Goal: Complete application form: Complete application form

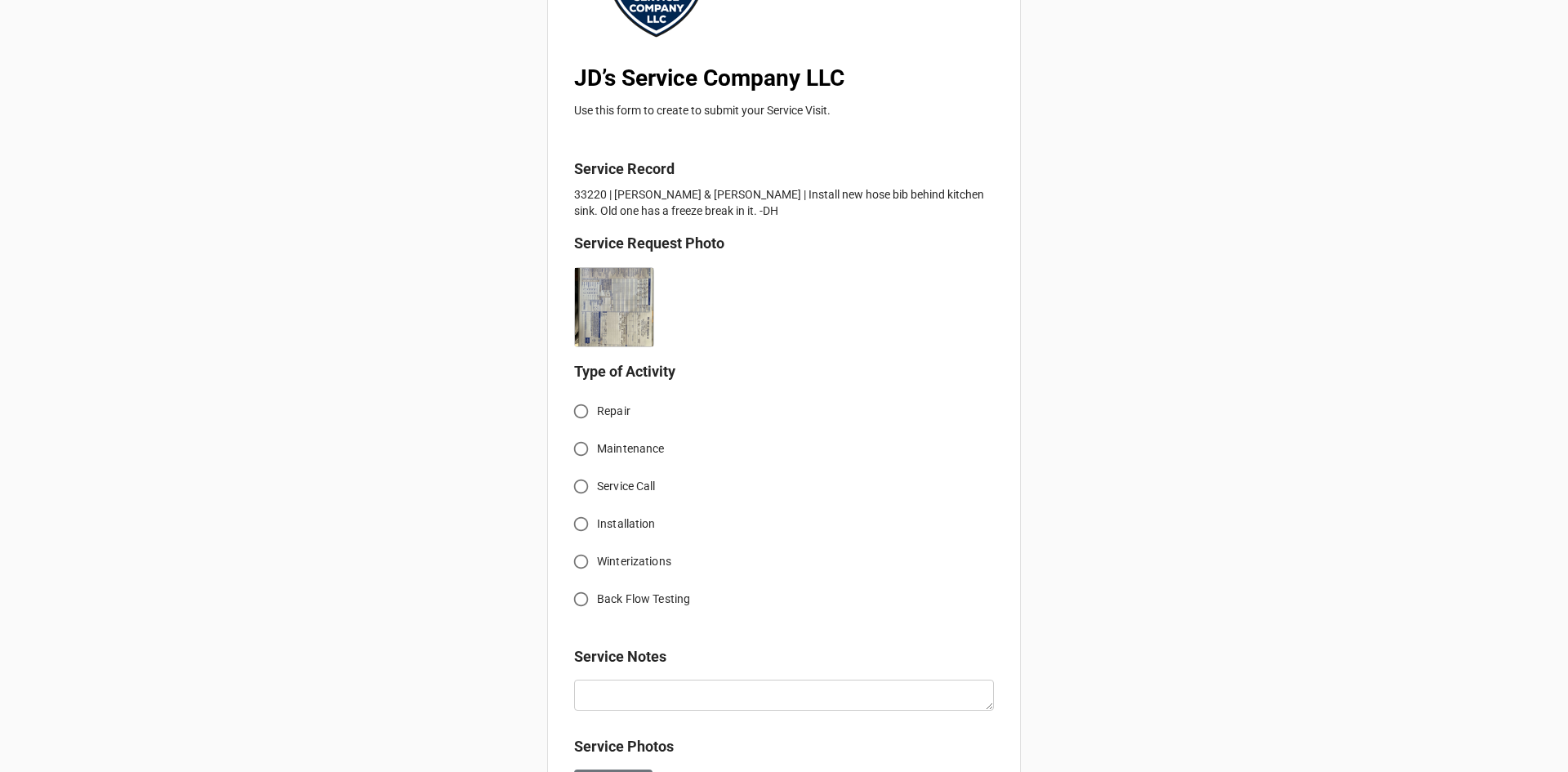
scroll to position [245, 0]
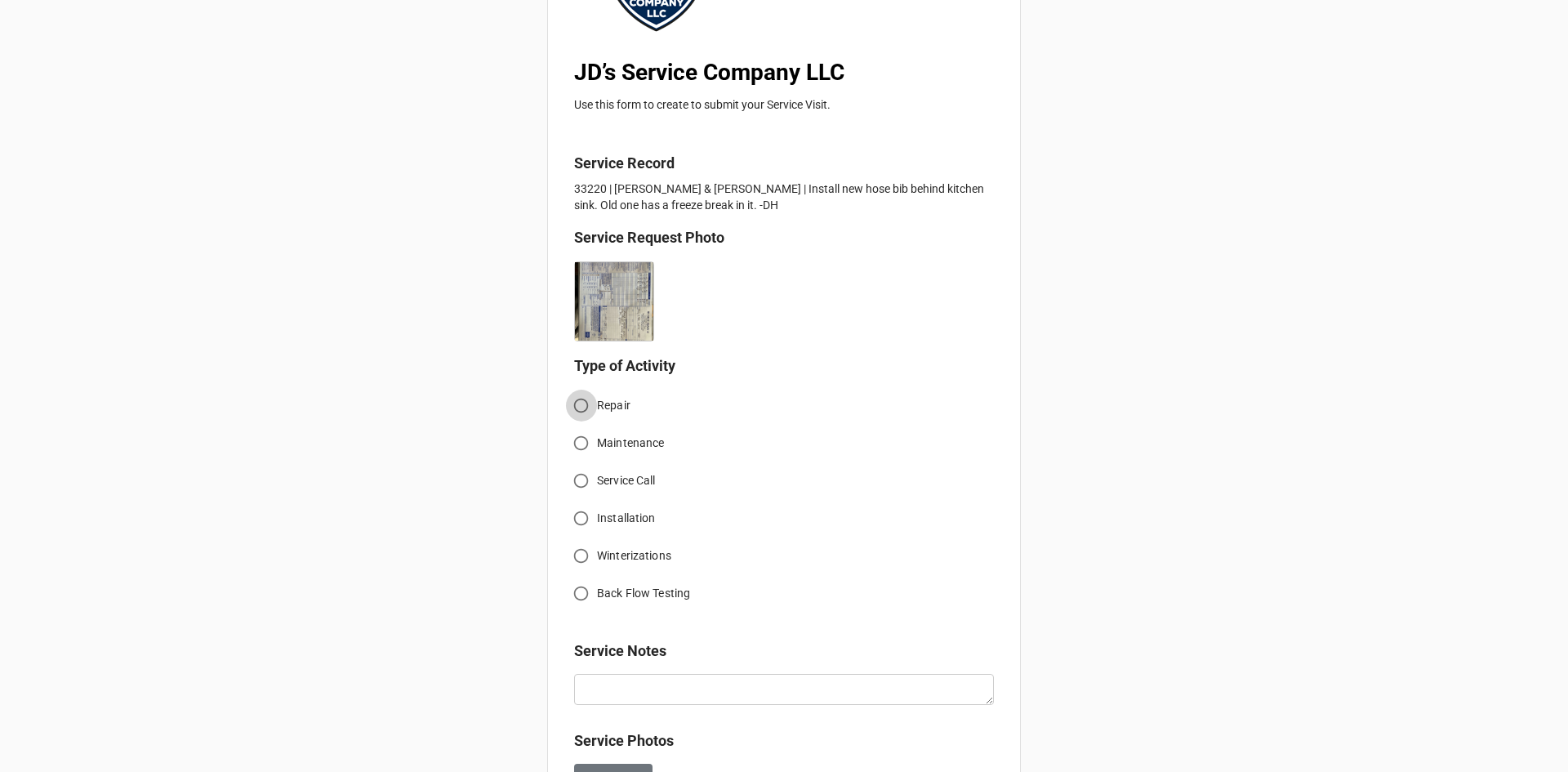
click at [581, 404] on input "Repair" at bounding box center [580, 405] width 32 height 32
radio input "true"
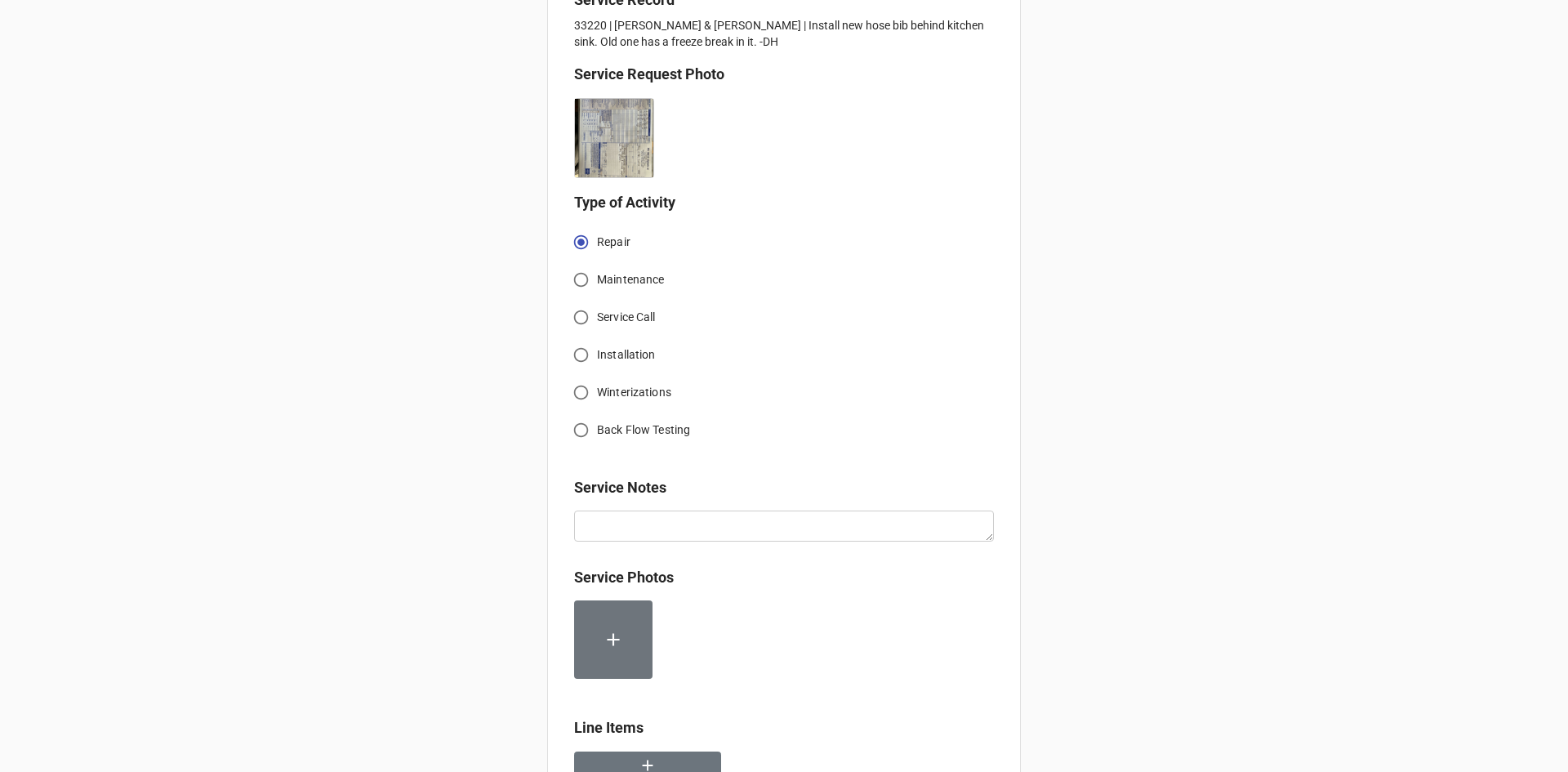
scroll to position [490, 0]
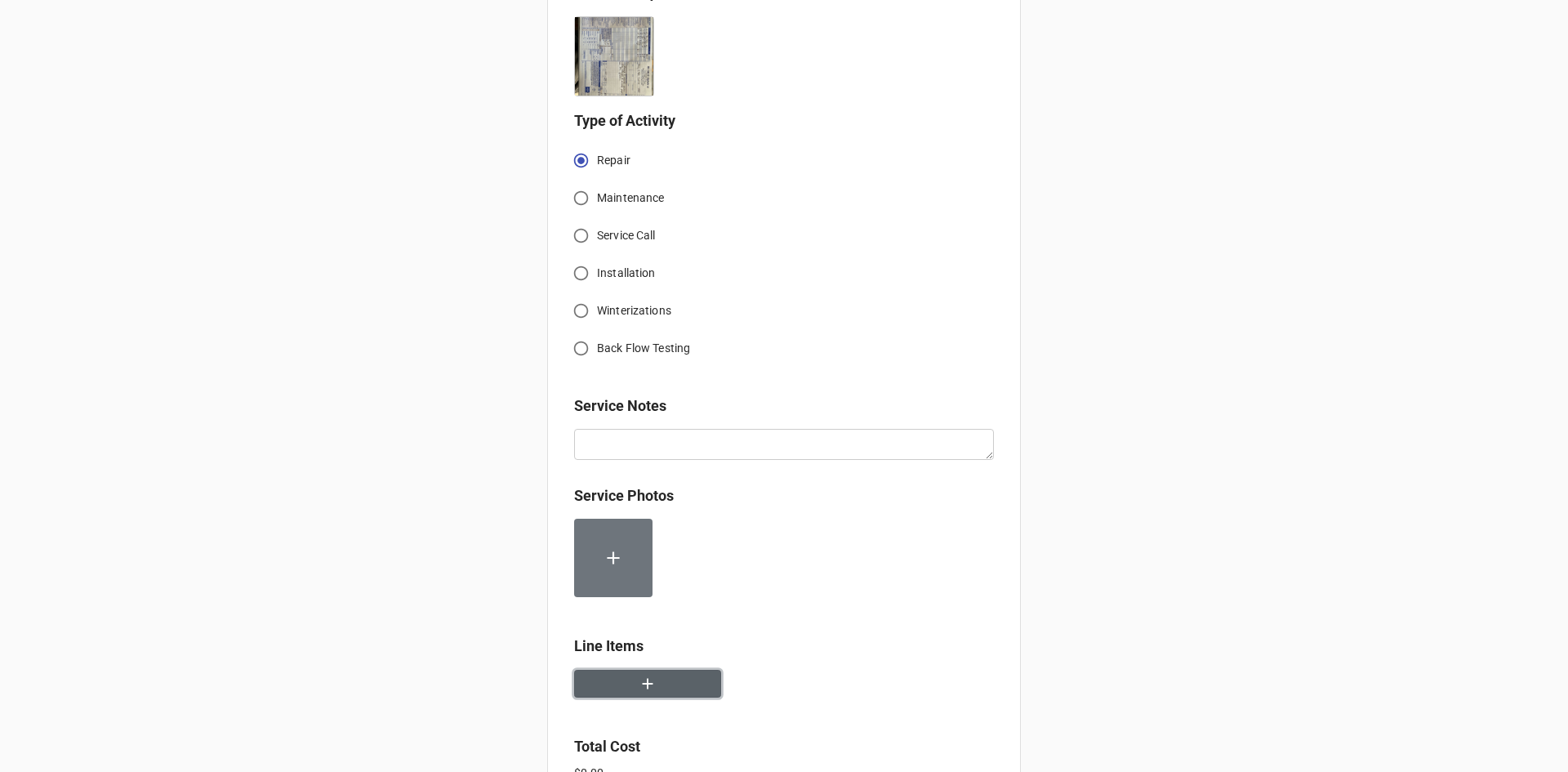
click at [688, 680] on button "button" at bounding box center [647, 684] width 147 height 29
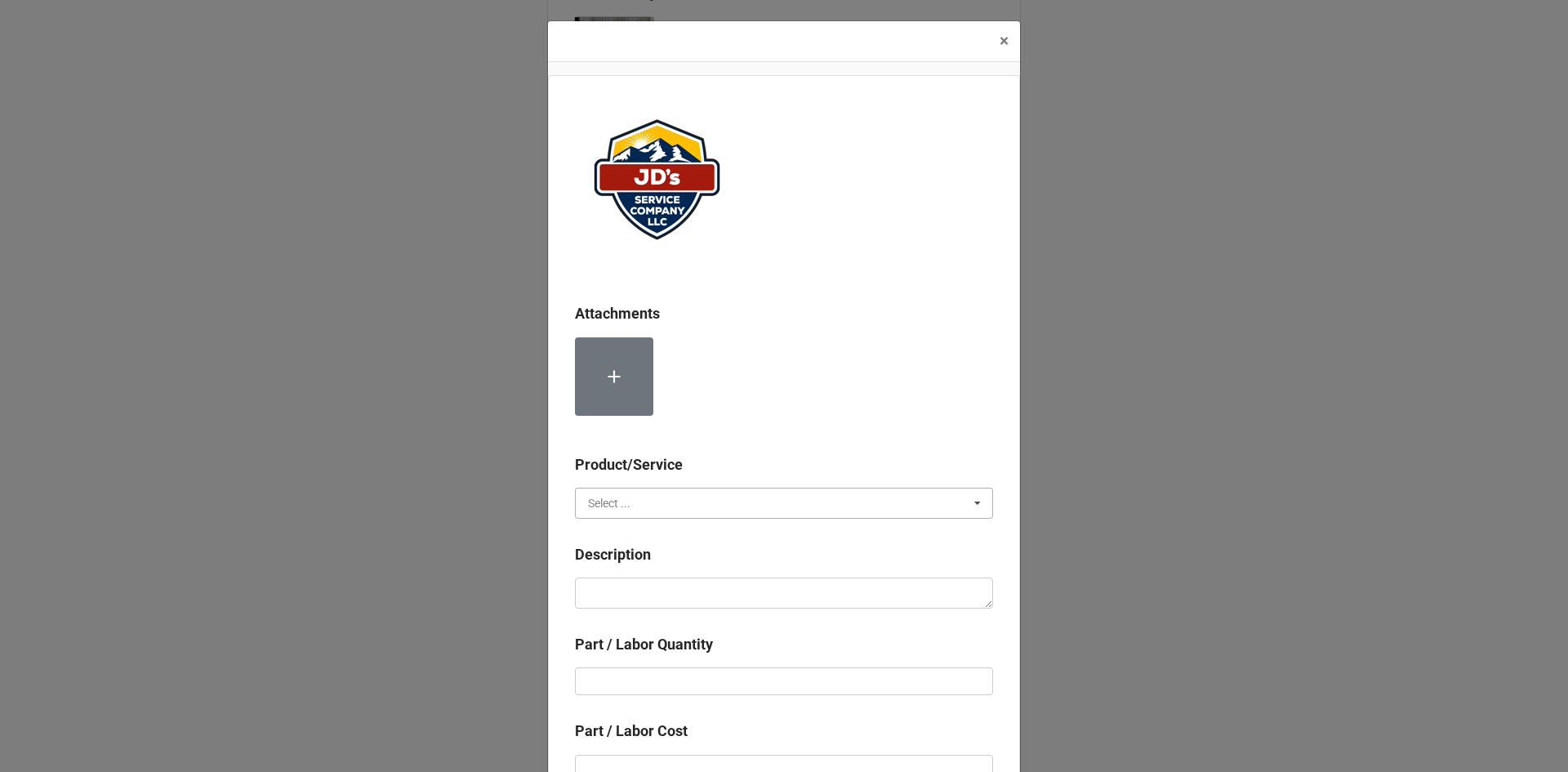
click at [666, 499] on input "text" at bounding box center [784, 503] width 416 height 30
drag, startPoint x: 679, startPoint y: 526, endPoint x: 684, endPoint y: 535, distance: 10.3
click at [681, 527] on div "Services" at bounding box center [783, 533] width 416 height 30
click at [704, 576] on div "Description" at bounding box center [783, 560] width 418 height 34
click at [724, 589] on textarea at bounding box center [783, 593] width 418 height 31
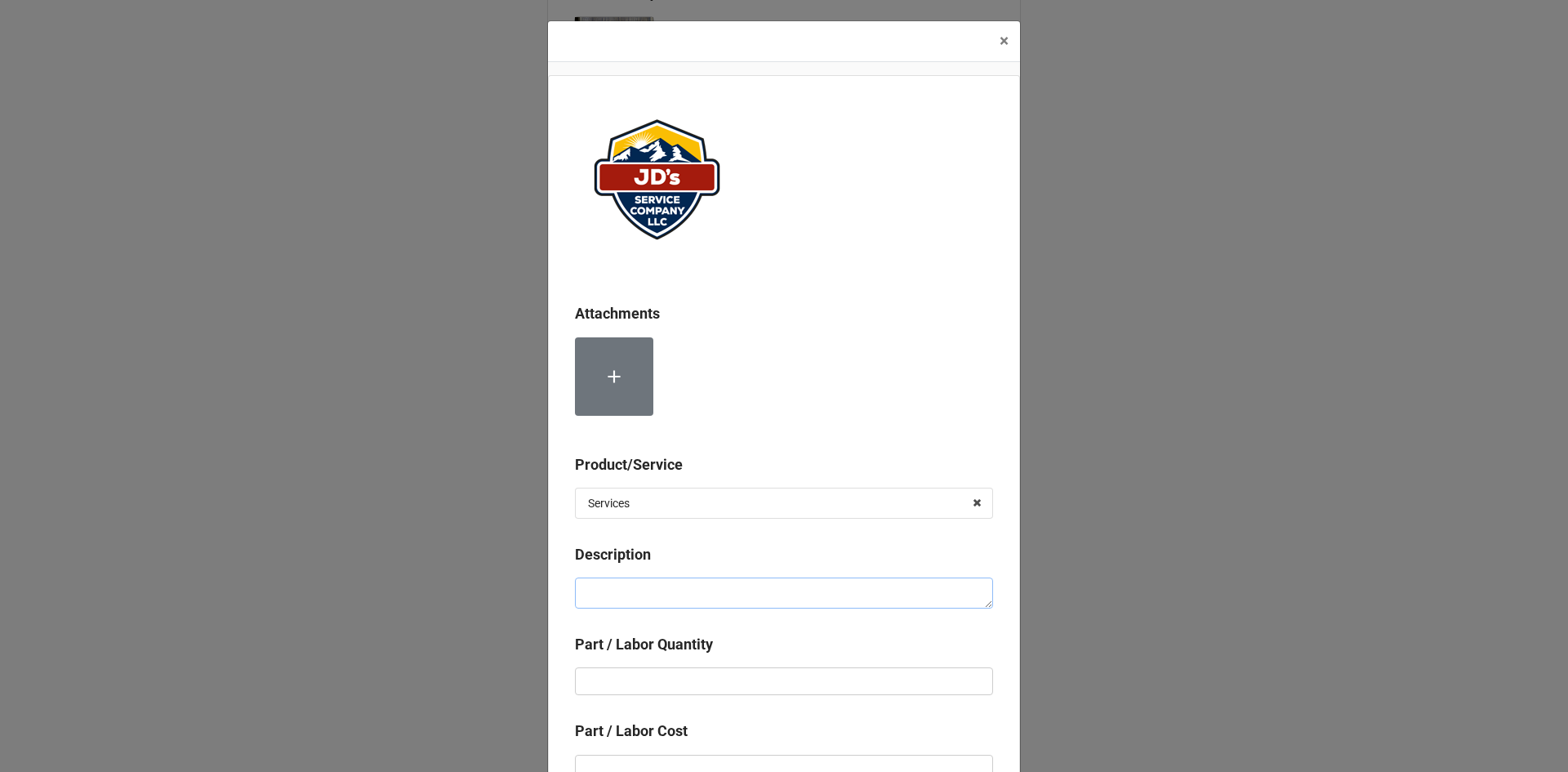
paste textarea "1:30pm-2:30pm; Removed and replaced broken hose bib. Obtained and assured prope…"
type textarea "x"
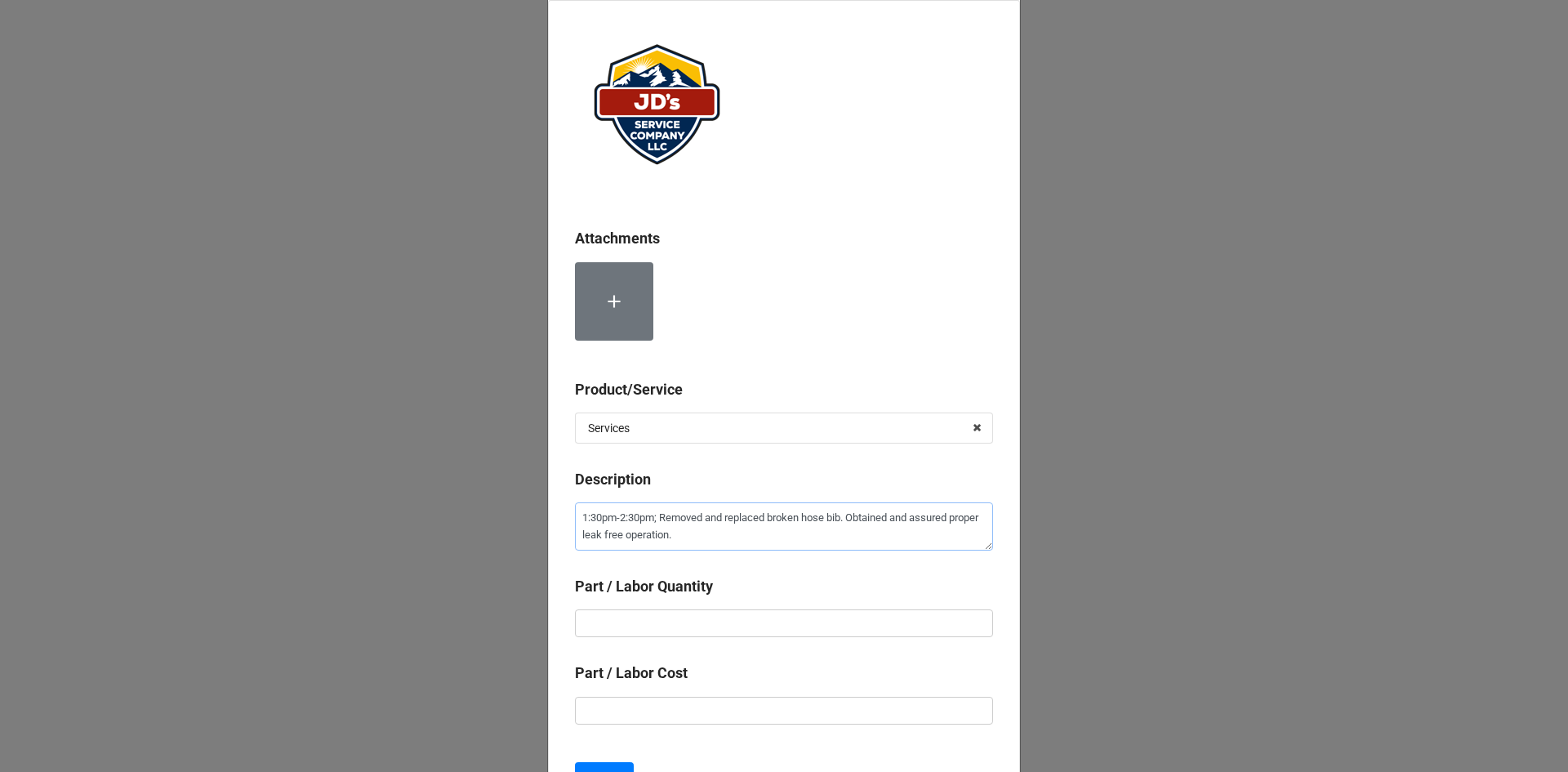
scroll to position [81, 0]
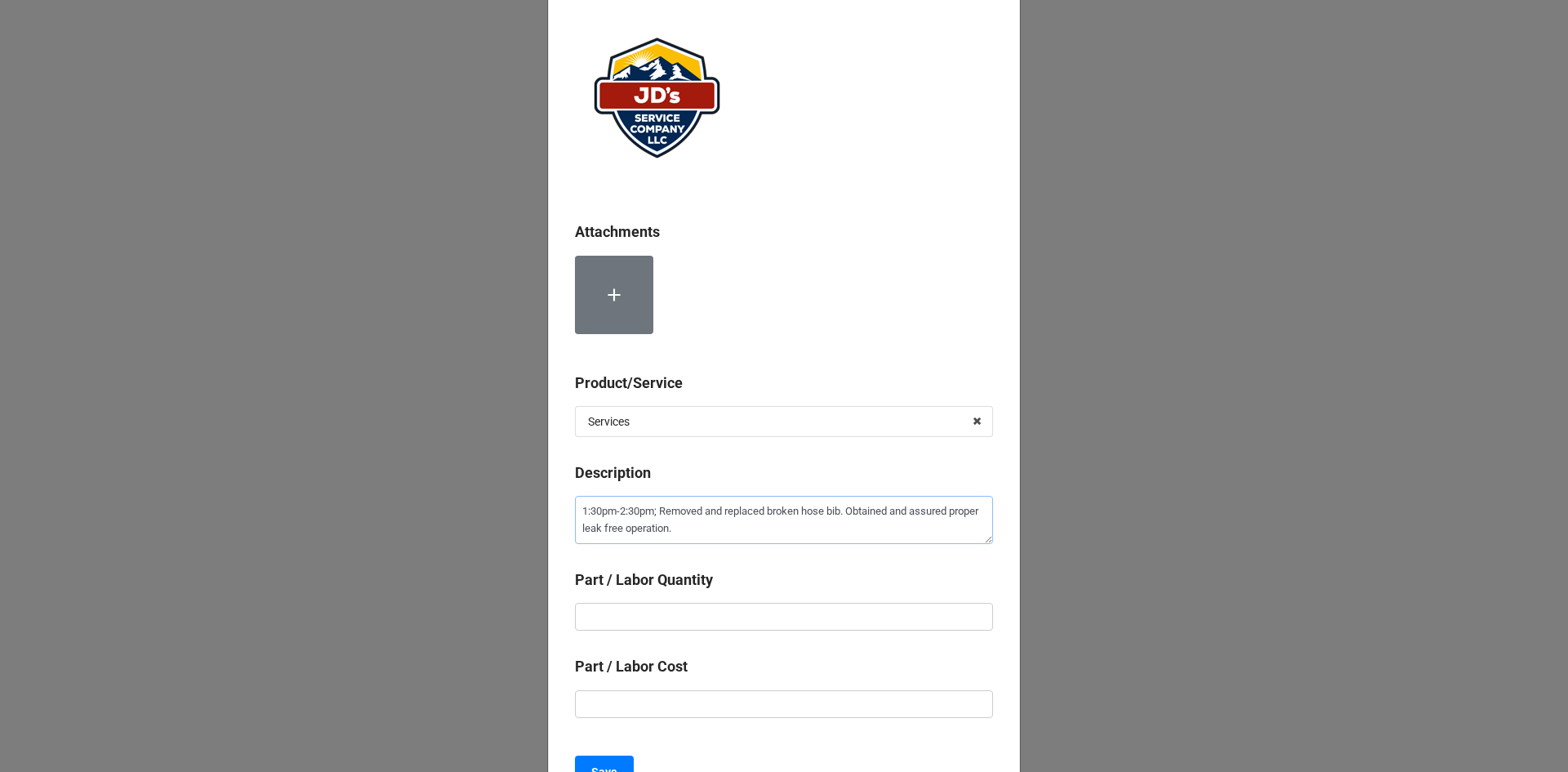
type textarea "1:30pm-2:30pm; Removed and replaced broken hose bib. Obtained and assured prope…"
click at [816, 625] on input "text" at bounding box center [783, 617] width 418 height 28
type textarea "x"
type input "1"
type textarea "x"
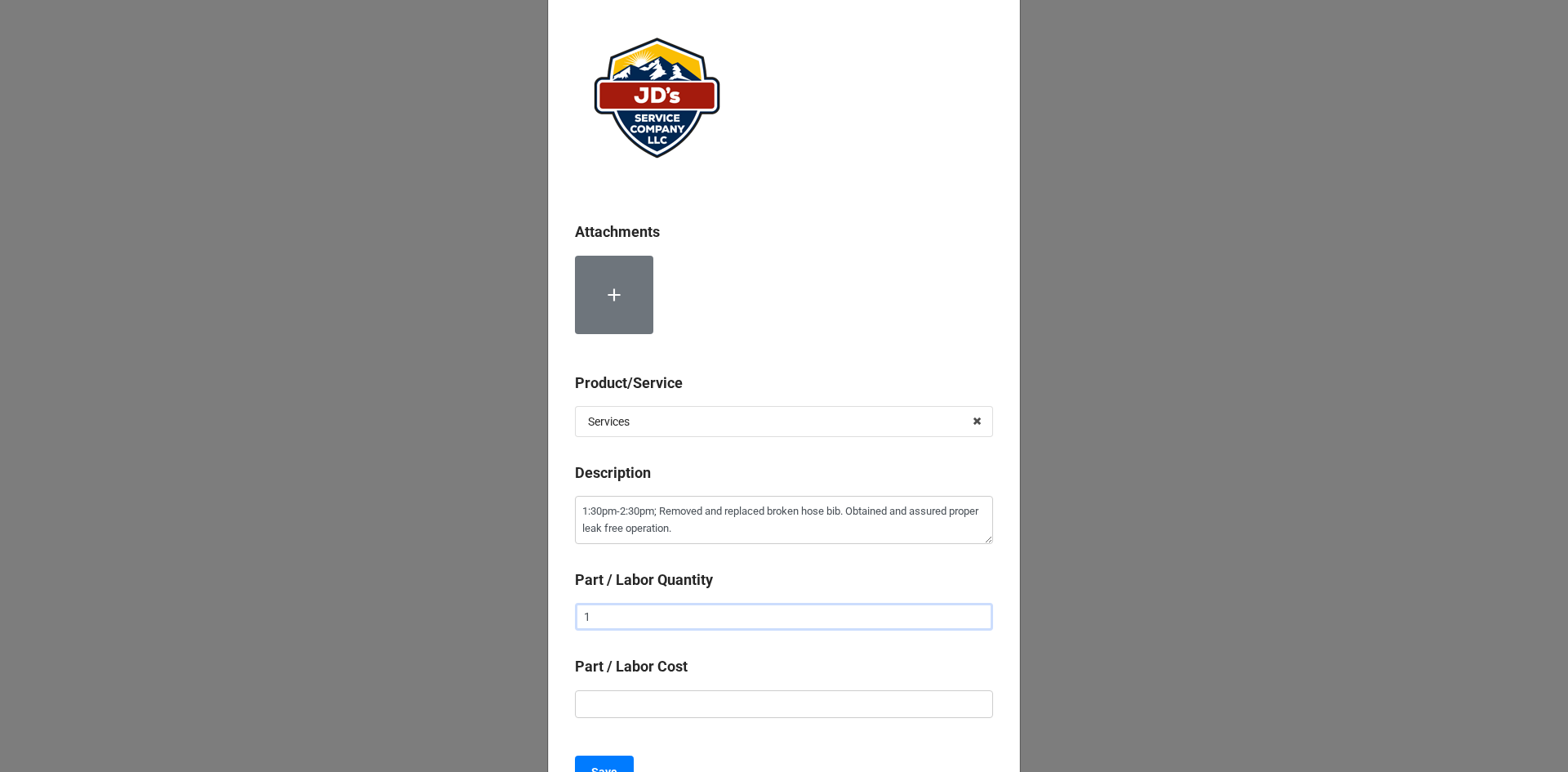
type input "12"
type textarea "x"
type input "122"
type textarea "x"
type input "1225"
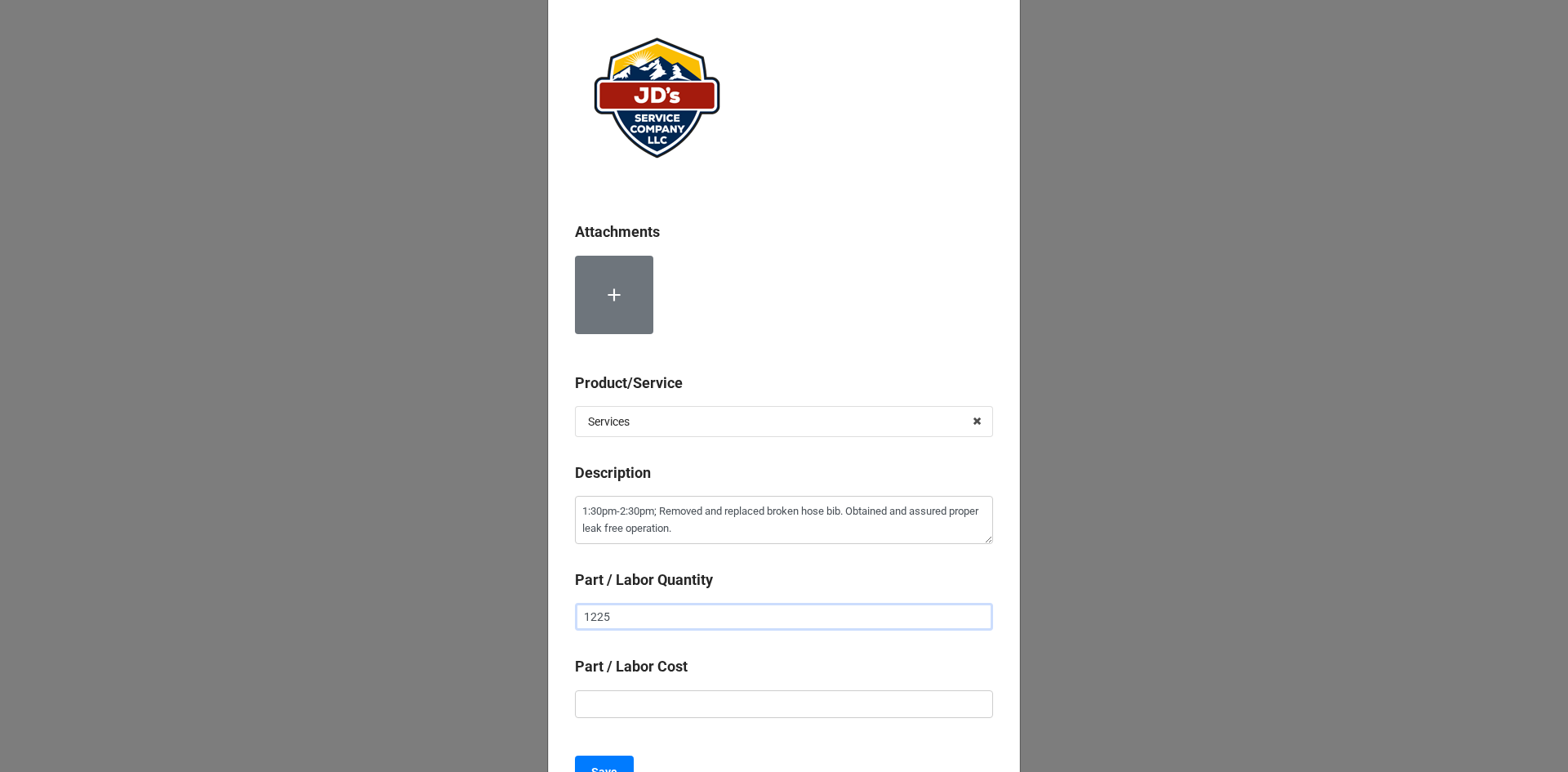
type textarea "x"
type input "122"
type textarea "x"
type input "12"
type textarea "x"
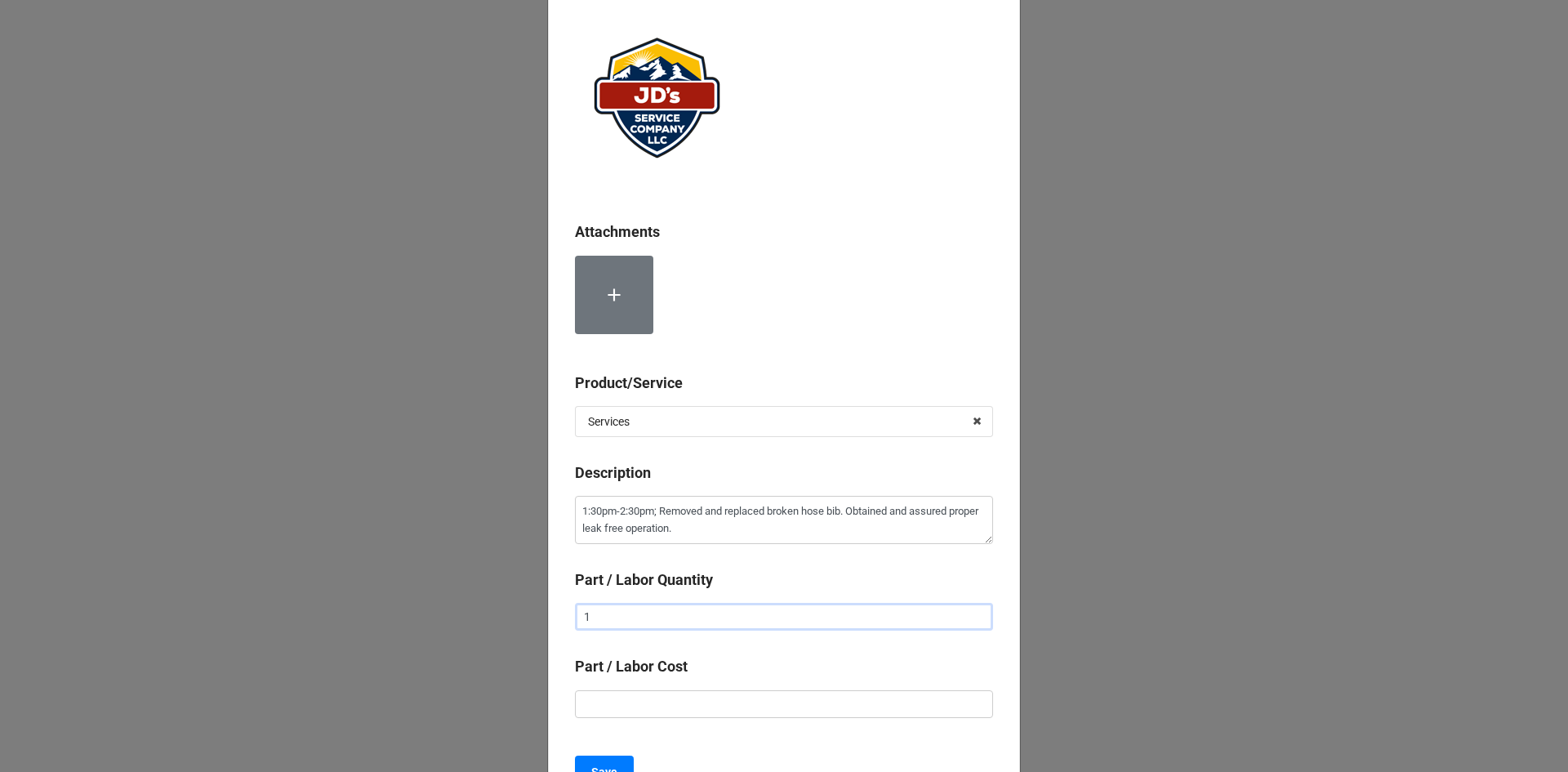
type input "1"
type textarea "x"
type input "$2.00"
type textarea "x"
type input "$22.00"
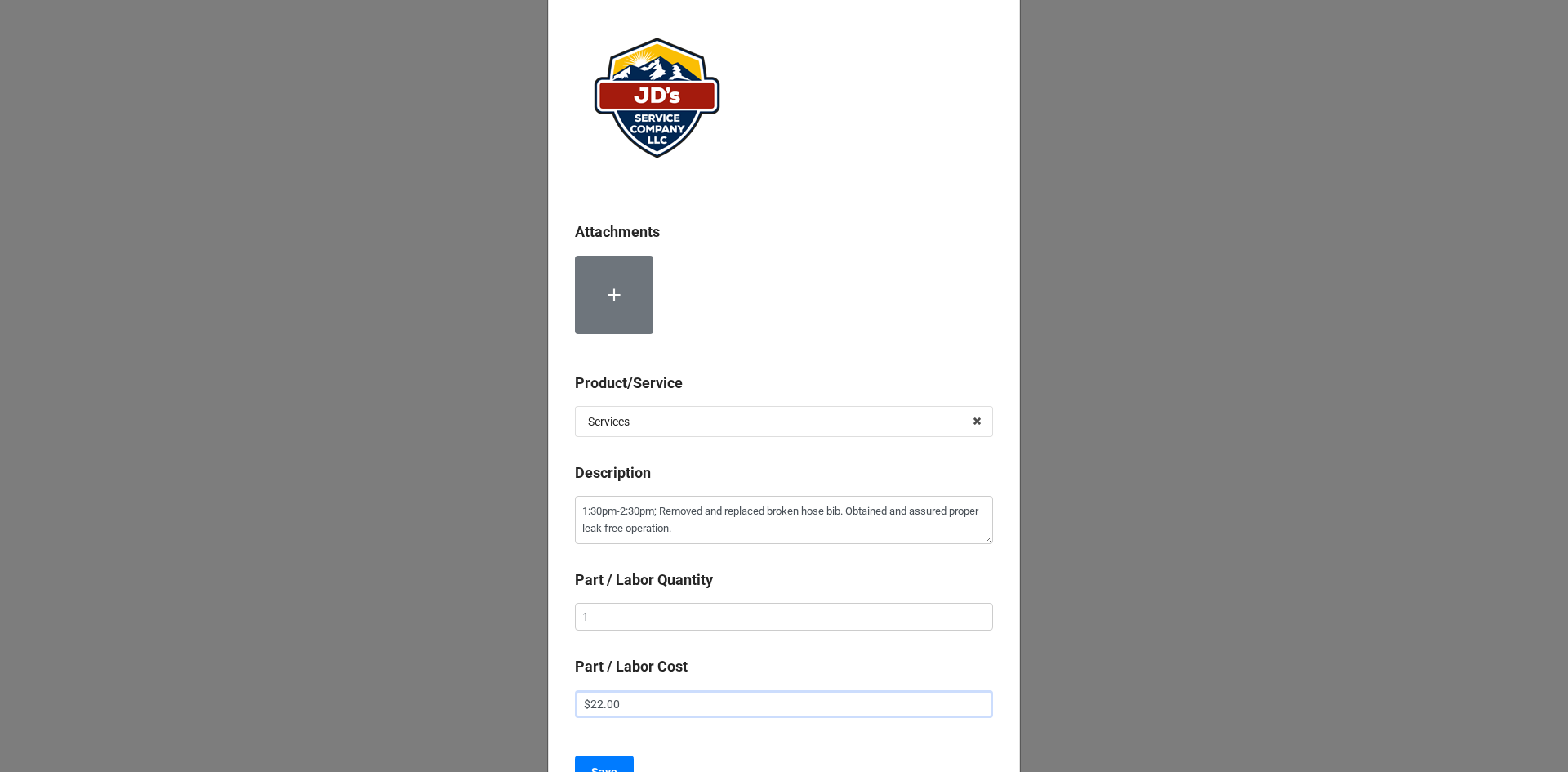
type textarea "x"
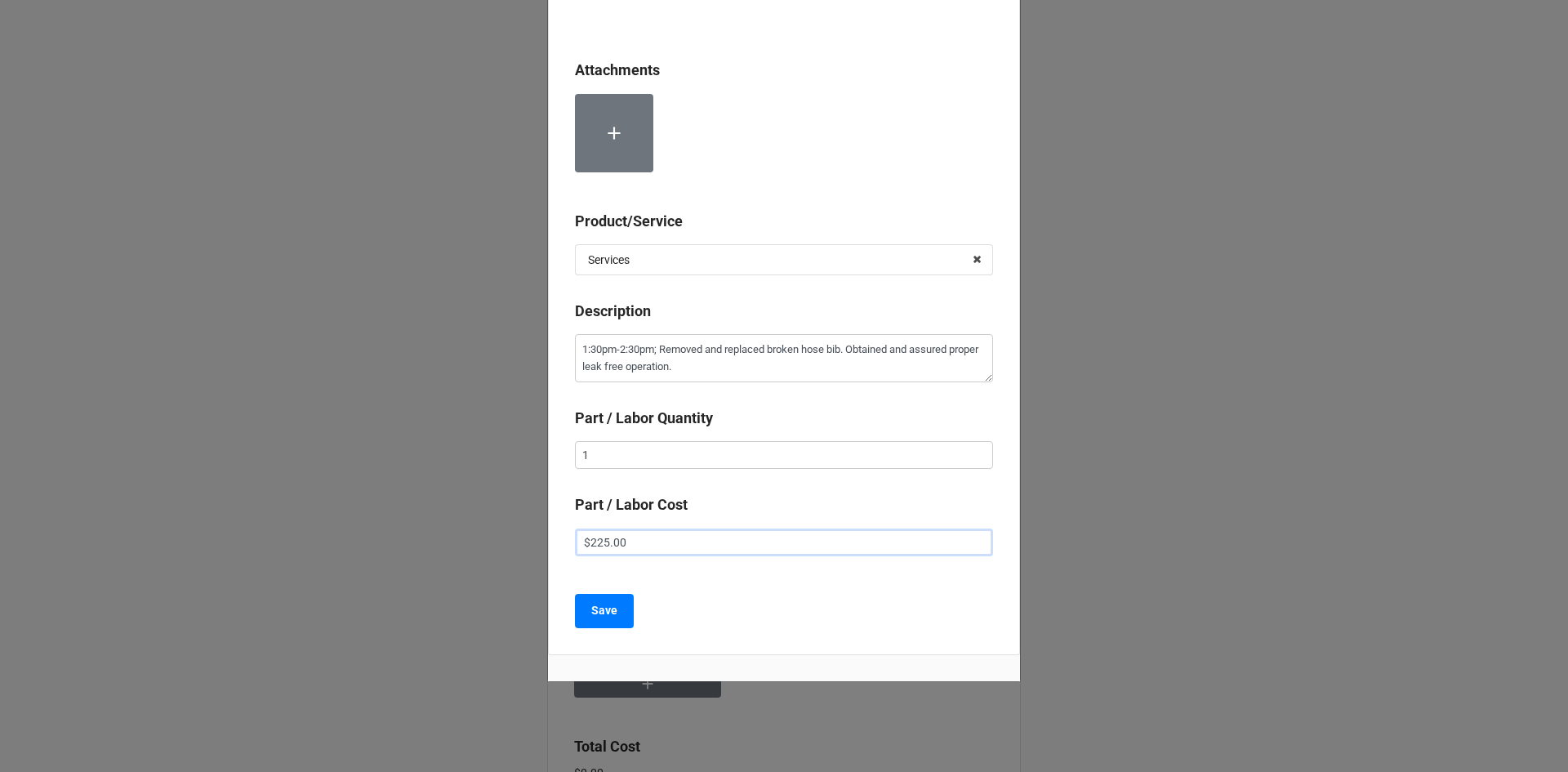
scroll to position [245, 0]
type input "$225.00"
click at [598, 613] on b "Save" at bounding box center [604, 609] width 26 height 17
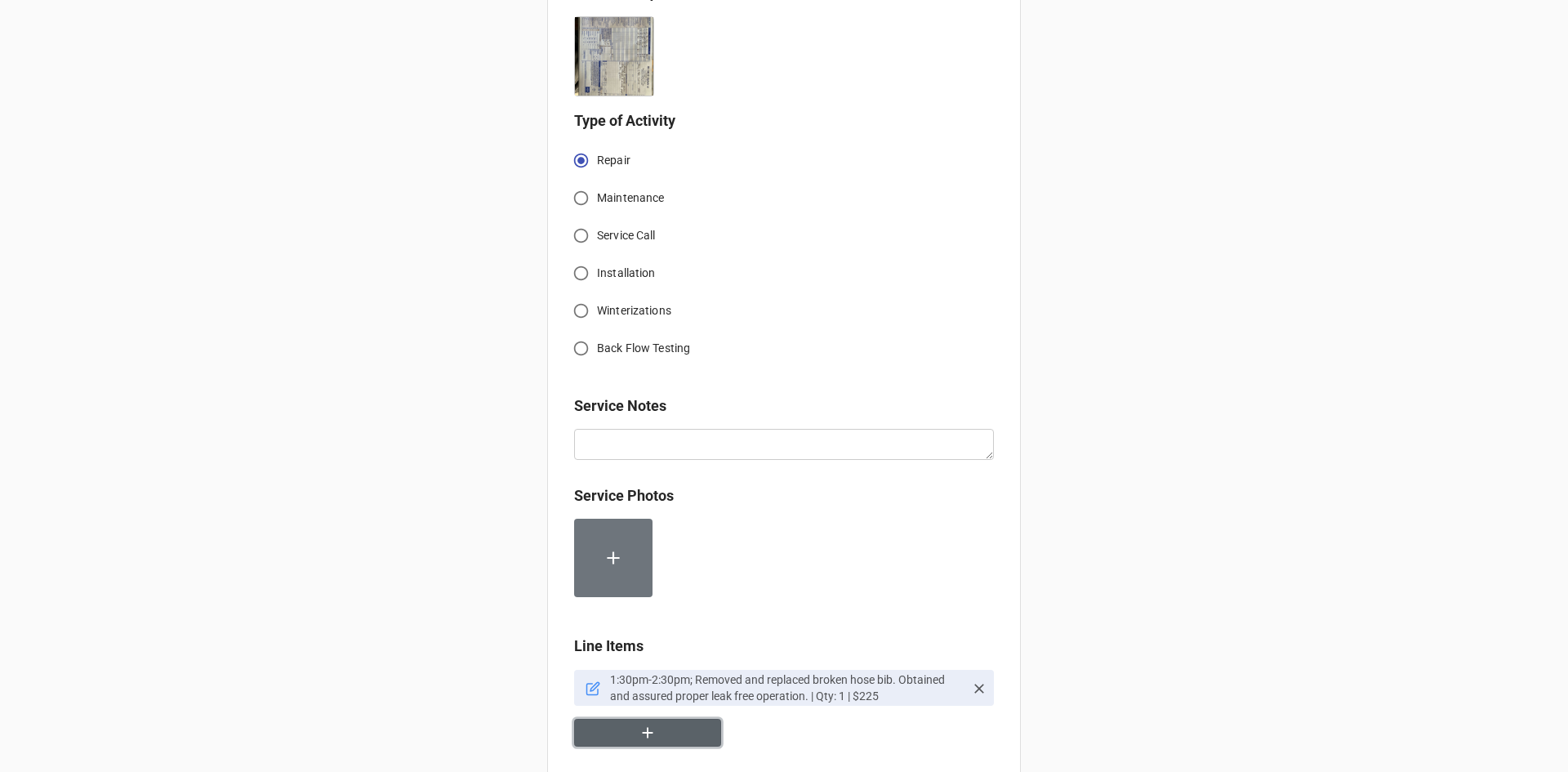
click at [664, 738] on button "button" at bounding box center [647, 733] width 147 height 29
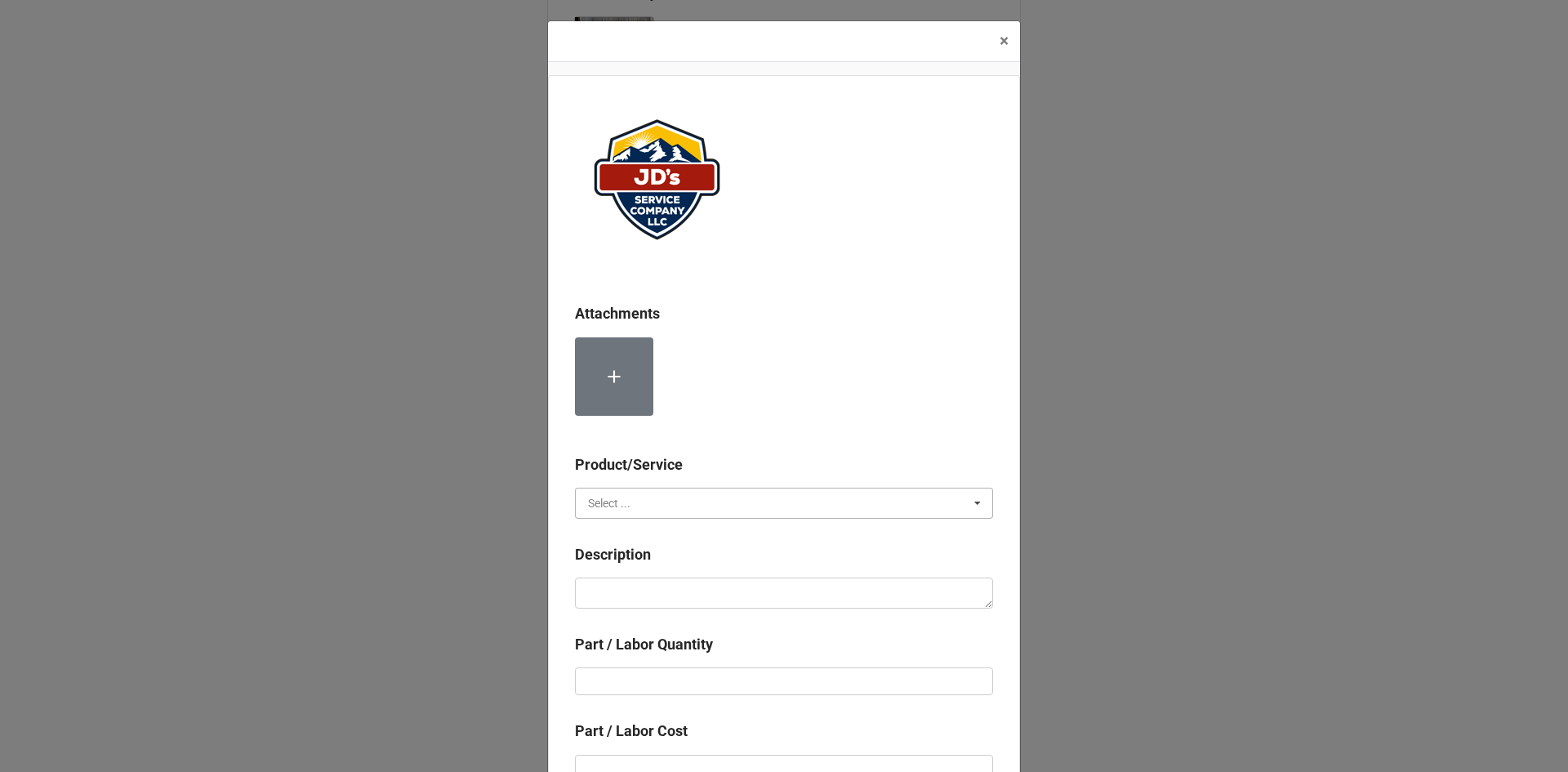
click at [672, 507] on input "text" at bounding box center [784, 503] width 416 height 30
click at [678, 552] on div "Material Cost" at bounding box center [783, 563] width 416 height 30
click at [677, 590] on textarea at bounding box center [783, 593] width 418 height 31
type textarea "x"
type textarea "1"
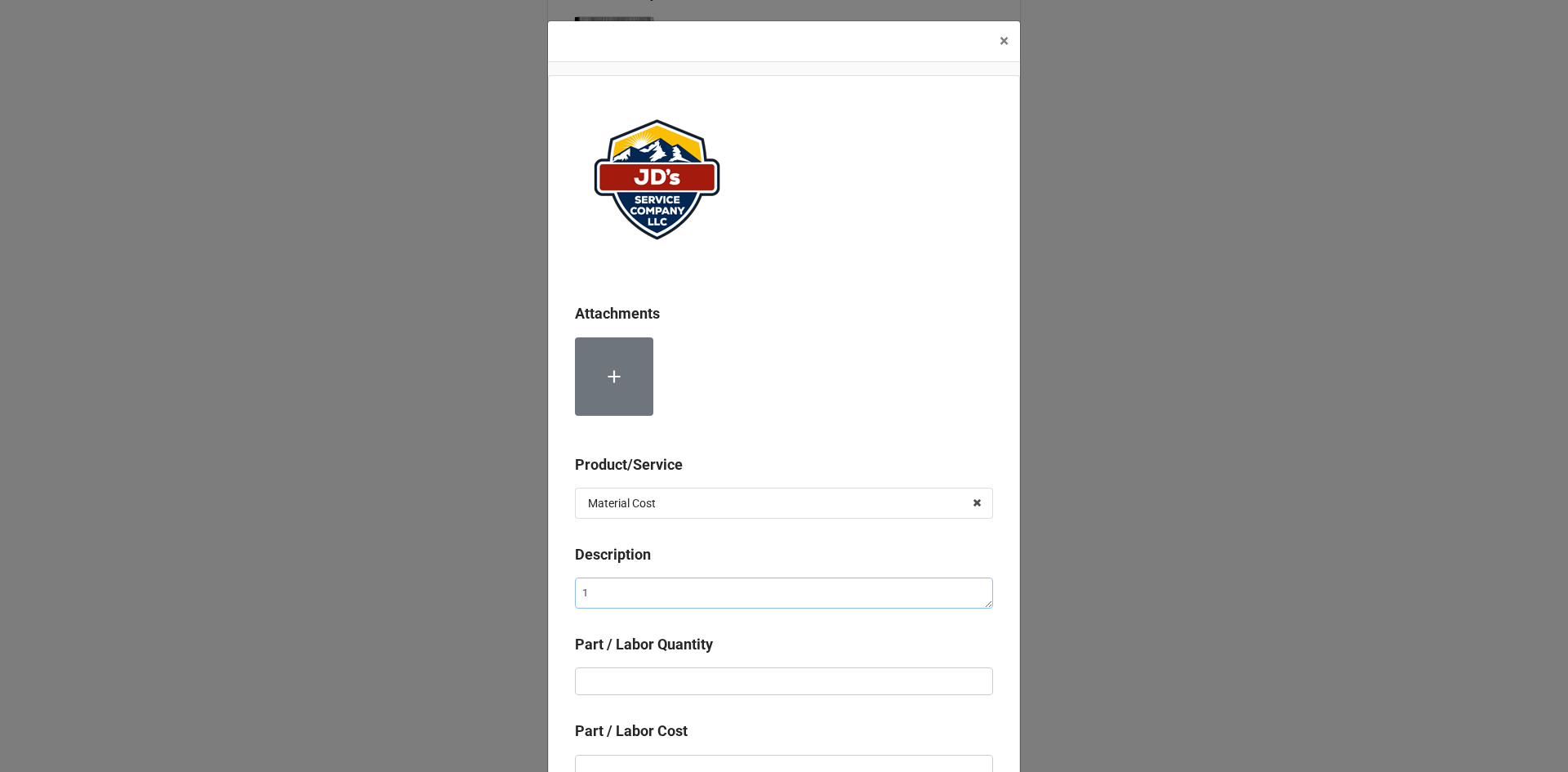
type textarea "x"
type textarea "12"
type textarea "x"
type textarea "12""
type textarea "x"
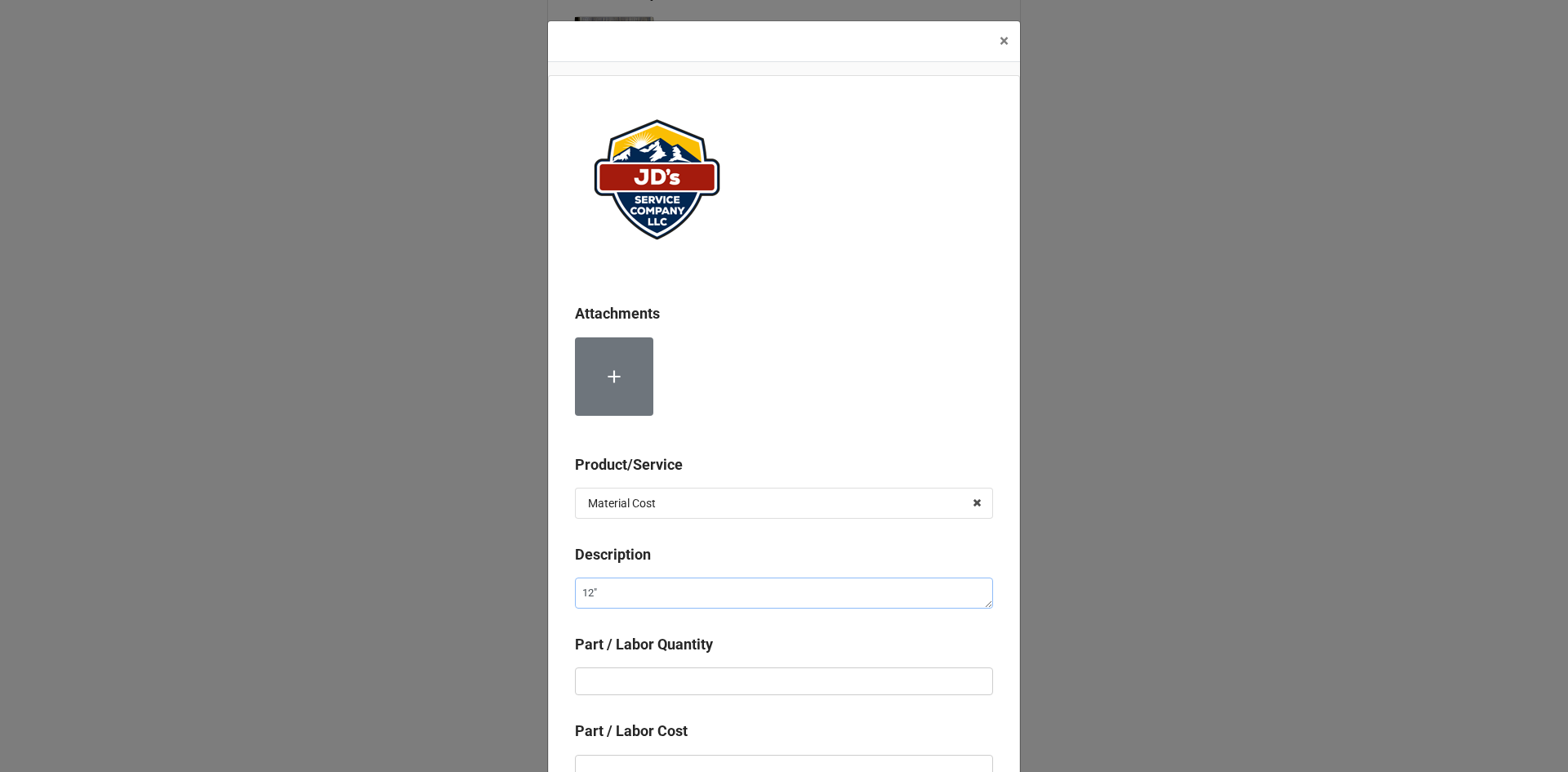
type textarea "12""
type textarea "x"
type textarea "12" P"
type textarea "x"
type textarea "12" Pe"
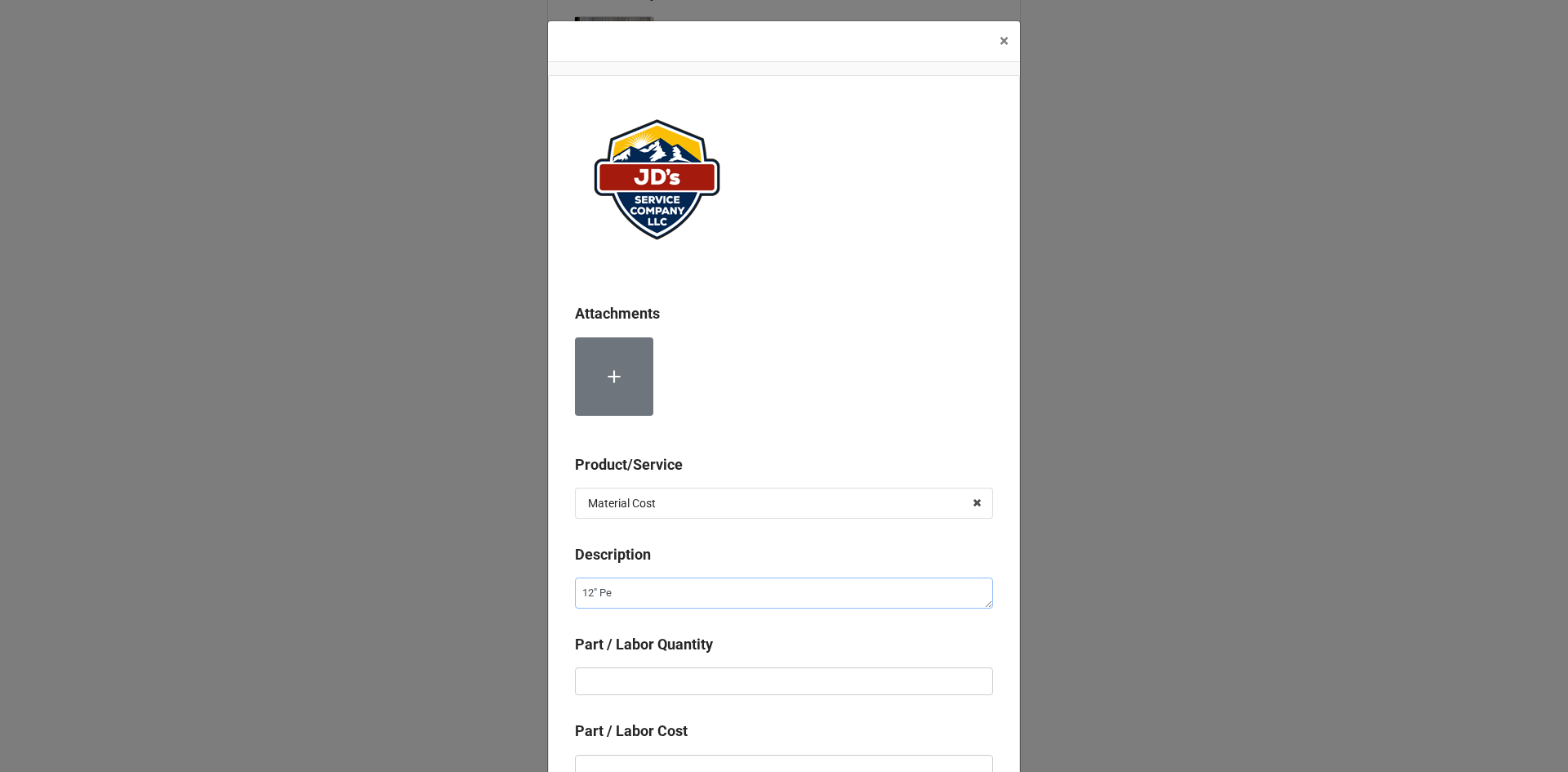
type textarea "x"
type textarea "12" Pex"
type textarea "x"
type textarea "12" Pex"
type textarea "x"
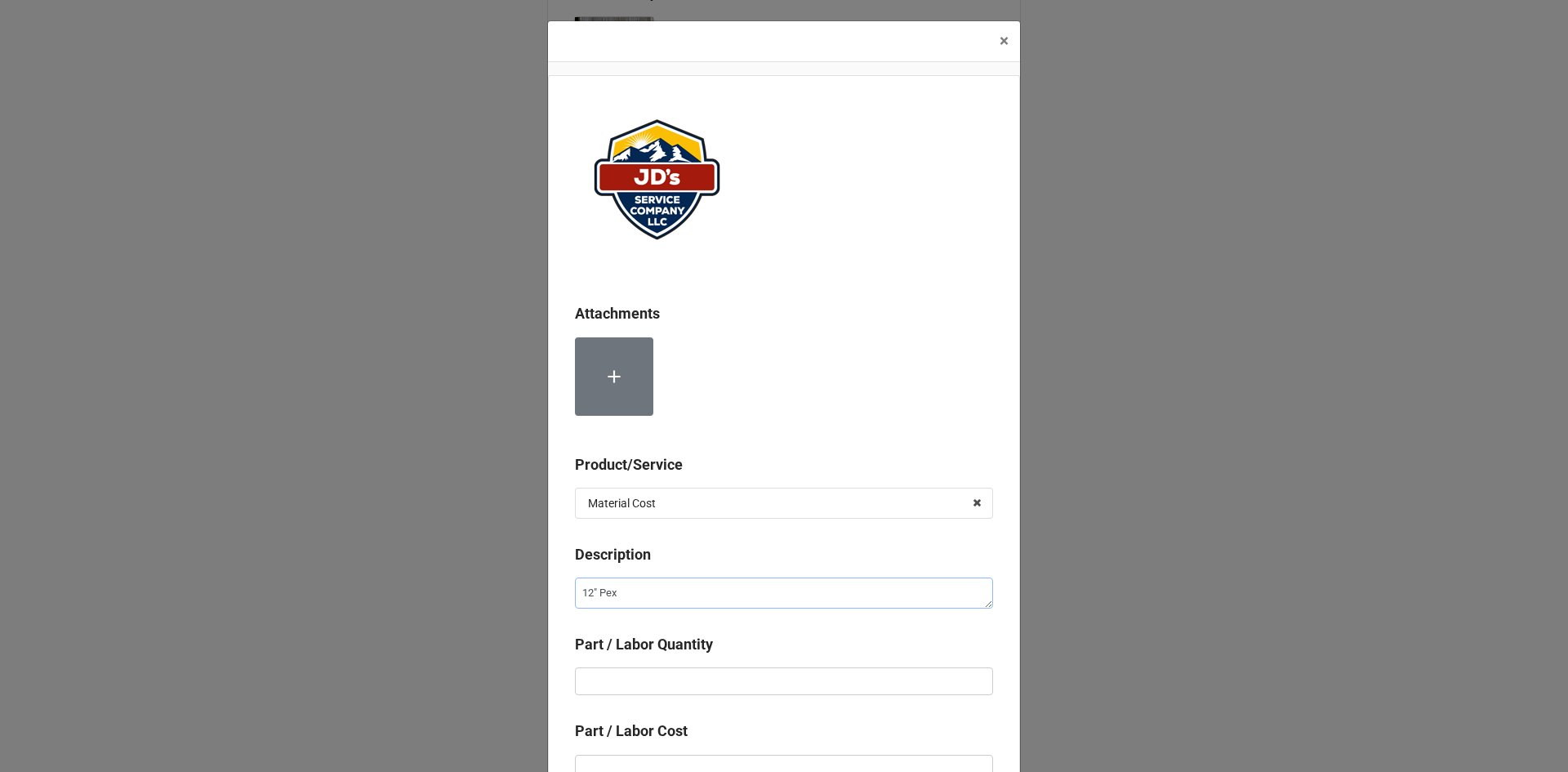
type textarea "12" Pex H"
type textarea "x"
type textarea "12" Pex Ho"
type textarea "x"
type textarea "12" Pex Hos"
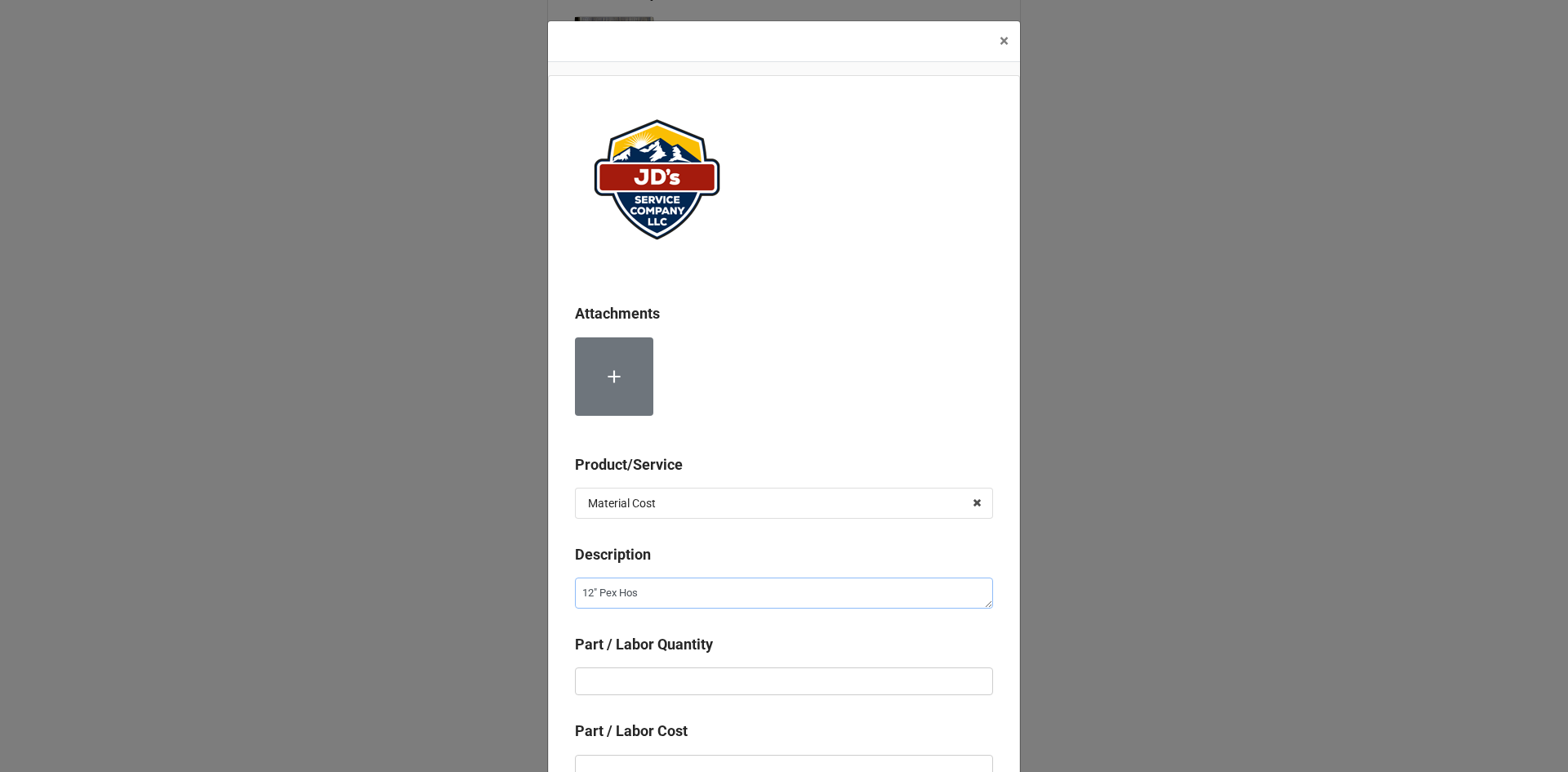
type textarea "x"
type textarea "12" Pex Hose"
type textarea "x"
type textarea "12" Pex Hose"
type textarea "x"
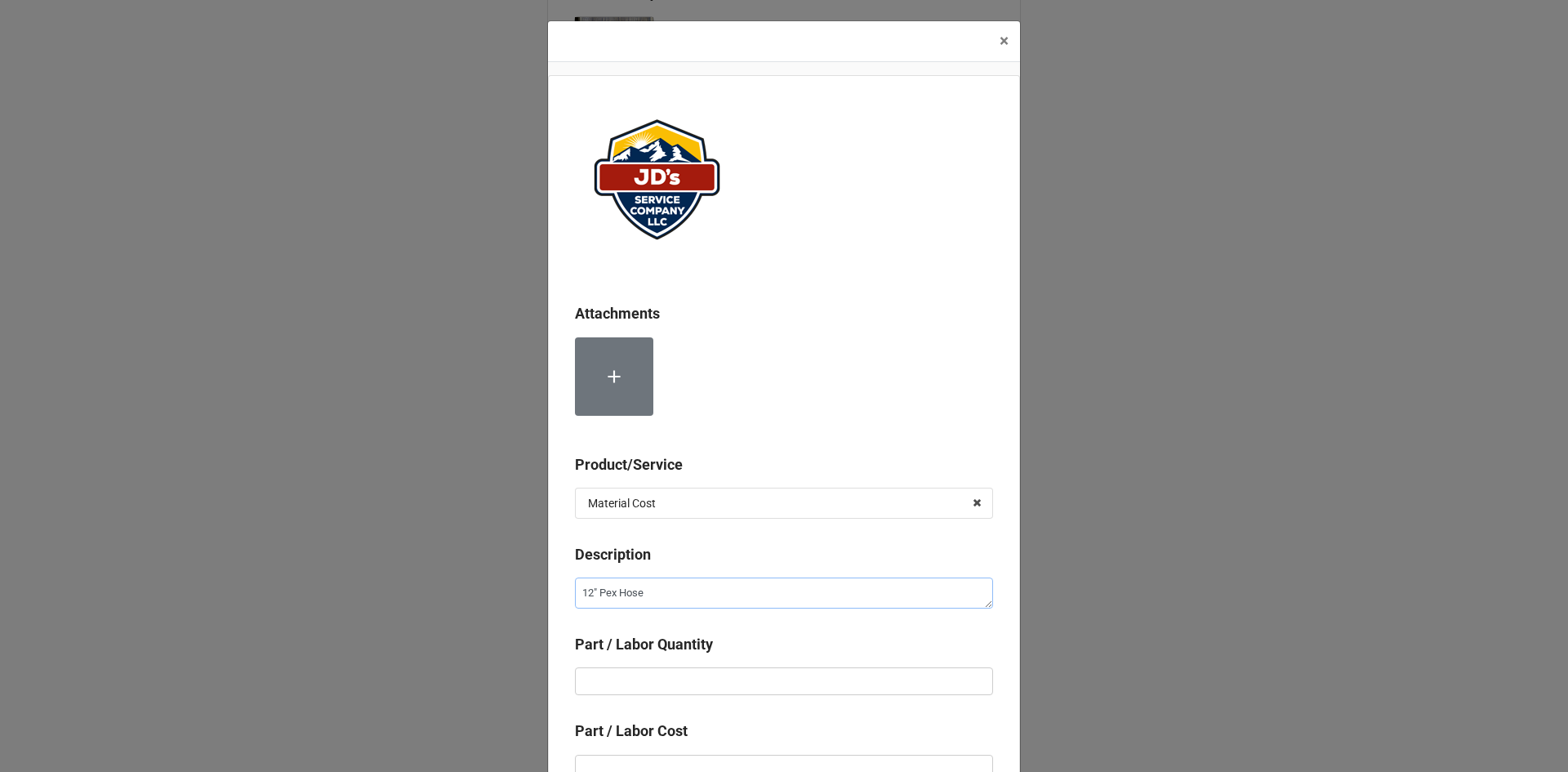
type textarea "12" Pex Hose B"
type textarea "x"
type textarea "12" Pex Hose Bi"
type textarea "x"
type textarea "12" Pex Hose Bib"
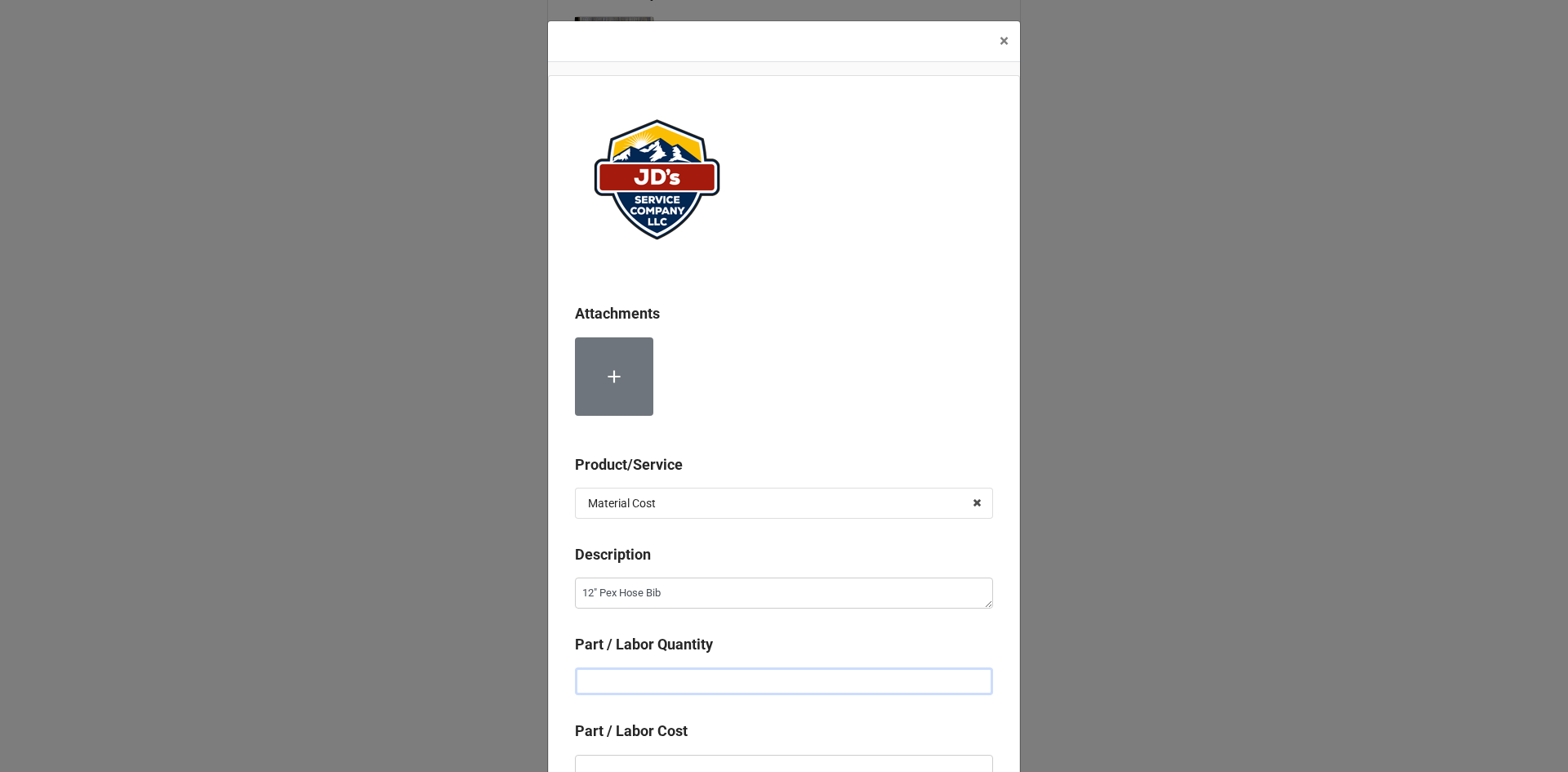
type textarea "x"
type input "1"
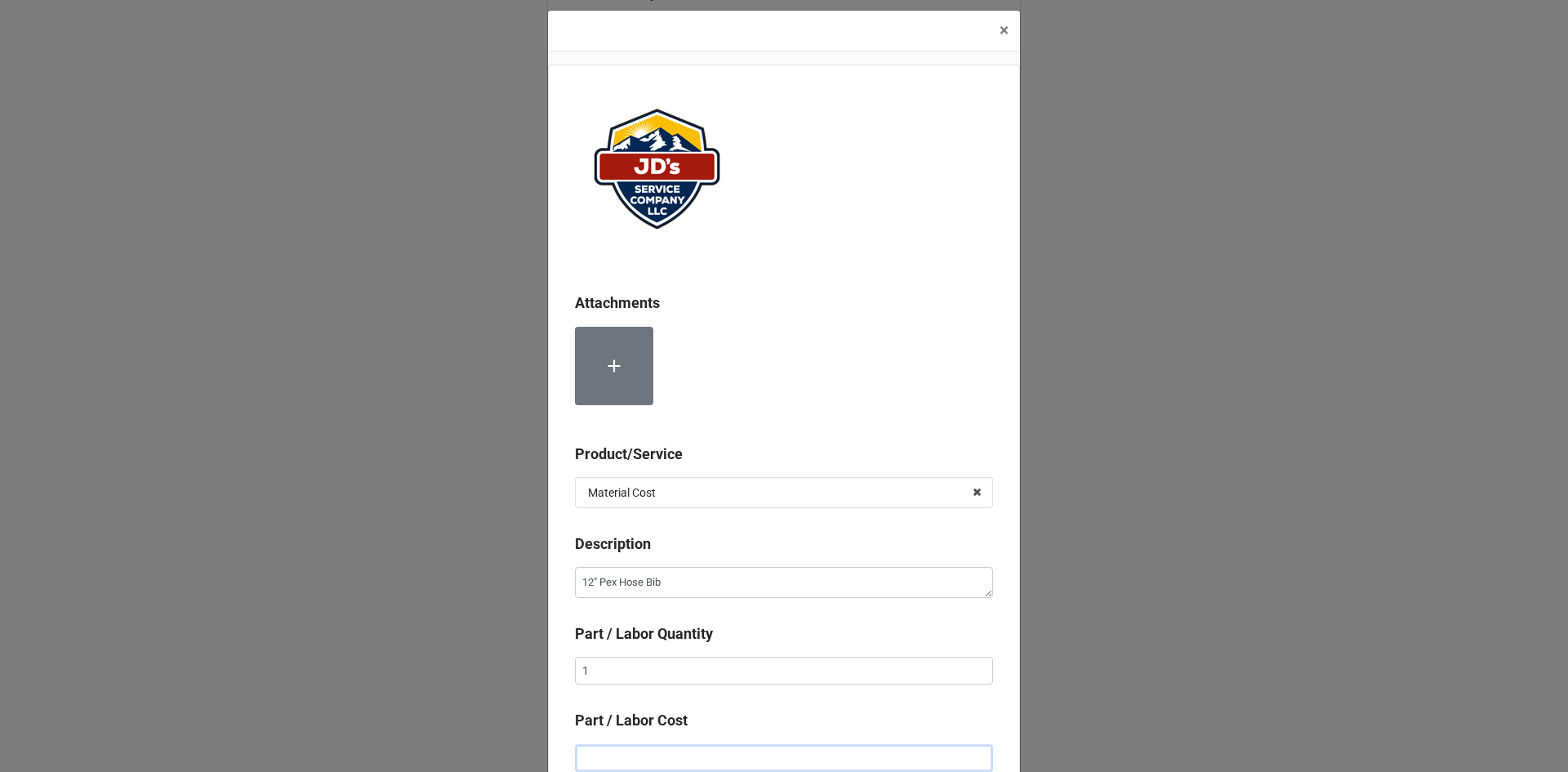
type textarea "x"
type input "$1.00"
type textarea "x"
type input "$12.00"
type textarea "x"
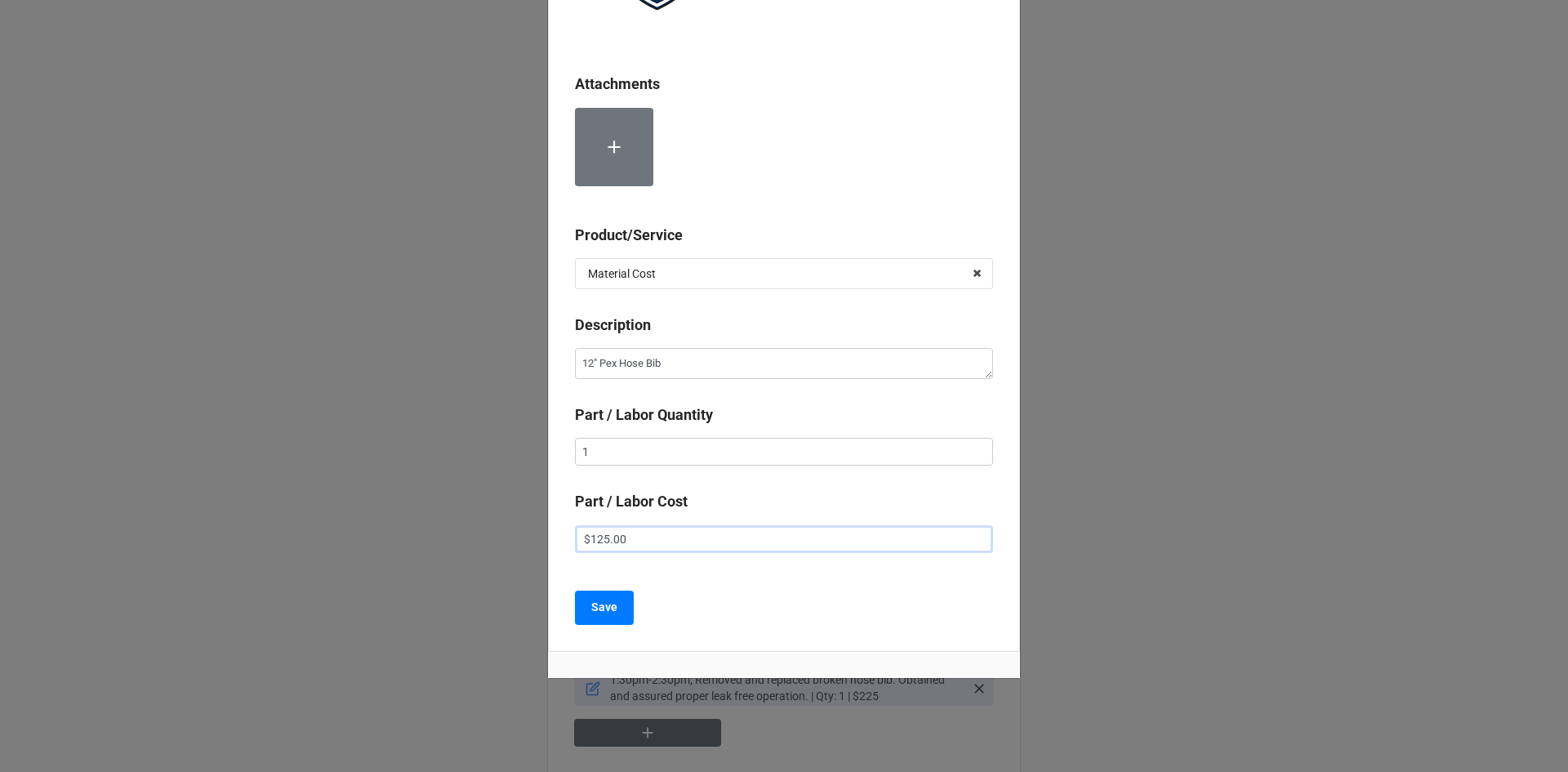
scroll to position [237, 0]
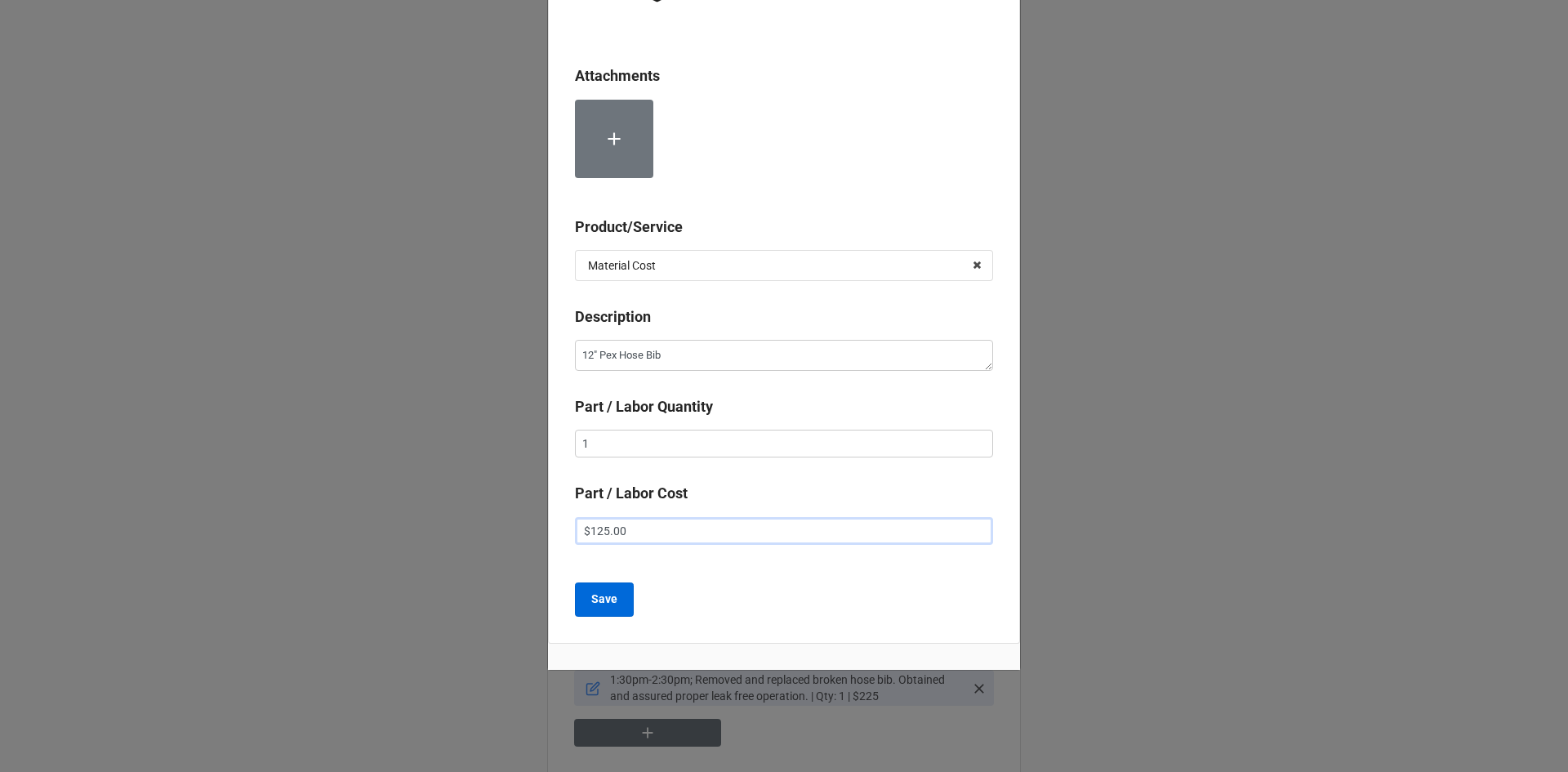
type input "$125.00"
click at [617, 590] on button "Save" at bounding box center [604, 600] width 59 height 34
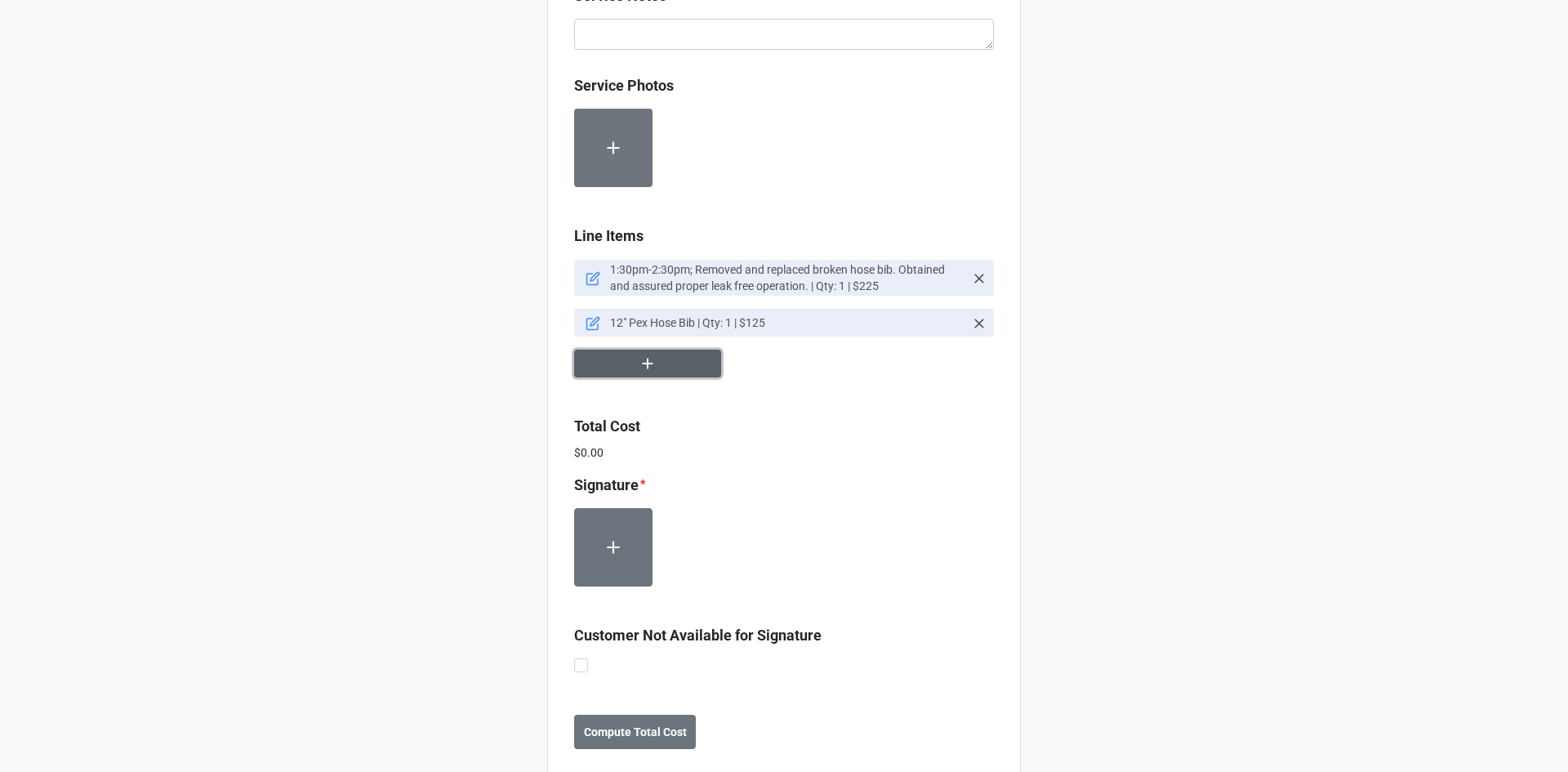
scroll to position [916, 0]
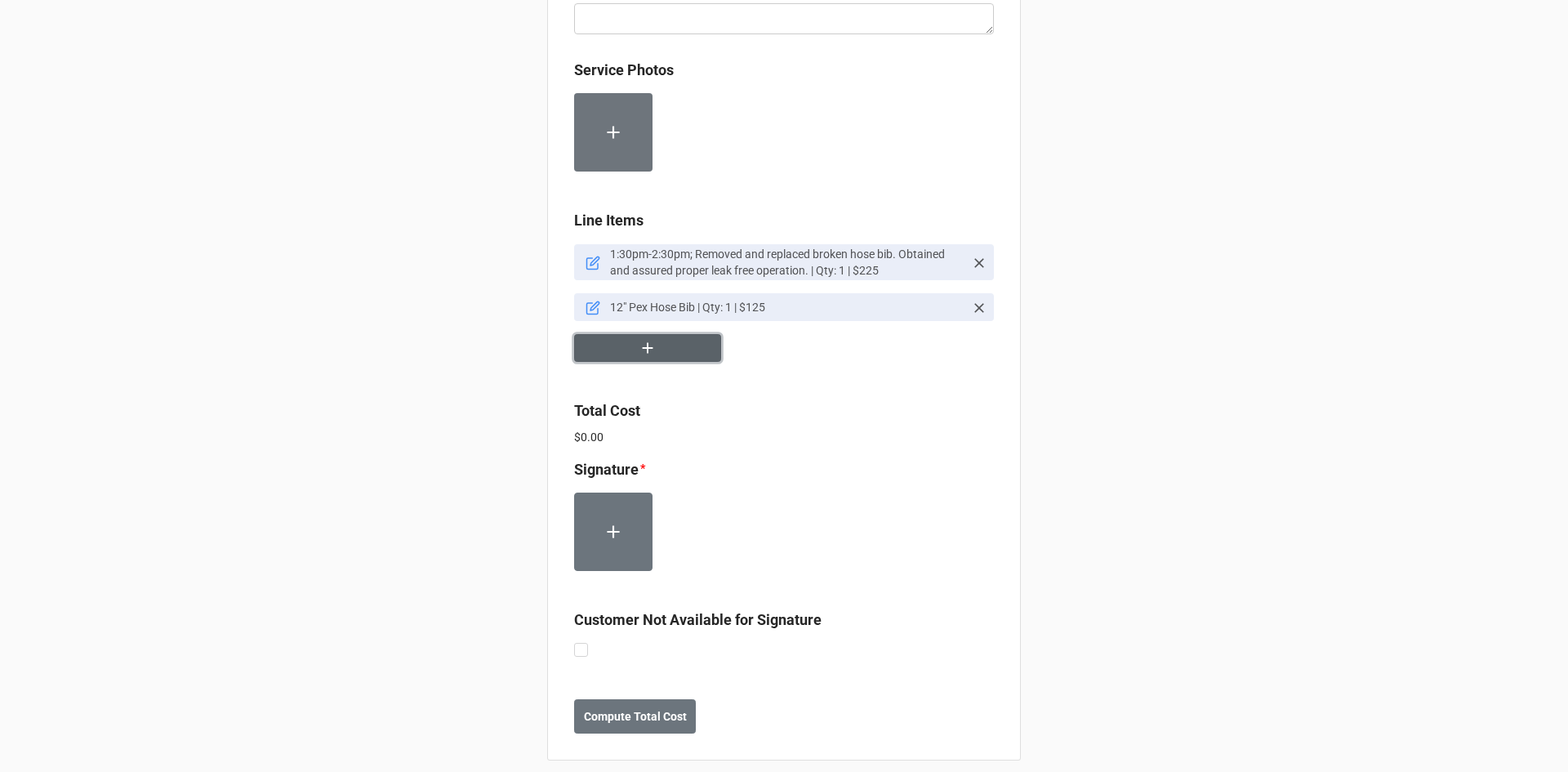
click at [657, 352] on button "button" at bounding box center [647, 348] width 147 height 29
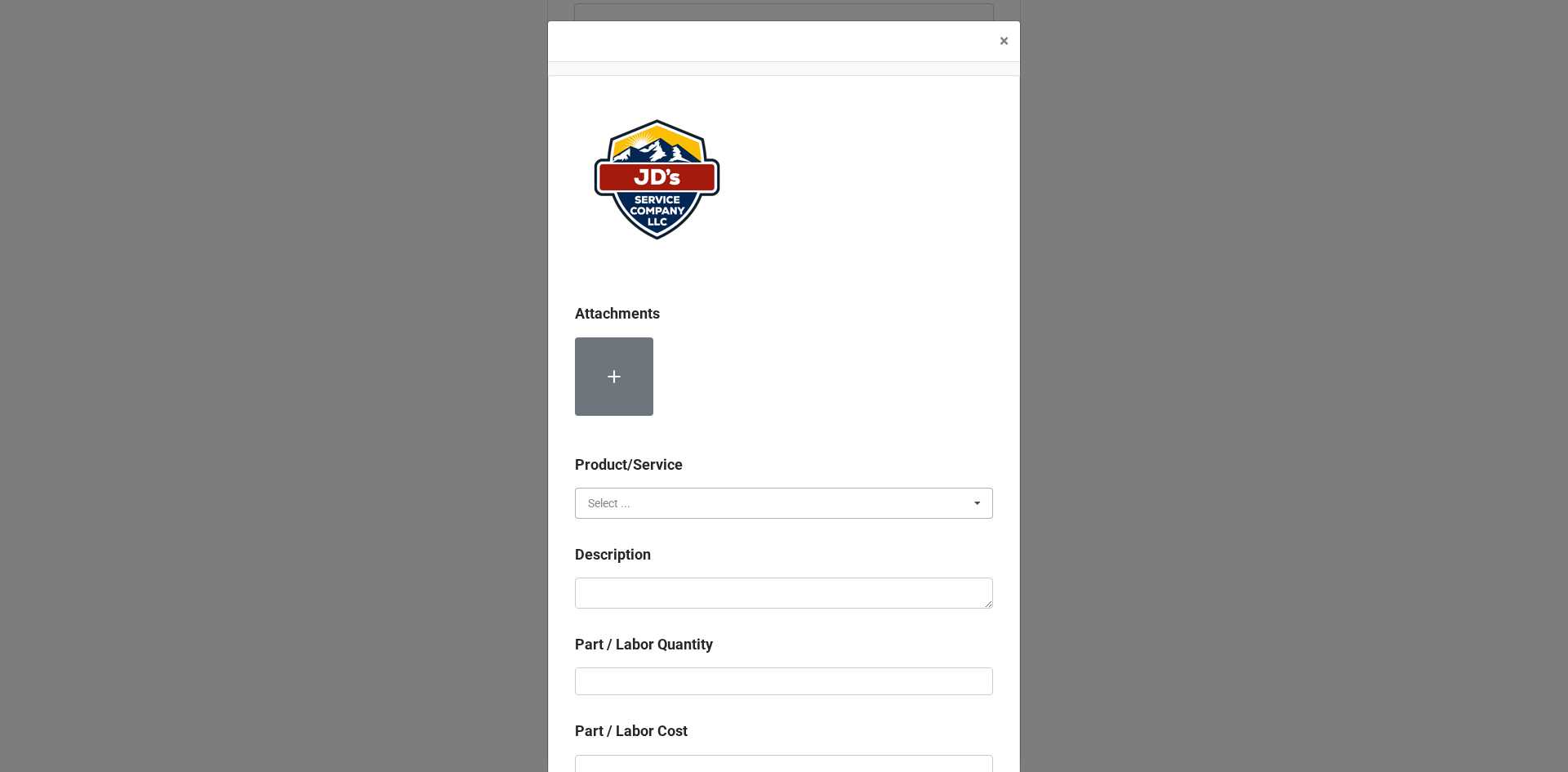
click at [675, 503] on input "text" at bounding box center [784, 503] width 416 height 30
click at [667, 567] on div "Material Cost" at bounding box center [783, 563] width 416 height 30
click at [661, 590] on textarea at bounding box center [783, 593] width 418 height 31
type textarea "x"
type textarea "1"
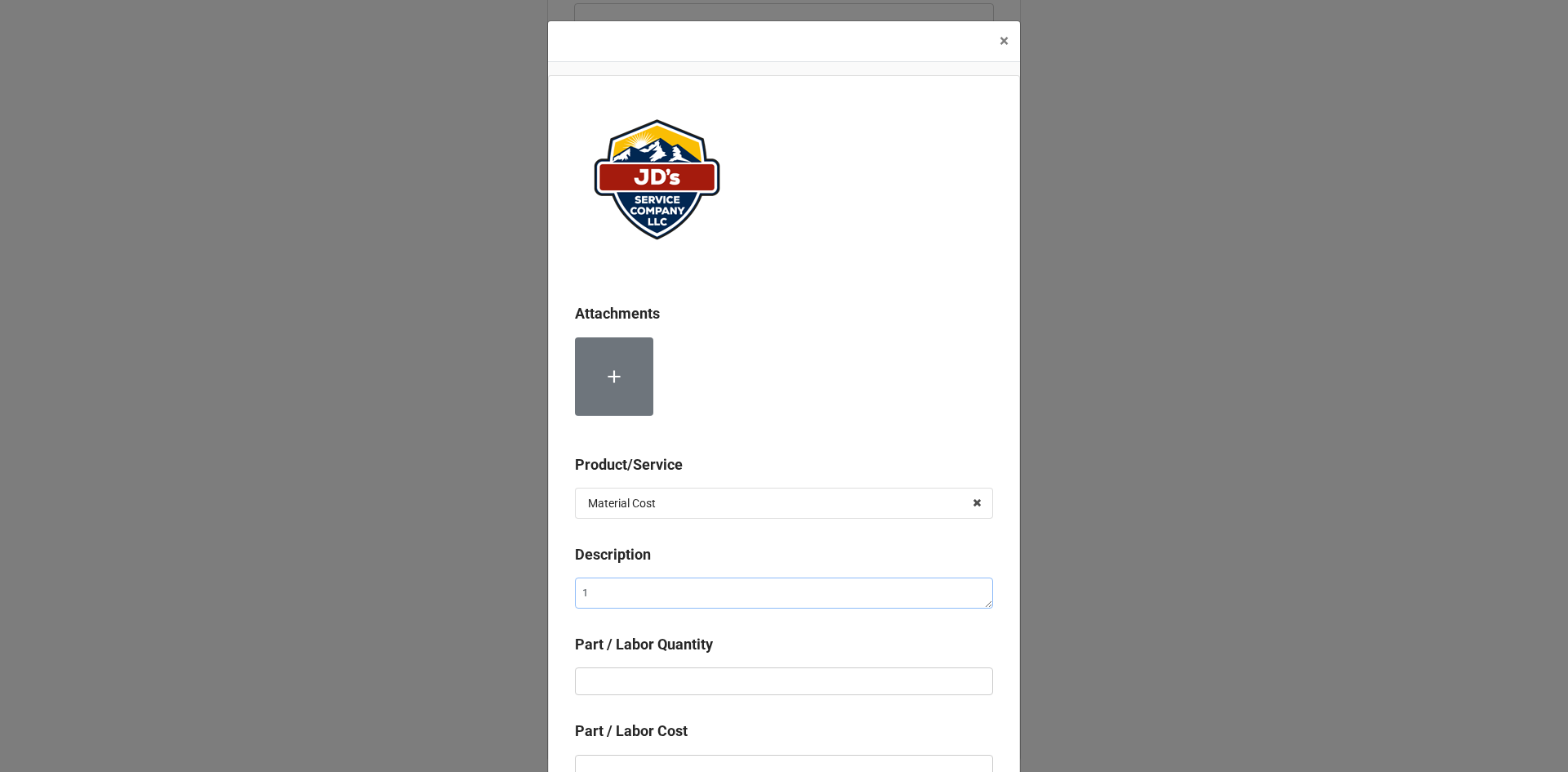
type textarea "x"
type textarea "1/"
type textarea "x"
type textarea "1/2"
type textarea "x"
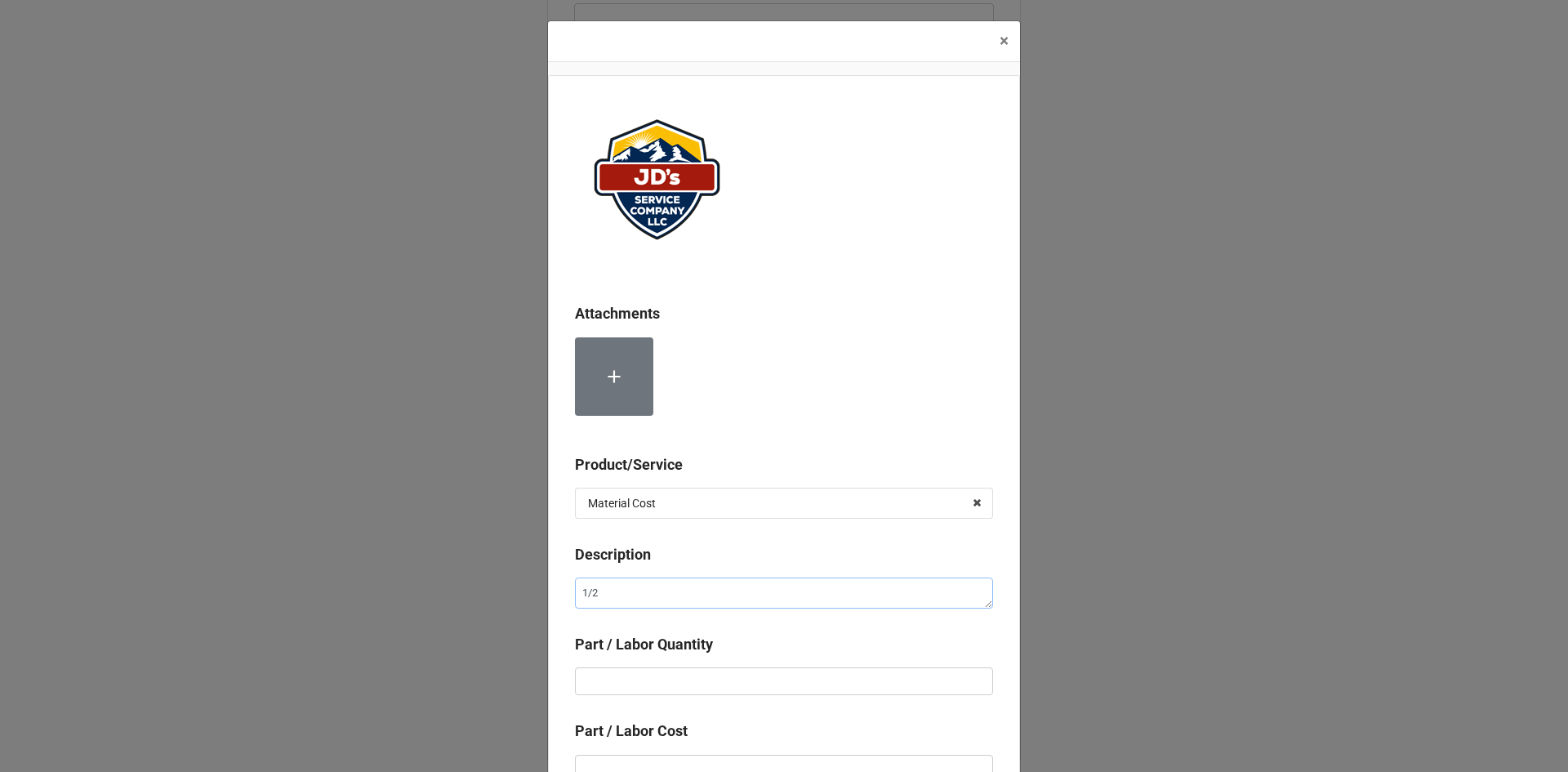
type textarea "1/2""
type textarea "x"
type textarea "1/2""
type textarea "x"
type textarea "1/2" C"
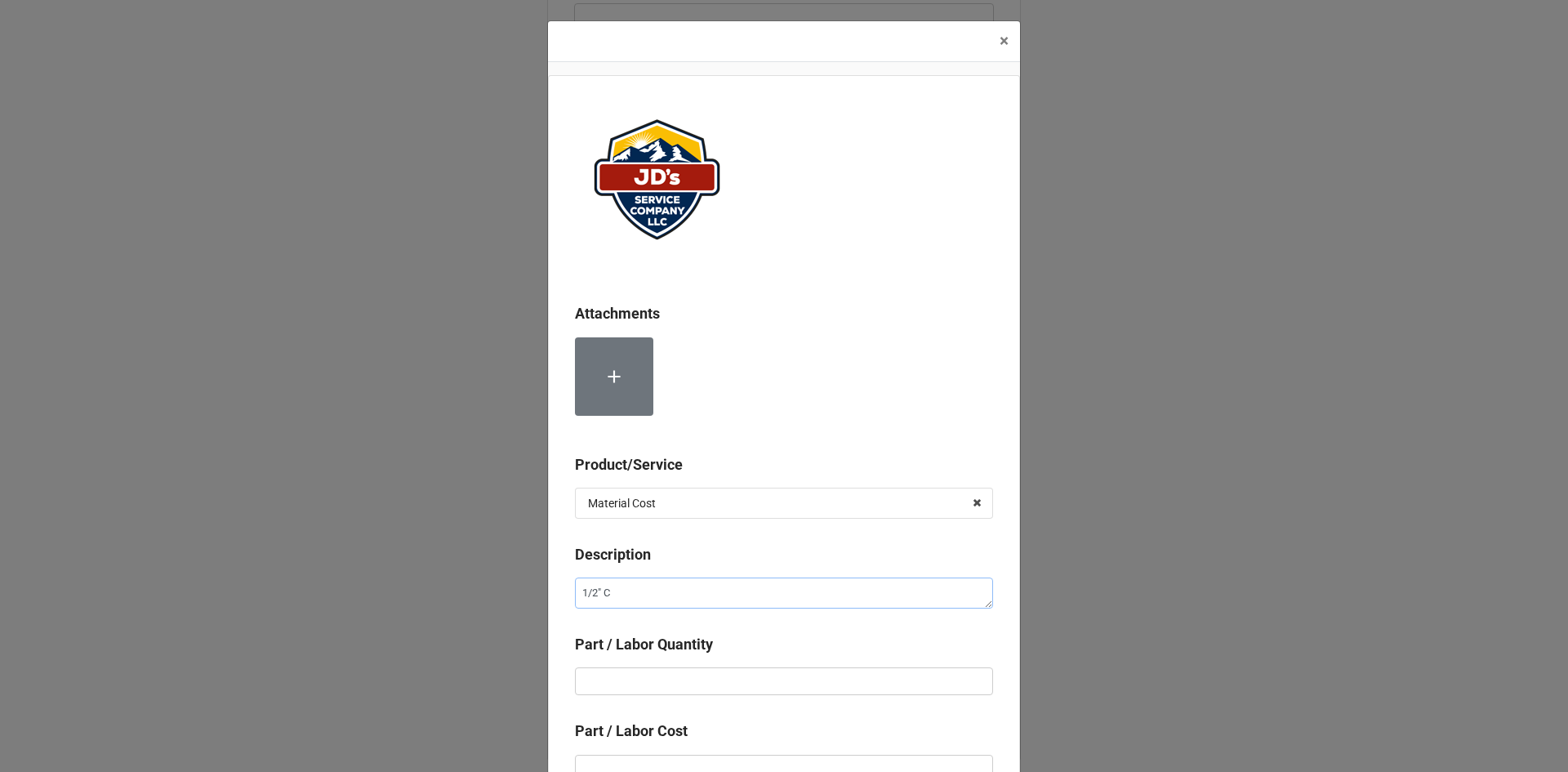
type textarea "x"
type textarea "1/2" Co"
type textarea "x"
type textarea "1/2" Cop"
type textarea "x"
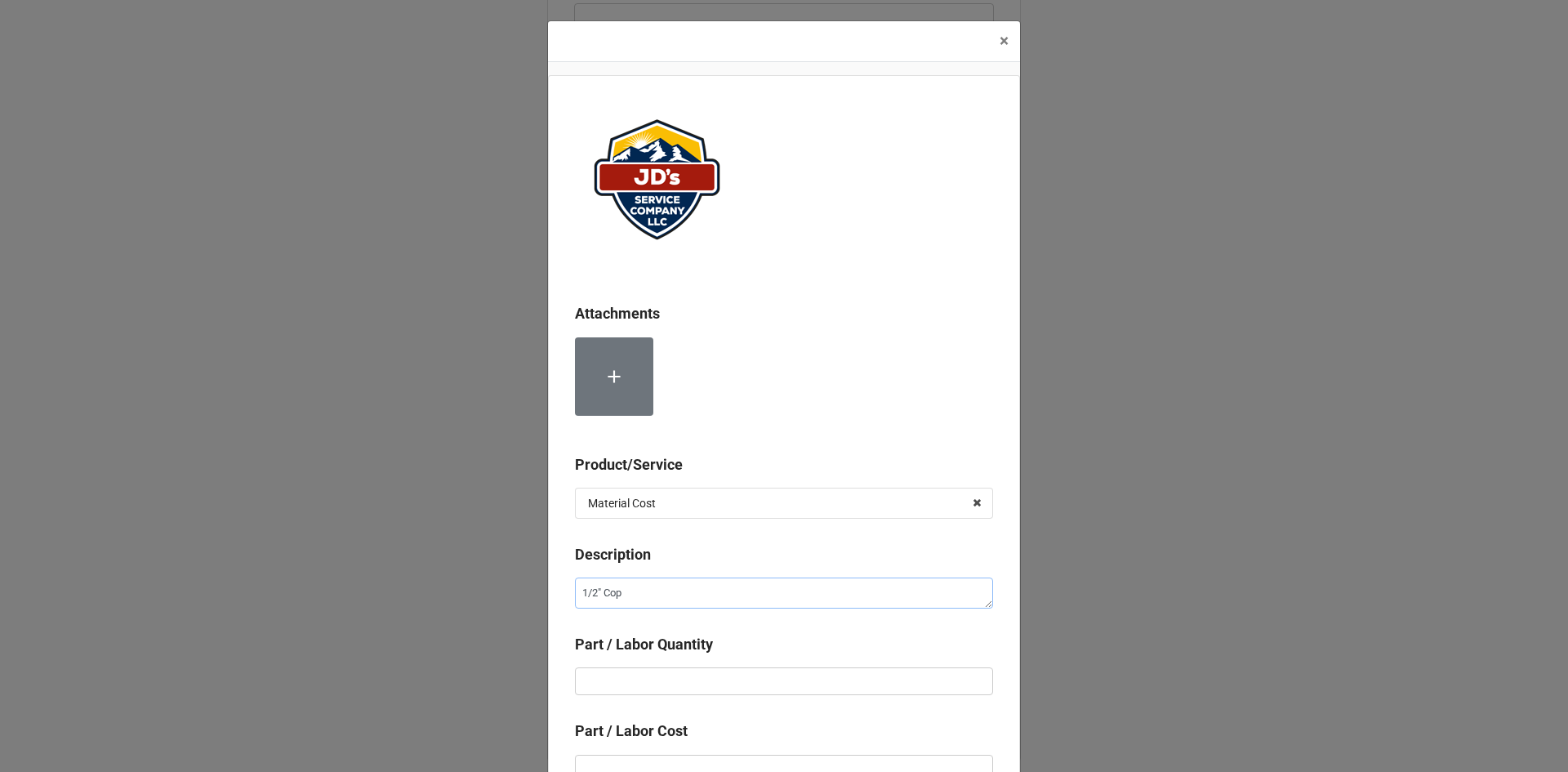
type textarea "1/2" Copp"
type textarea "x"
type textarea "1/2" Coppe"
type textarea "x"
type textarea "1/2" Copper"
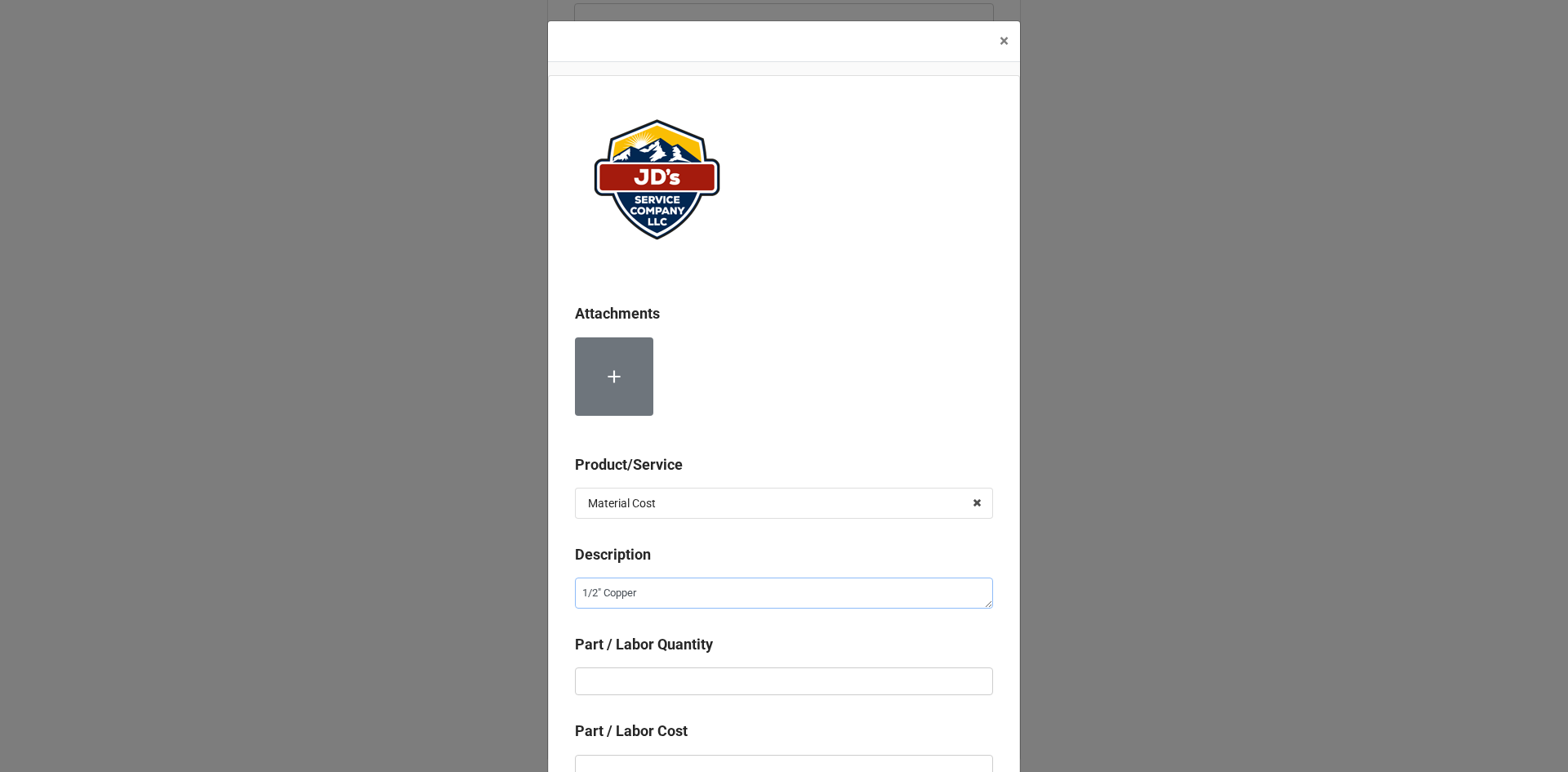
type textarea "x"
type textarea "1/2" Copper"
type textarea "x"
type textarea "1/2" Copper B"
type textarea "x"
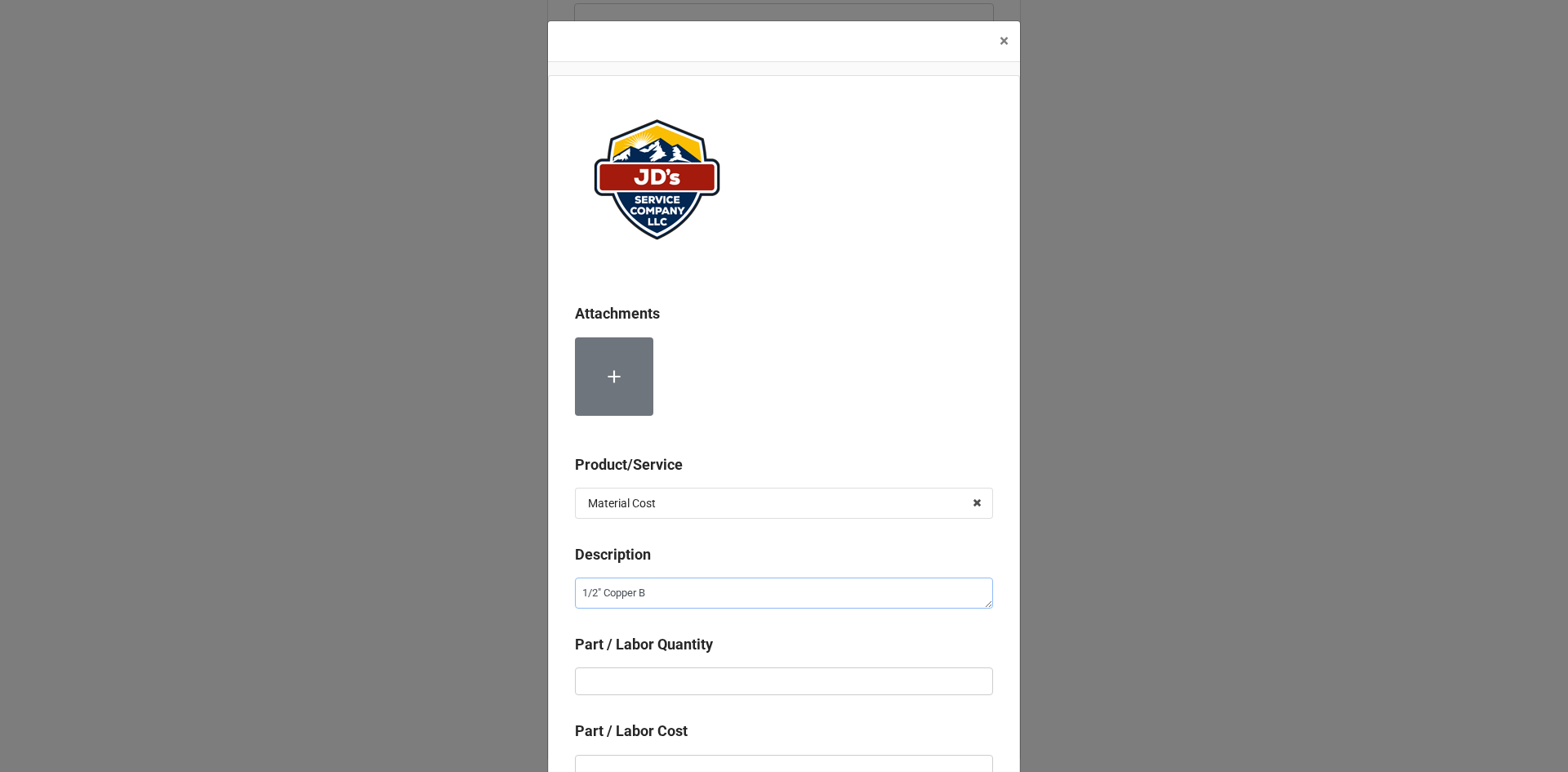
type textarea "1/2" Copper"
type textarea "x"
type textarea "1/2" Copper P"
type textarea "x"
type textarea "1/2" Copper Pe"
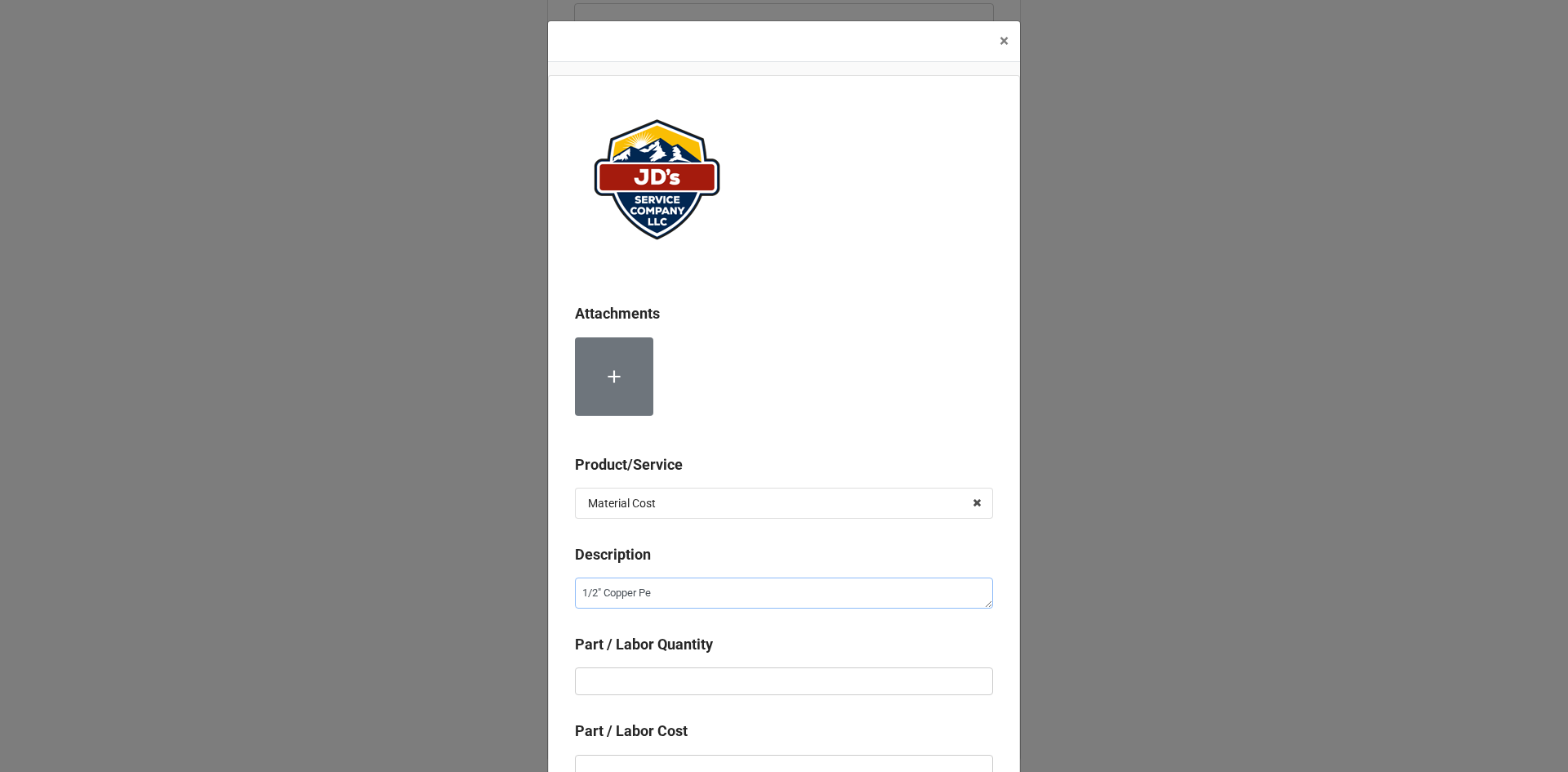
type textarea "x"
type textarea "1/2" Copper Pex"
type textarea "x"
type textarea "1/2" Copper Pex"
type textarea "x"
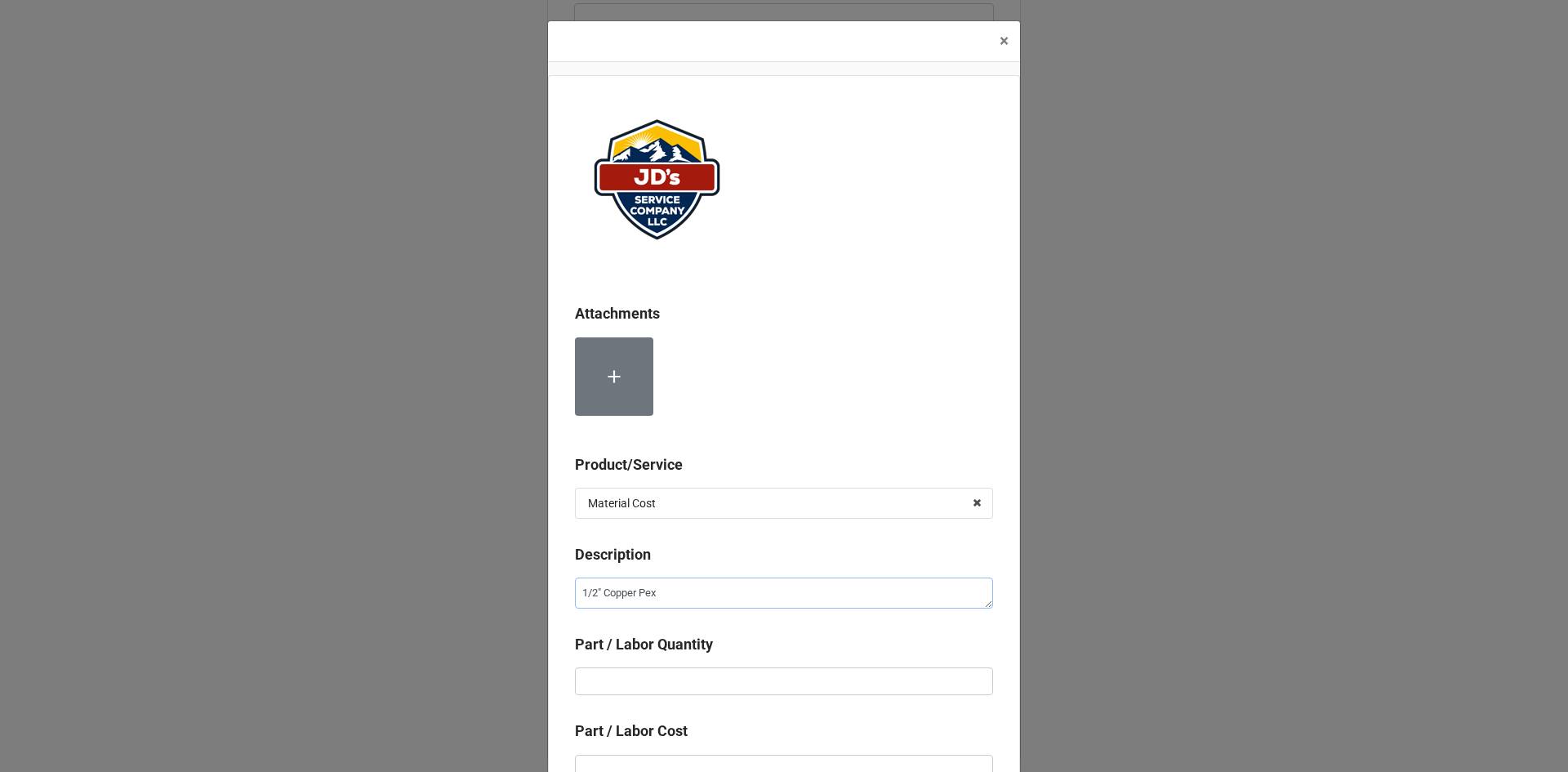
type textarea "1/2" Copper Pex 9"
type textarea "x"
type textarea "1/2" Copper Pex 90"
type textarea "x"
type input "1"
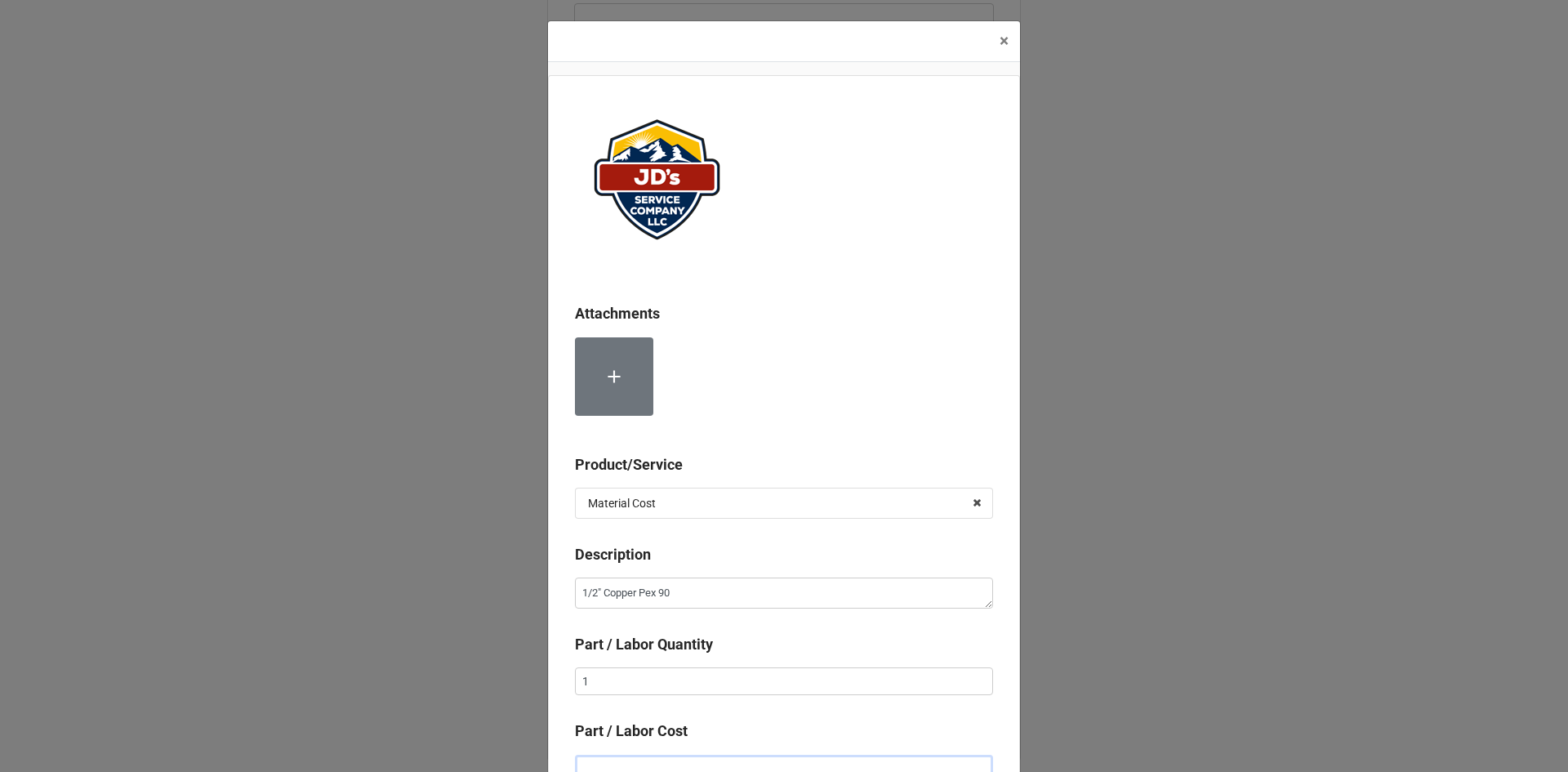
scroll to position [11, 0]
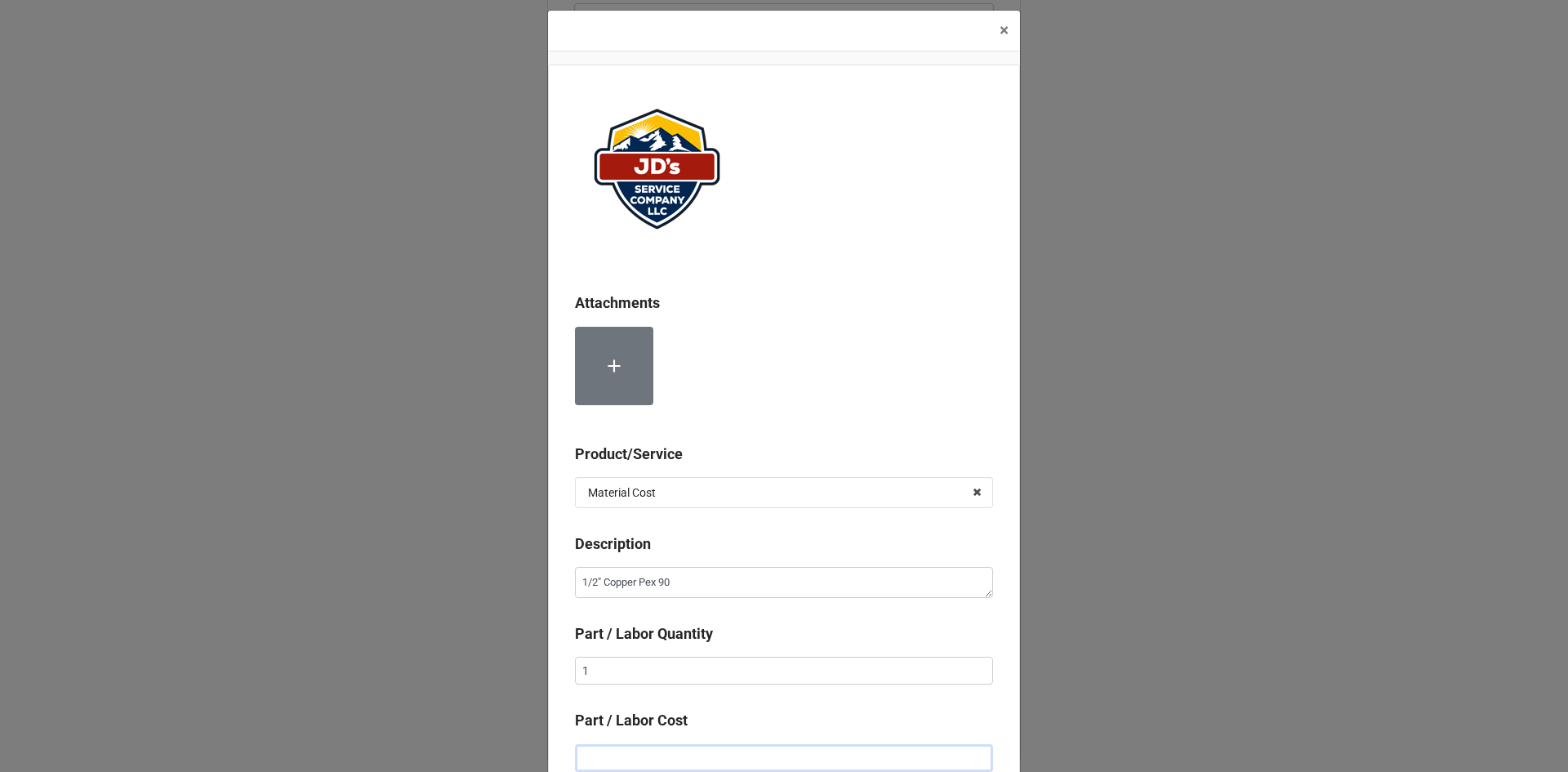
type textarea "x"
type input "$1.00"
type textarea "x"
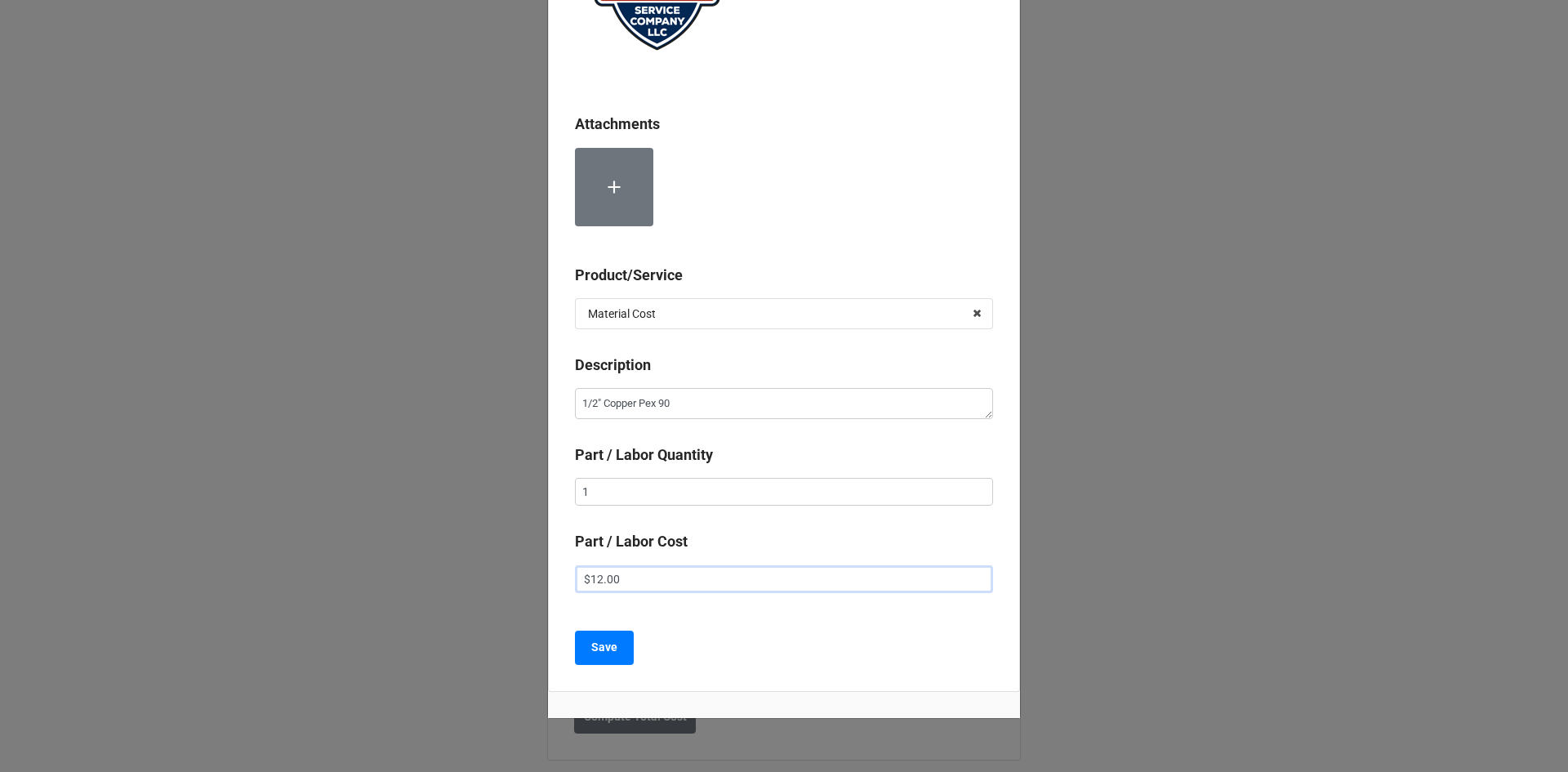
scroll to position [237, 0]
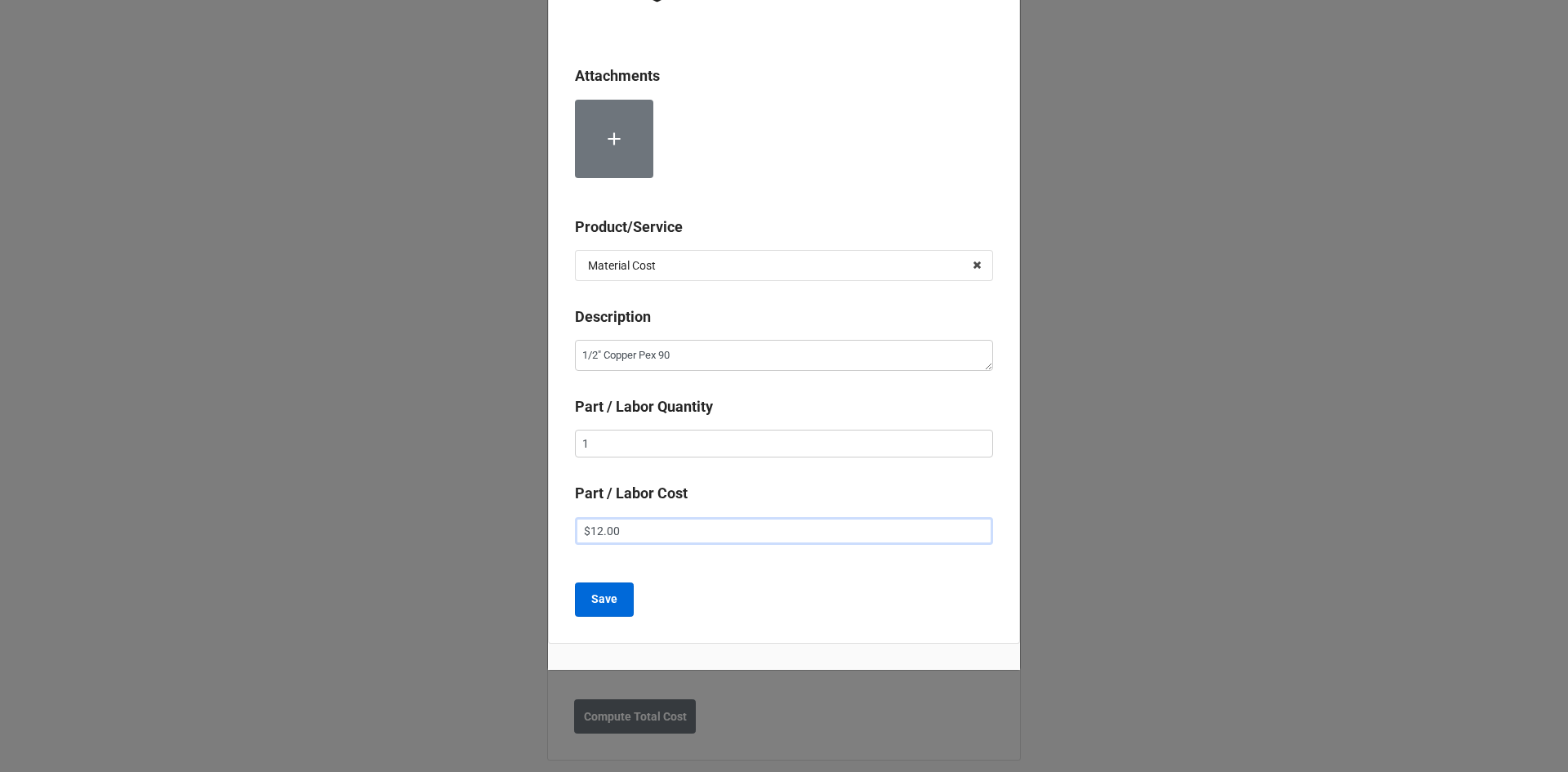
type input "$12.00"
click at [613, 595] on button "Save" at bounding box center [604, 600] width 59 height 34
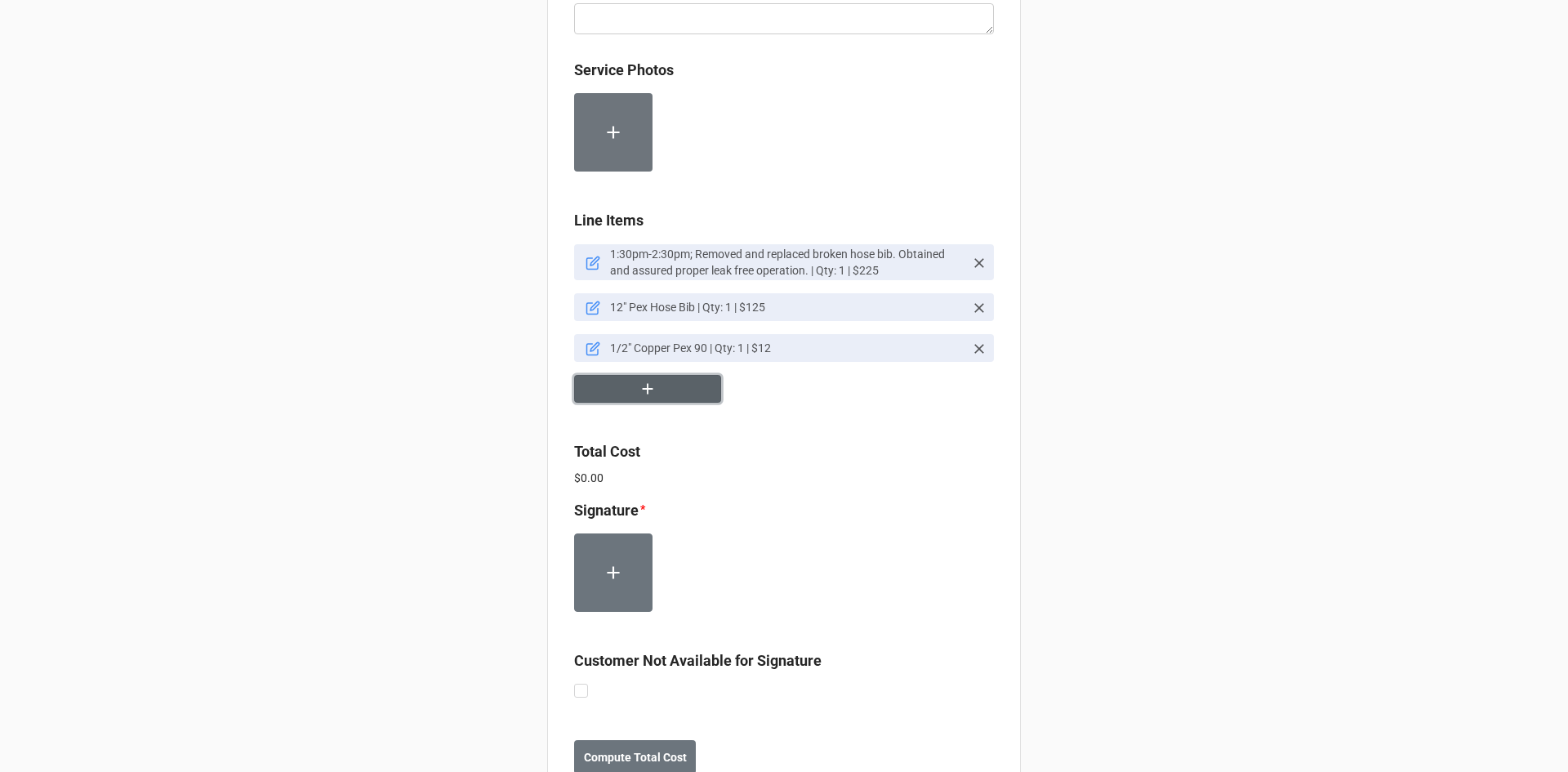
click at [672, 392] on button "button" at bounding box center [647, 389] width 147 height 29
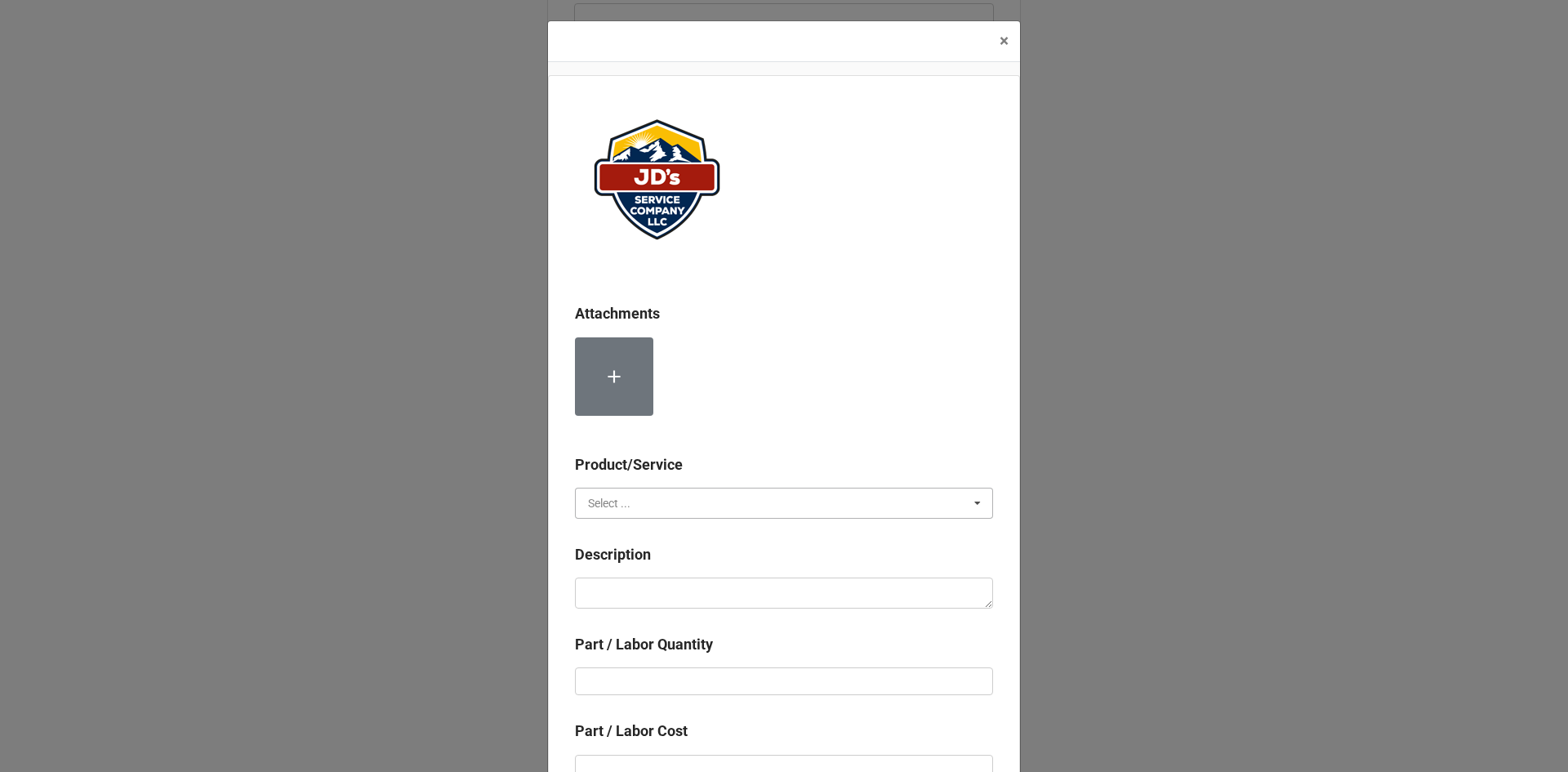
click at [677, 505] on input "text" at bounding box center [784, 503] width 416 height 30
click at [653, 566] on div "Material Cost" at bounding box center [783, 563] width 416 height 30
click at [656, 588] on textarea at bounding box center [783, 593] width 418 height 31
type textarea "x"
type textarea "1"
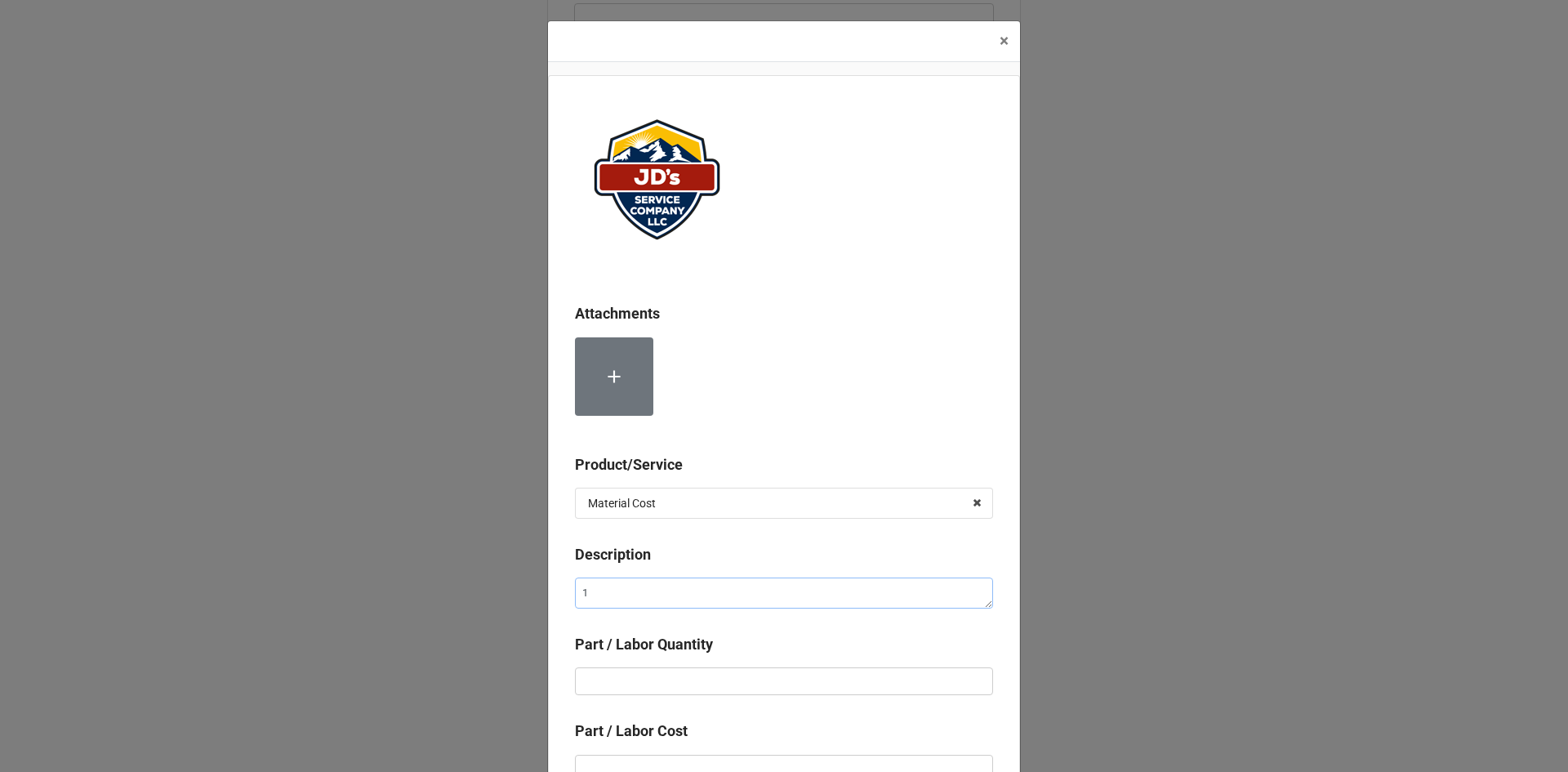
type textarea "x"
type textarea "1/"
type textarea "x"
type textarea "1/2"
type textarea "x"
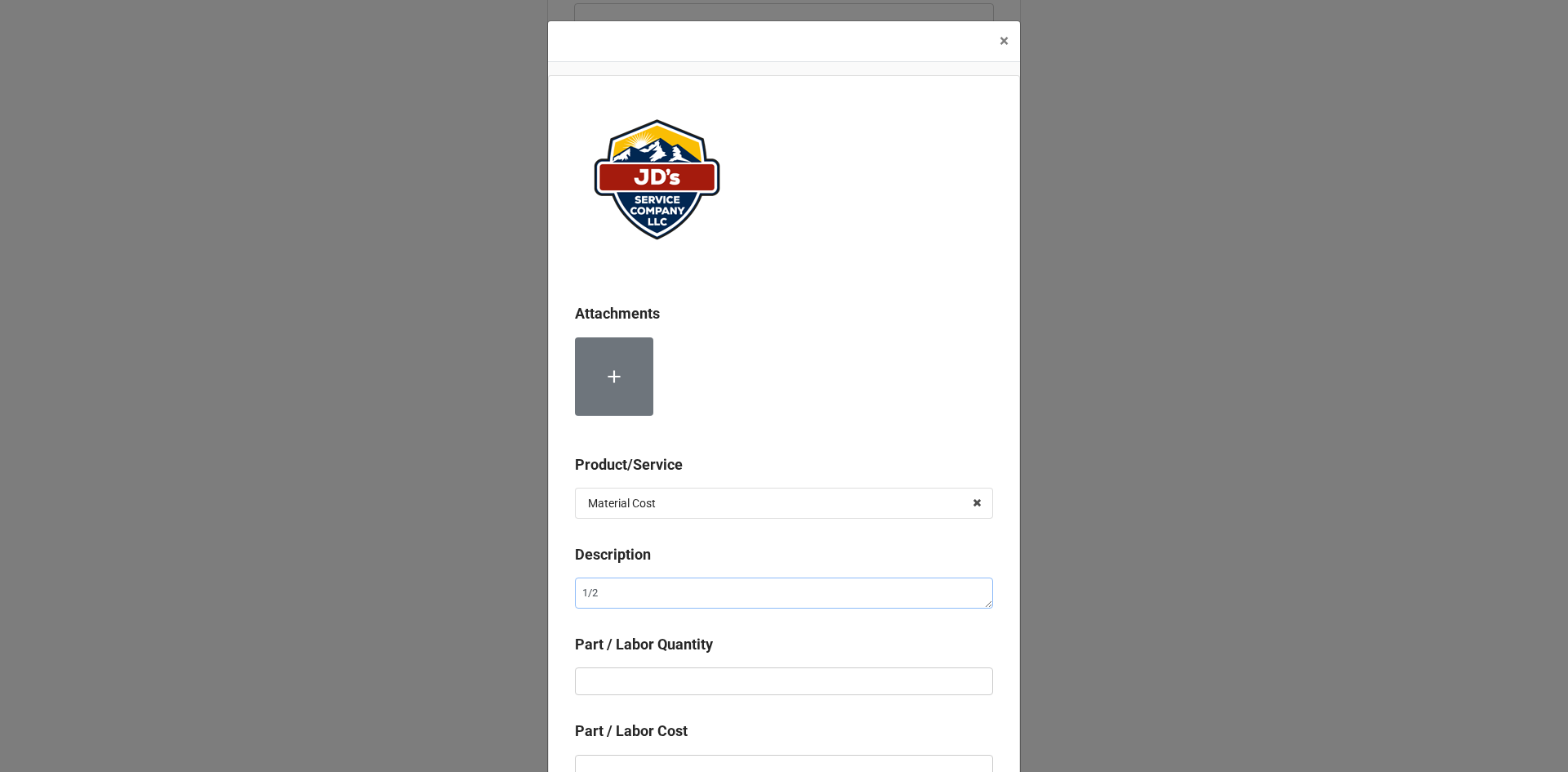
type textarea "1/2""
type textarea "x"
type textarea "1/2""
type textarea "x"
type textarea "1/2" B"
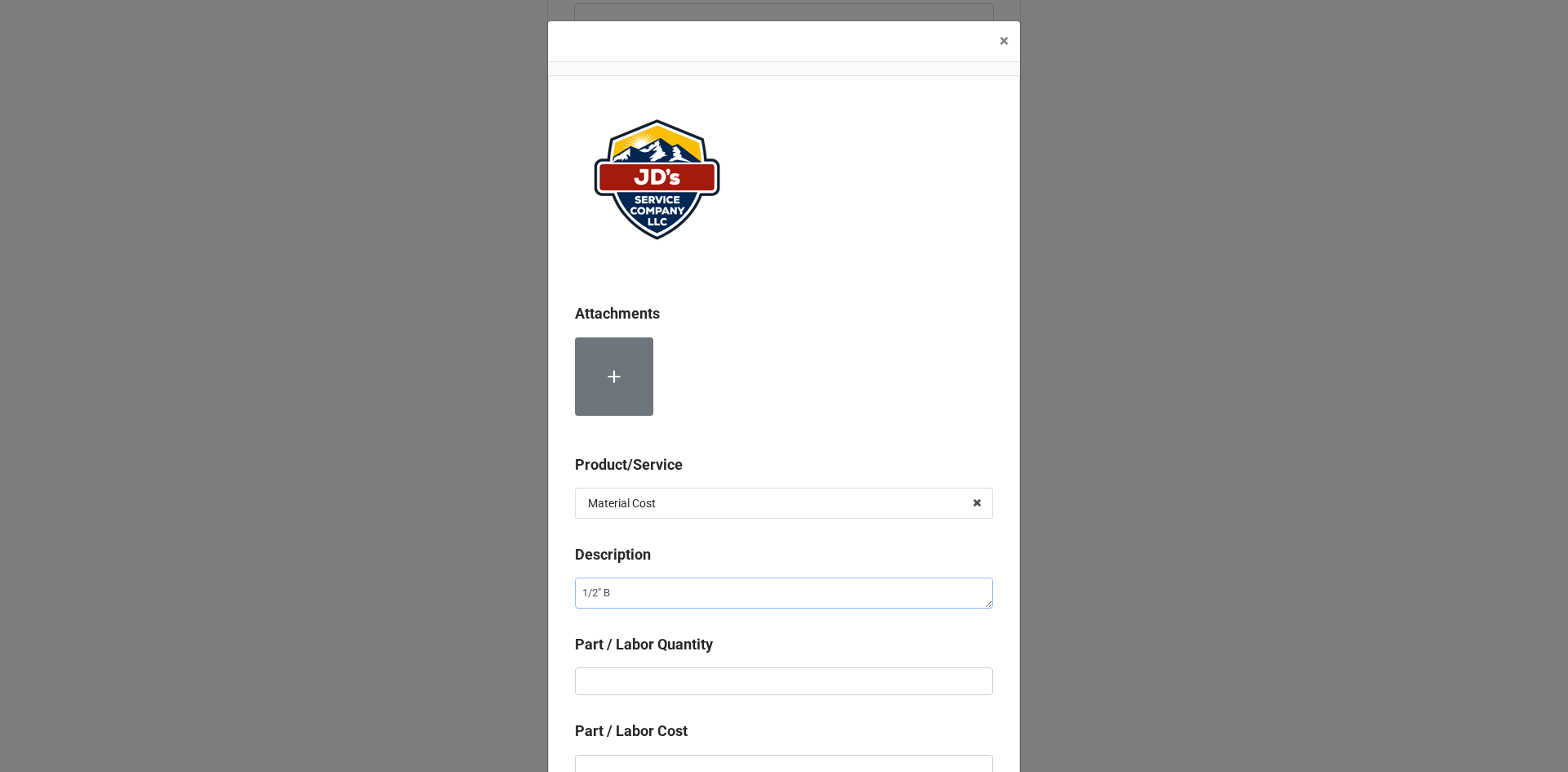
type textarea "x"
type textarea "1/2" Br"
type textarea "x"
type textarea "1/2" Bra"
type textarea "x"
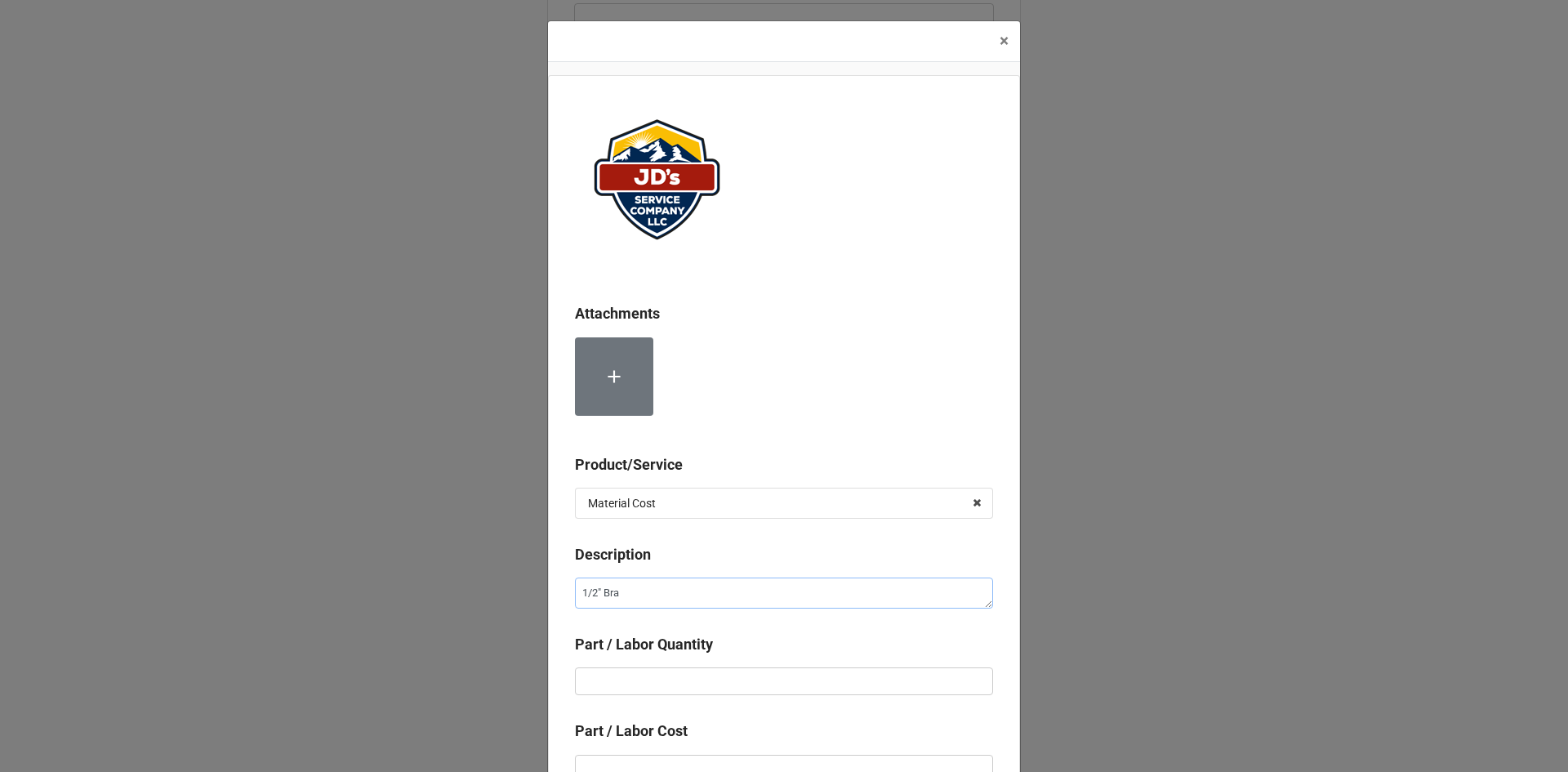
type textarea "1/2" Bras"
type textarea "x"
type textarea "1/2" Brass"
type textarea "x"
type textarea "1/2" Brass"
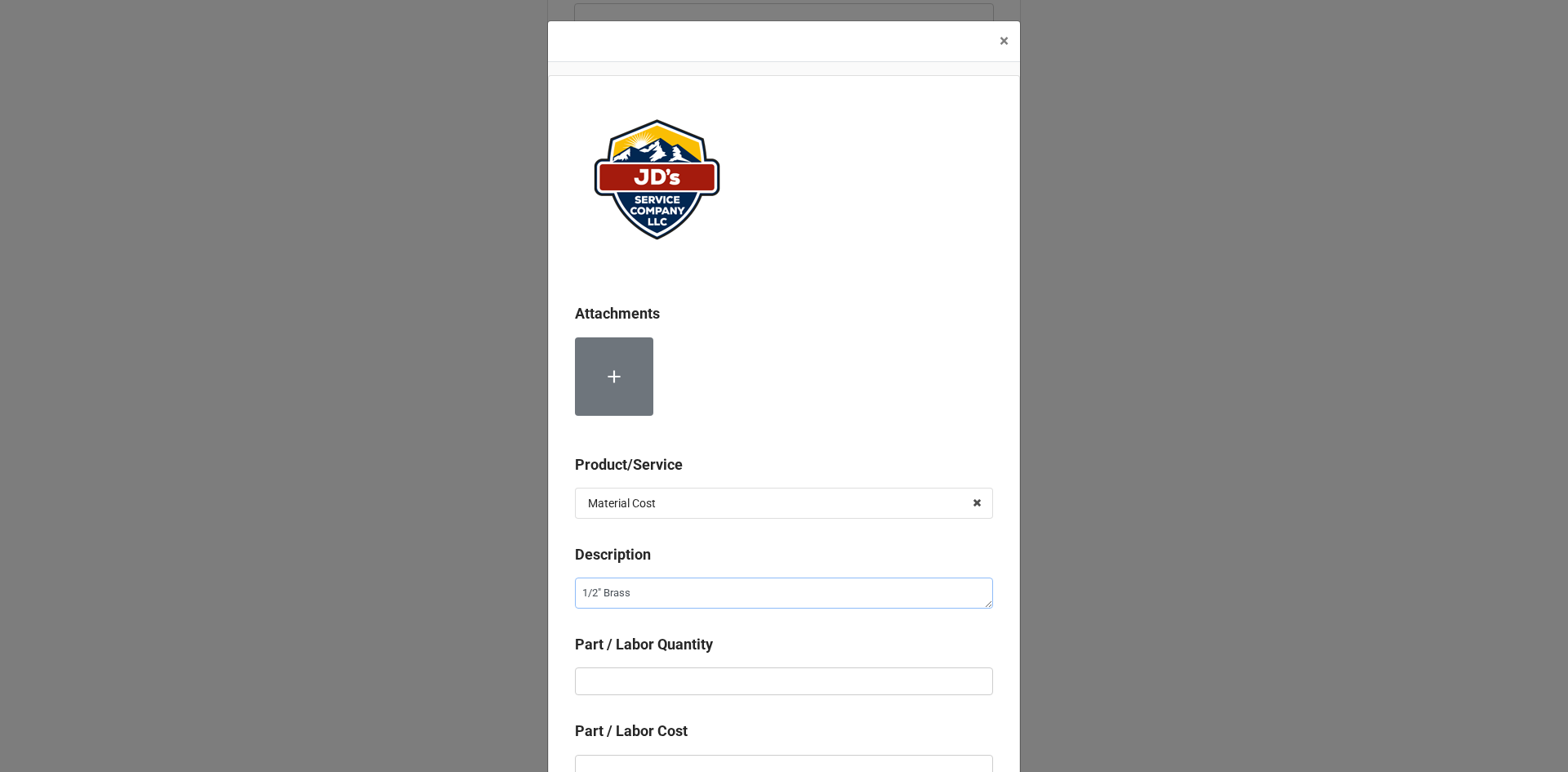
type textarea "x"
type textarea "1/2" Brass {"
type textarea "x"
type textarea "1/2" Brass {e"
type textarea "x"
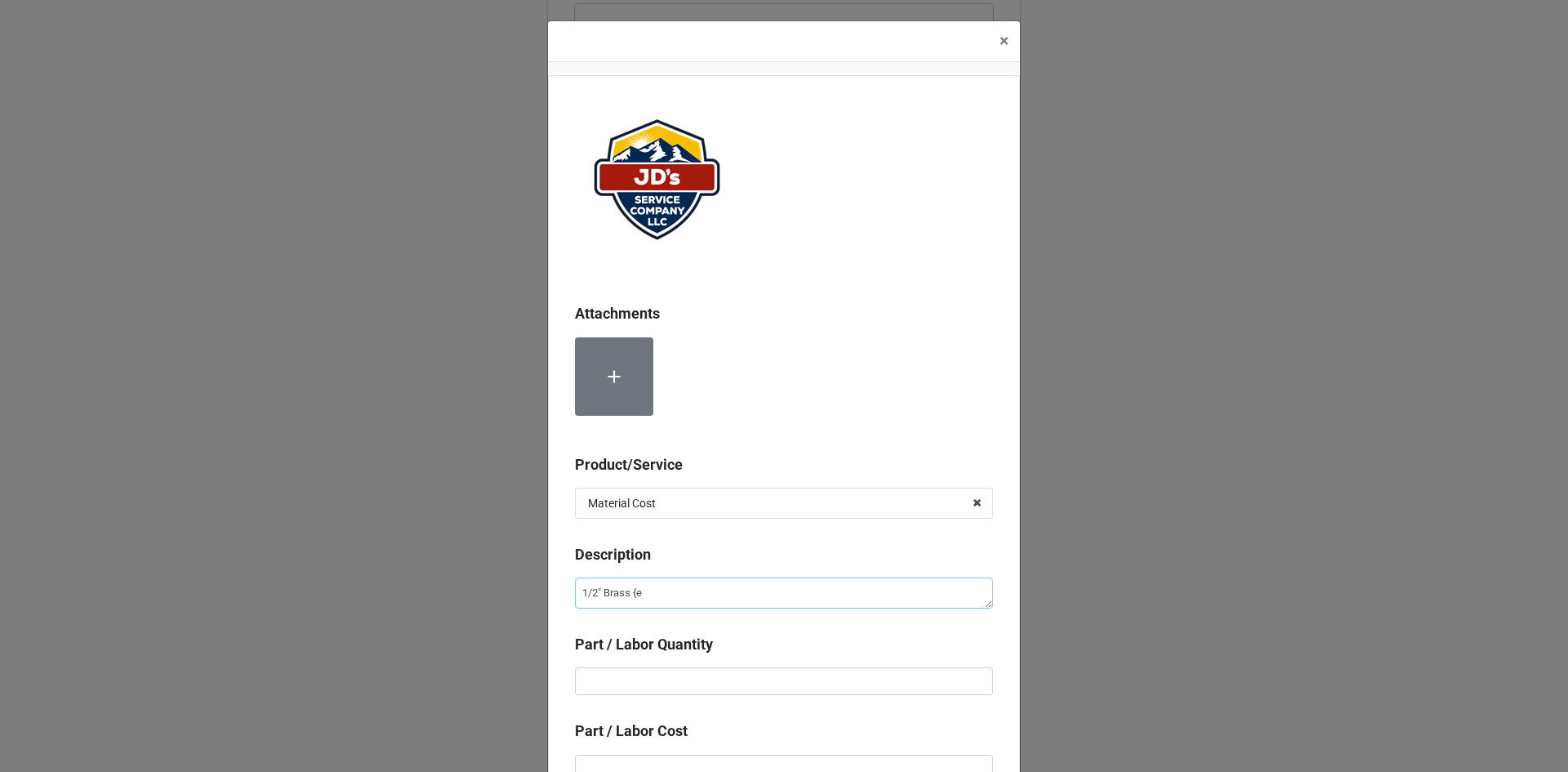
type textarea "1/2" Brass {ex"
type textarea "x"
type textarea "1/2" Brass {ex"
type textarea "x"
type textarea "1/2" Brass {ex"
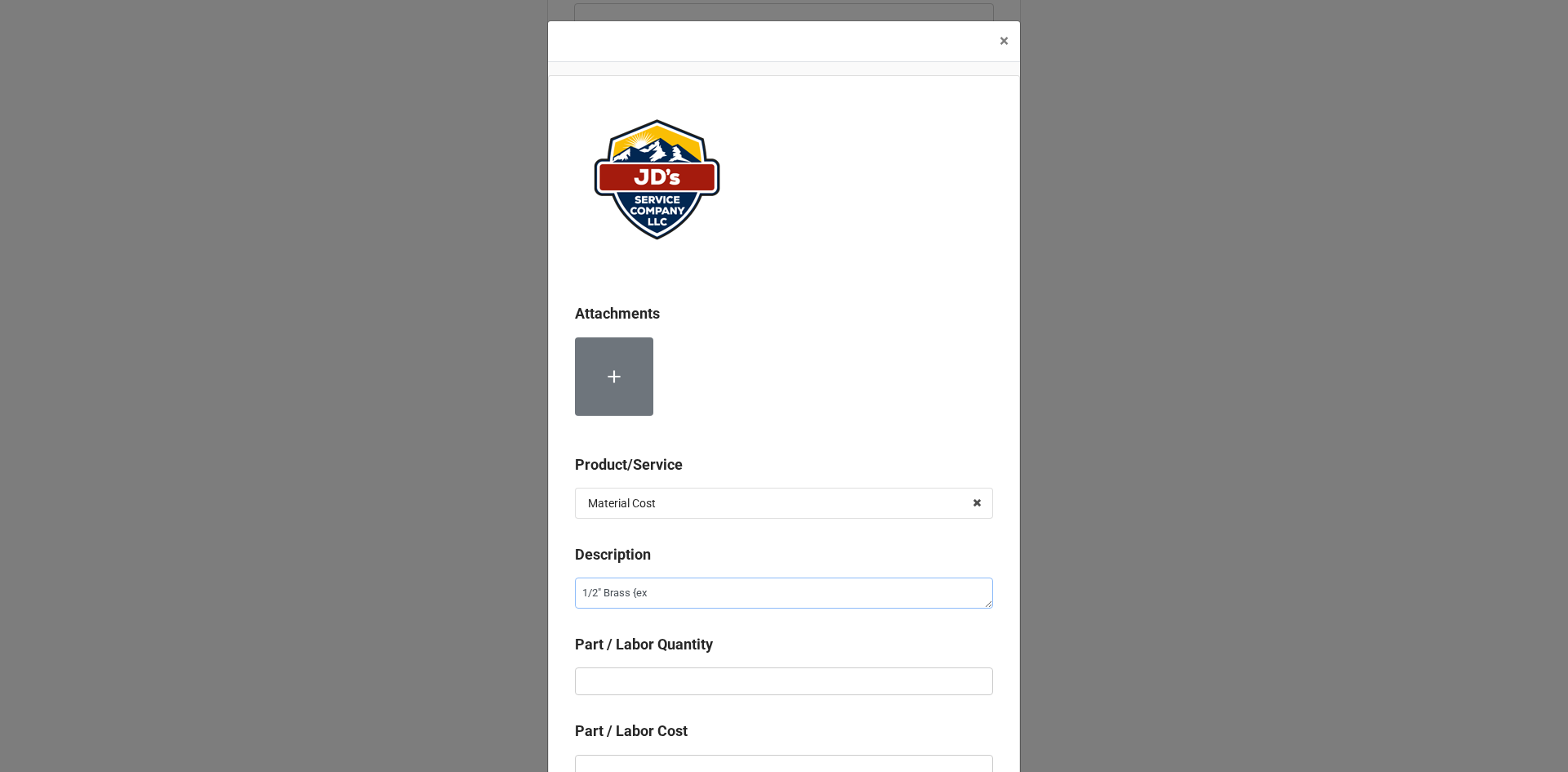
type textarea "x"
type textarea "1/2" Brass {e"
type textarea "x"
type textarea "1/2" Brass {"
type textarea "x"
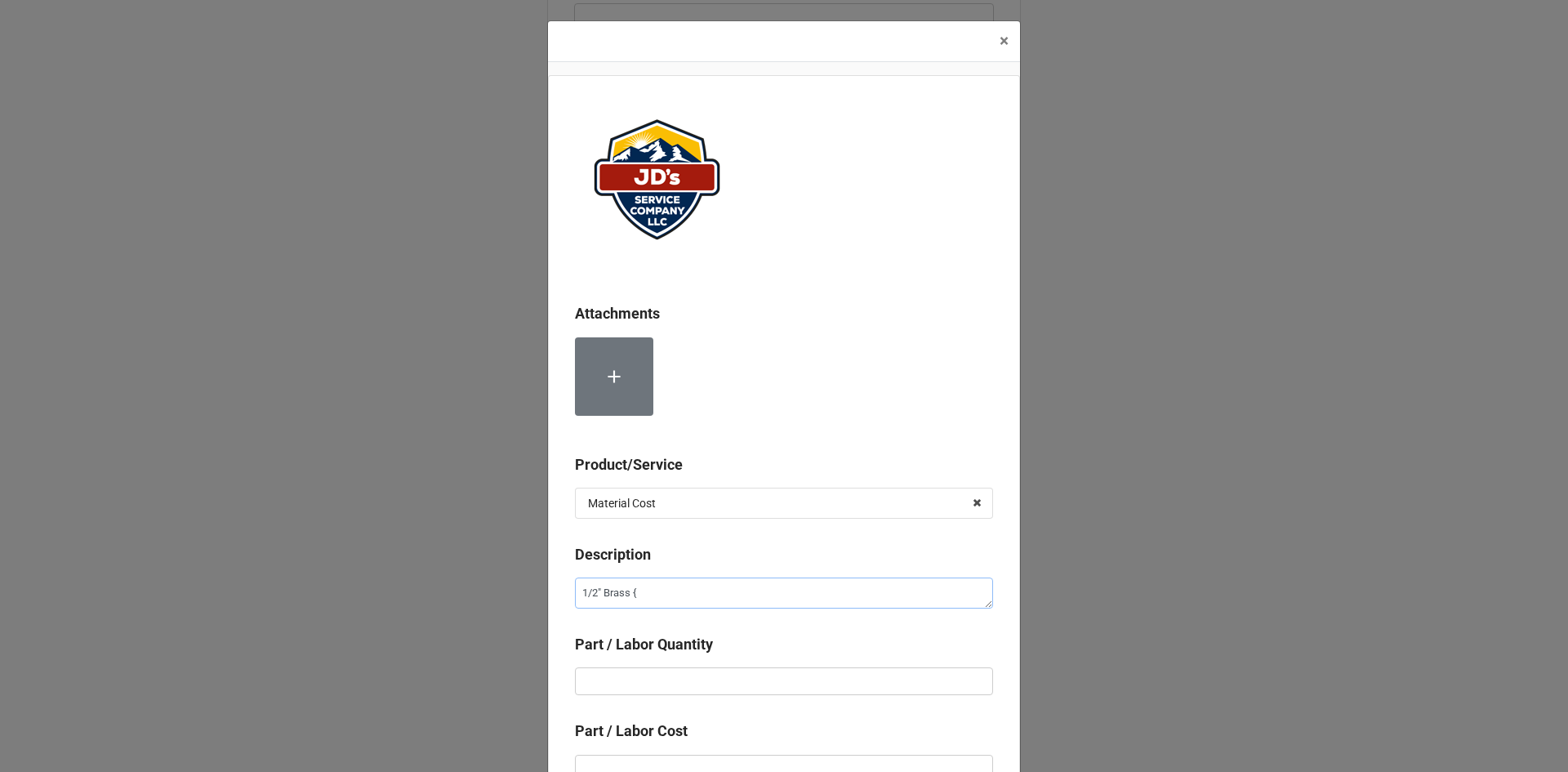
type textarea "1/2" Brass"
type textarea "x"
type textarea "1/2" Brass P"
type textarea "x"
type textarea "1/2" Brass Pe"
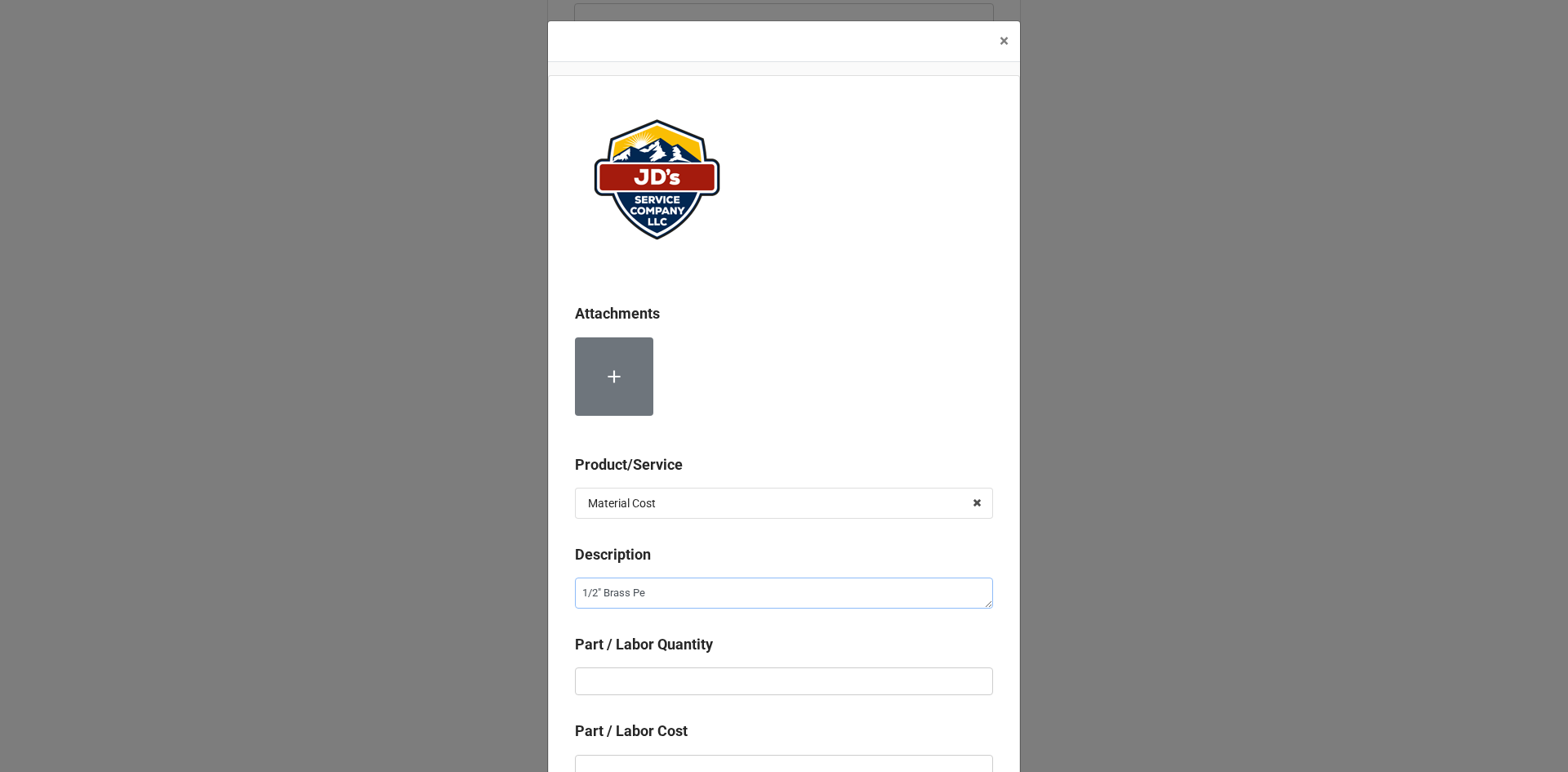
type textarea "x"
type textarea "1/2" Brass Pex"
type textarea "x"
type textarea "1/2" Brass Pex"
type textarea "x"
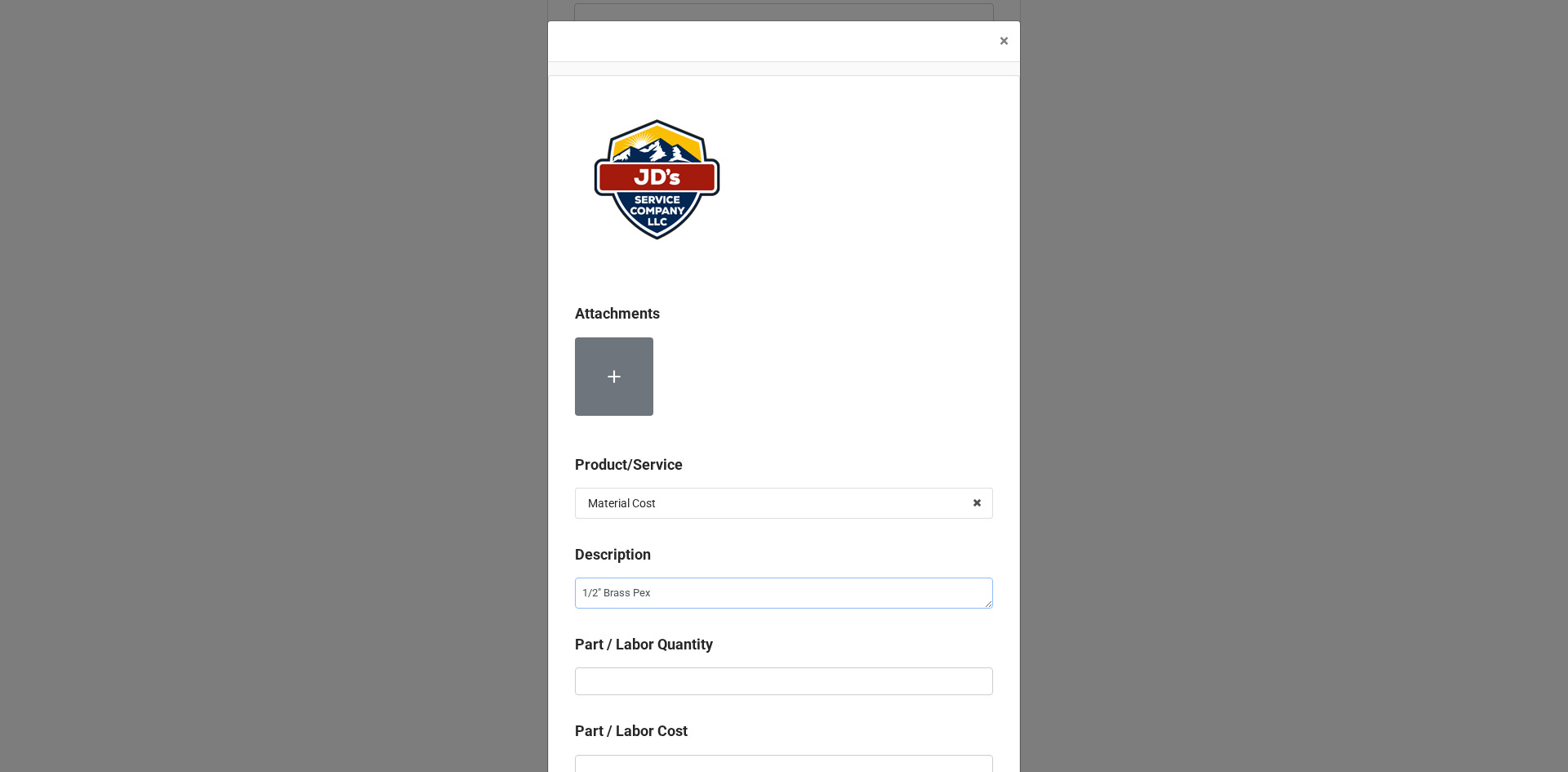
type textarea "1/2" Brass Pex 9"
type textarea "x"
type textarea "1/2" Brass Pex 90"
type textarea "x"
type input "1"
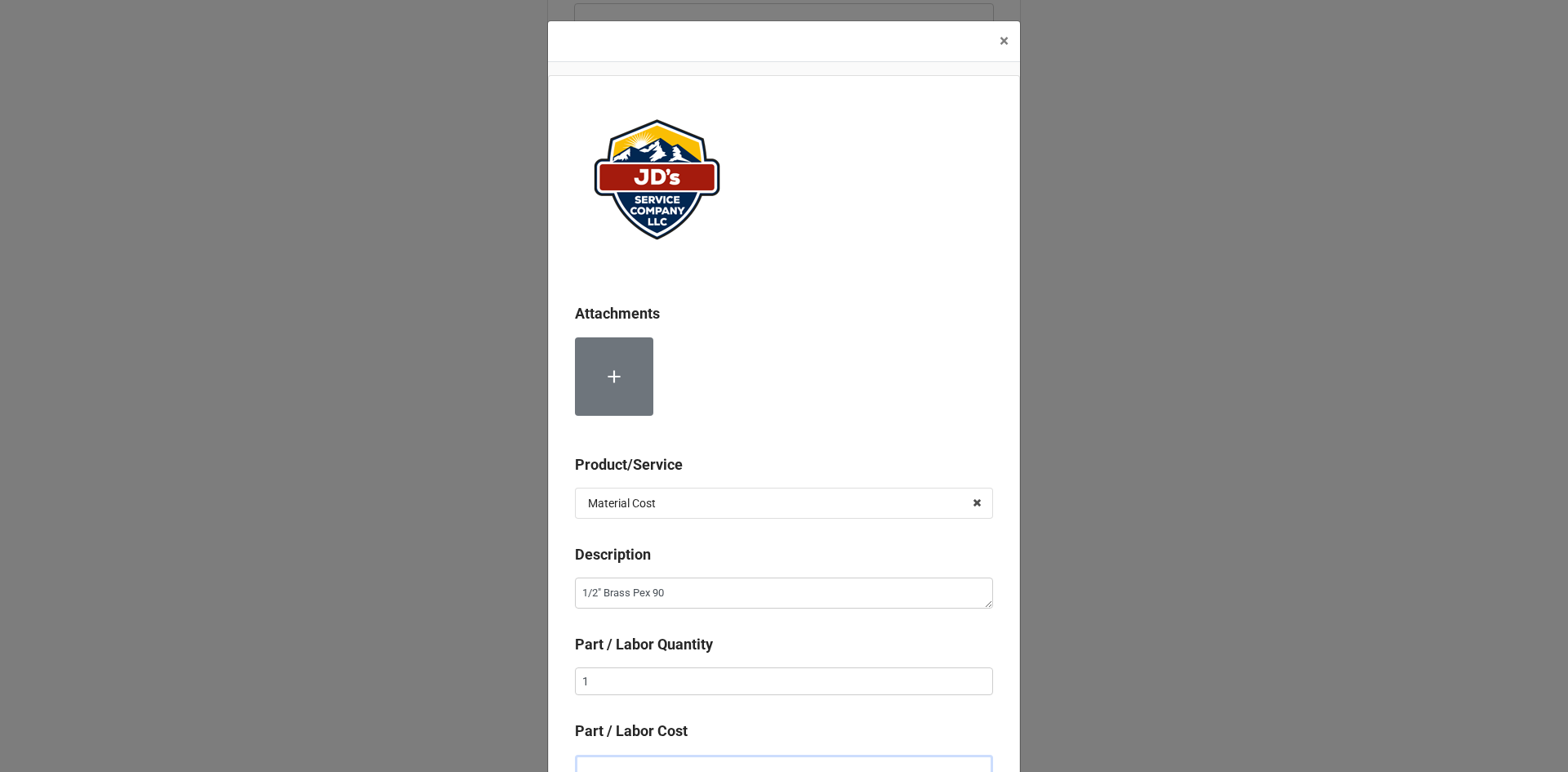
scroll to position [11, 0]
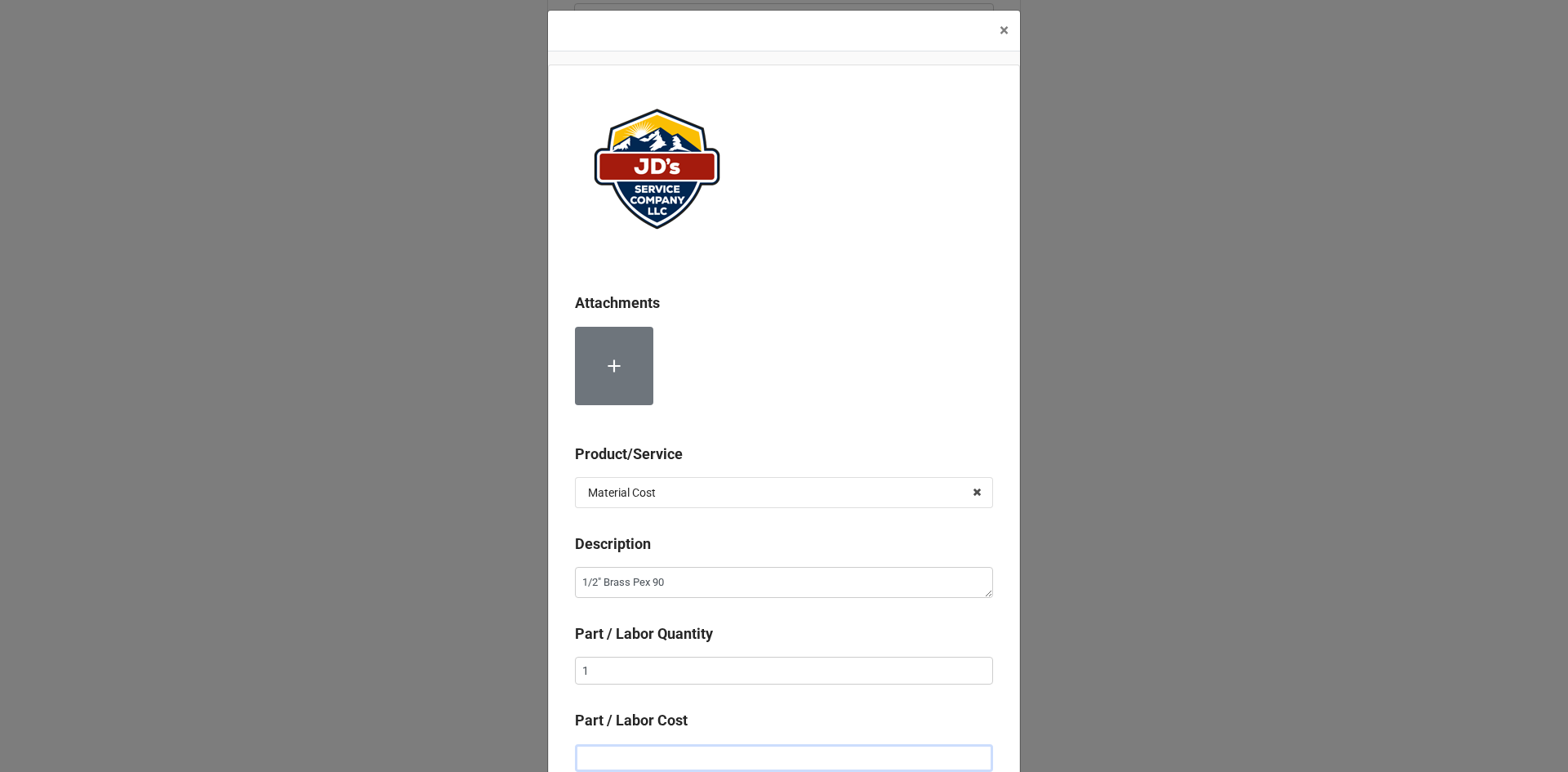
type textarea "x"
type input "$1.00"
type textarea "x"
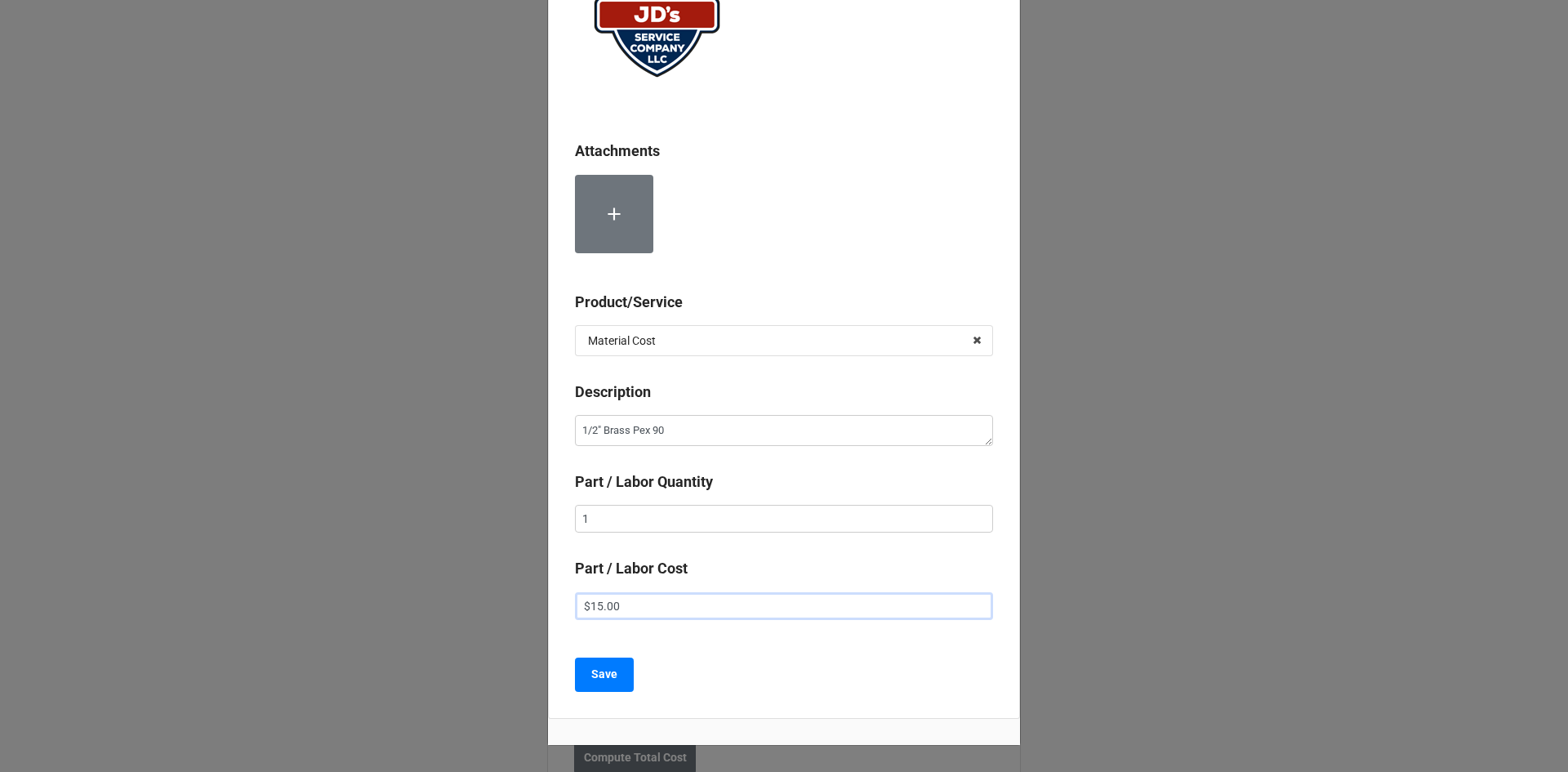
scroll to position [163, 0]
type input "$15.00"
click at [614, 675] on button "Save" at bounding box center [604, 674] width 59 height 34
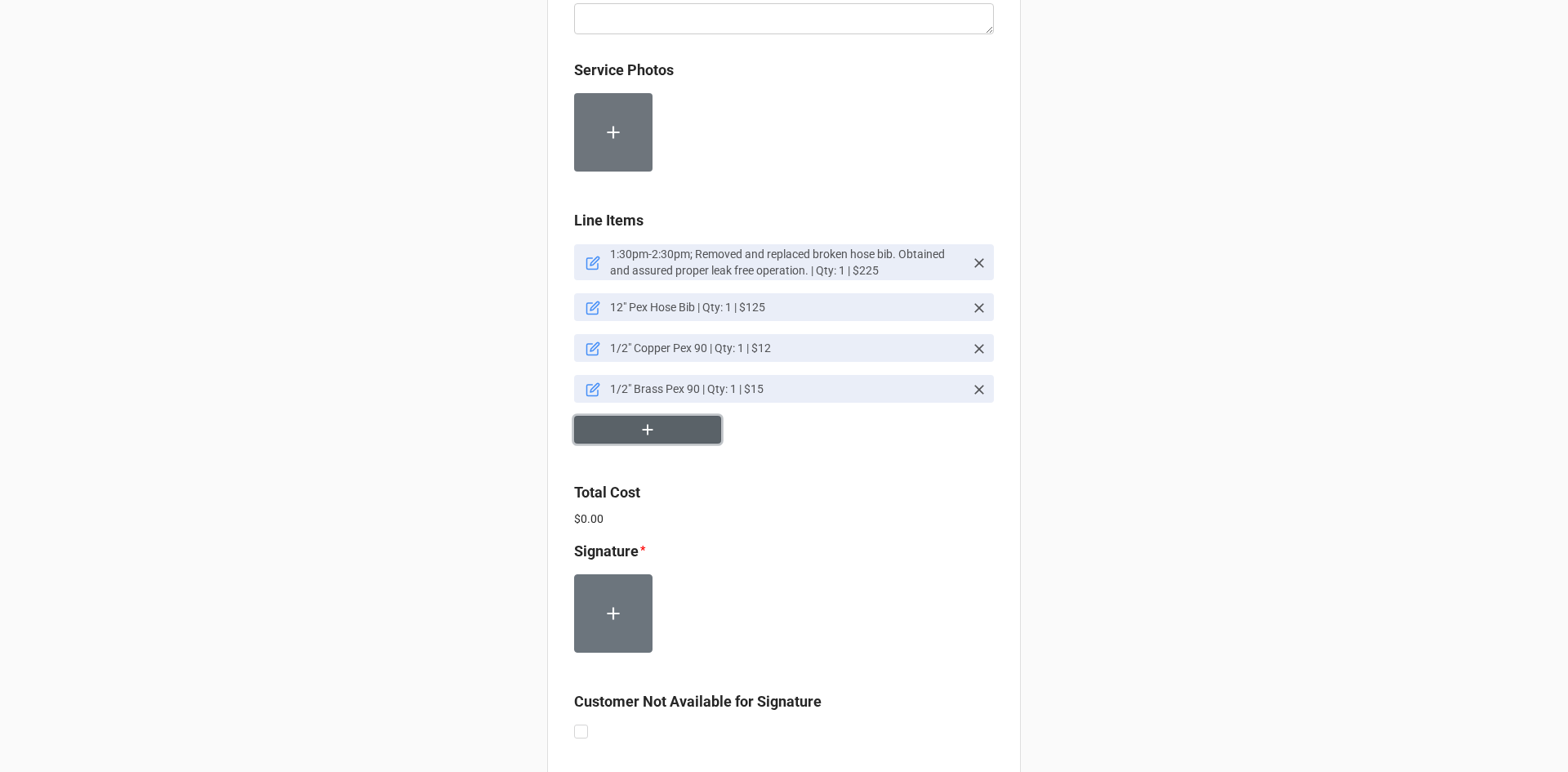
click at [649, 430] on icon "button" at bounding box center [648, 430] width 18 height 18
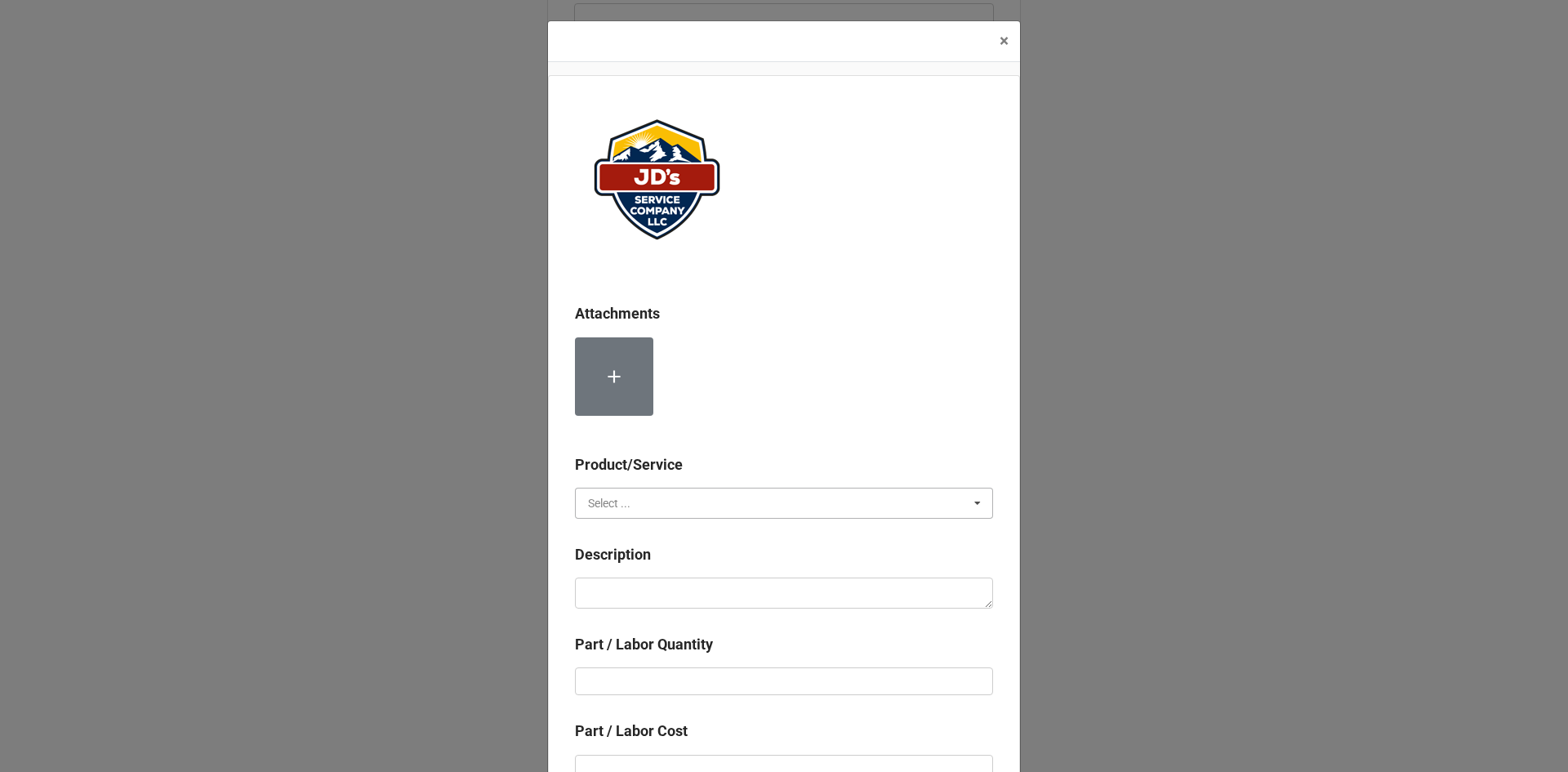
click at [731, 498] on input "text" at bounding box center [784, 503] width 416 height 30
click at [721, 559] on div "Material Cost" at bounding box center [783, 563] width 416 height 30
click at [716, 582] on textarea at bounding box center [783, 593] width 418 height 31
type textarea "x"
type textarea "1"
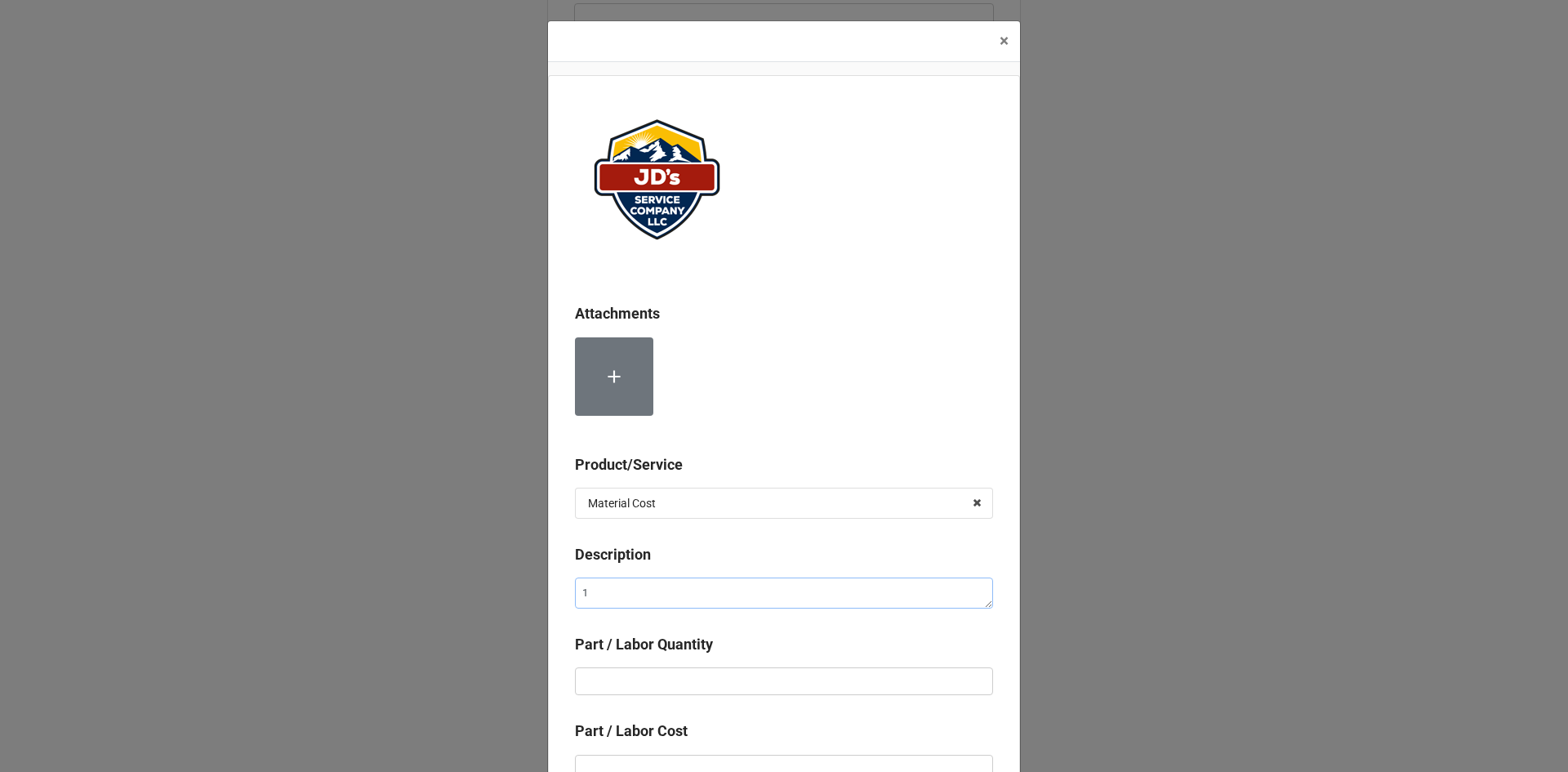
type textarea "x"
type textarea "1/"
type textarea "x"
type textarea "1/2"
type textarea "x"
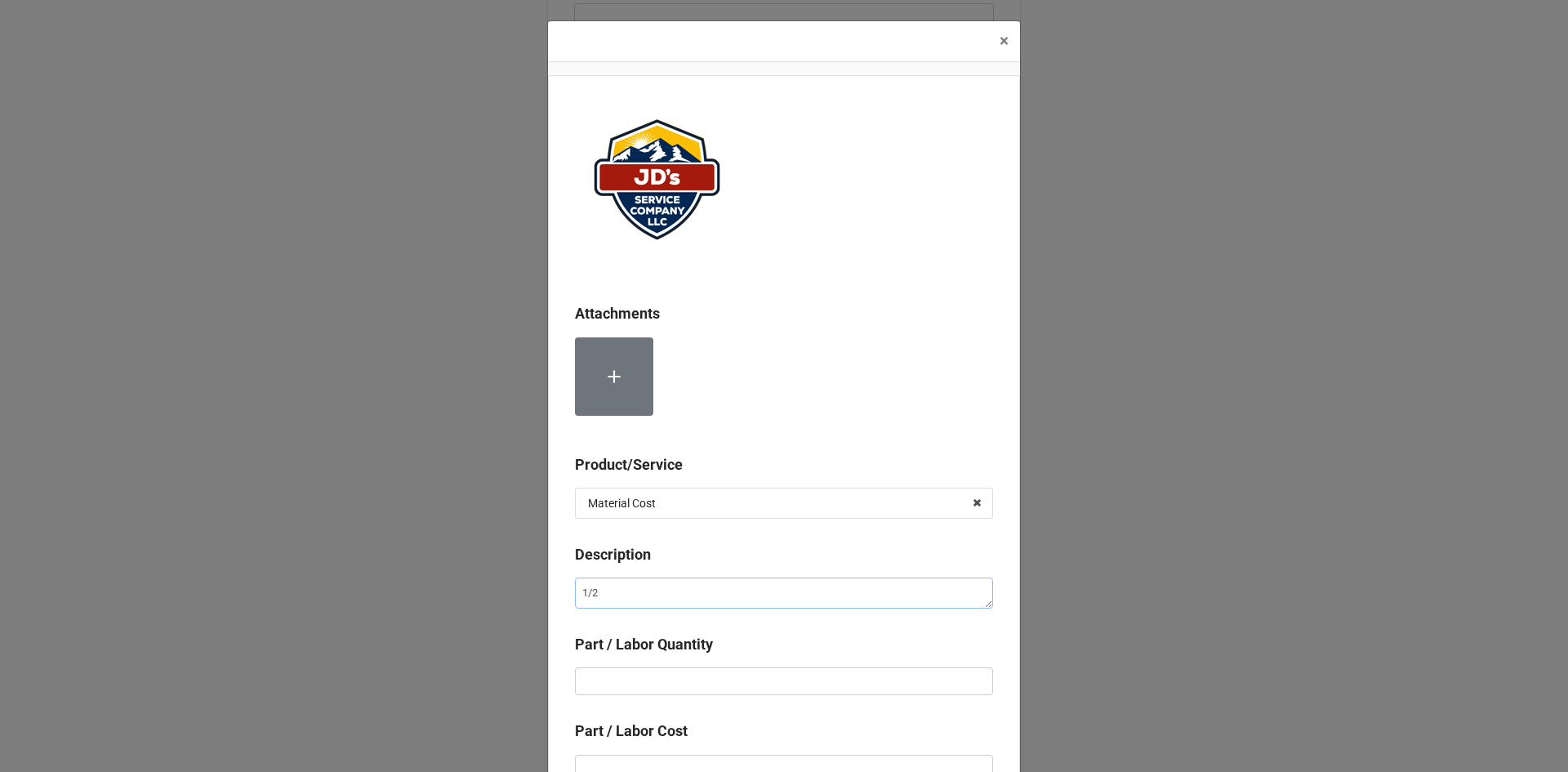
type textarea "1/2""
type textarea "x"
type textarea "1/2""
type textarea "x"
type textarea "1/2" P"
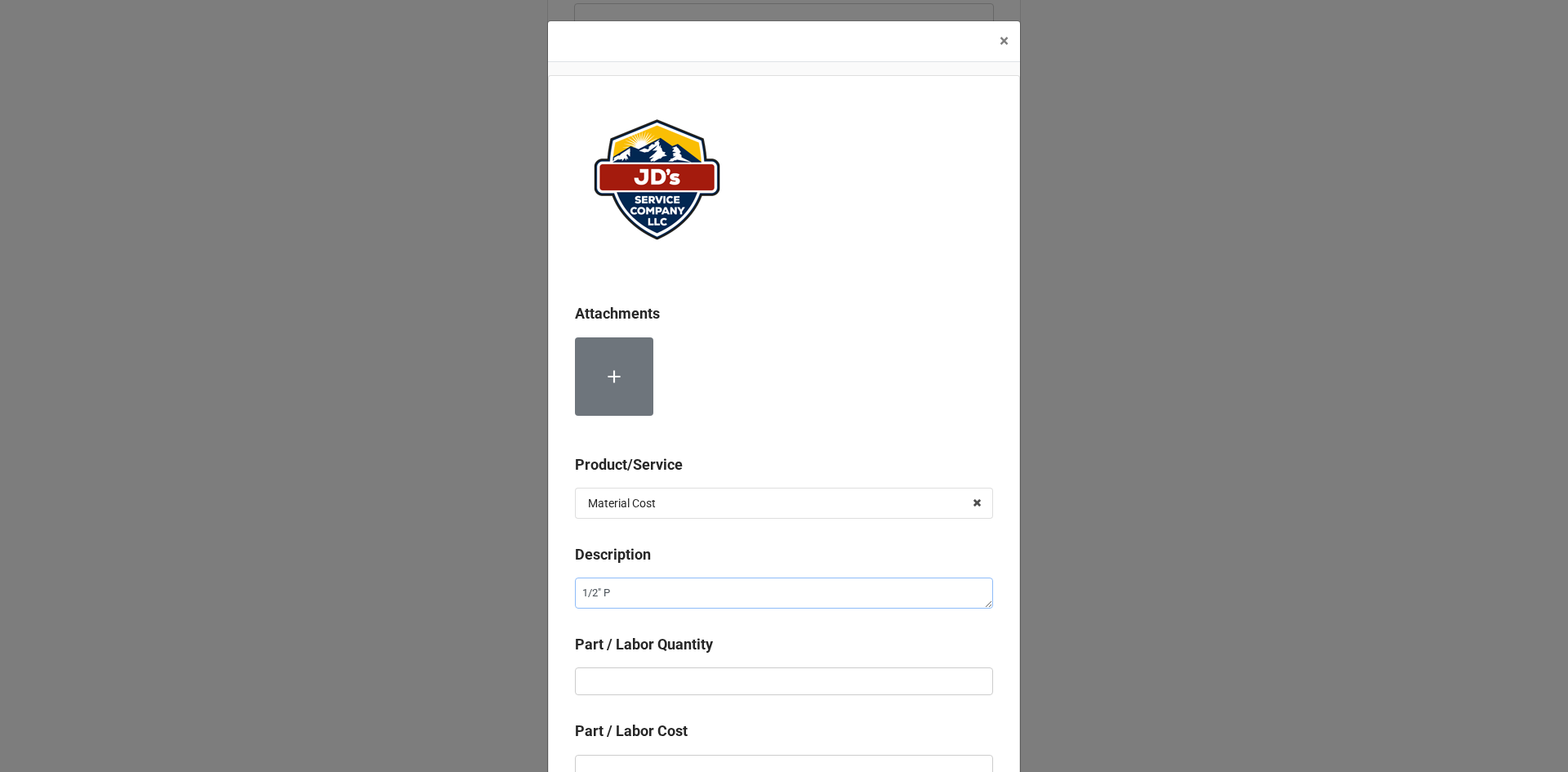
type textarea "x"
type textarea "1/2" Pe"
type textarea "x"
type textarea "1/2" Pex"
type textarea "x"
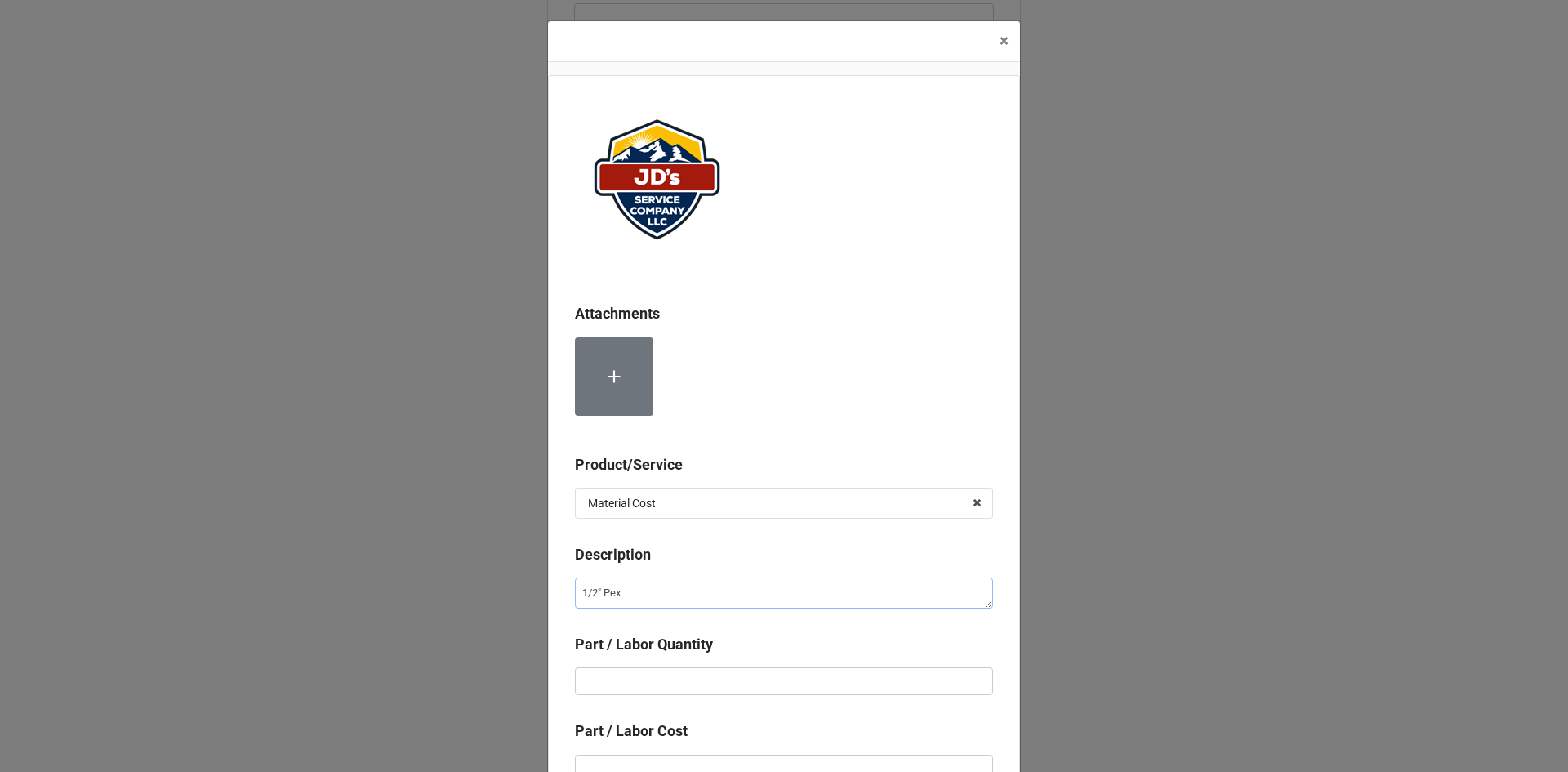
type textarea "1/2" Pex"
type textarea "x"
type textarea "1/2" Pex T"
type textarea "x"
type textarea "1/2" Pex Tu"
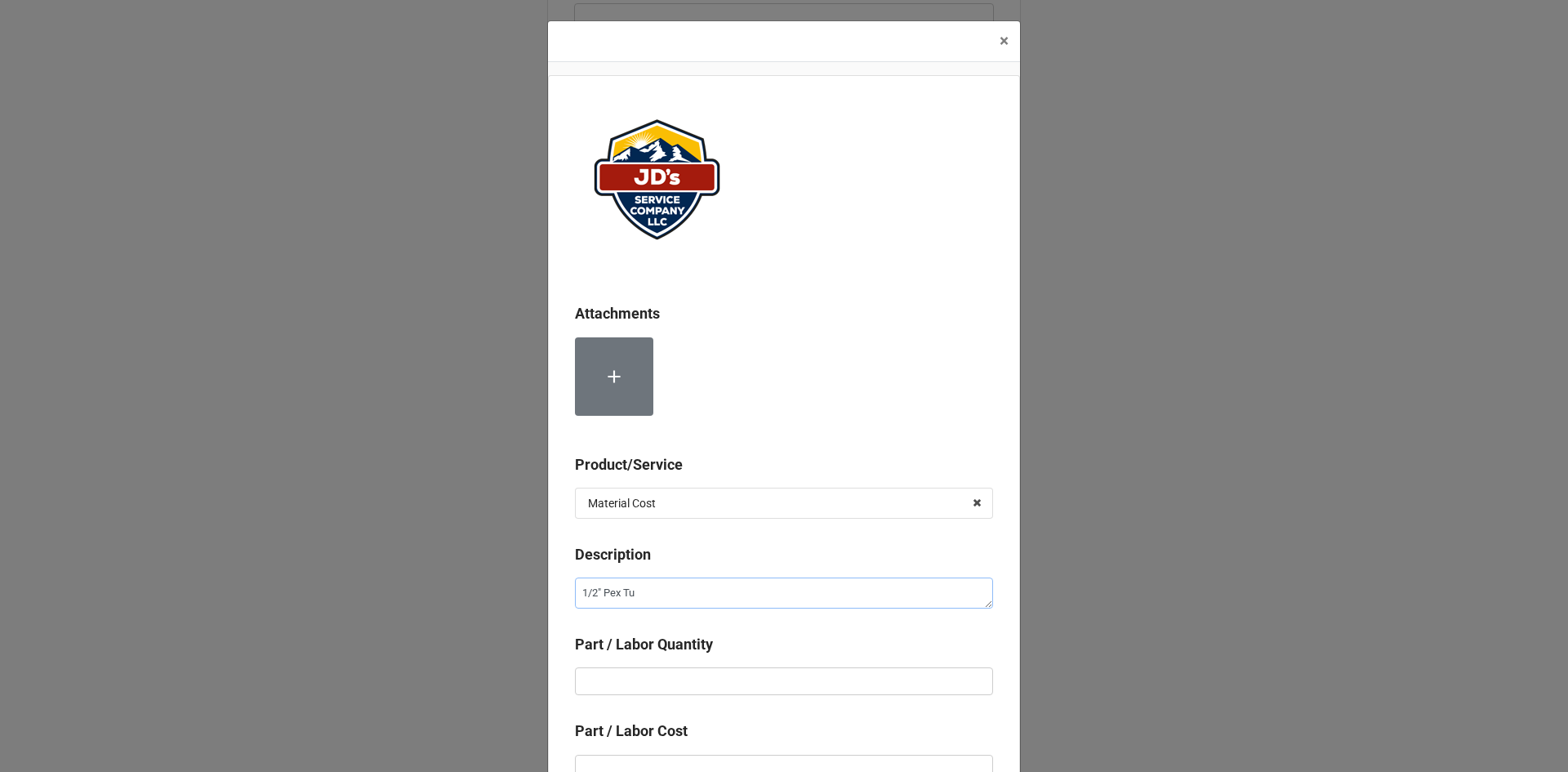
type textarea "x"
type textarea "1/2" Pex Tub"
type textarea "x"
type textarea "1/2" Pex Tubi"
type textarea "x"
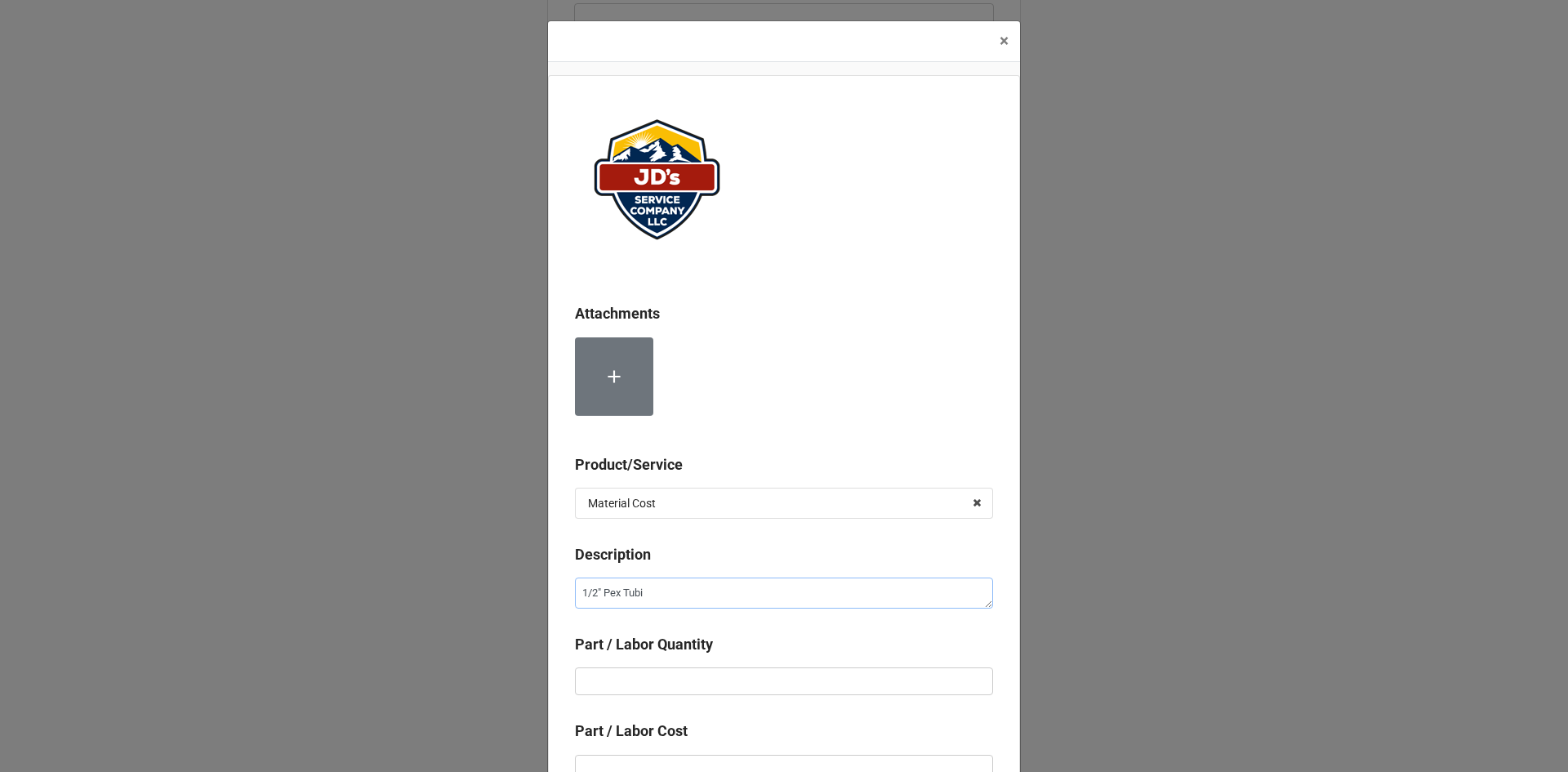
type textarea "1/2" Pex Tubin"
type textarea "x"
type textarea "1/2" Pex Tubing"
type textarea "x"
type input "1"
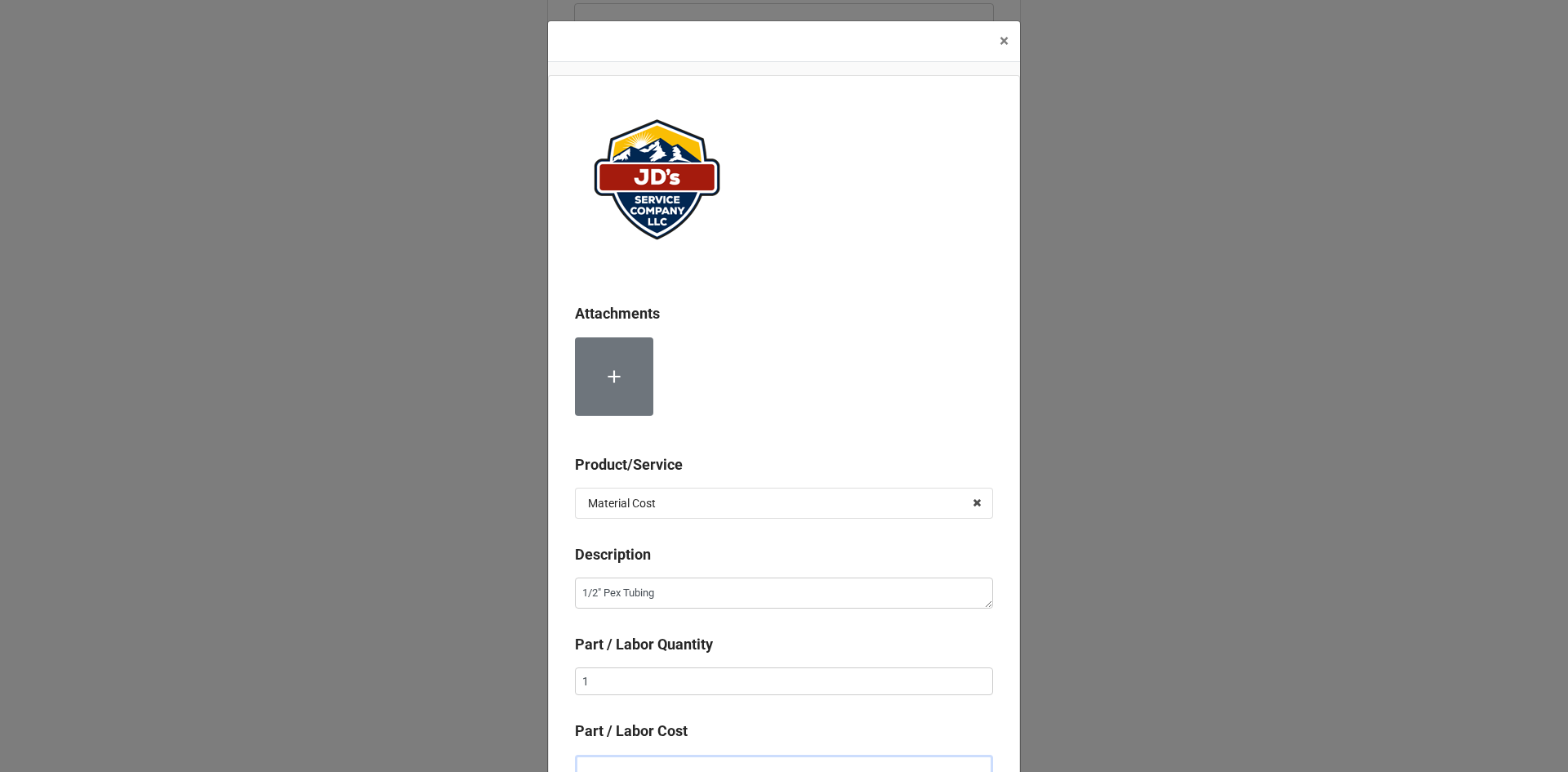
scroll to position [11, 0]
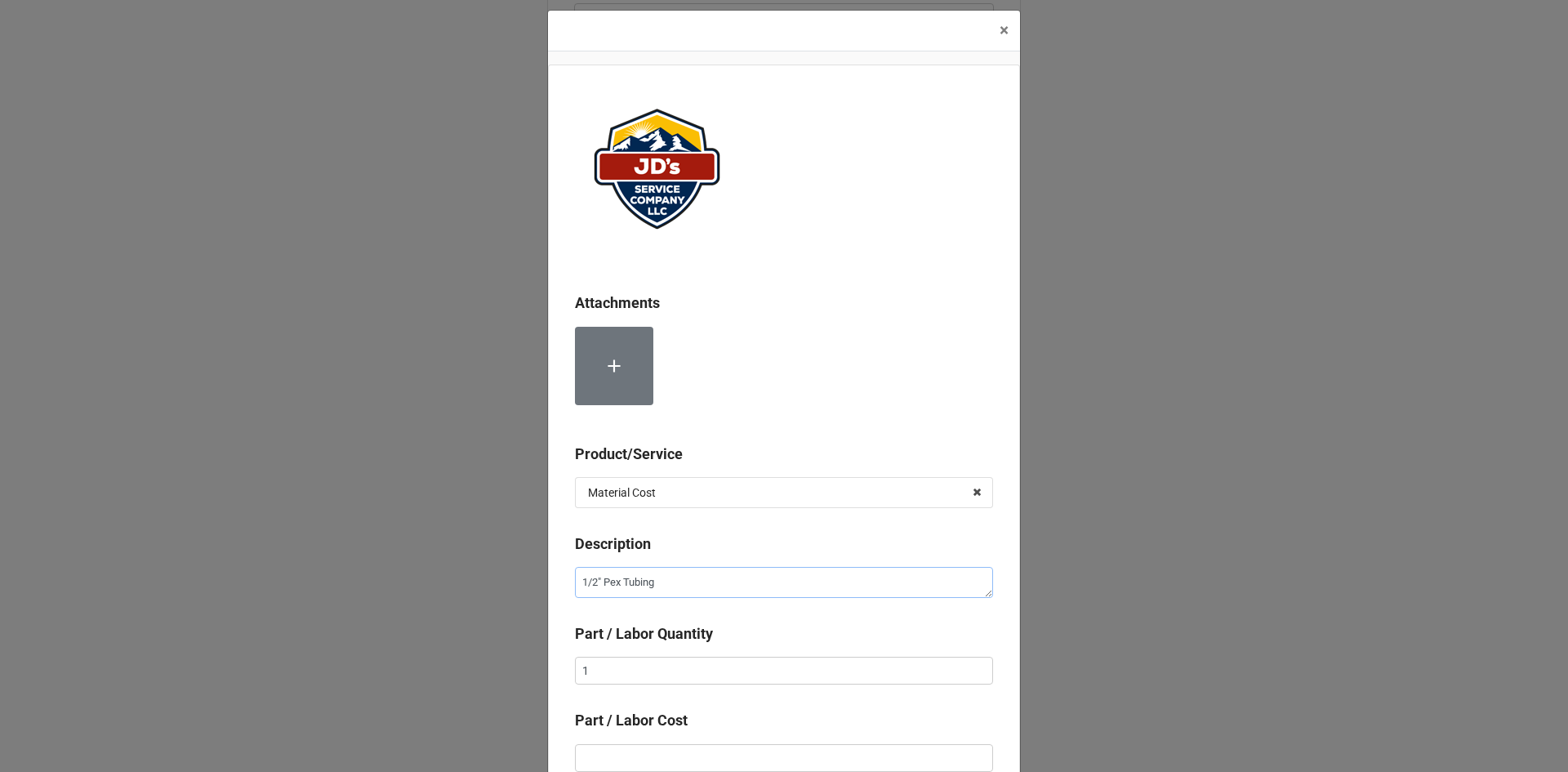
click at [716, 582] on textarea "1/2" Pex Tubing" at bounding box center [783, 582] width 418 height 31
type textarea "x"
type textarea "1/2" Pex Tubing"
type textarea "x"
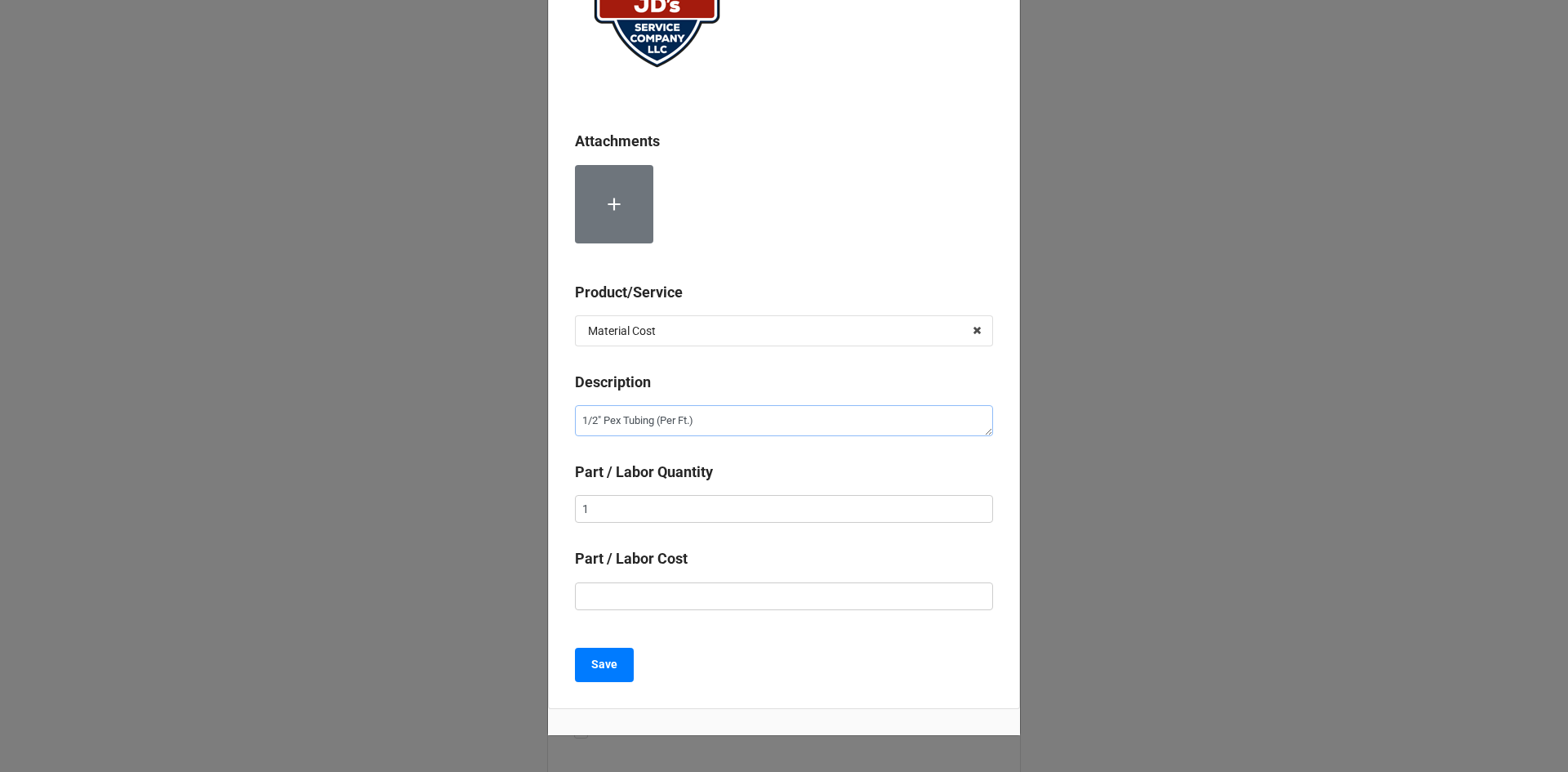
scroll to position [174, 0]
click at [732, 600] on input "text" at bounding box center [783, 595] width 418 height 28
click at [617, 664] on button "Save" at bounding box center [604, 664] width 59 height 34
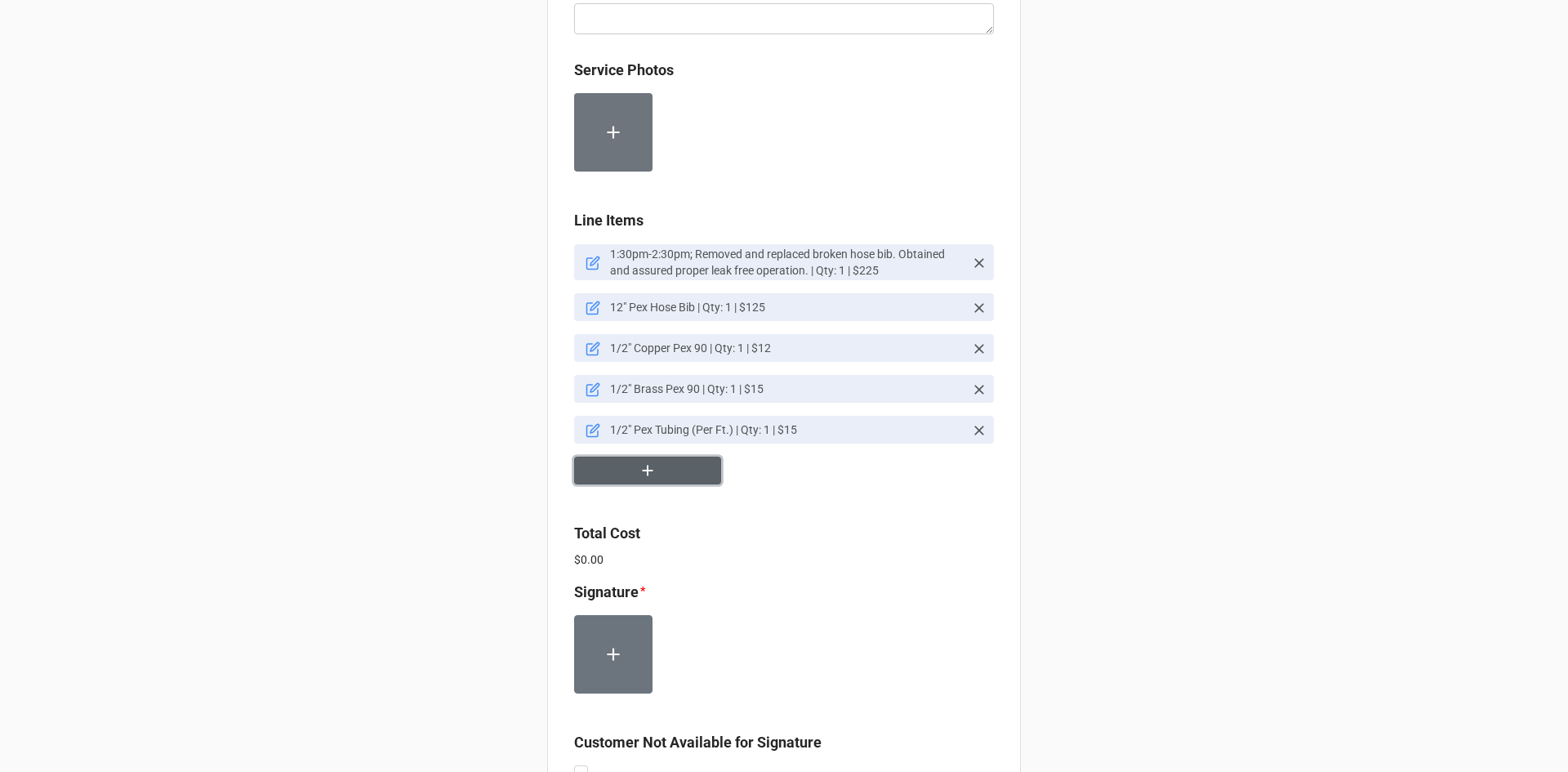
click at [647, 471] on icon "button" at bounding box center [648, 471] width 11 height 11
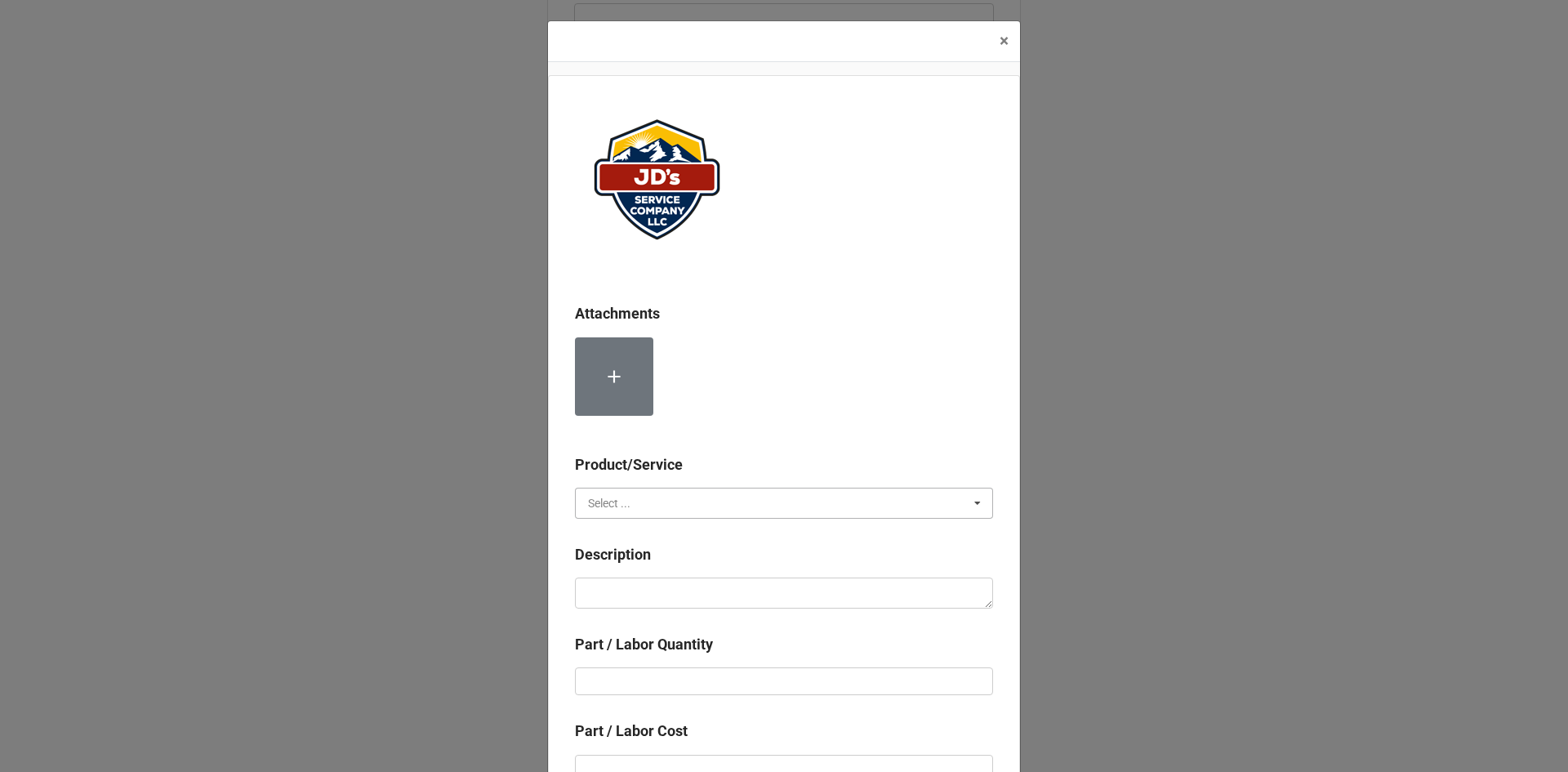
click at [643, 504] on input "text" at bounding box center [784, 503] width 416 height 30
click at [640, 564] on span "Material Cost" at bounding box center [622, 563] width 68 height 13
click at [641, 582] on textarea at bounding box center [783, 593] width 418 height 31
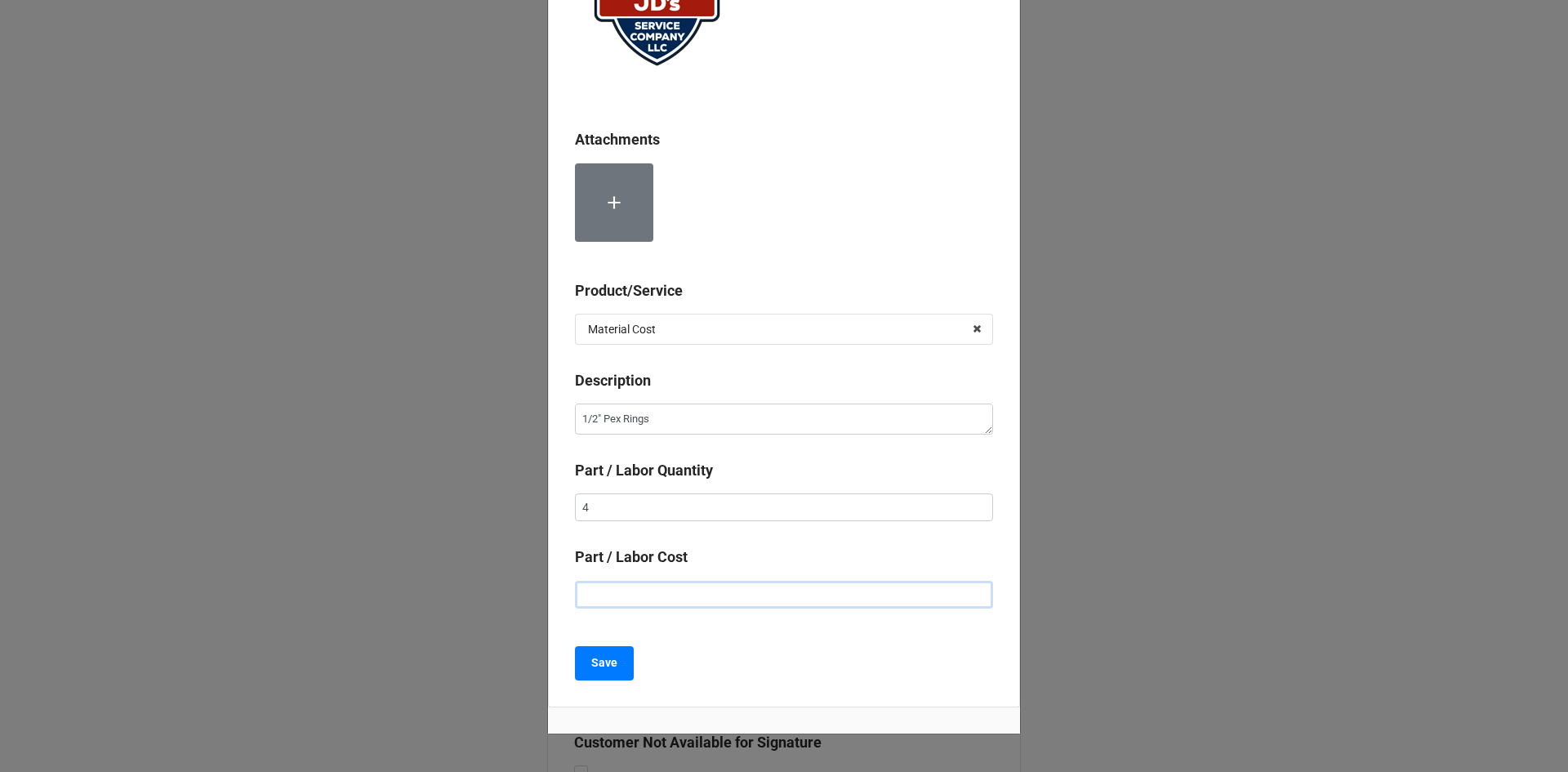
click at [728, 596] on input "text" at bounding box center [783, 595] width 418 height 28
click at [598, 664] on b "Save" at bounding box center [604, 663] width 26 height 17
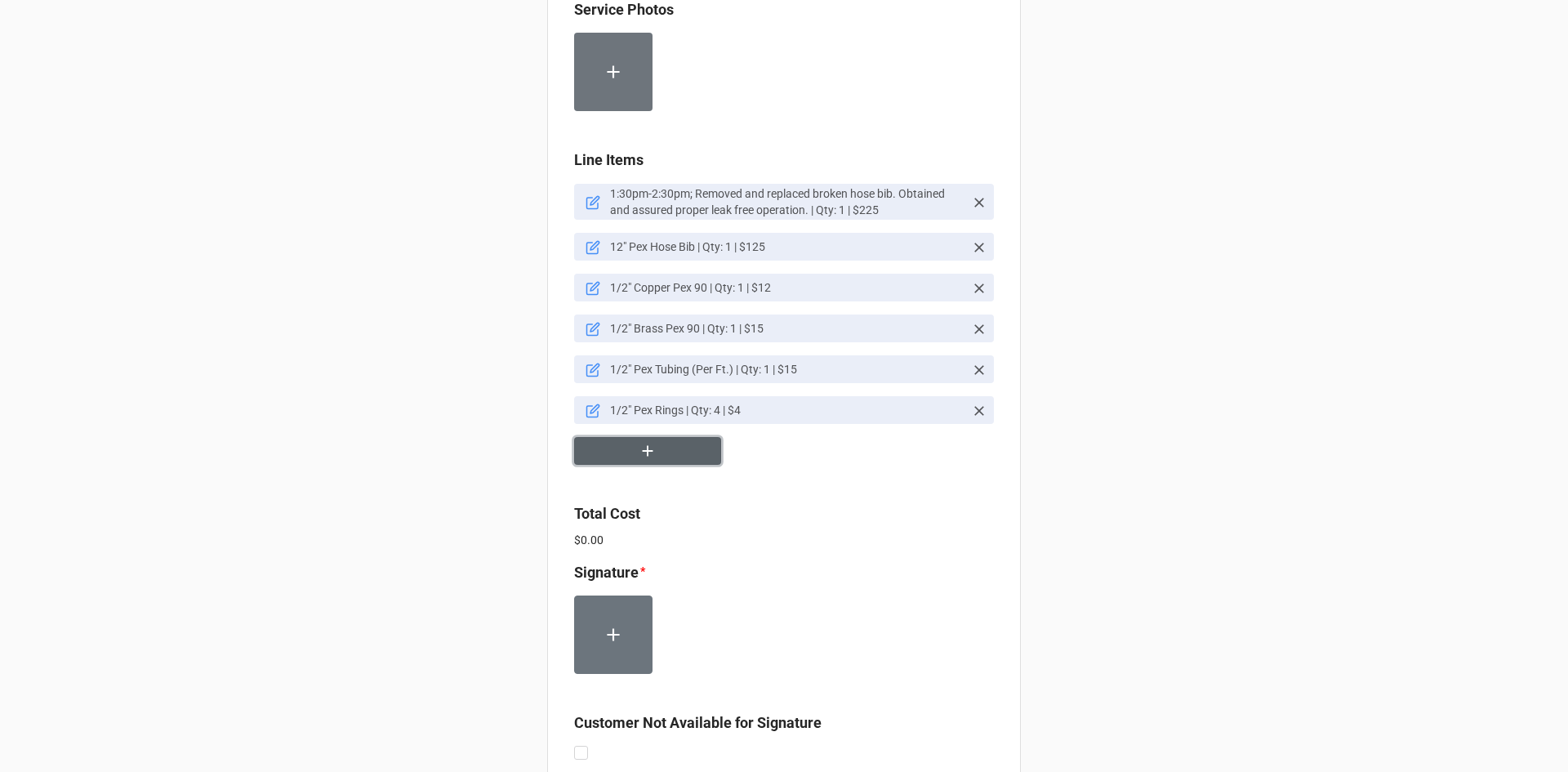
scroll to position [1079, 0]
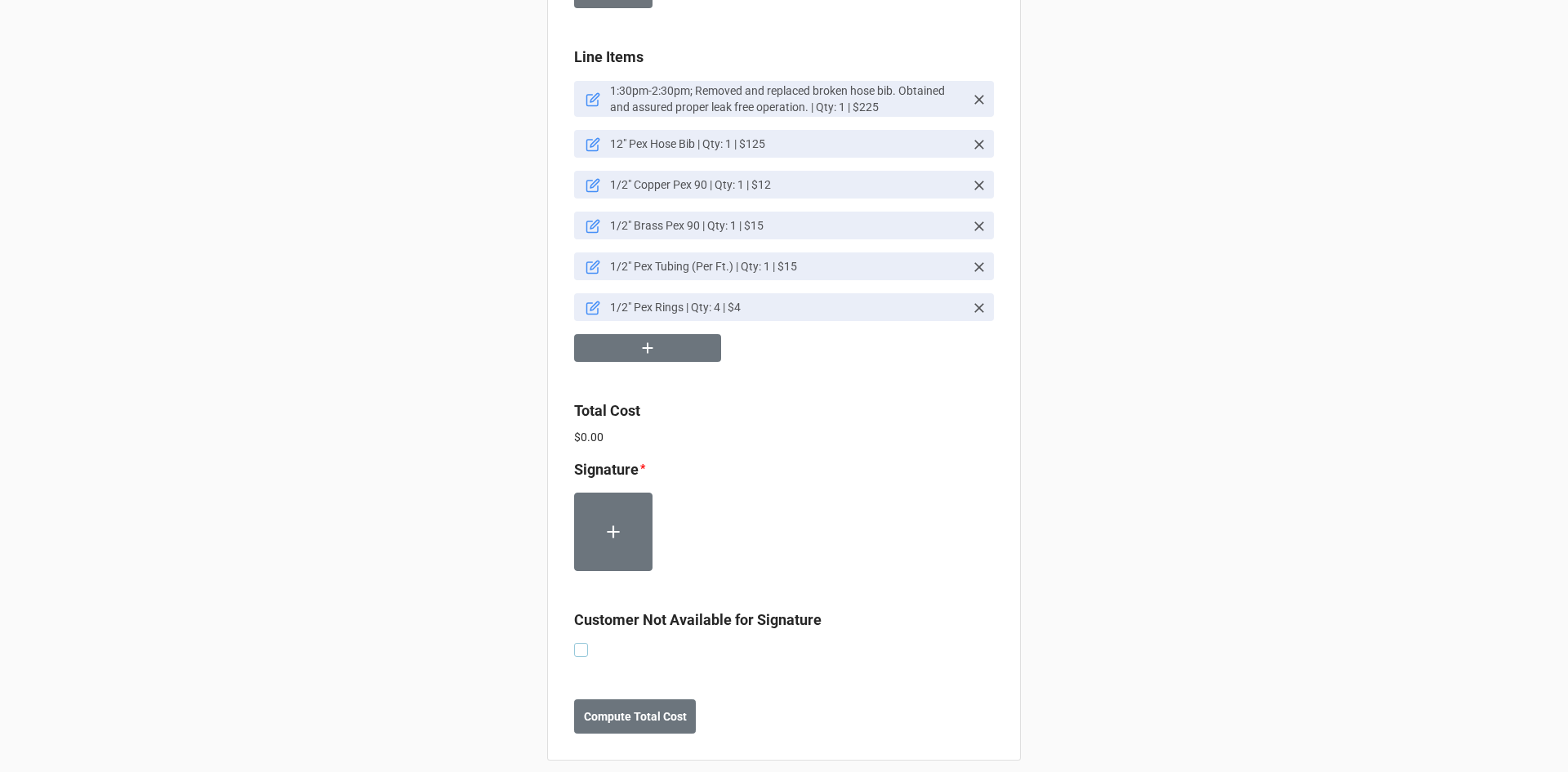
click at [576, 643] on label at bounding box center [580, 643] width 14 height 0
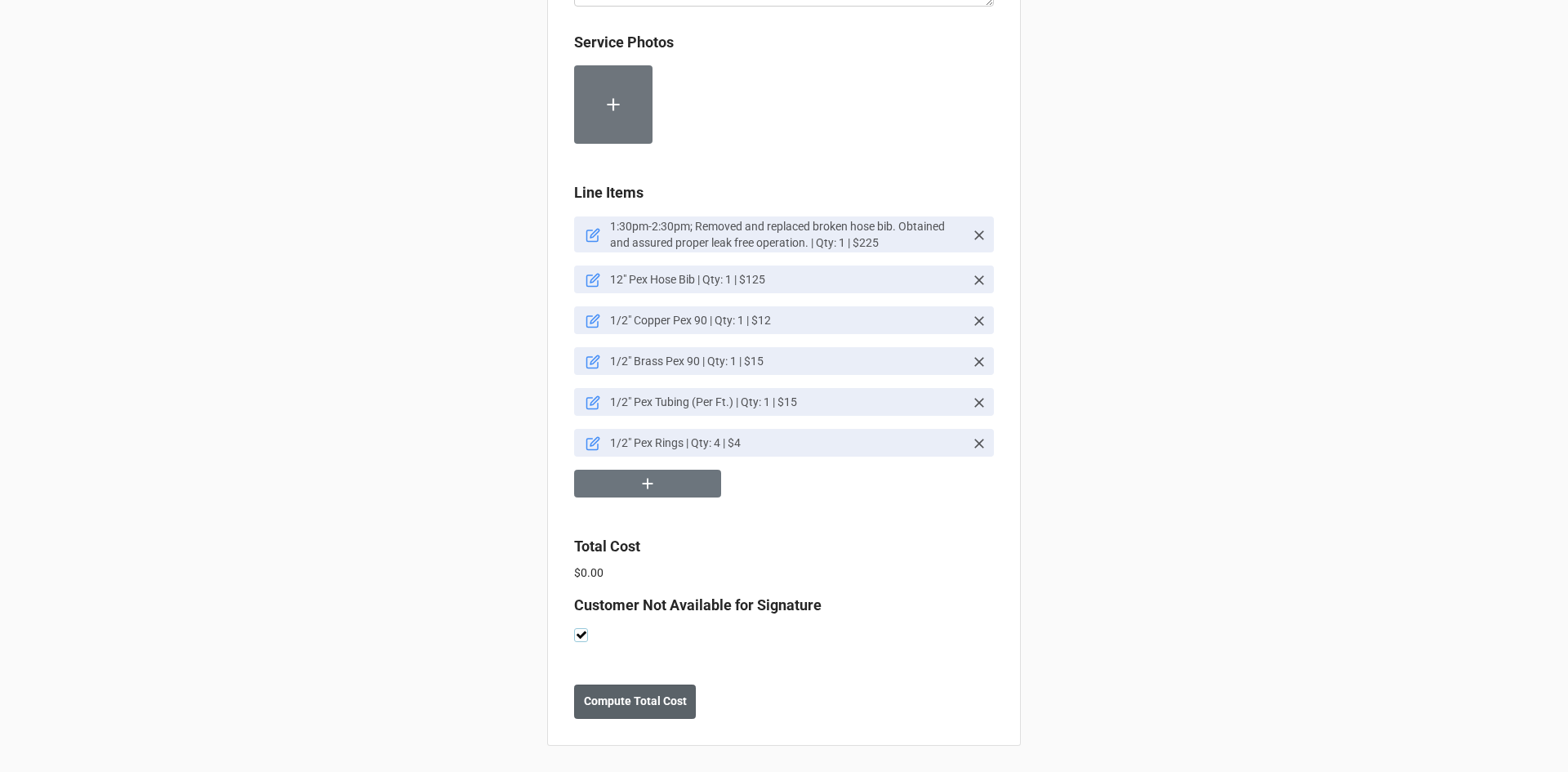
scroll to position [944, 0]
click at [643, 705] on b "Compute Total Cost" at bounding box center [635, 701] width 103 height 17
click at [618, 693] on button "Save" at bounding box center [603, 701] width 59 height 34
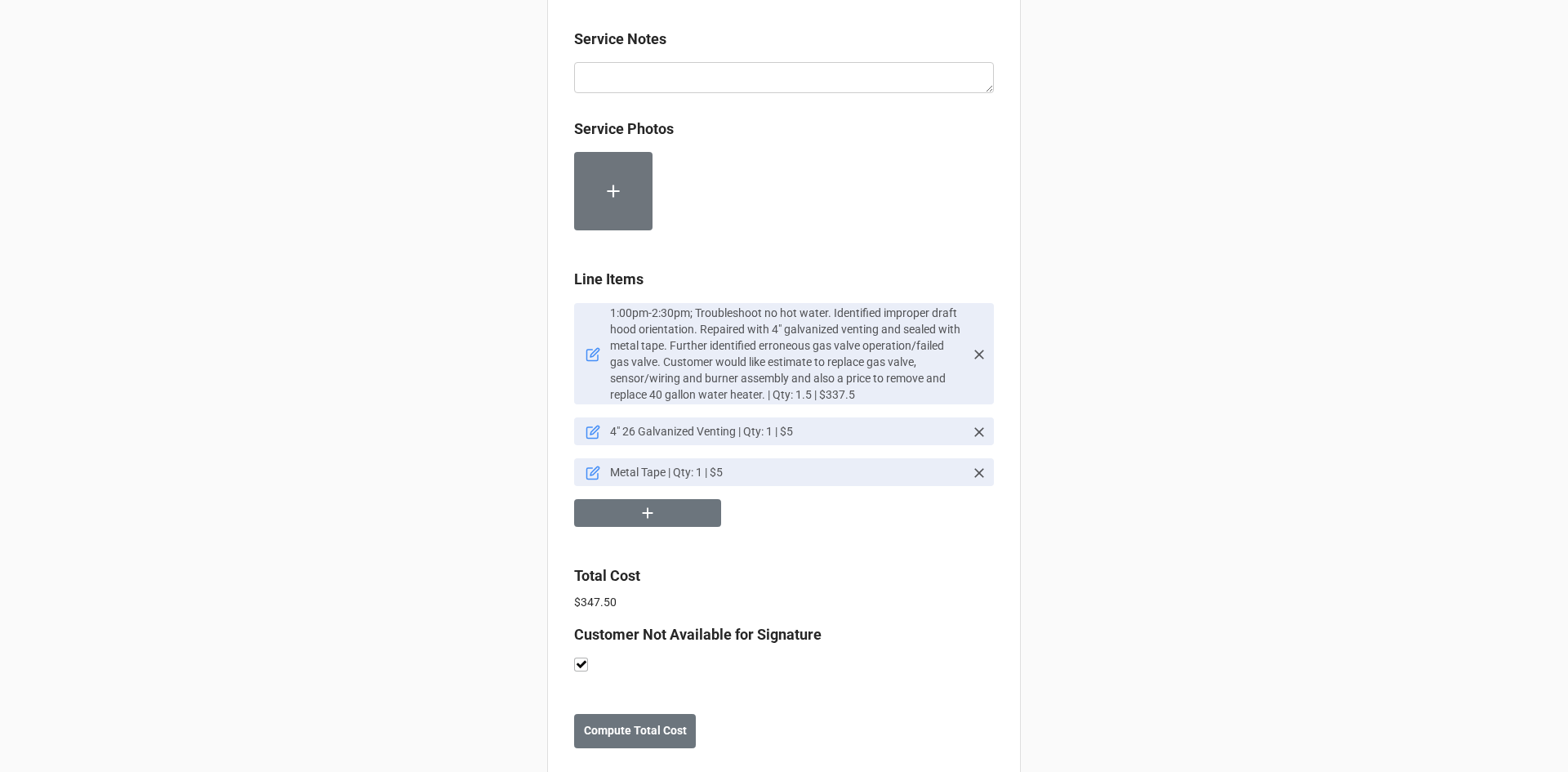
scroll to position [958, 0]
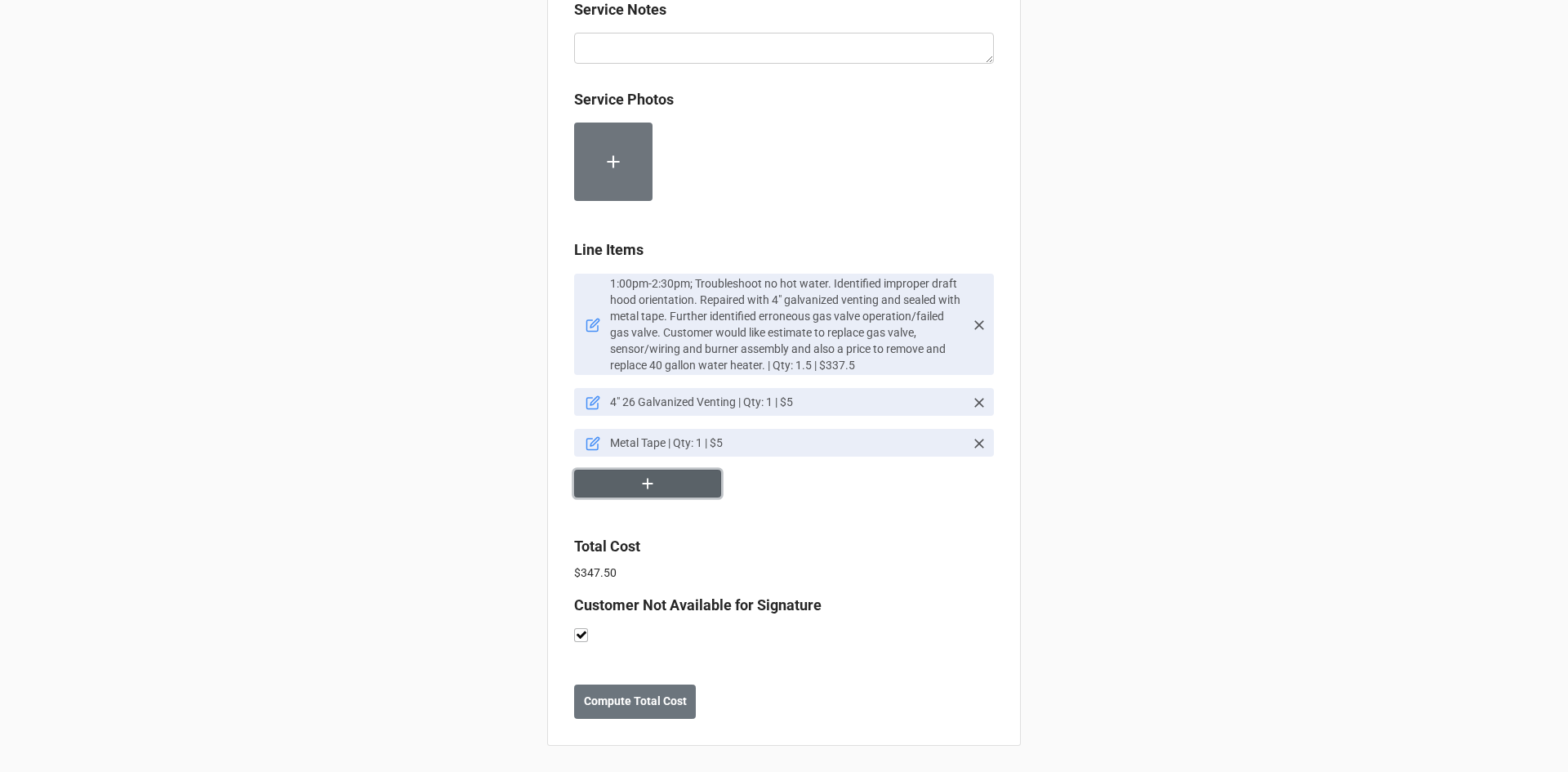
click at [649, 480] on icon "button" at bounding box center [648, 484] width 18 height 18
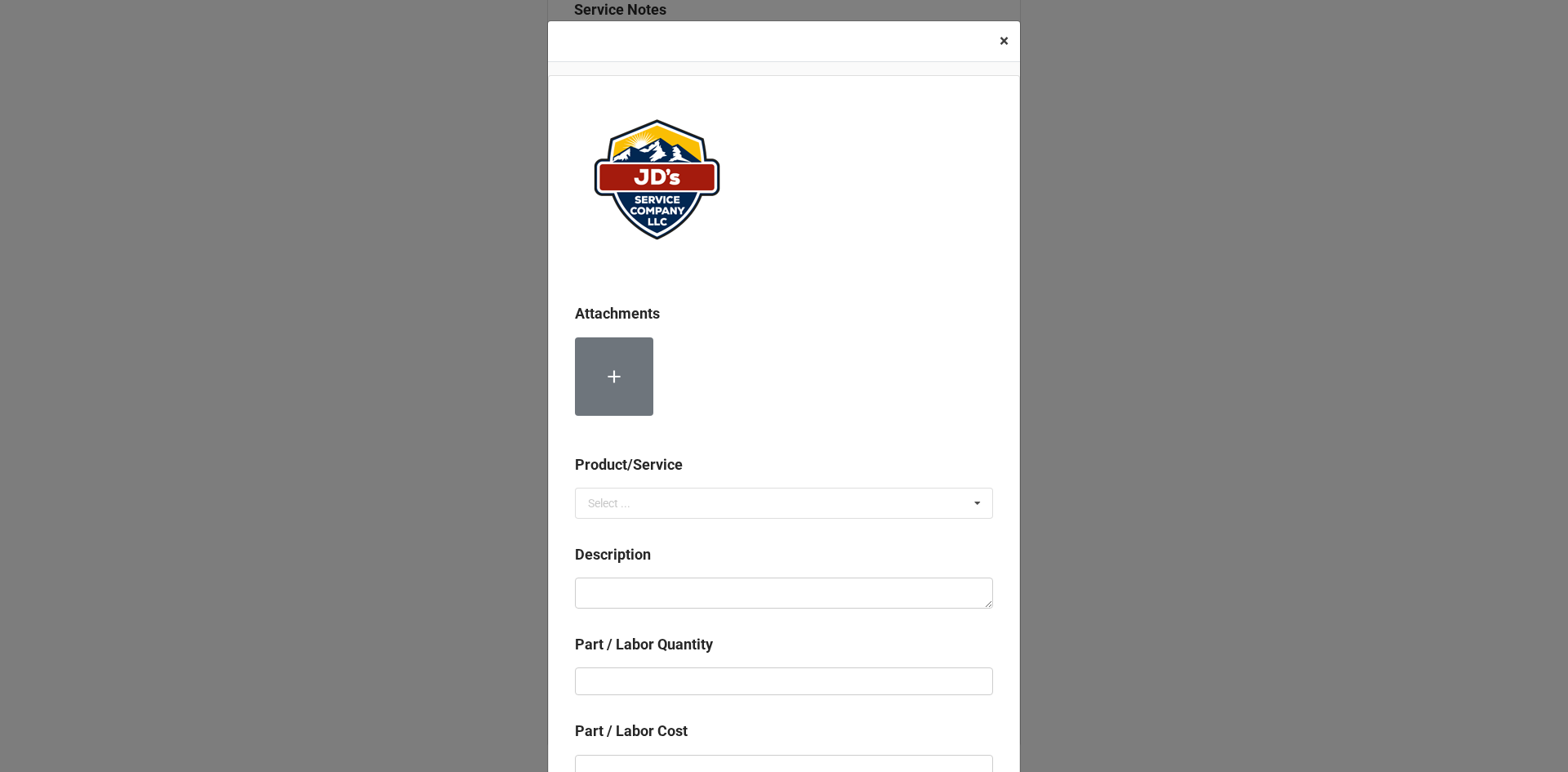
click at [999, 40] on span "×" at bounding box center [1003, 41] width 9 height 20
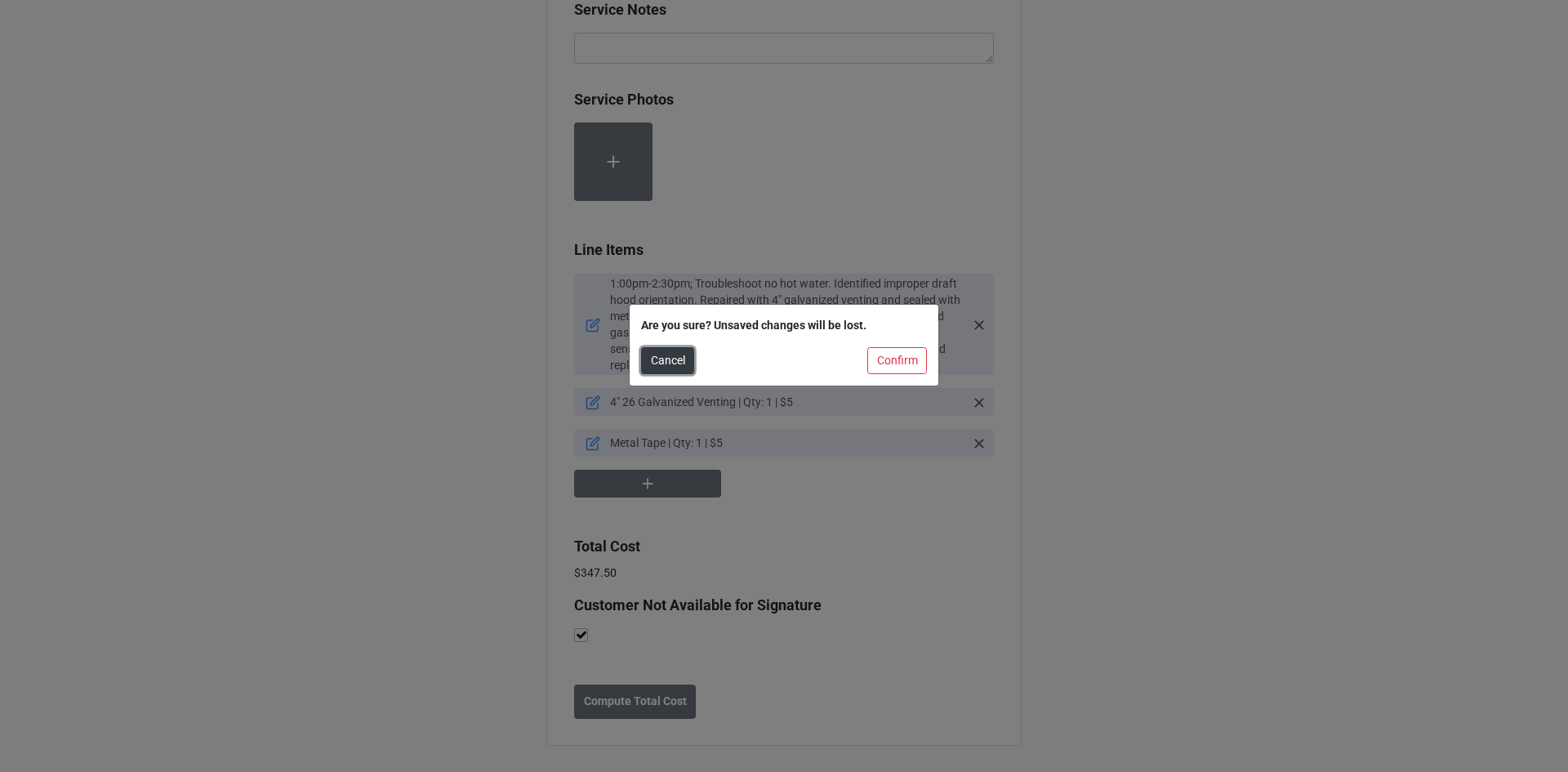
click at [657, 365] on button "Cancel" at bounding box center [667, 361] width 53 height 28
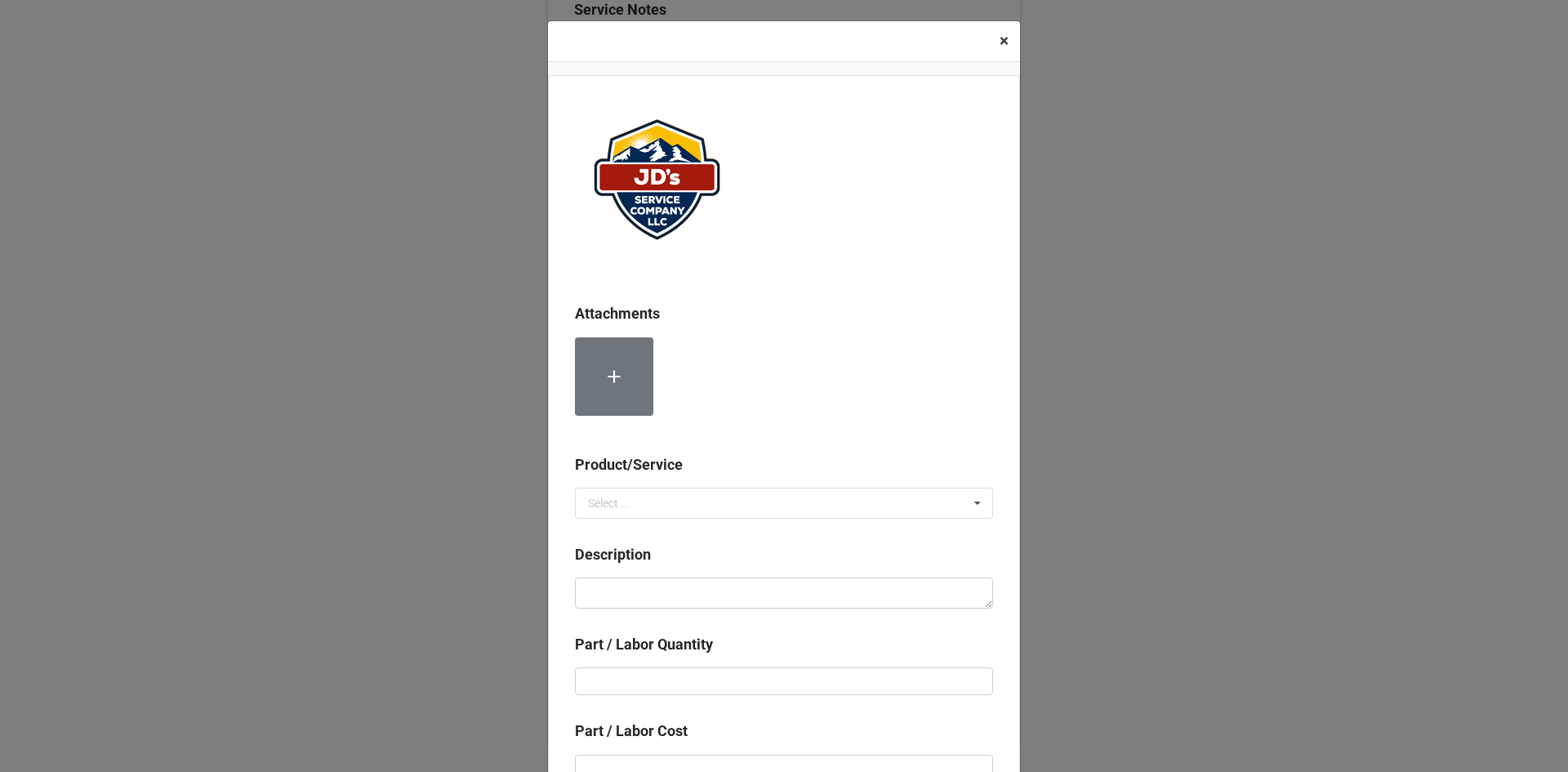
click at [999, 39] on span "×" at bounding box center [1003, 41] width 9 height 20
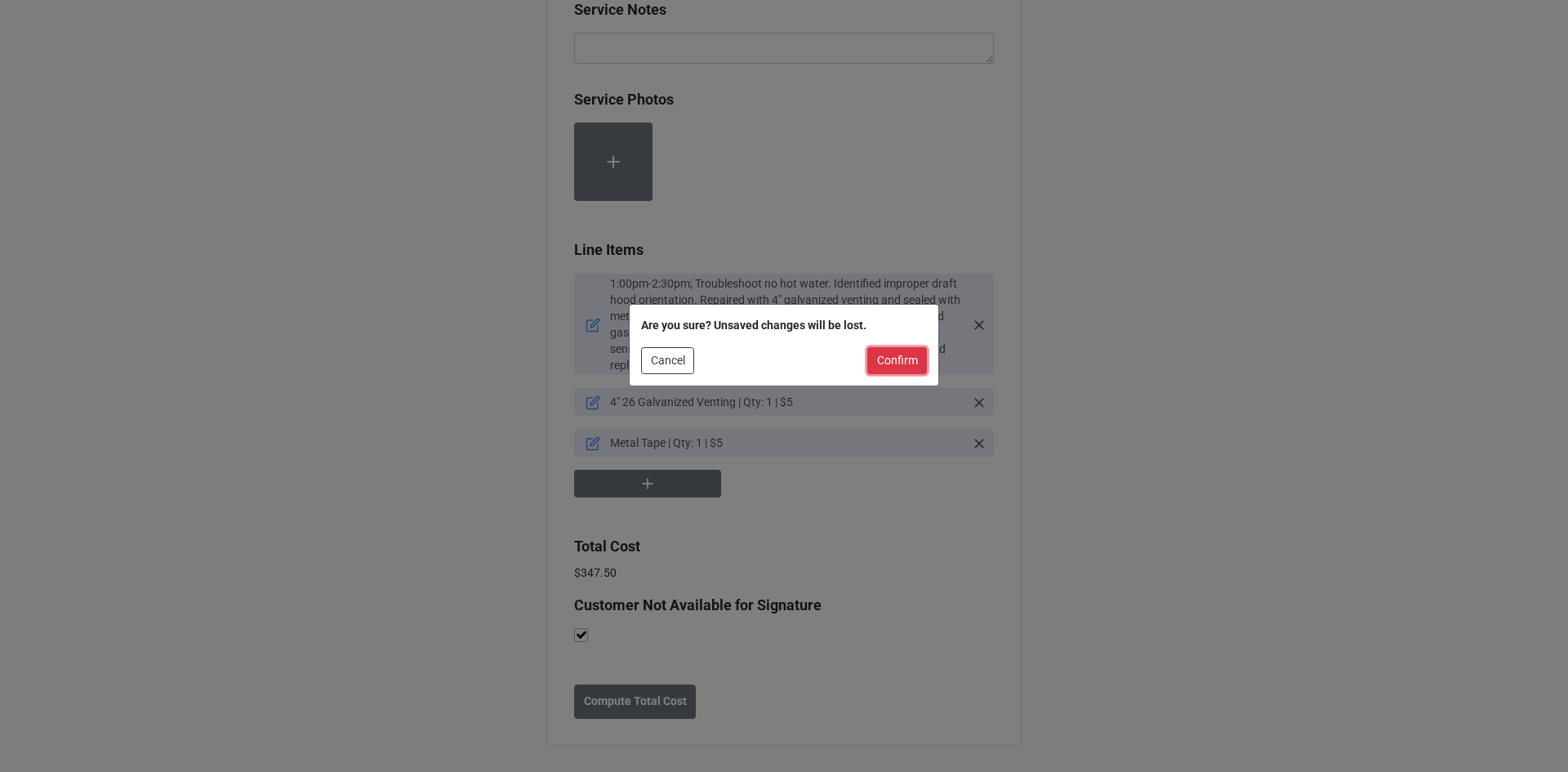
click at [910, 369] on button "Confirm" at bounding box center [896, 361] width 60 height 28
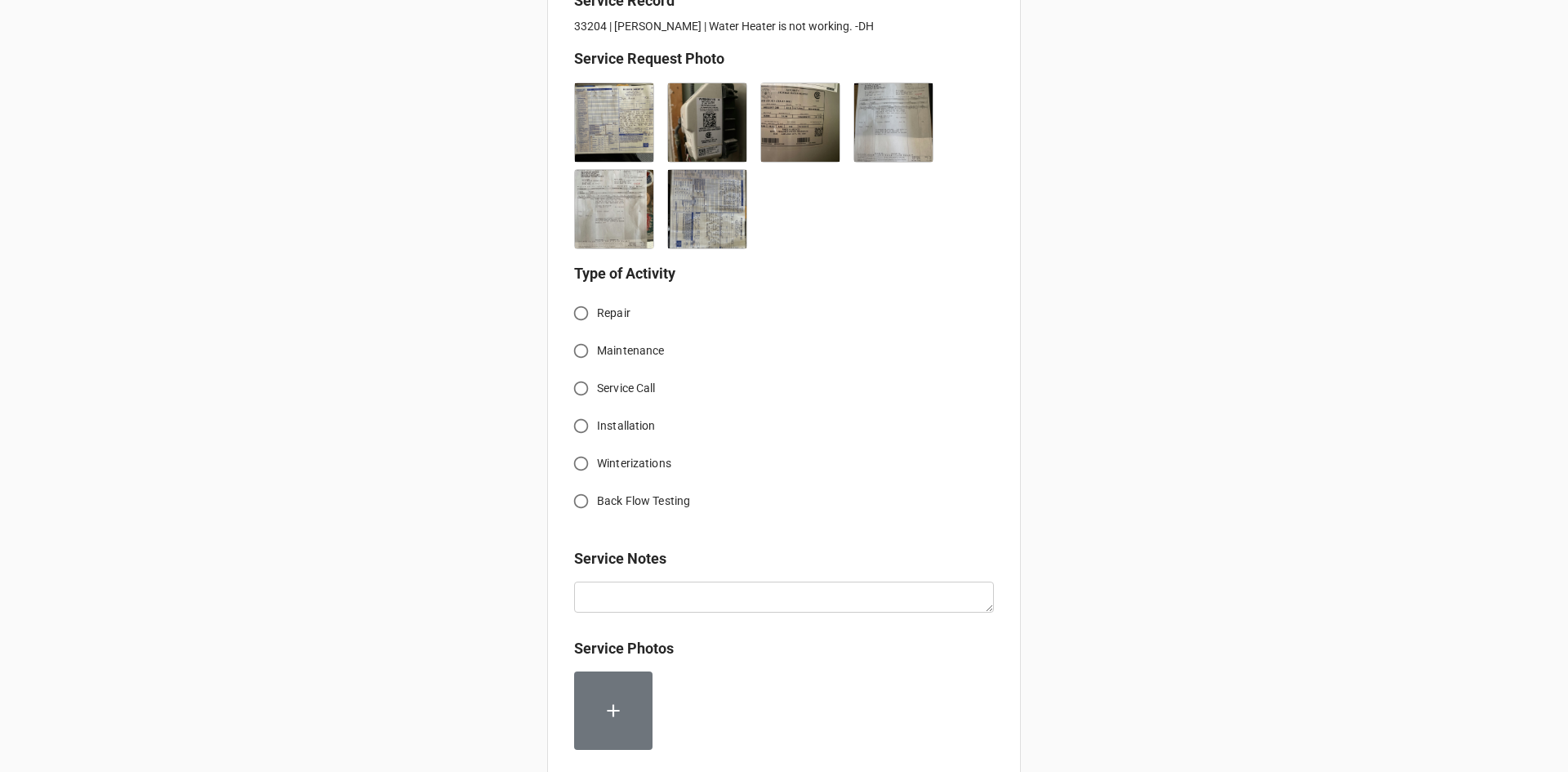
scroll to position [408, 0]
click at [579, 386] on input "Service Call" at bounding box center [580, 388] width 32 height 32
radio input "true"
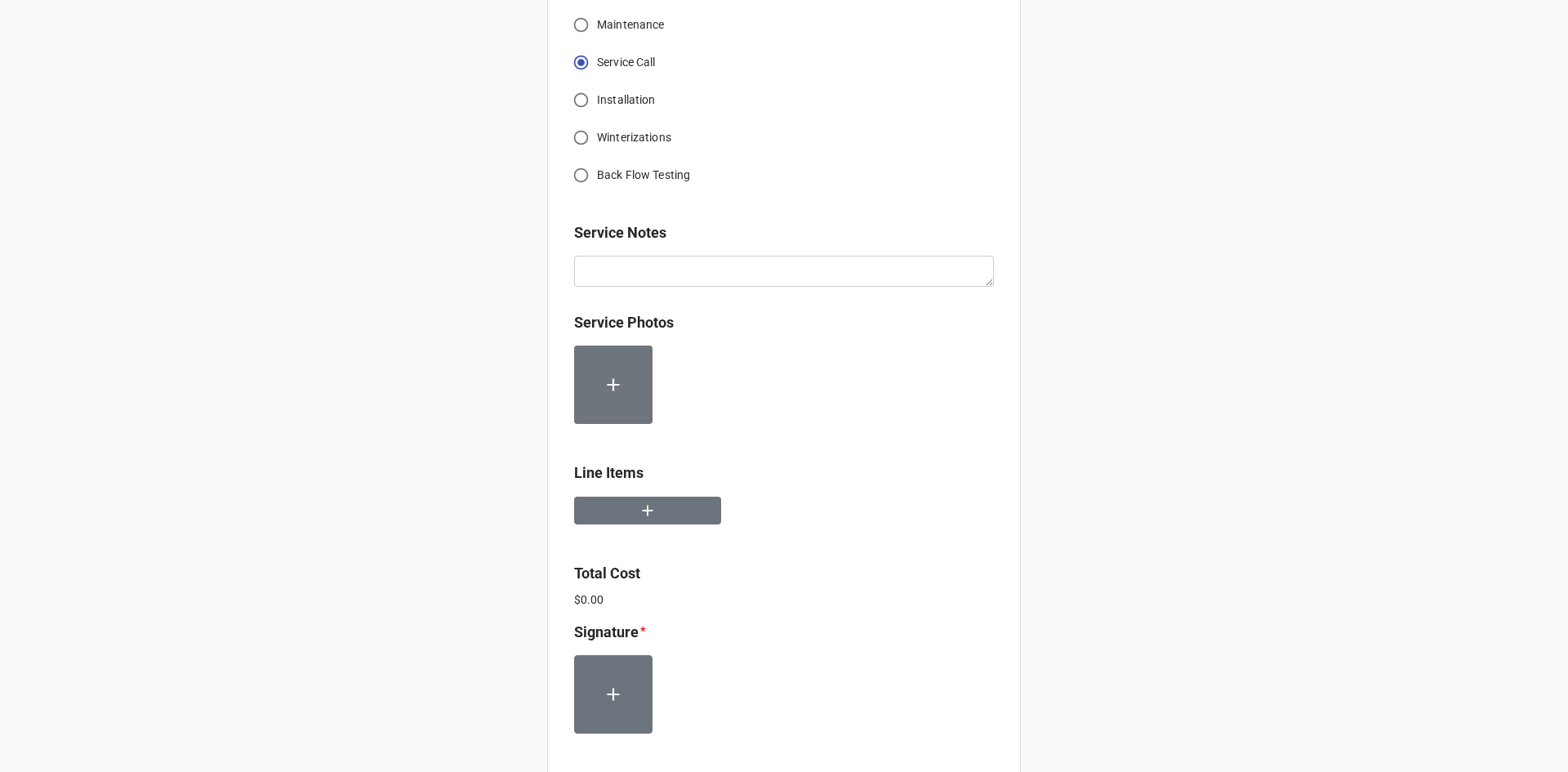
scroll to position [735, 0]
click at [621, 505] on button "button" at bounding box center [647, 509] width 147 height 29
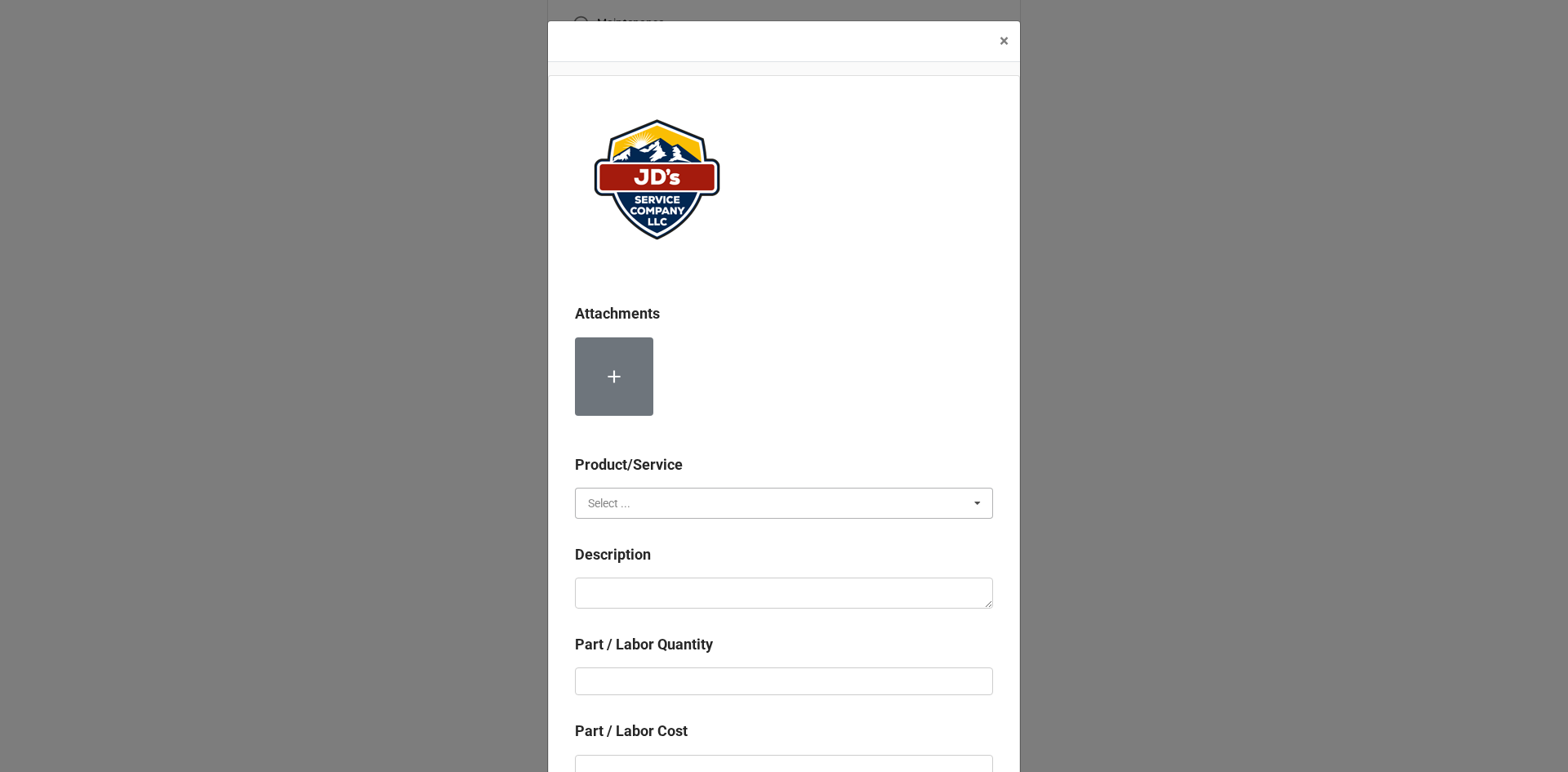
click at [677, 507] on input "text" at bounding box center [784, 503] width 416 height 30
click at [623, 535] on span "Services" at bounding box center [609, 533] width 42 height 13
click at [624, 580] on textarea at bounding box center [783, 593] width 418 height 31
paste textarea "9:30am-1:30pm; Removed and replaced 40 gallon natural gas water heater. Rebuilt…"
type textarea "x"
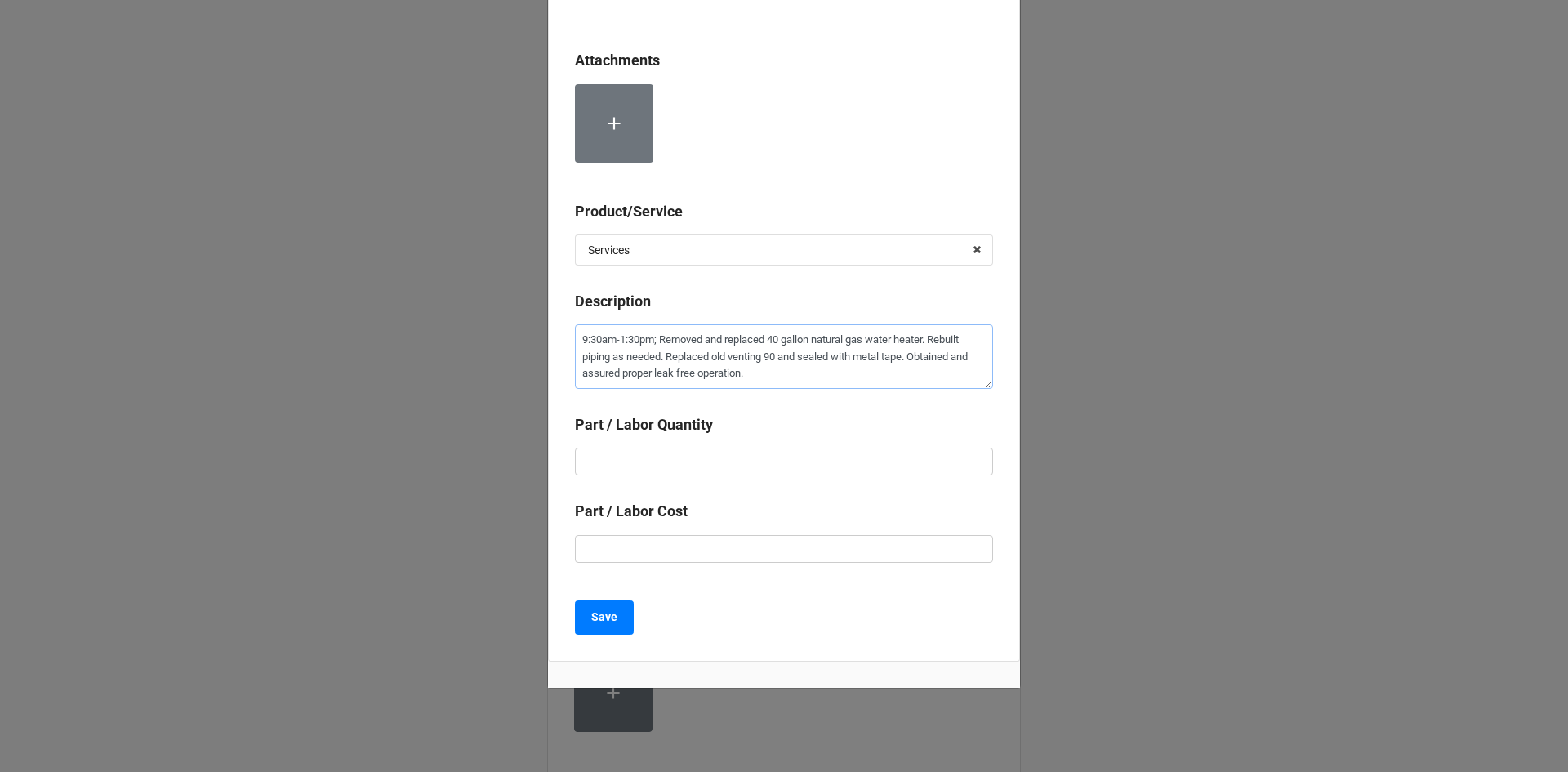
scroll to position [271, 0]
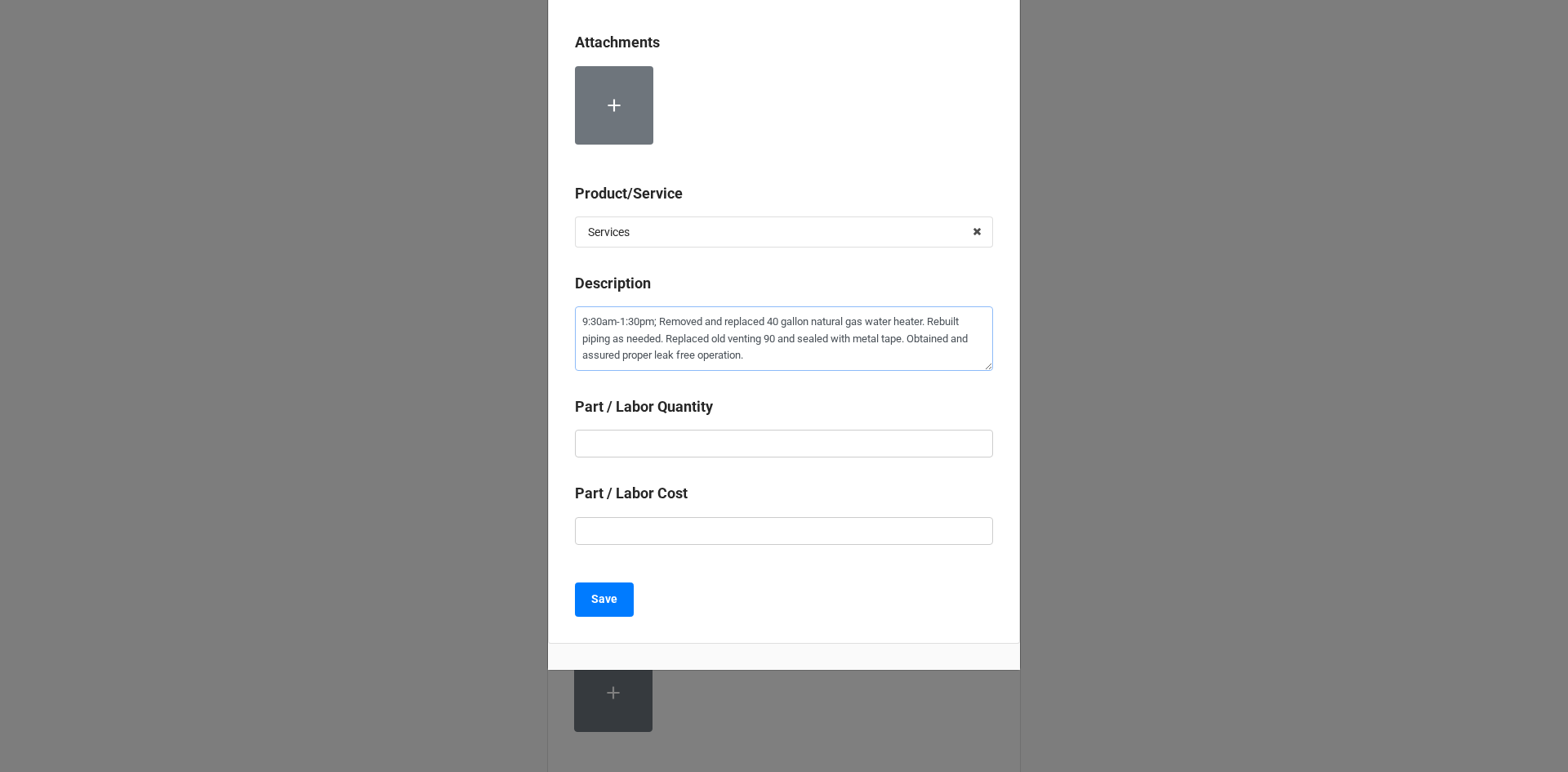
type textarea "9:30am-1:30pm; Removed and replaced 40 gallon natural gas water heater. Rebuilt…"
click at [814, 449] on input "text" at bounding box center [783, 443] width 418 height 28
type textarea "x"
type input "1"
type textarea "x"
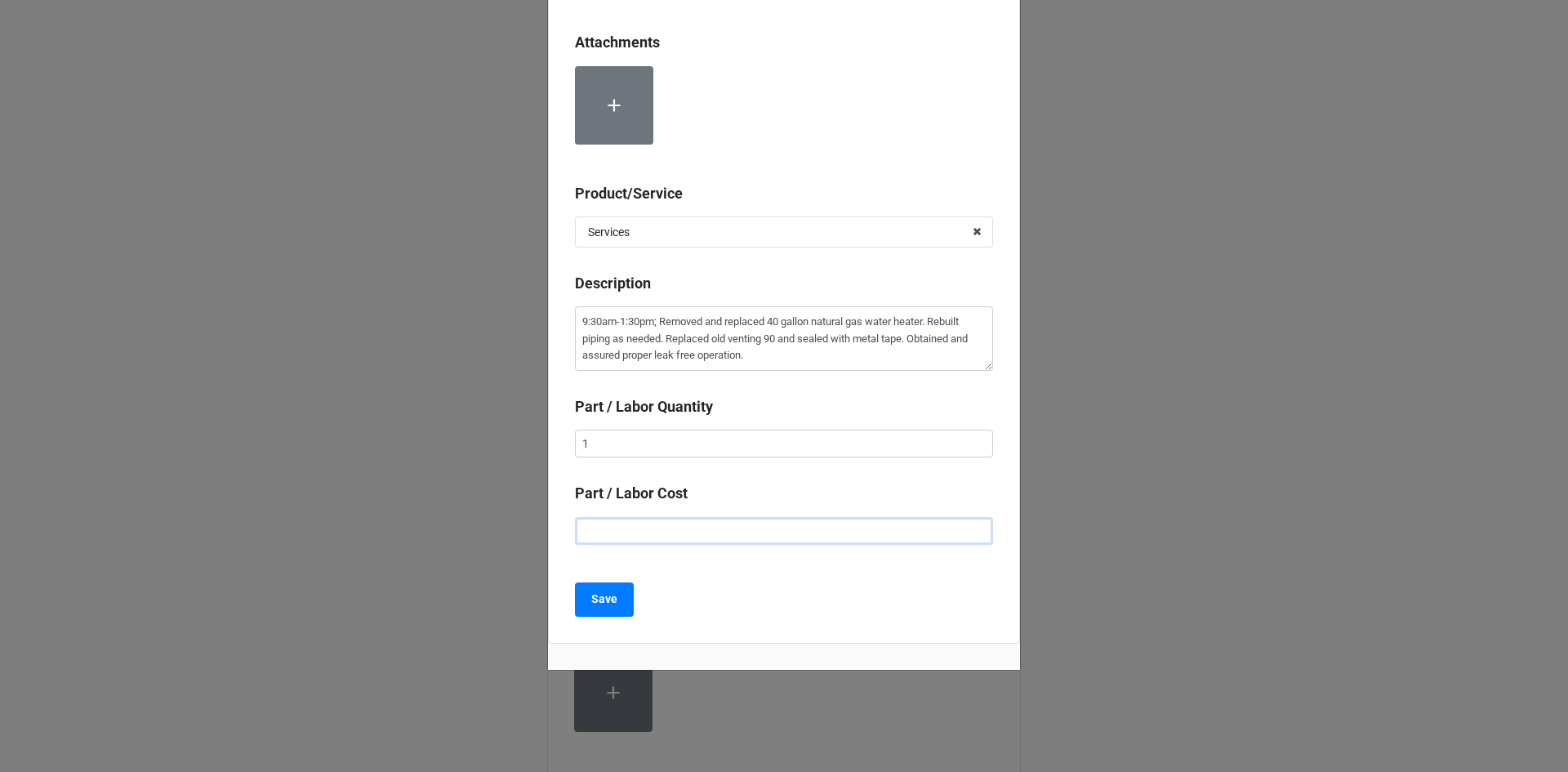
type input "$2.00"
type textarea "x"
type input "$22.00"
type textarea "x"
type input "$225.00"
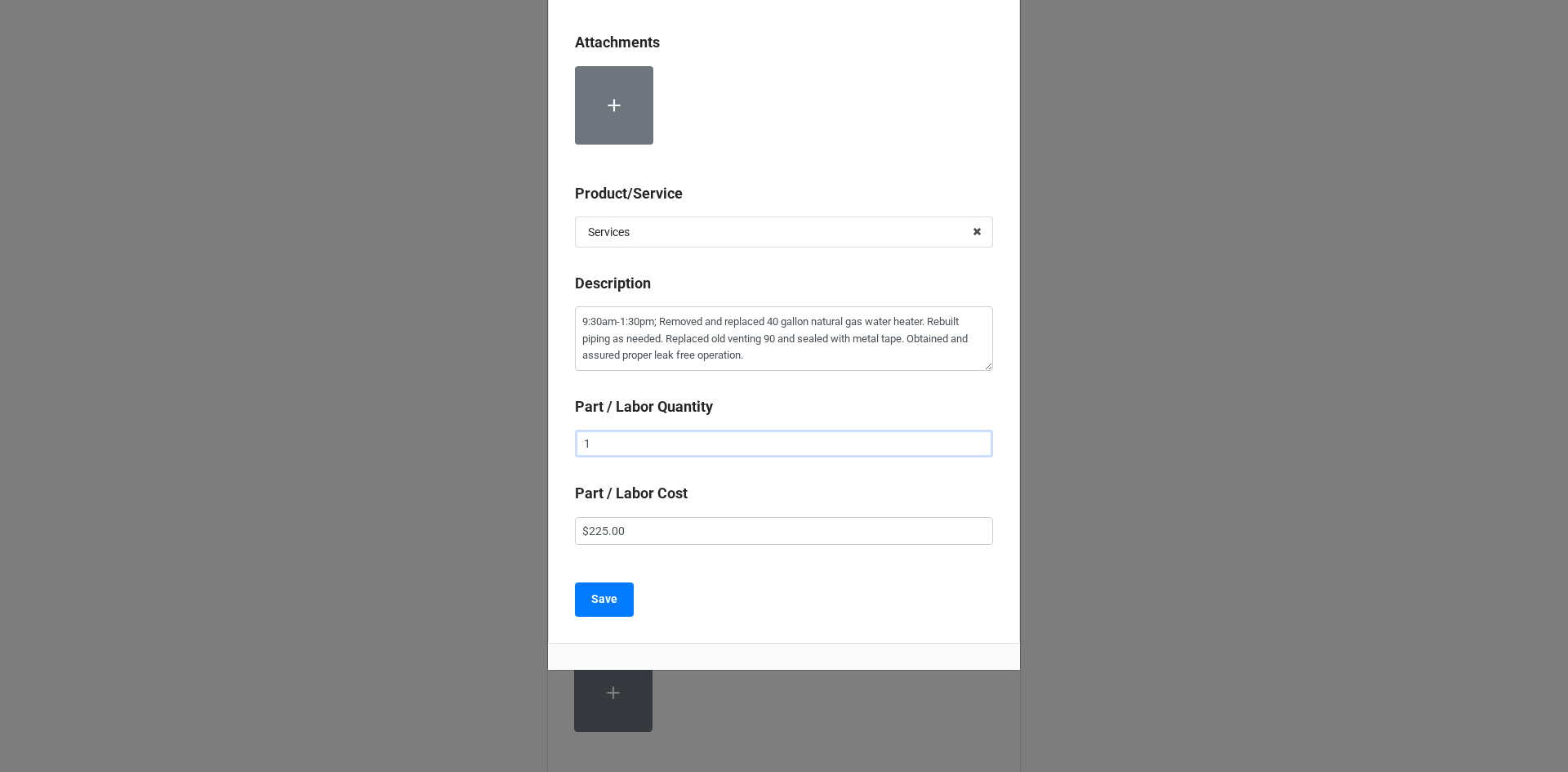
click at [814, 449] on input "1" at bounding box center [783, 443] width 418 height 28
type textarea "x"
type input "4"
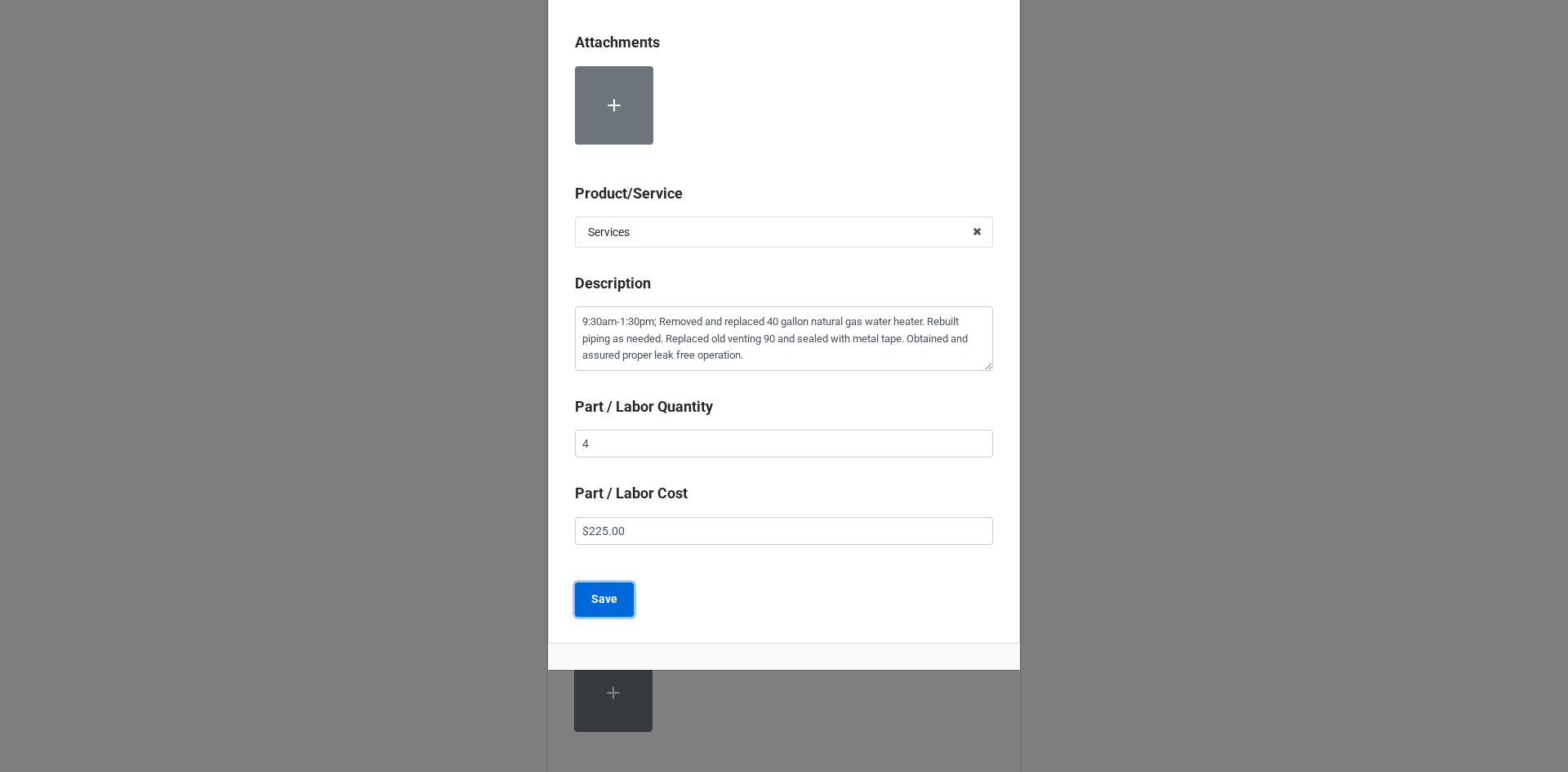
click at [608, 599] on b "Save" at bounding box center [604, 599] width 26 height 17
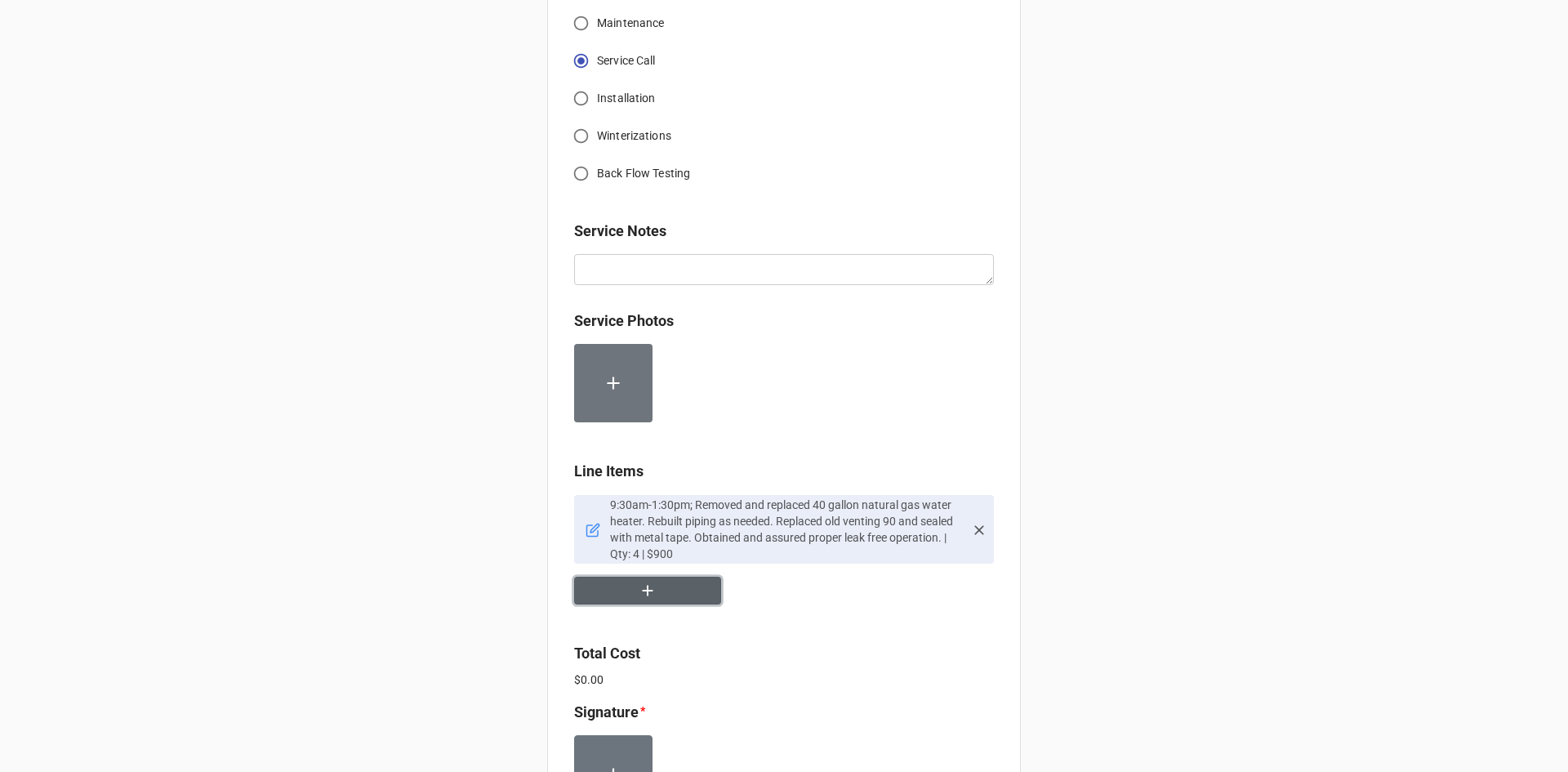
click at [620, 588] on button "button" at bounding box center [647, 590] width 147 height 29
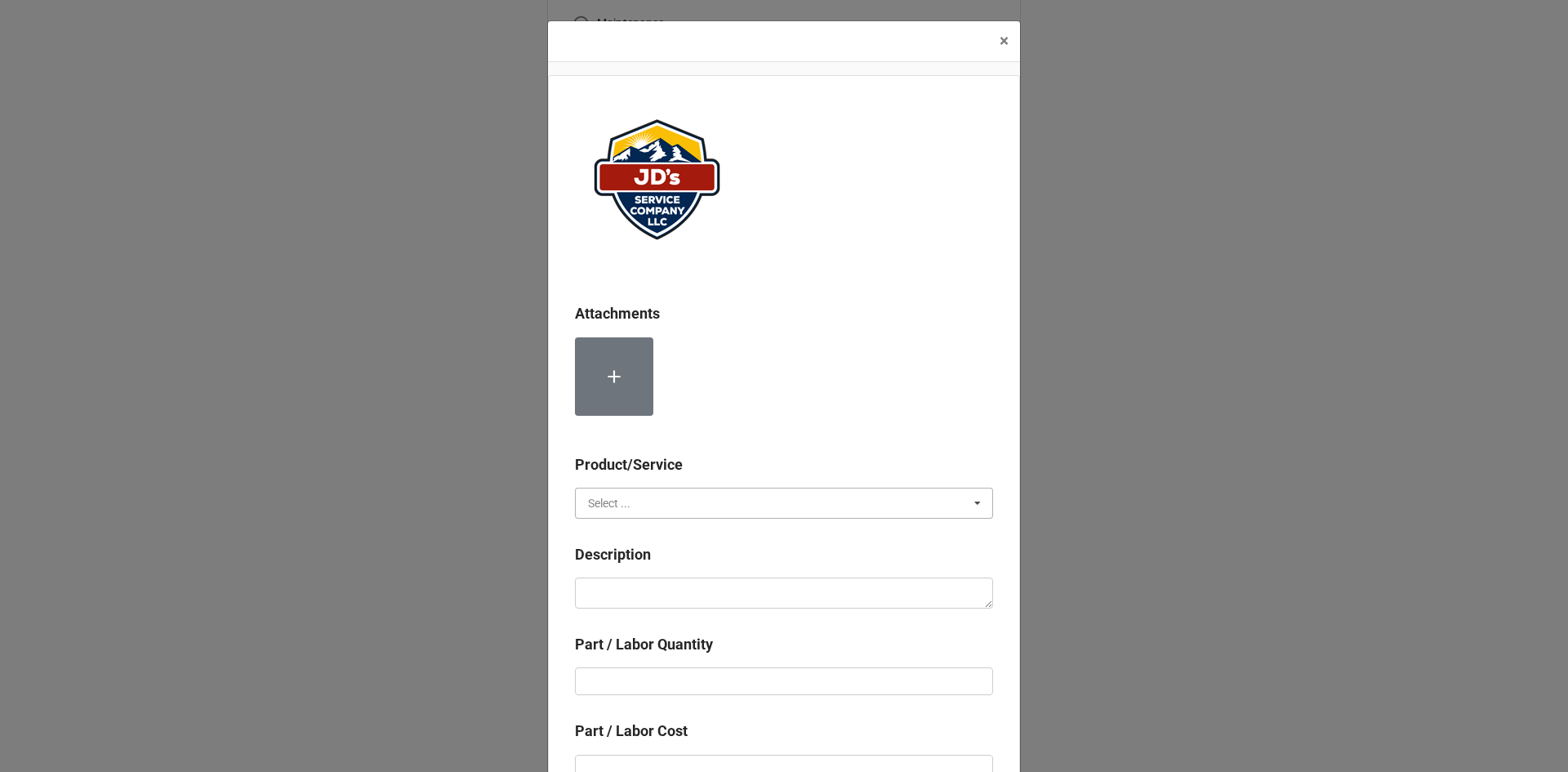
click at [718, 495] on input "text" at bounding box center [784, 503] width 416 height 30
click at [691, 565] on div "Material Cost" at bounding box center [783, 563] width 416 height 30
click at [687, 585] on textarea at bounding box center [783, 593] width 418 height 31
type textarea "x"
type textarea "4"
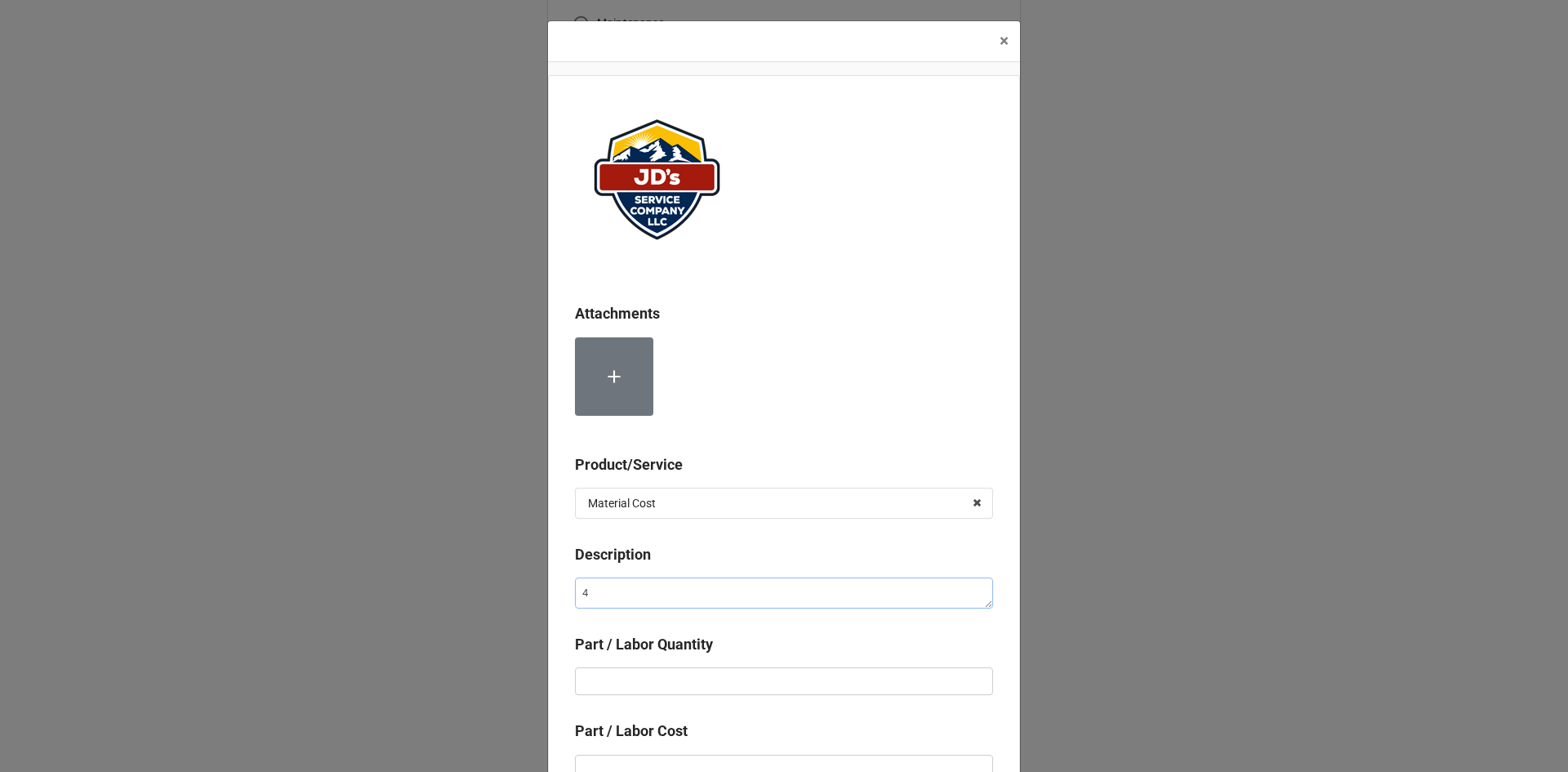
type textarea "x"
type textarea "40"
type textarea "x"
type textarea "40 G"
type textarea "x"
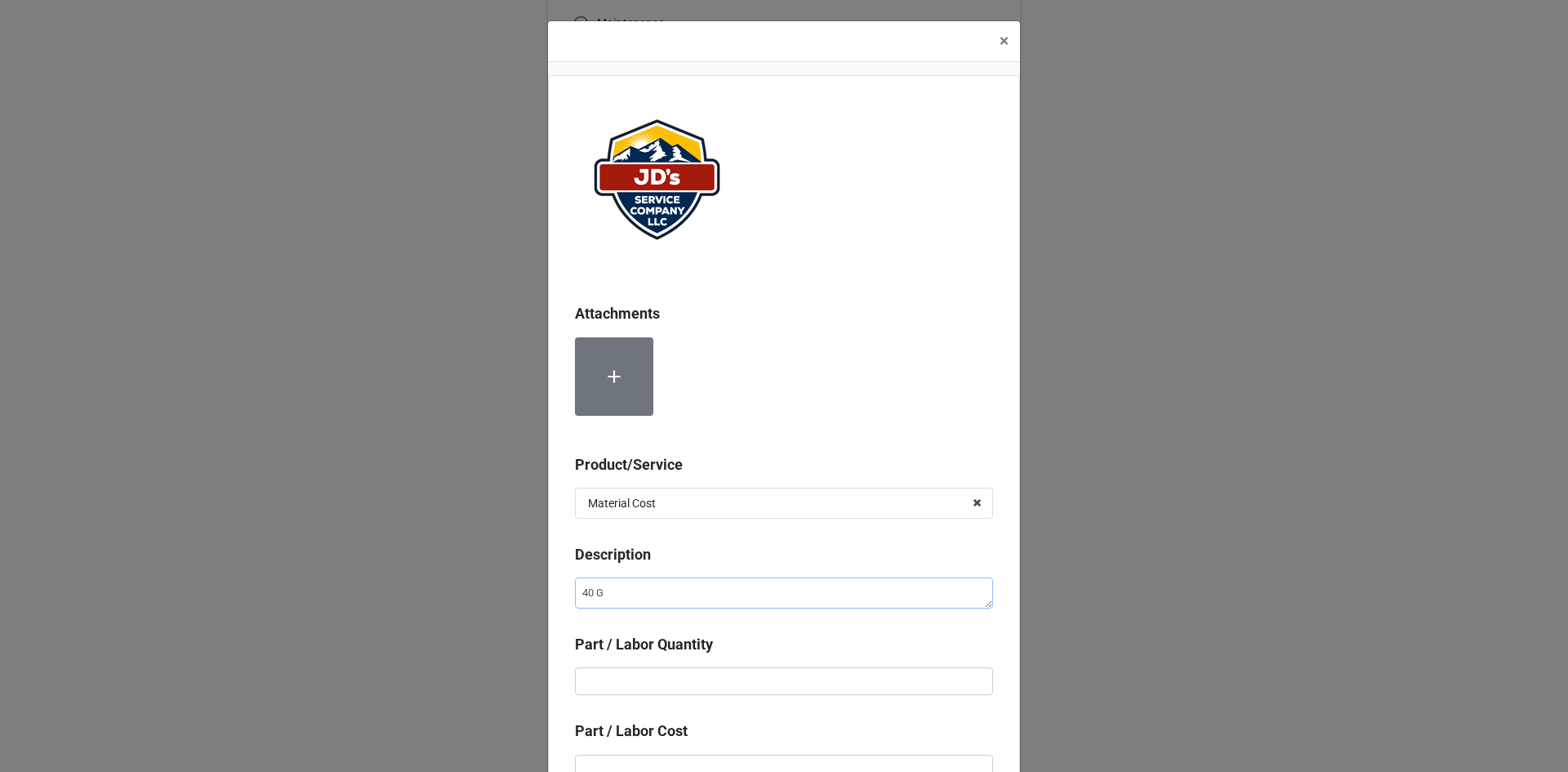
type textarea "40 GF"
type textarea "x"
type textarea "40 G"
type textarea "x"
type textarea "40"
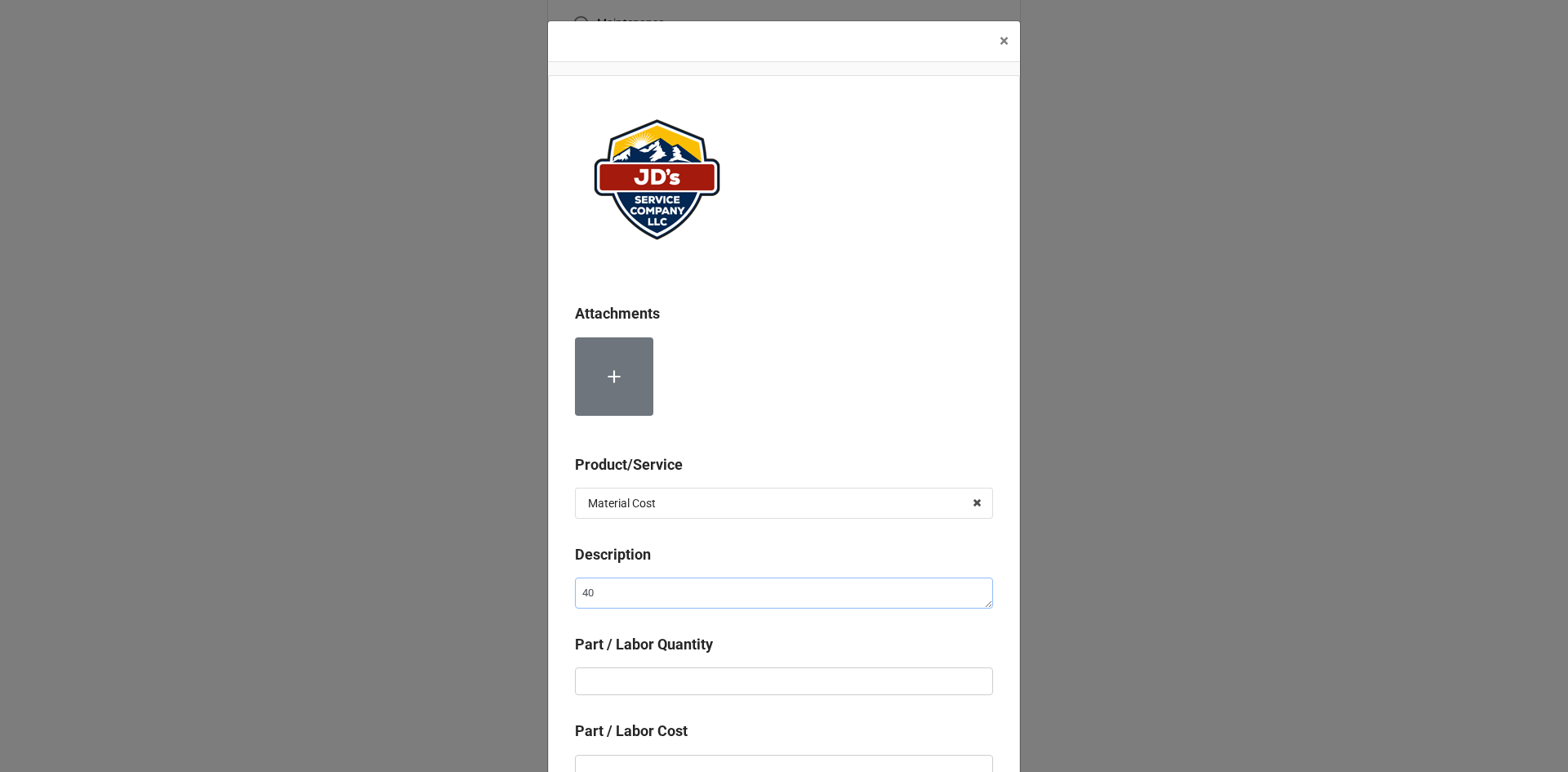
type textarea "x"
type textarea "40 G"
type textarea "x"
type textarea "40 Ga"
type textarea "x"
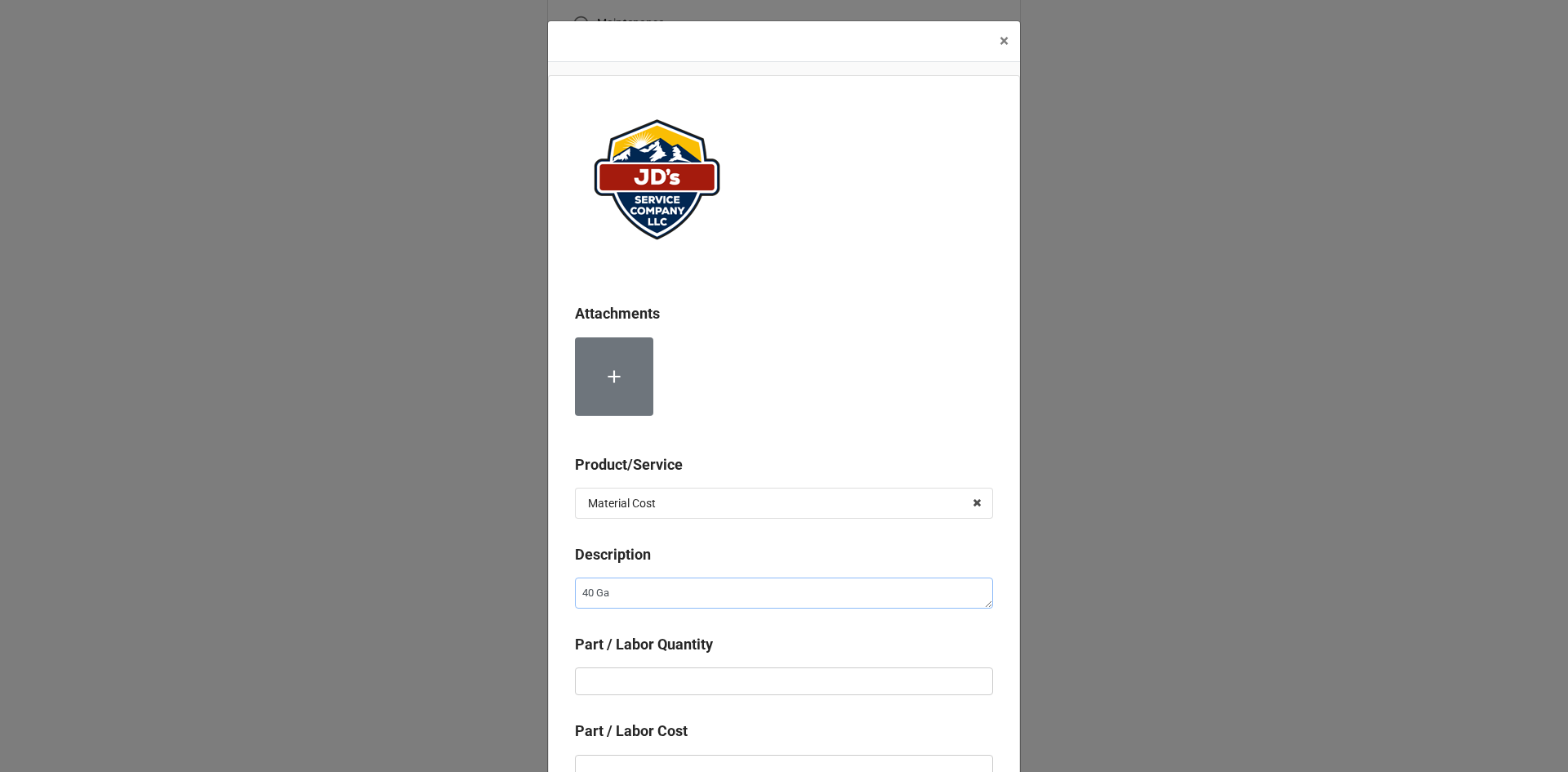
type textarea "40 Gal"
type textarea "x"
type textarea "40 Gall"
type textarea "x"
type textarea "40 Gallo"
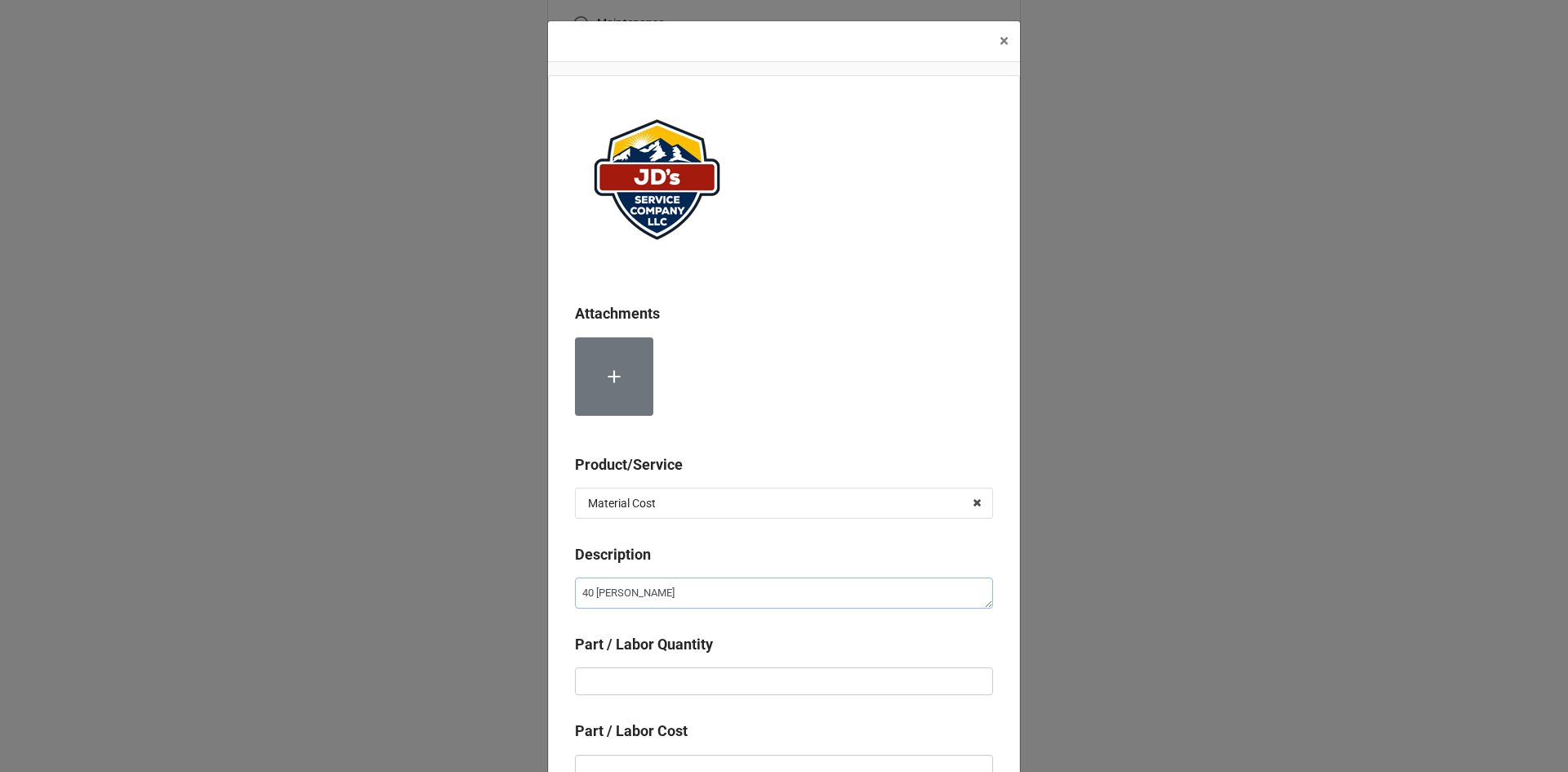
type textarea "x"
type textarea "40 Gallon"
type textarea "x"
type textarea "40 Gallon"
type textarea "x"
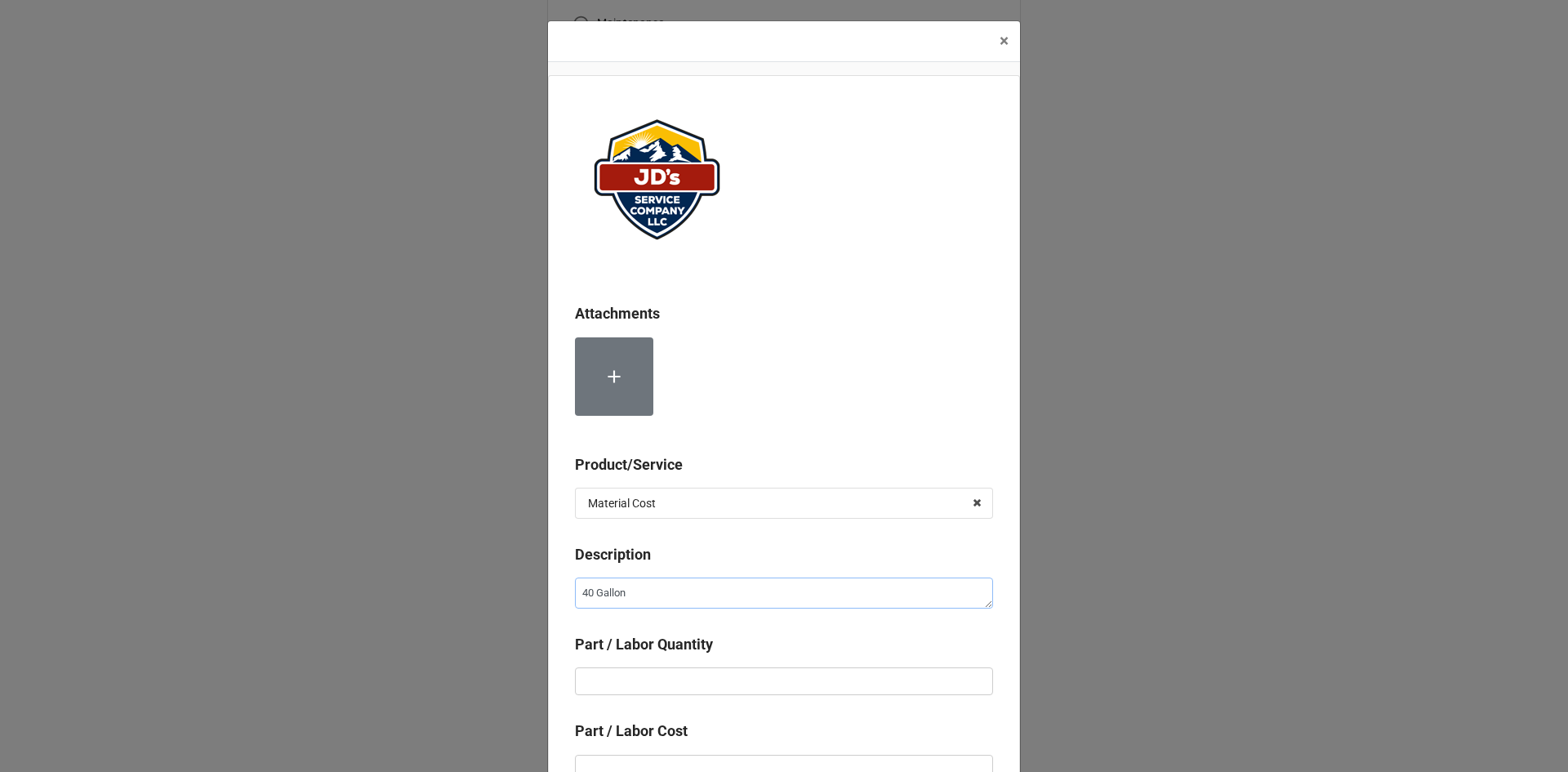
type textarea "40 Gallon N"
type textarea "x"
type textarea "40 Gallon Na"
type textarea "x"
type textarea "40 Gallon Nat"
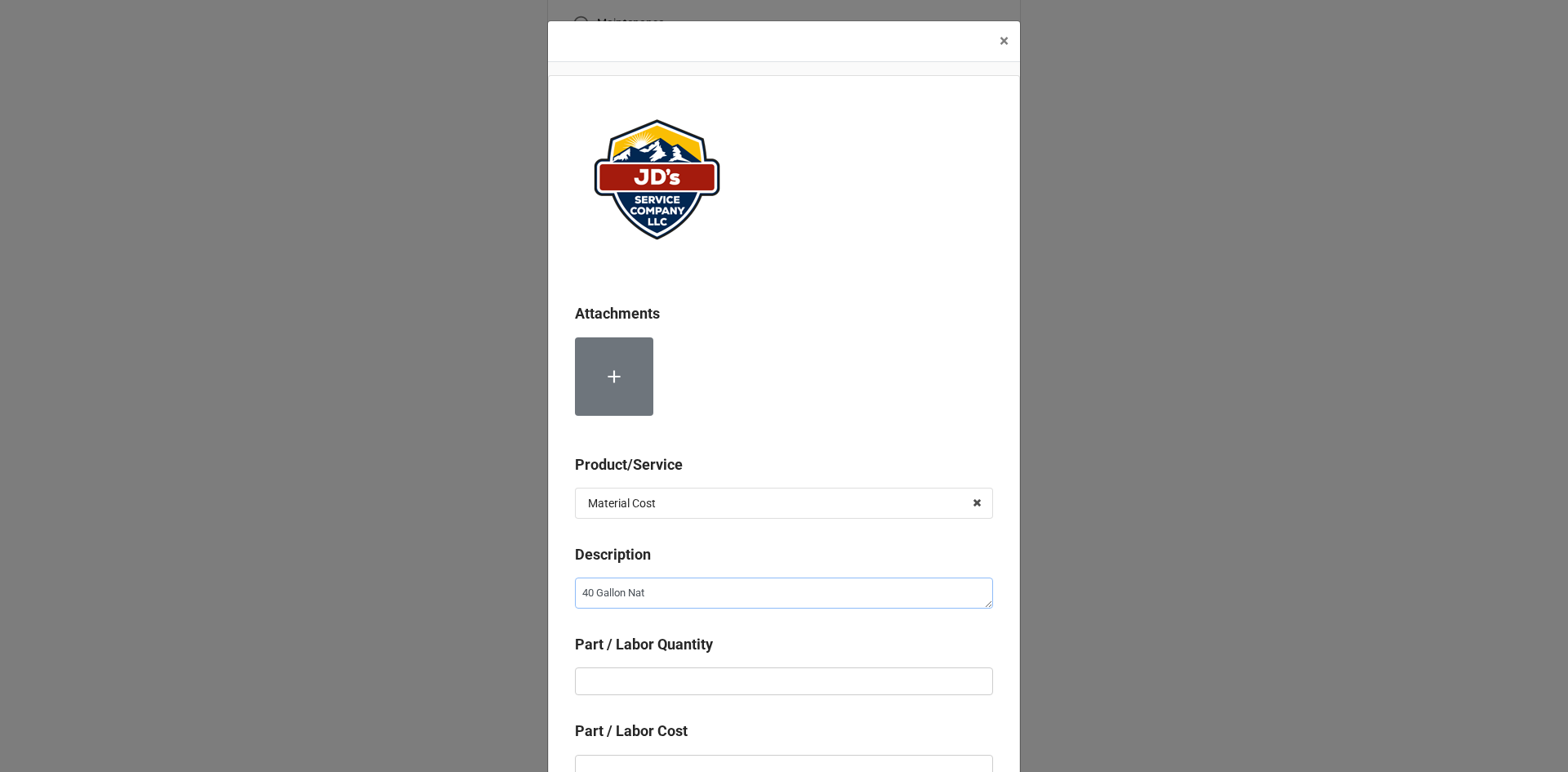
type textarea "x"
type textarea "40 Gallon Natu"
type textarea "x"
type textarea "40 Gallon Natur"
type textarea "x"
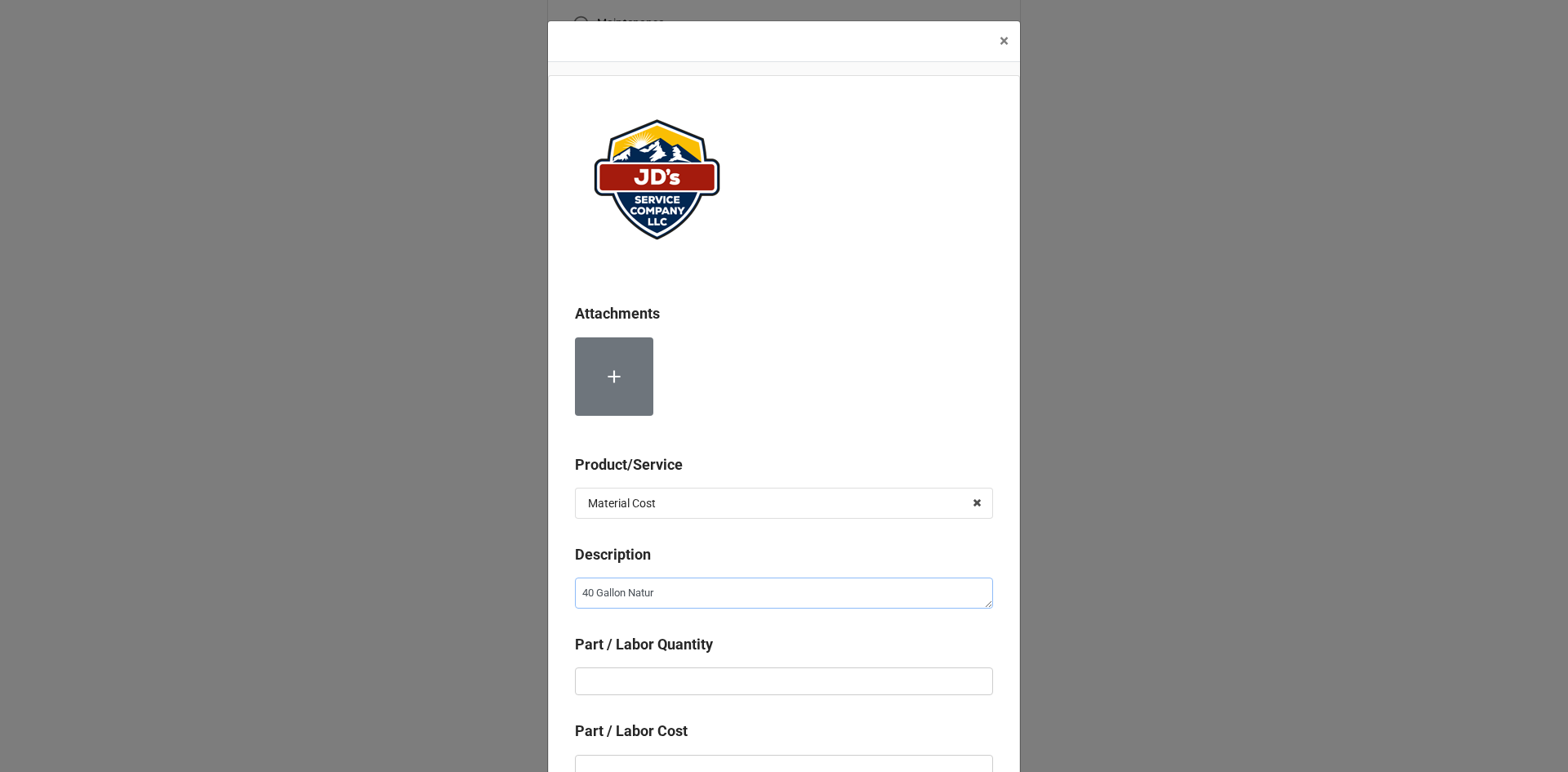
type textarea "40 Gallon Nature"
type textarea "x"
type textarea "40 Gallon Natur"
type textarea "x"
type textarea "40 Gallon Natura"
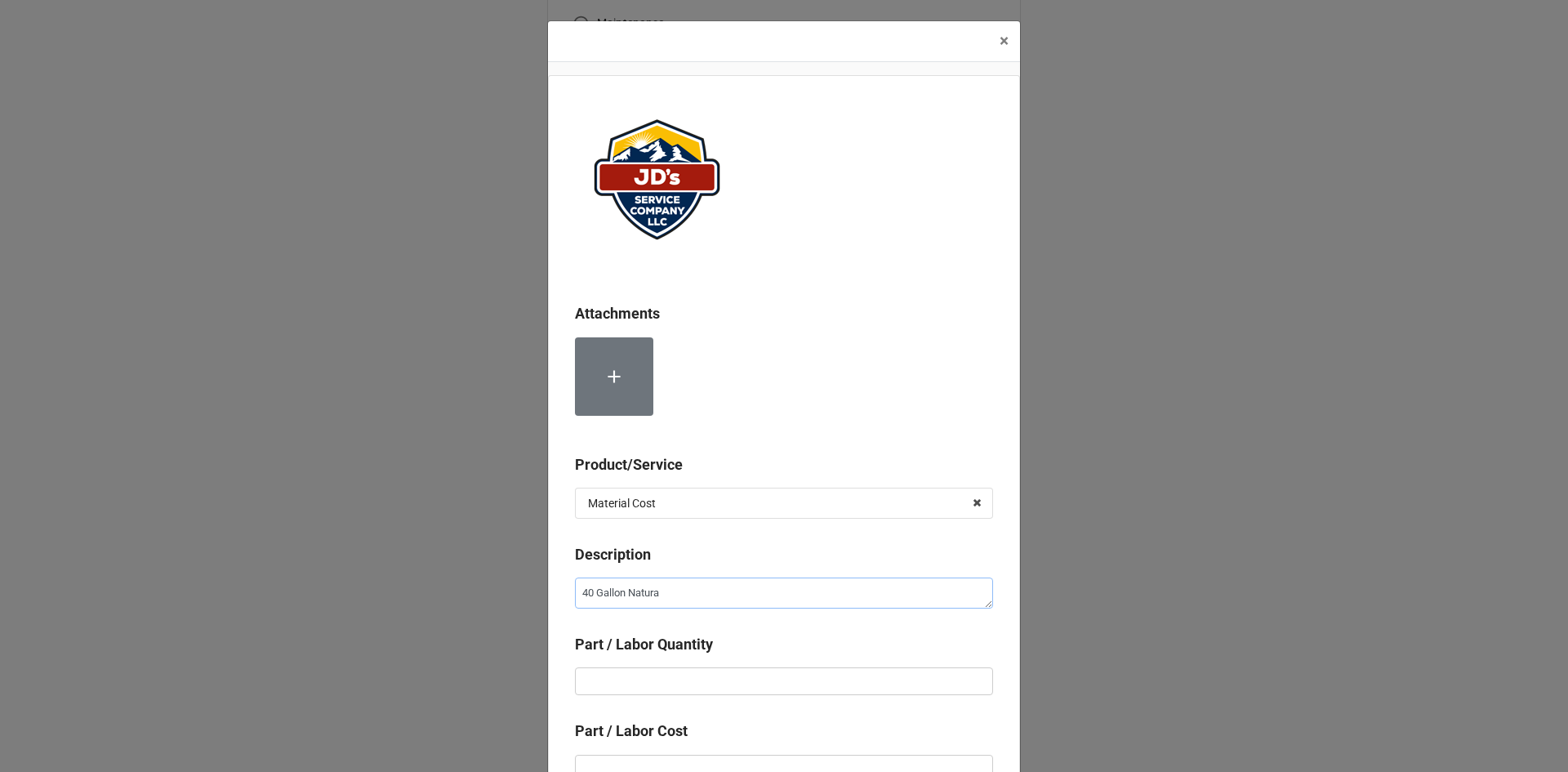
type textarea "x"
type textarea "40 Gallon Natural"
type textarea "x"
type textarea "40 Gallon Natural"
type textarea "x"
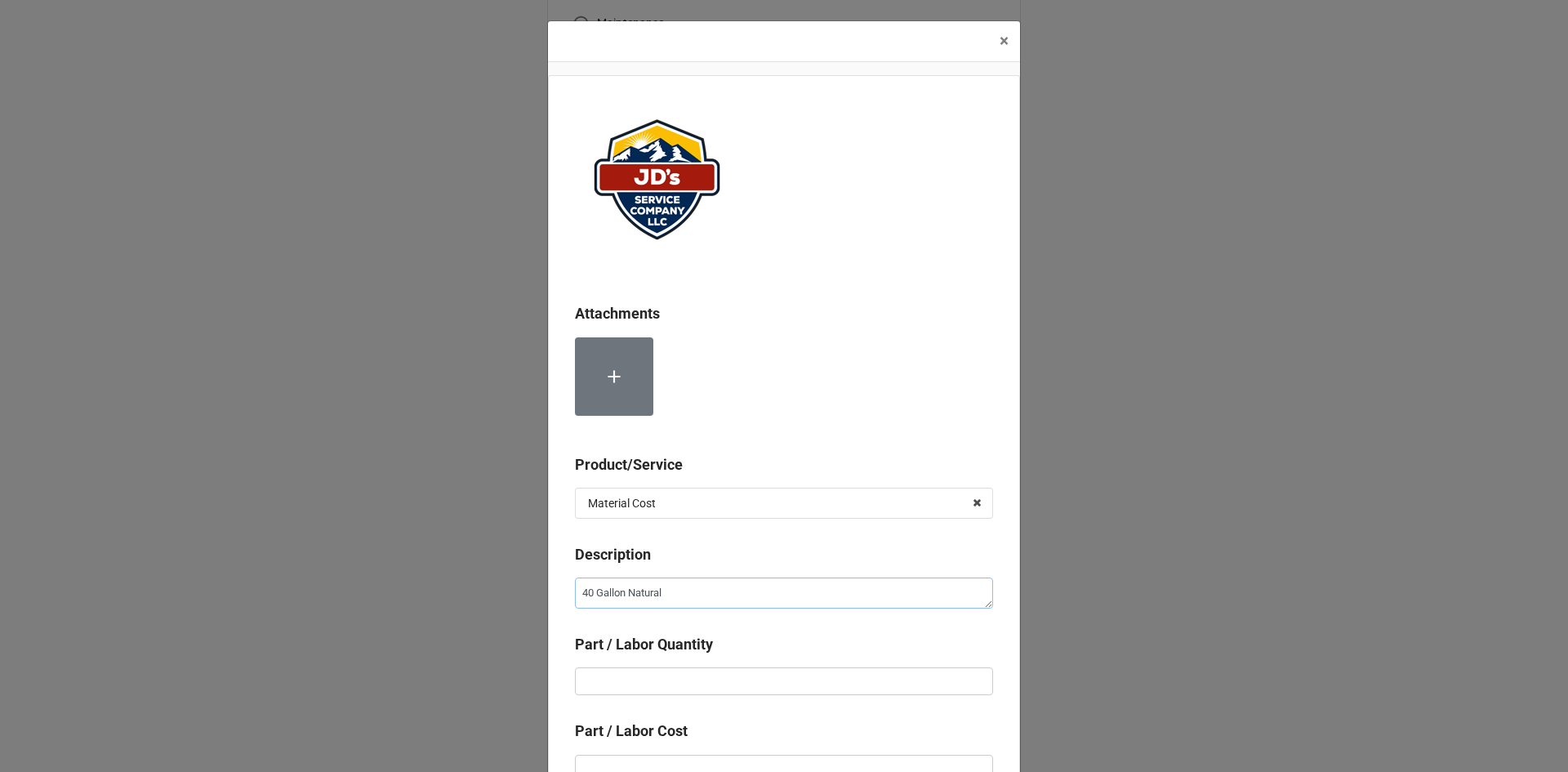
type textarea "40 Gallon Natural G"
type textarea "x"
type textarea "40 Gallon Natural Ga"
type textarea "x"
type textarea "40 Gallon Natural Gas"
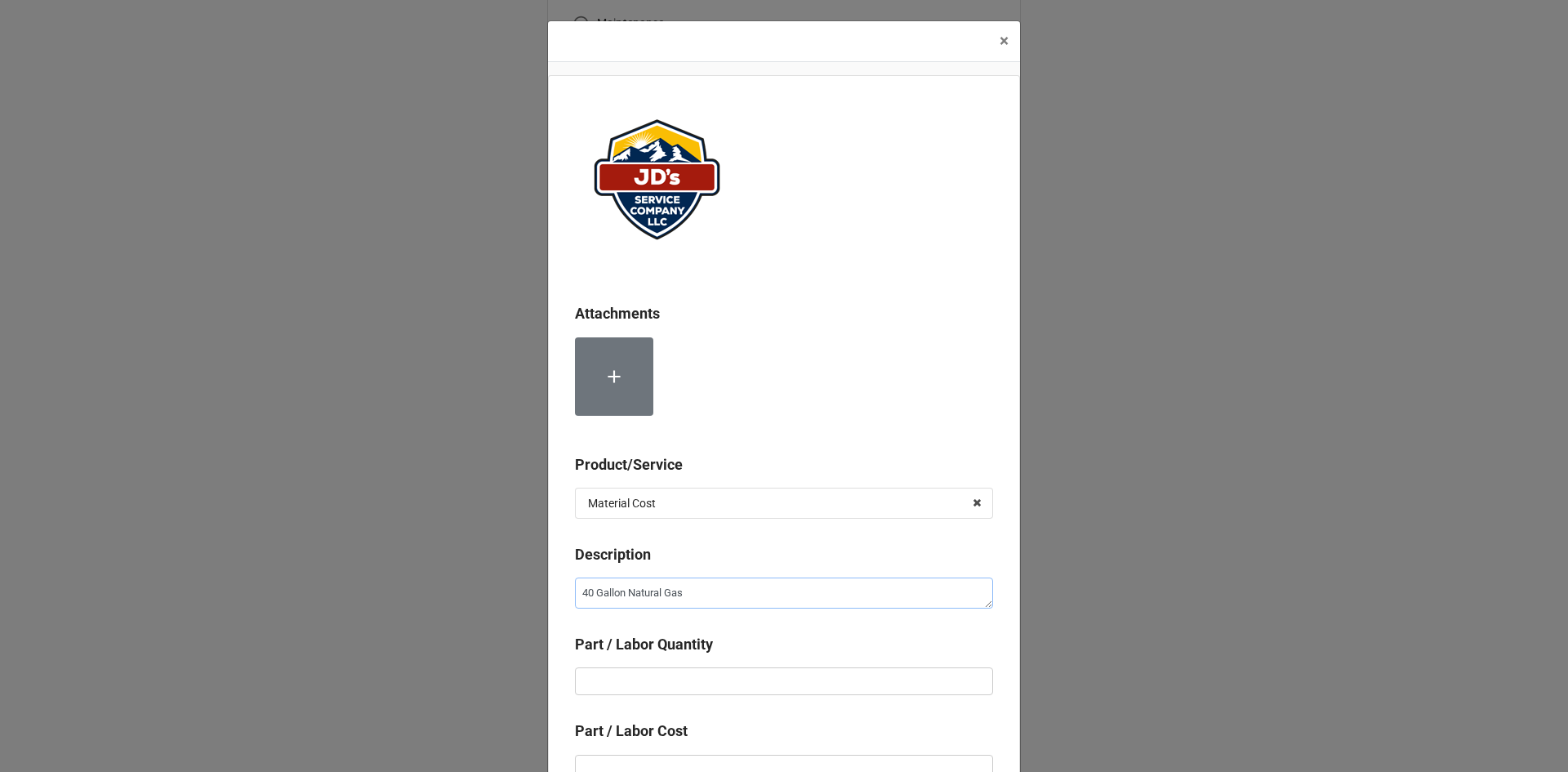
type textarea "x"
type textarea "40 Gallon Natural Gas"
type textarea "x"
type textarea "40 Gallon Natural Gas W"
type textarea "x"
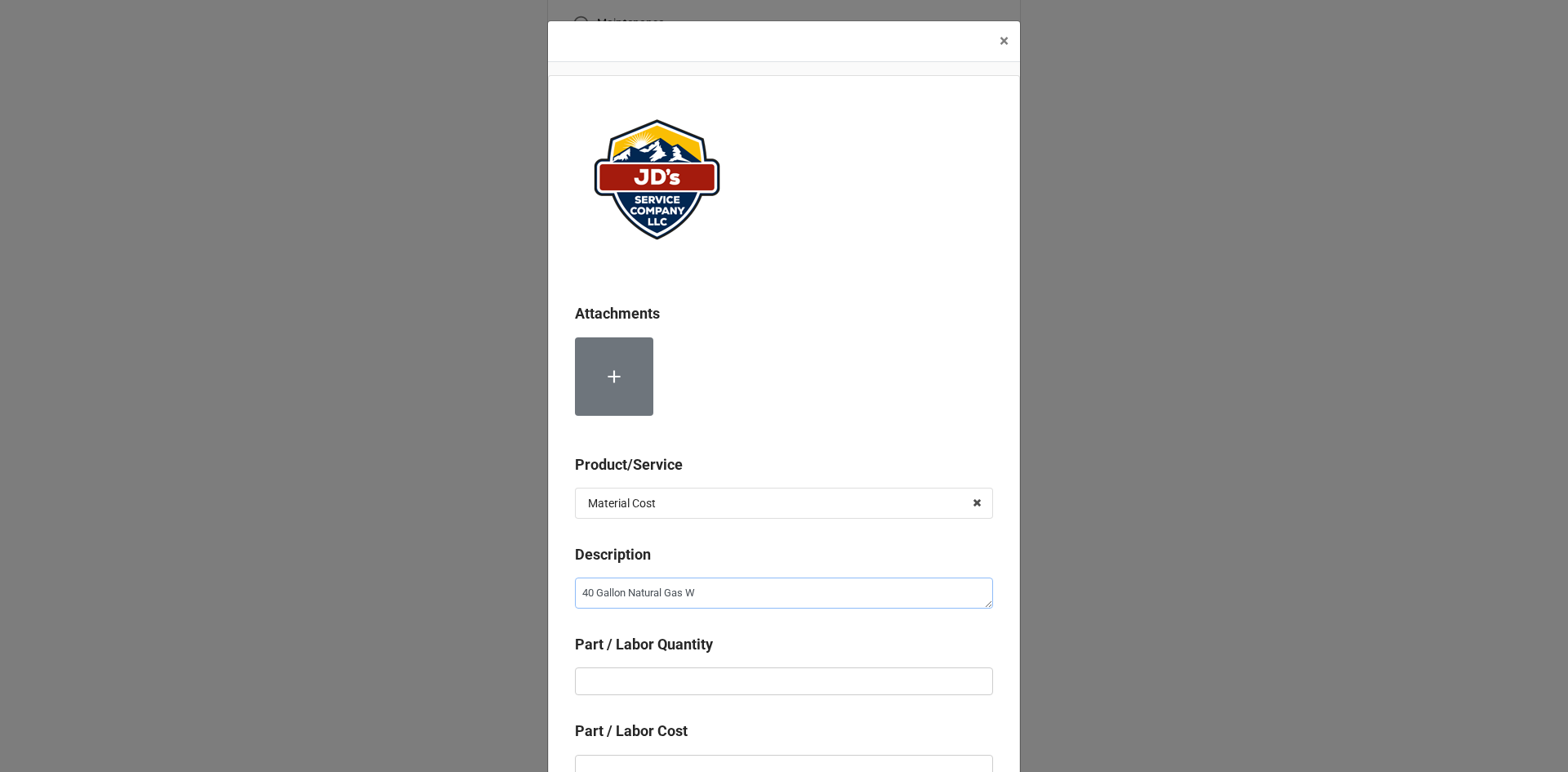
type textarea "40 Gallon Natural Gas Wa"
type textarea "x"
type textarea "40 Gallon Natural Gas Wat"
type textarea "x"
type textarea "40 Gallon Natural Gas Wate"
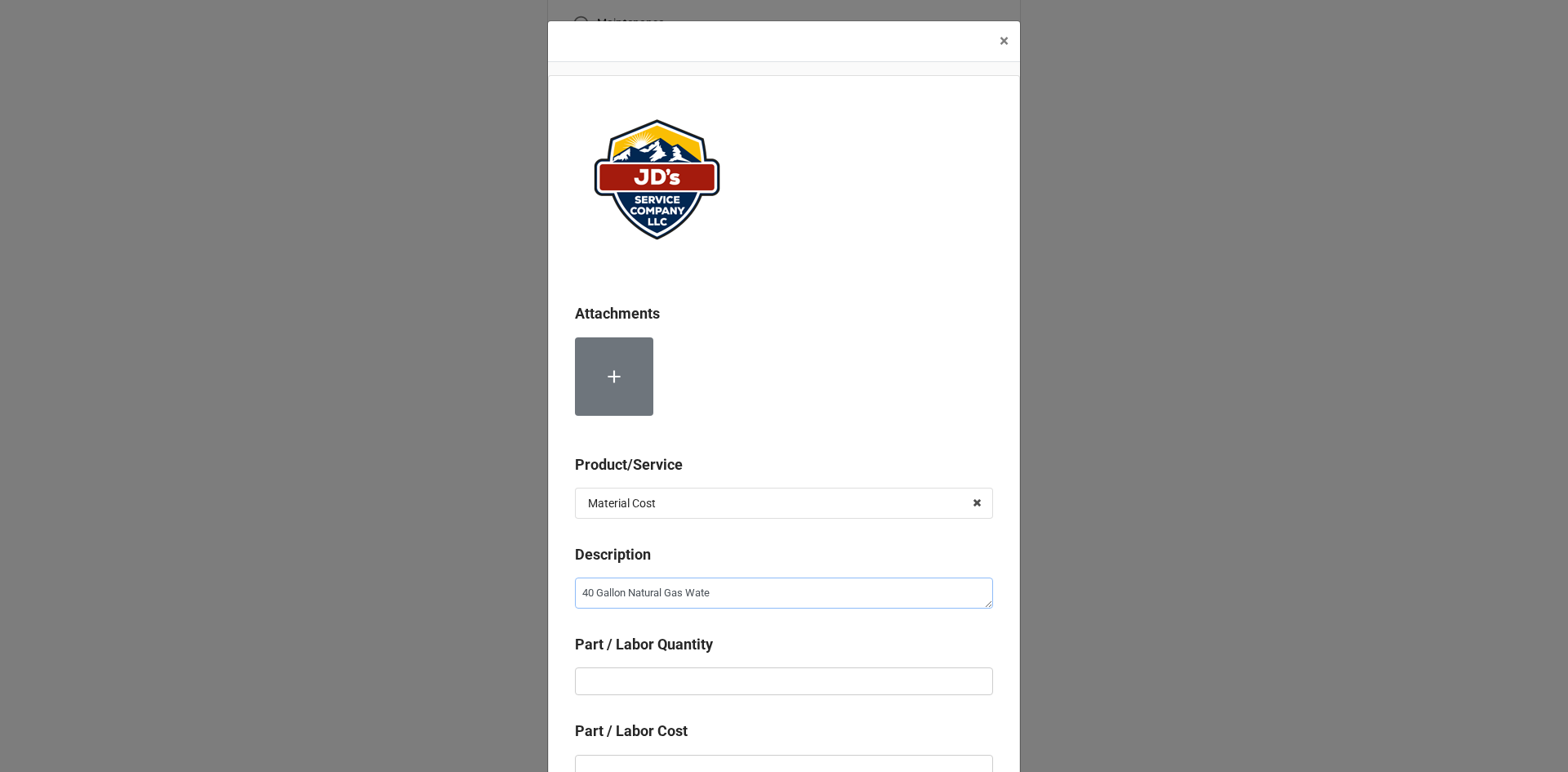
type textarea "x"
type textarea "40 Gallon Natural Gas Water"
type textarea "x"
type textarea "40 Gallon Natural Gas Water"
type textarea "x"
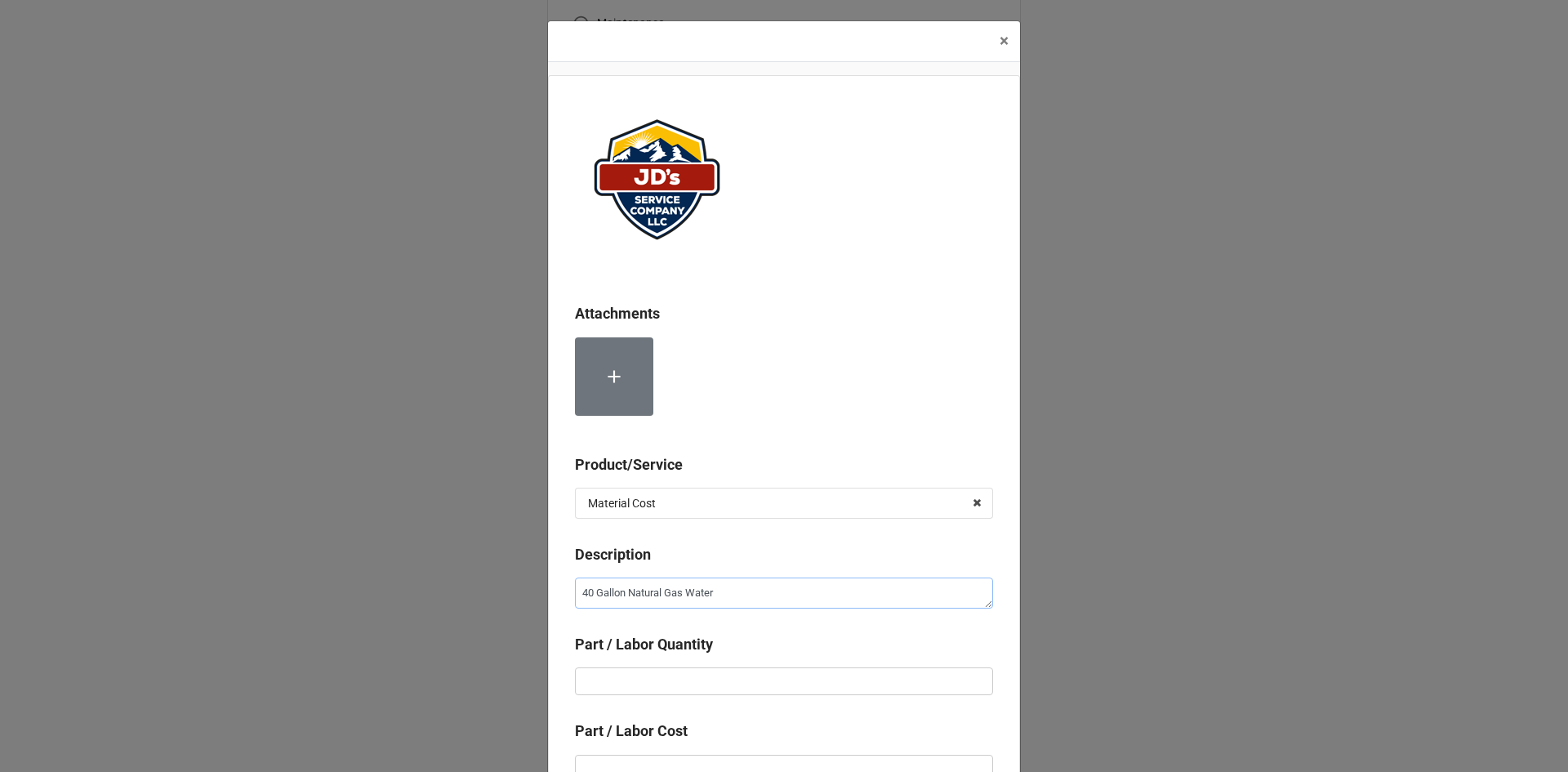
type textarea "40 Gallon Natural Gas Water H"
type textarea "x"
type textarea "40 Gallon Natural Gas Water He"
type textarea "x"
type textarea "40 Gallon Natural Gas Water Hea"
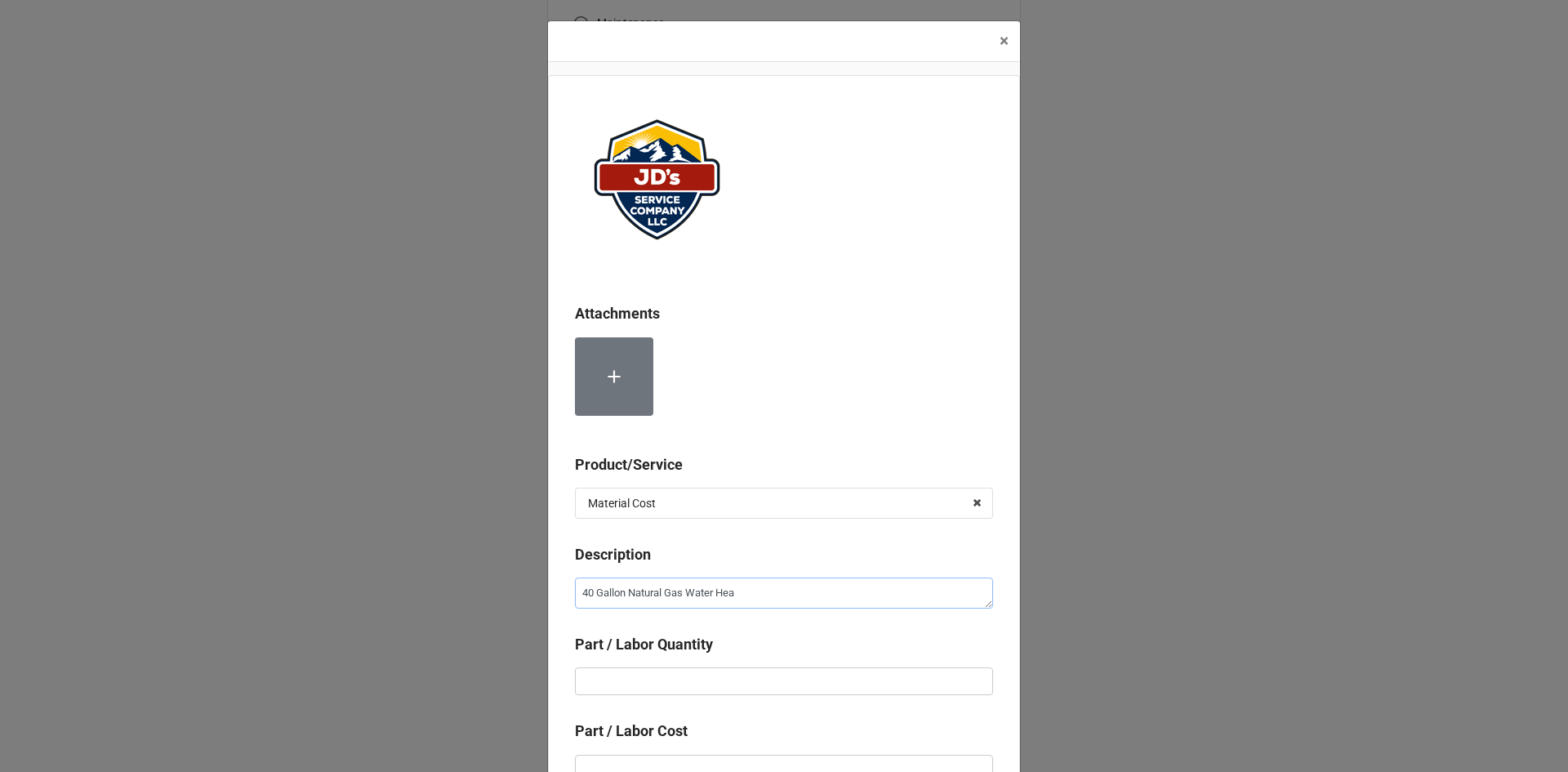
type textarea "x"
type textarea "40 Gallon Natural Gas Water Heat"
type textarea "x"
type textarea "40 Gallon Natural Gas Water Heate"
type textarea "x"
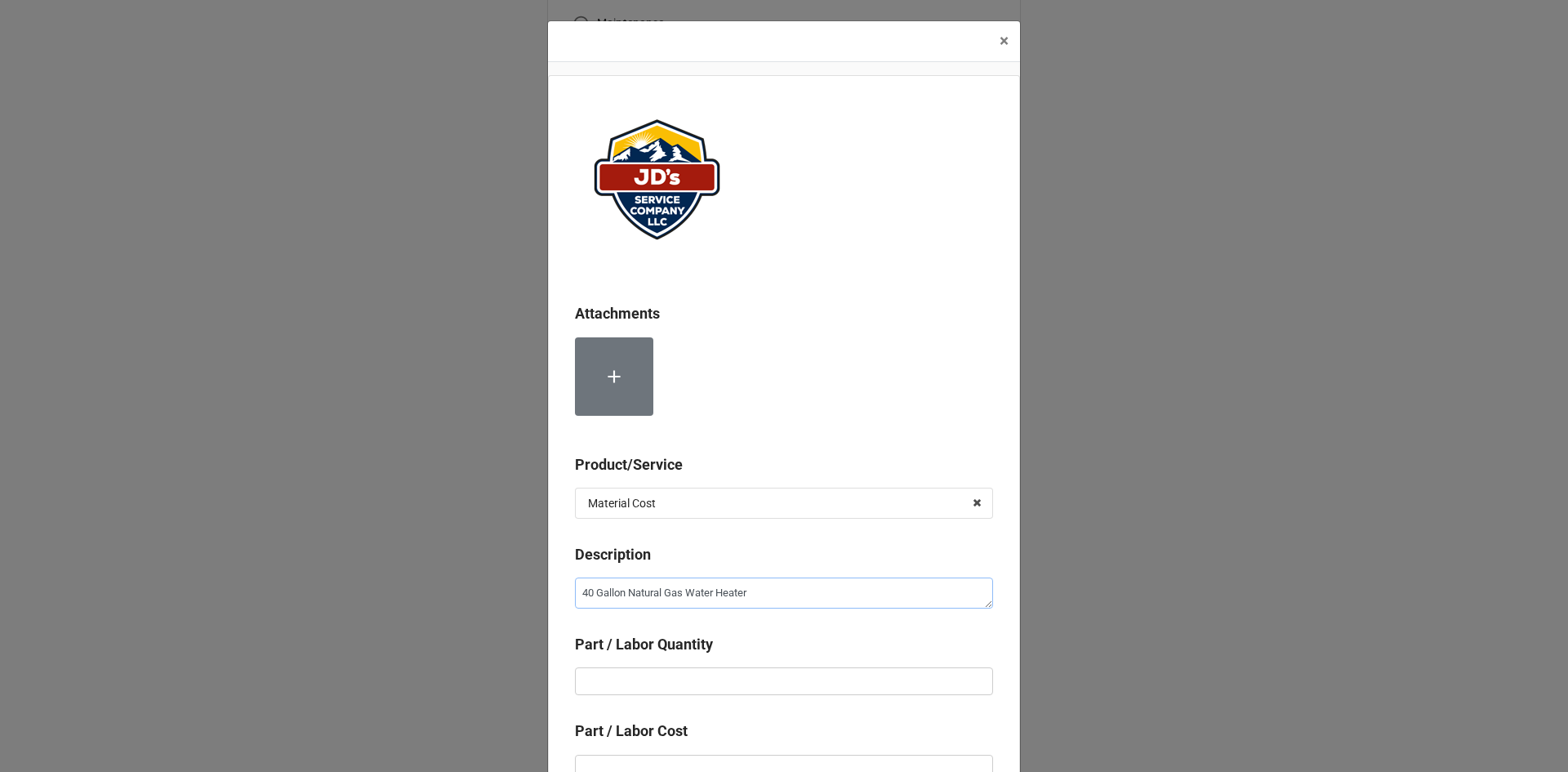
type textarea "40 Gallon Natural Gas Water Heater"
click at [744, 679] on input "text" at bounding box center [783, 682] width 418 height 28
type textarea "x"
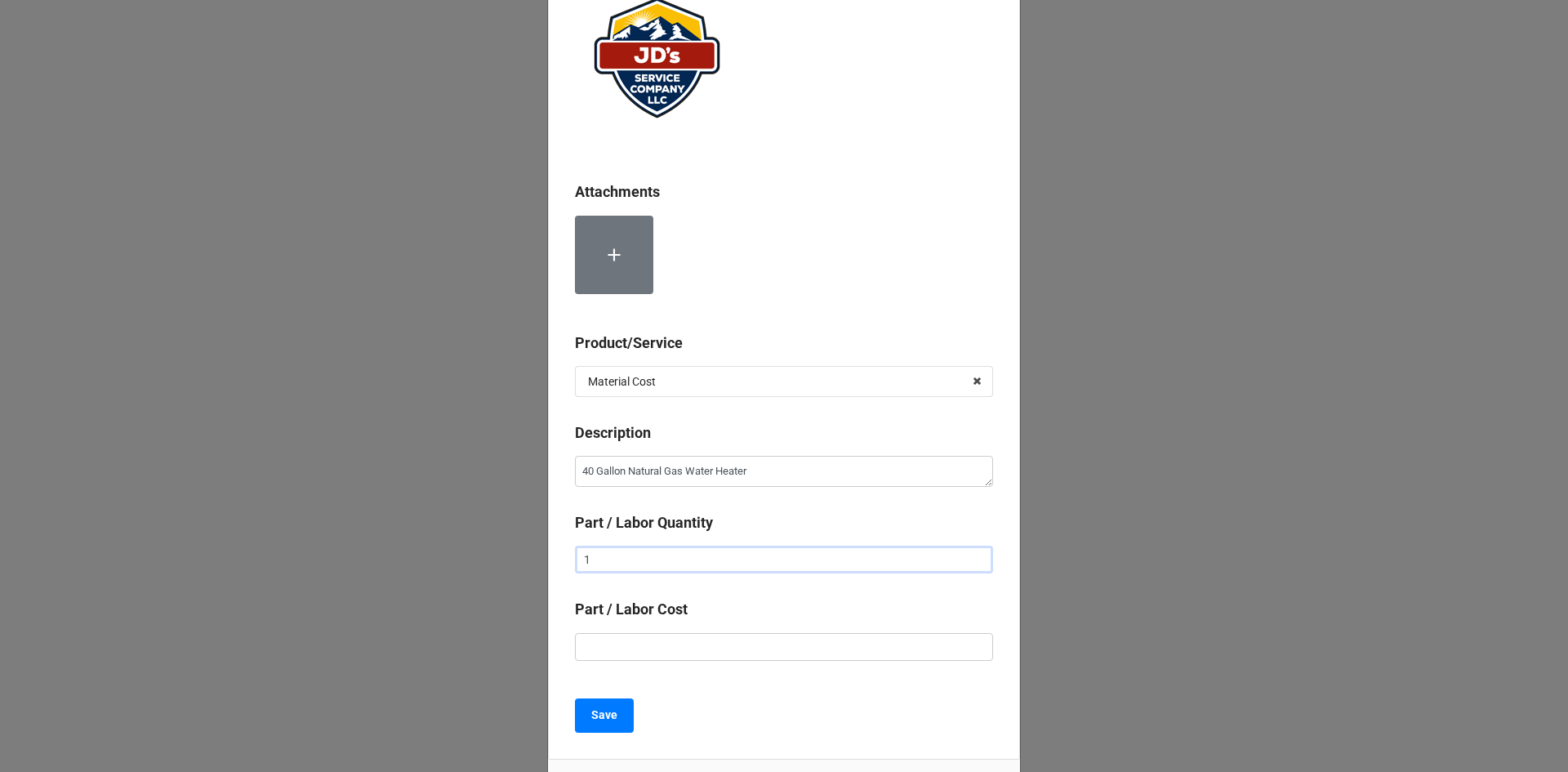
scroll to position [163, 0]
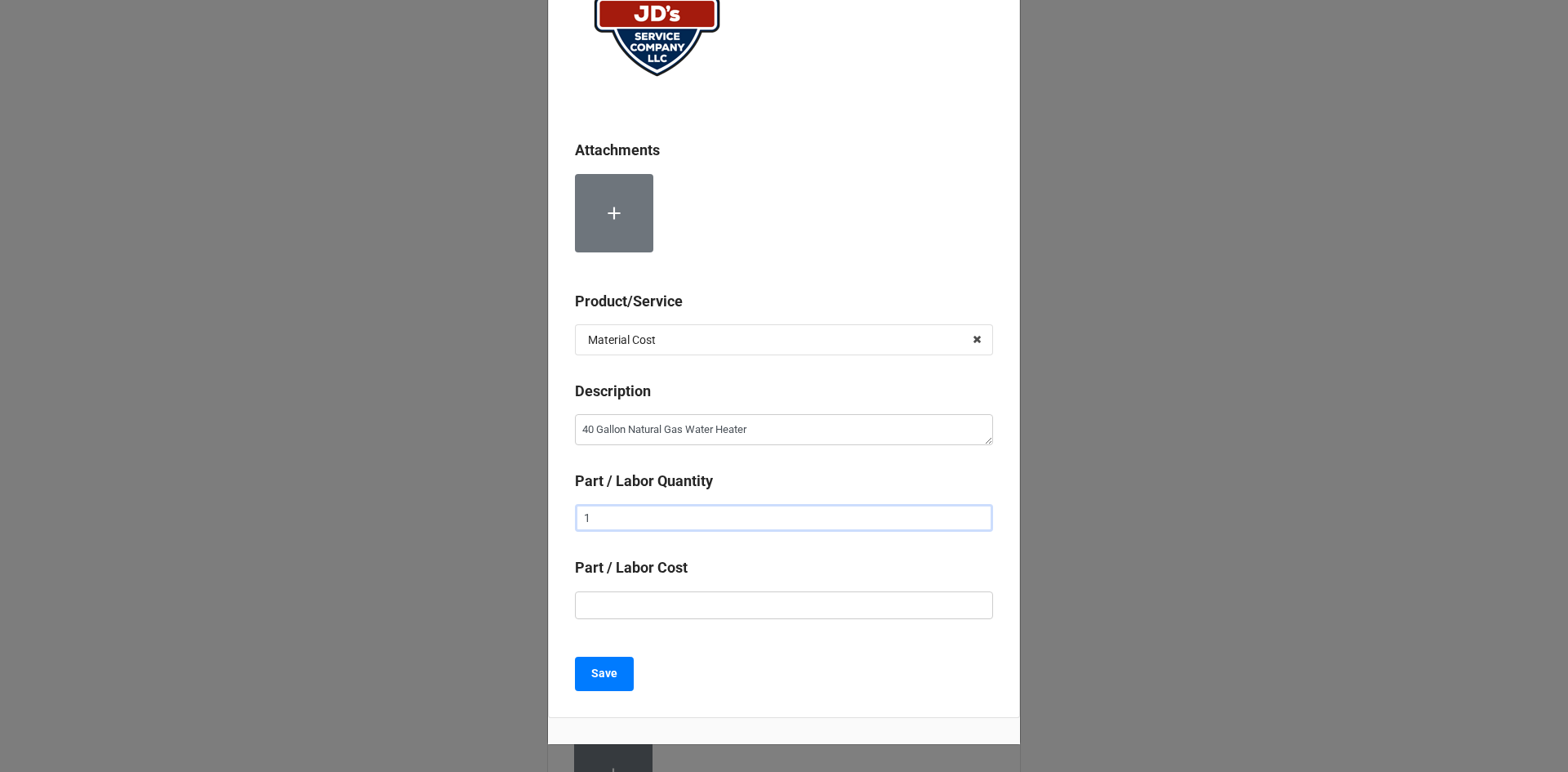
type input "1"
click at [759, 617] on input "text" at bounding box center [783, 605] width 418 height 28
type textarea "x"
type input "$1.00"
type textarea "x"
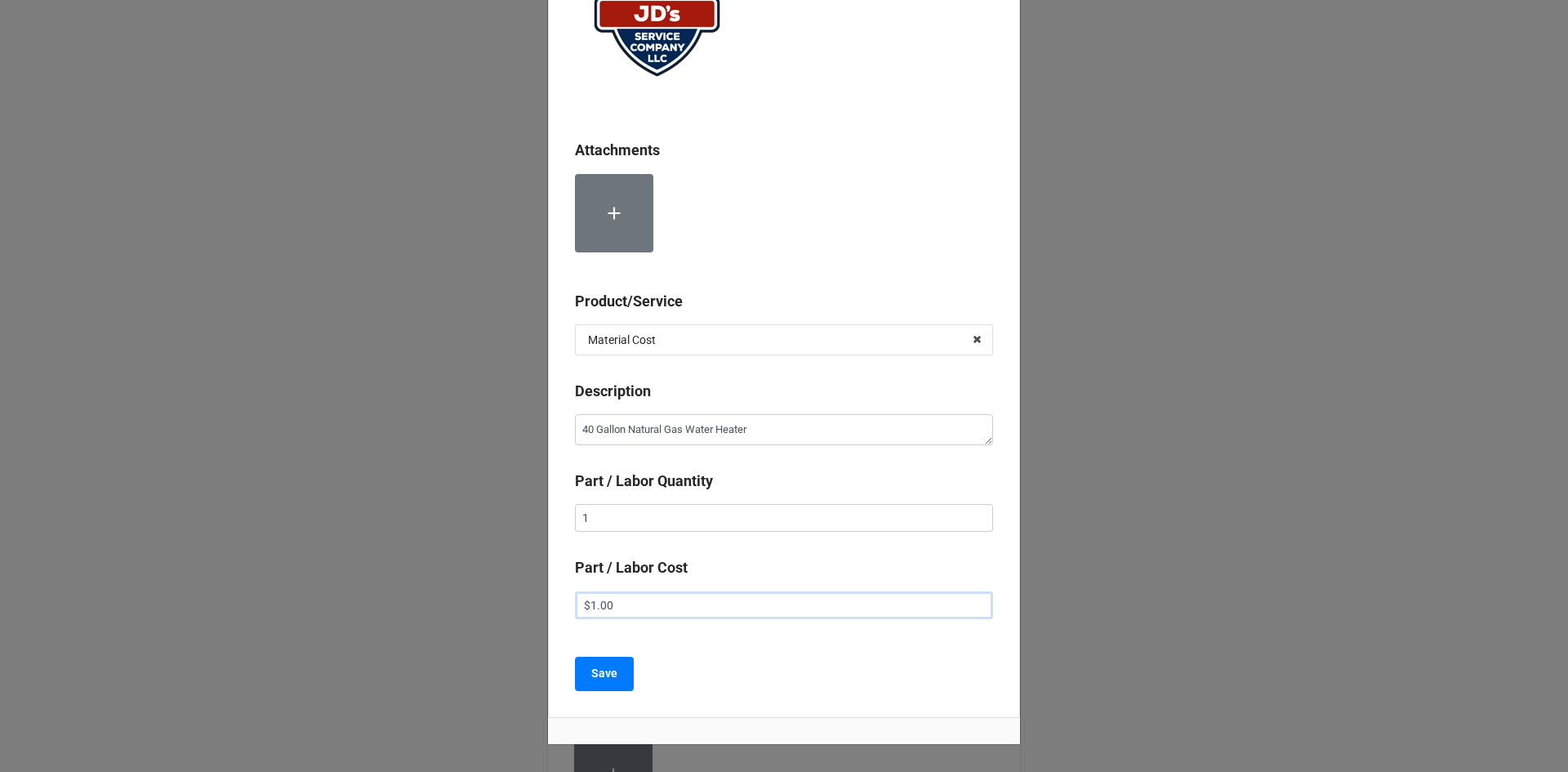
type input "$18.00"
type textarea "x"
type input "$180.00"
type textarea "x"
type input "$1,800.00"
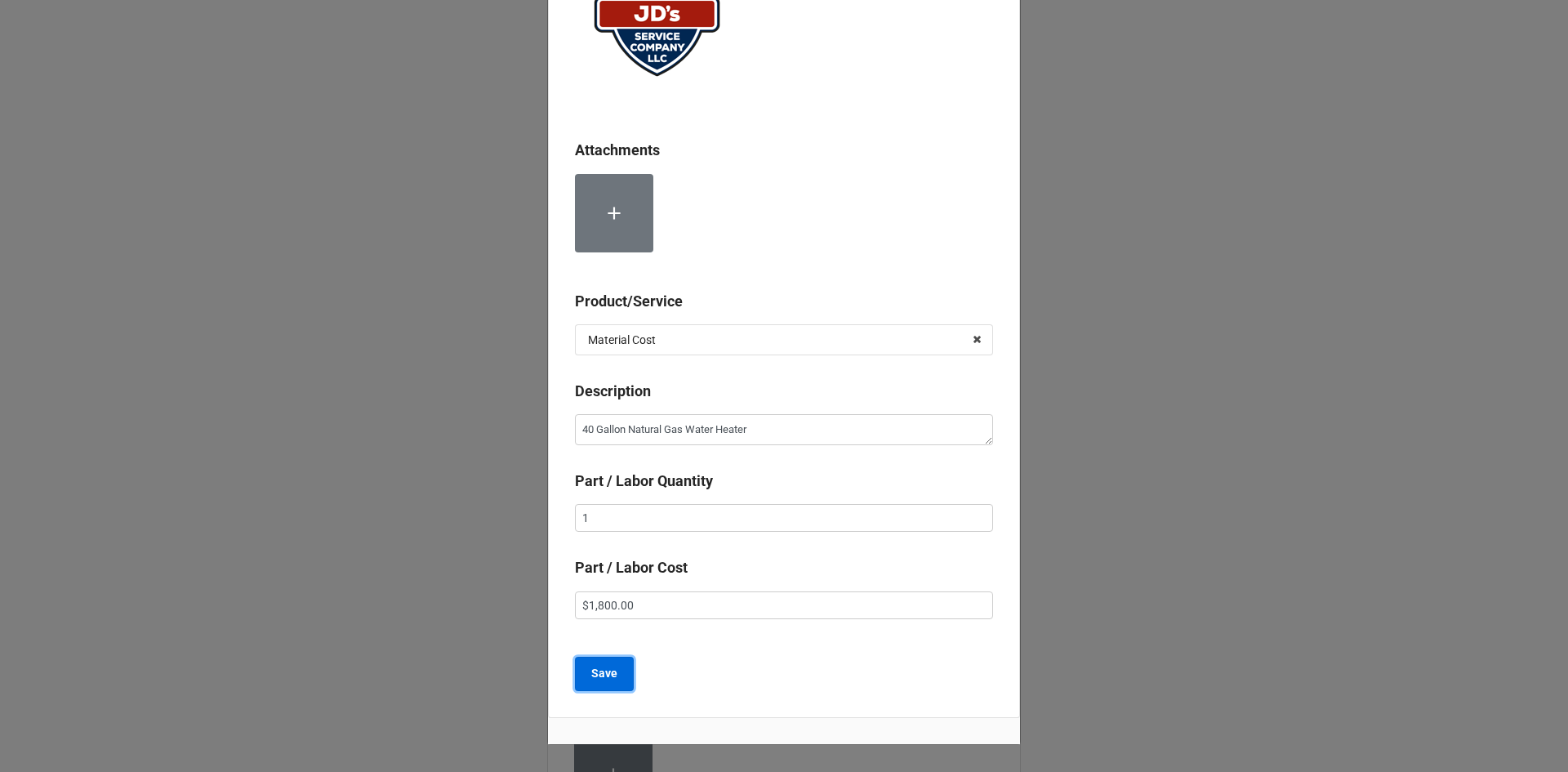
click at [591, 670] on b "Save" at bounding box center [604, 673] width 26 height 17
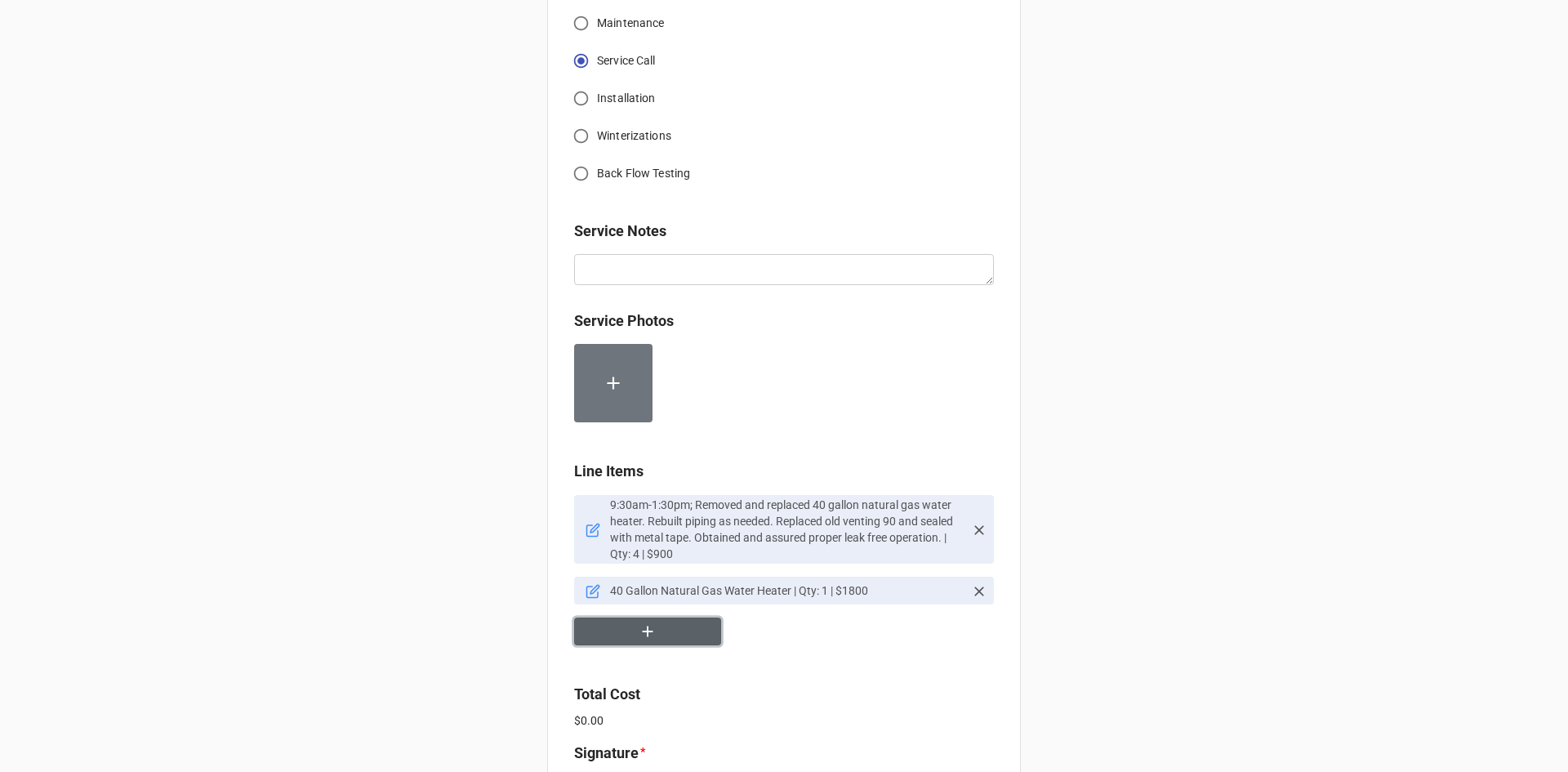
click at [716, 621] on button "button" at bounding box center [647, 632] width 147 height 29
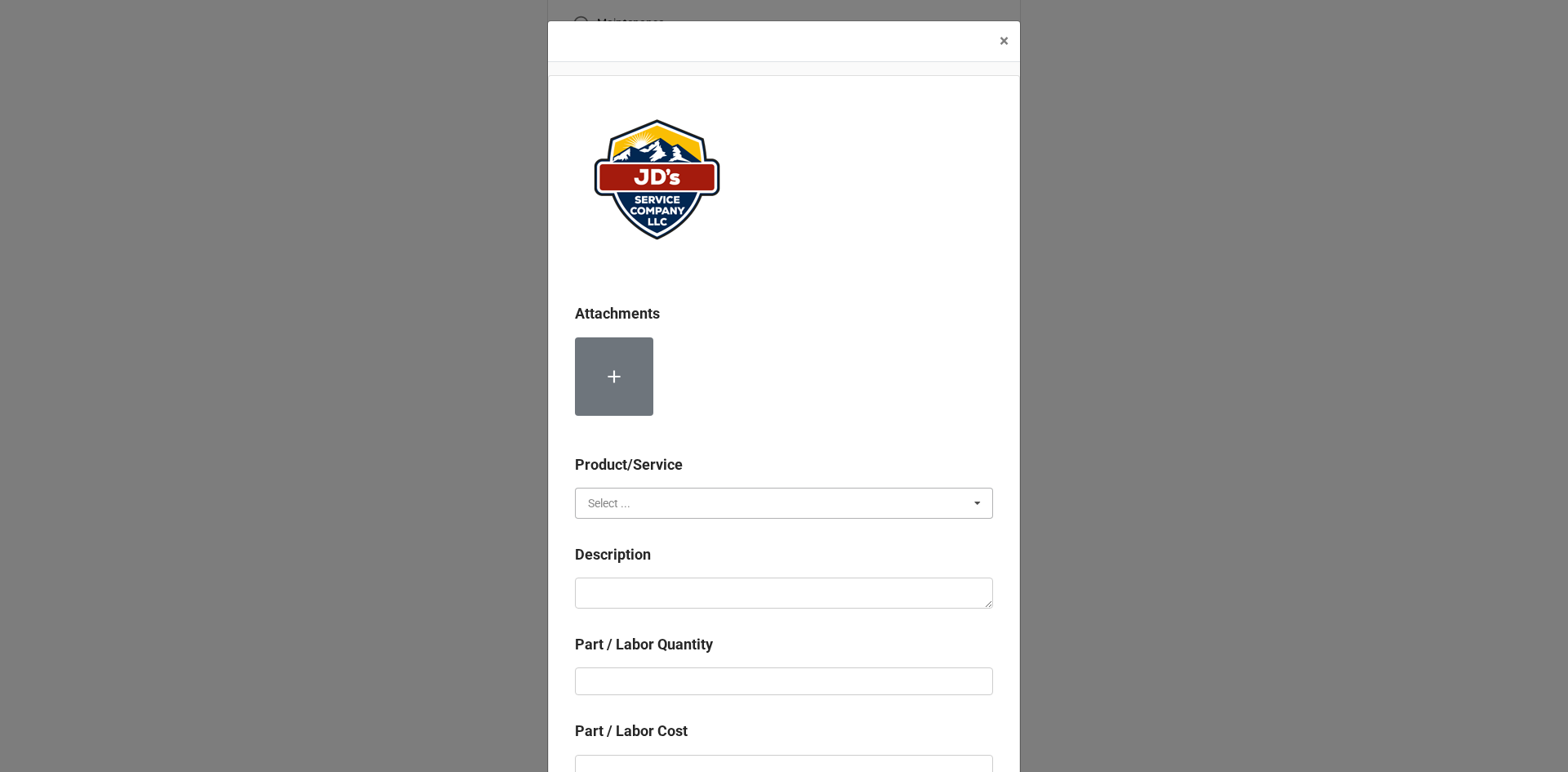
click at [686, 496] on input "text" at bounding box center [784, 503] width 416 height 30
drag, startPoint x: 674, startPoint y: 558, endPoint x: 666, endPoint y: 595, distance: 37.9
click at [672, 564] on div "Material Cost" at bounding box center [783, 563] width 416 height 30
click at [666, 595] on textarea at bounding box center [783, 593] width 418 height 31
type textarea "x"
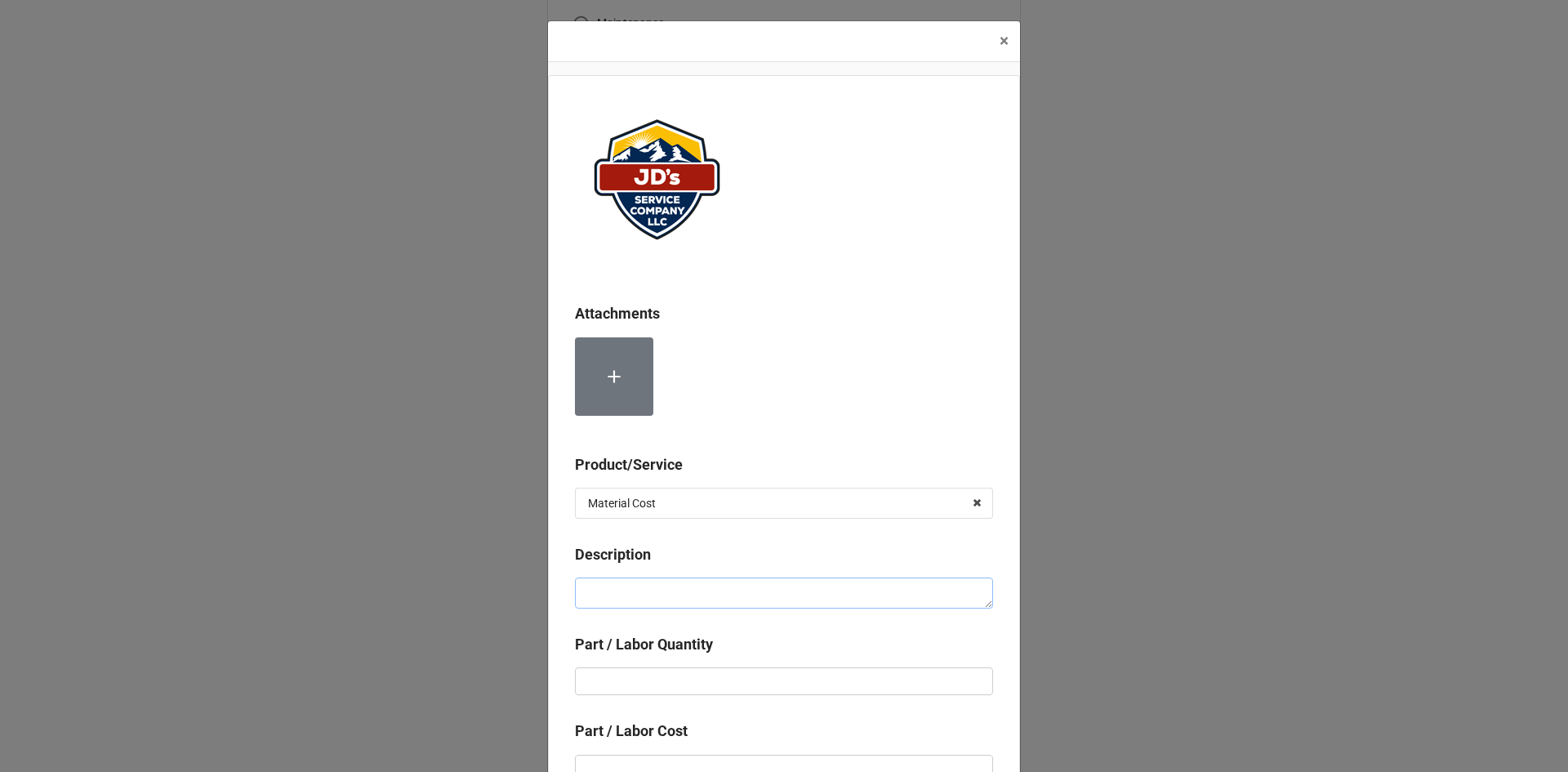
type textarea "P"
type textarea "x"
type textarea "PH"
type textarea "x"
type textarea "PH5"
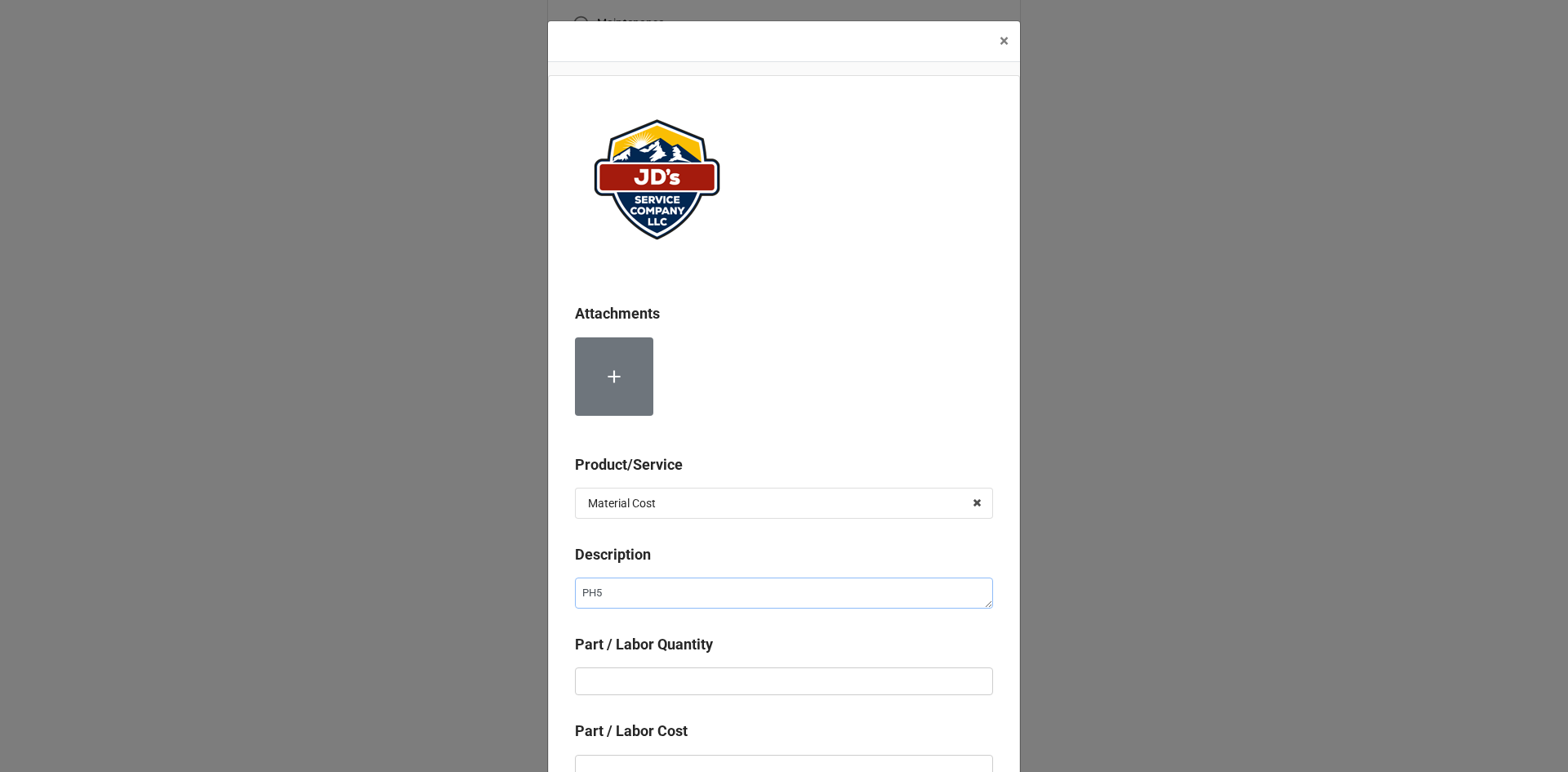
type textarea "x"
type textarea "PH5"
type textarea "x"
type textarea "PH5 D"
type textarea "x"
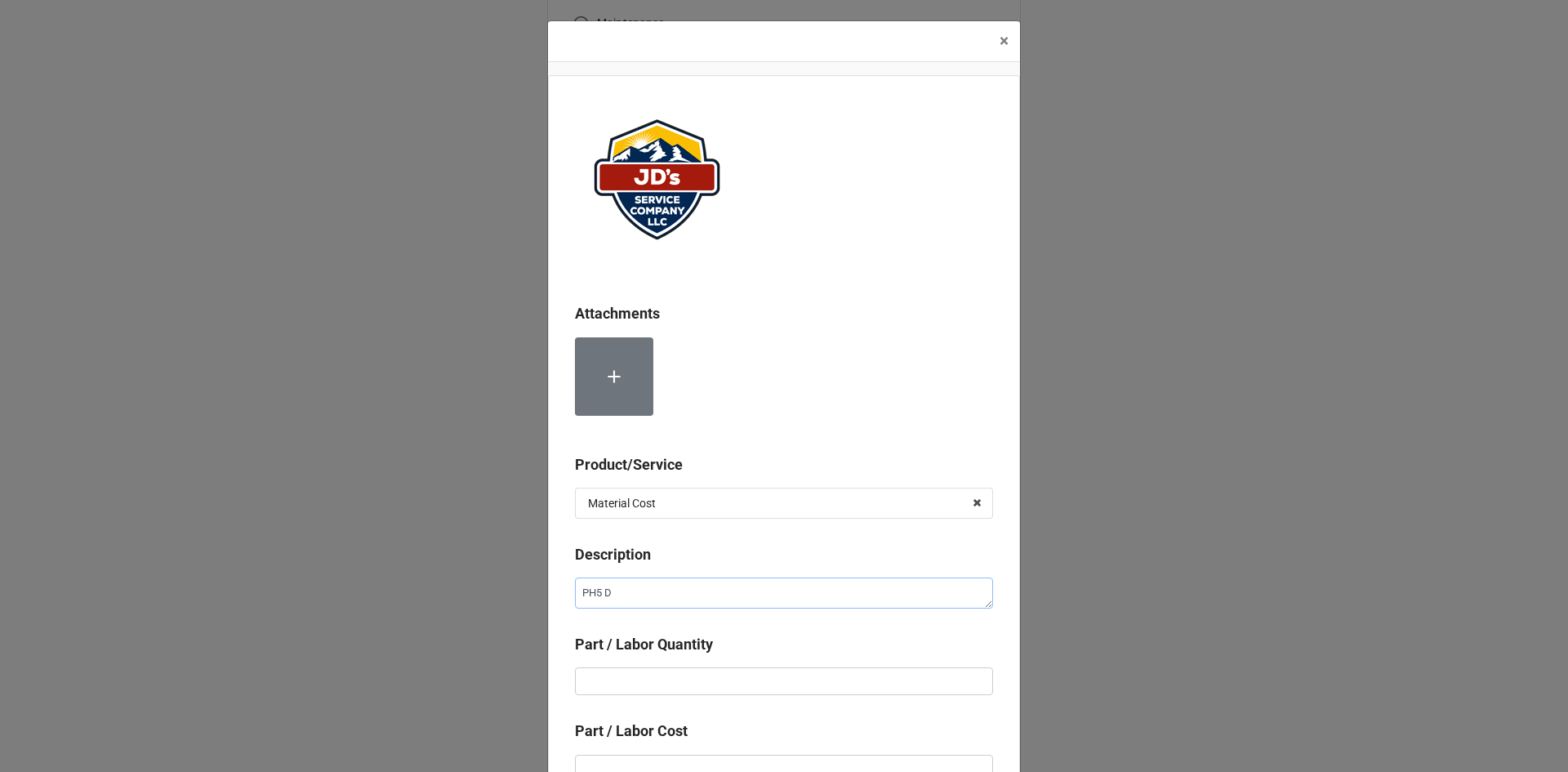
type textarea "PH5 Do"
type textarea "x"
type textarea "PH5 Dom"
type textarea "x"
type textarea "PH5 Dome"
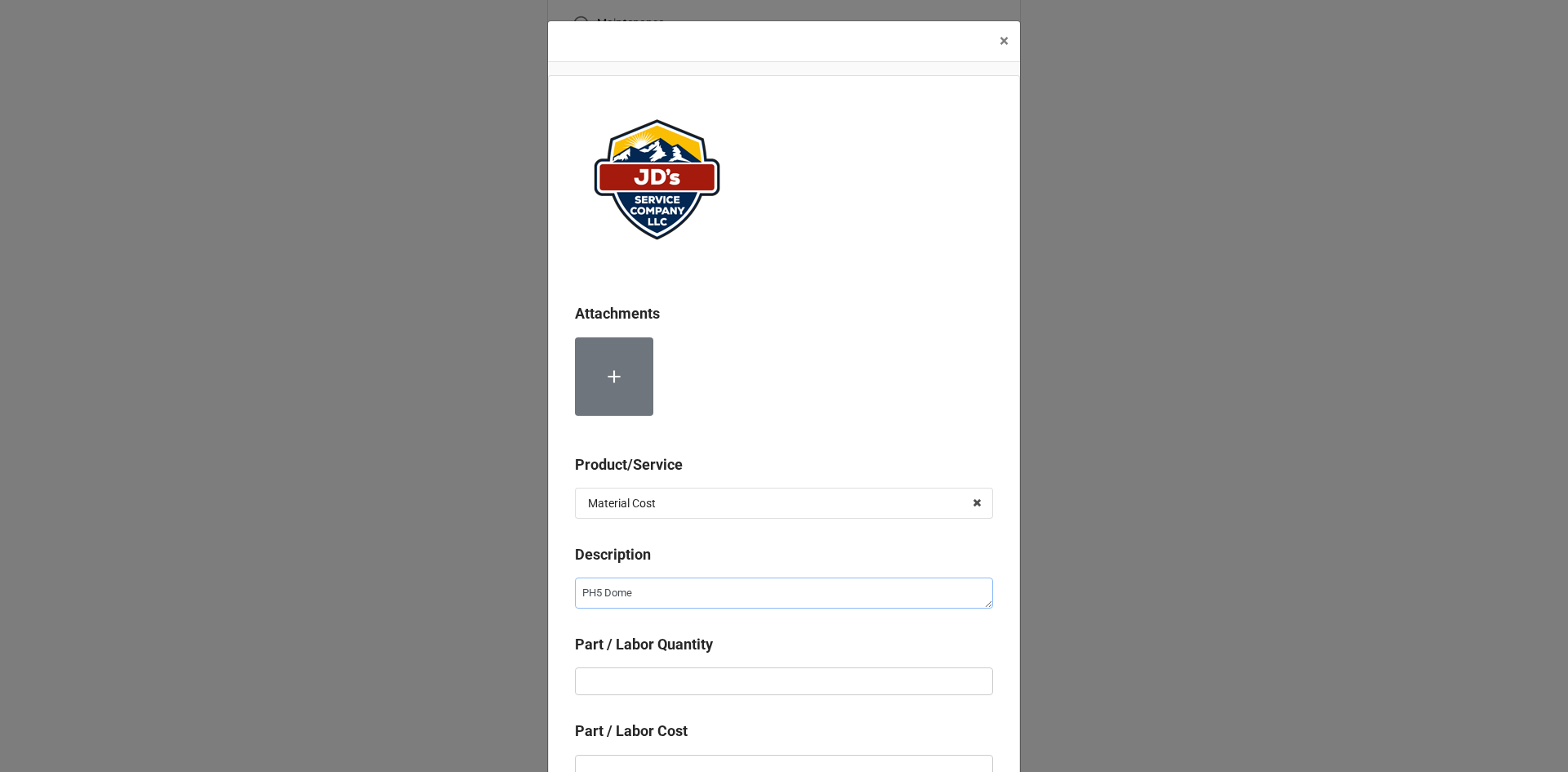
type textarea "x"
type textarea "PH5 Domes"
type textarea "x"
type textarea "PH5 Domest"
type textarea "x"
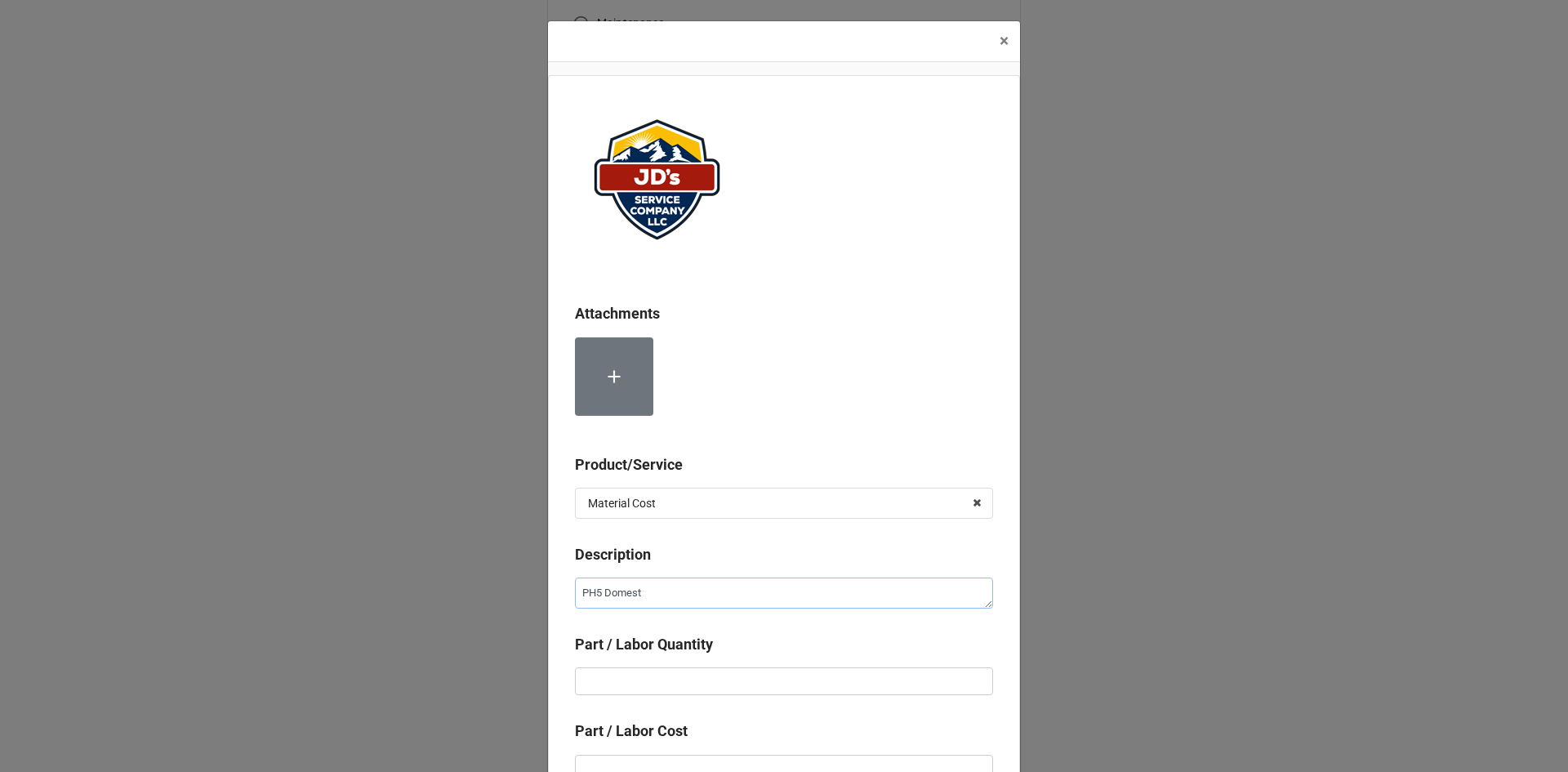
type textarea "PH5 Domesti"
type textarea "x"
type textarea "PH5 Domestic"
type textarea "x"
type textarea "PH5 Domestic"
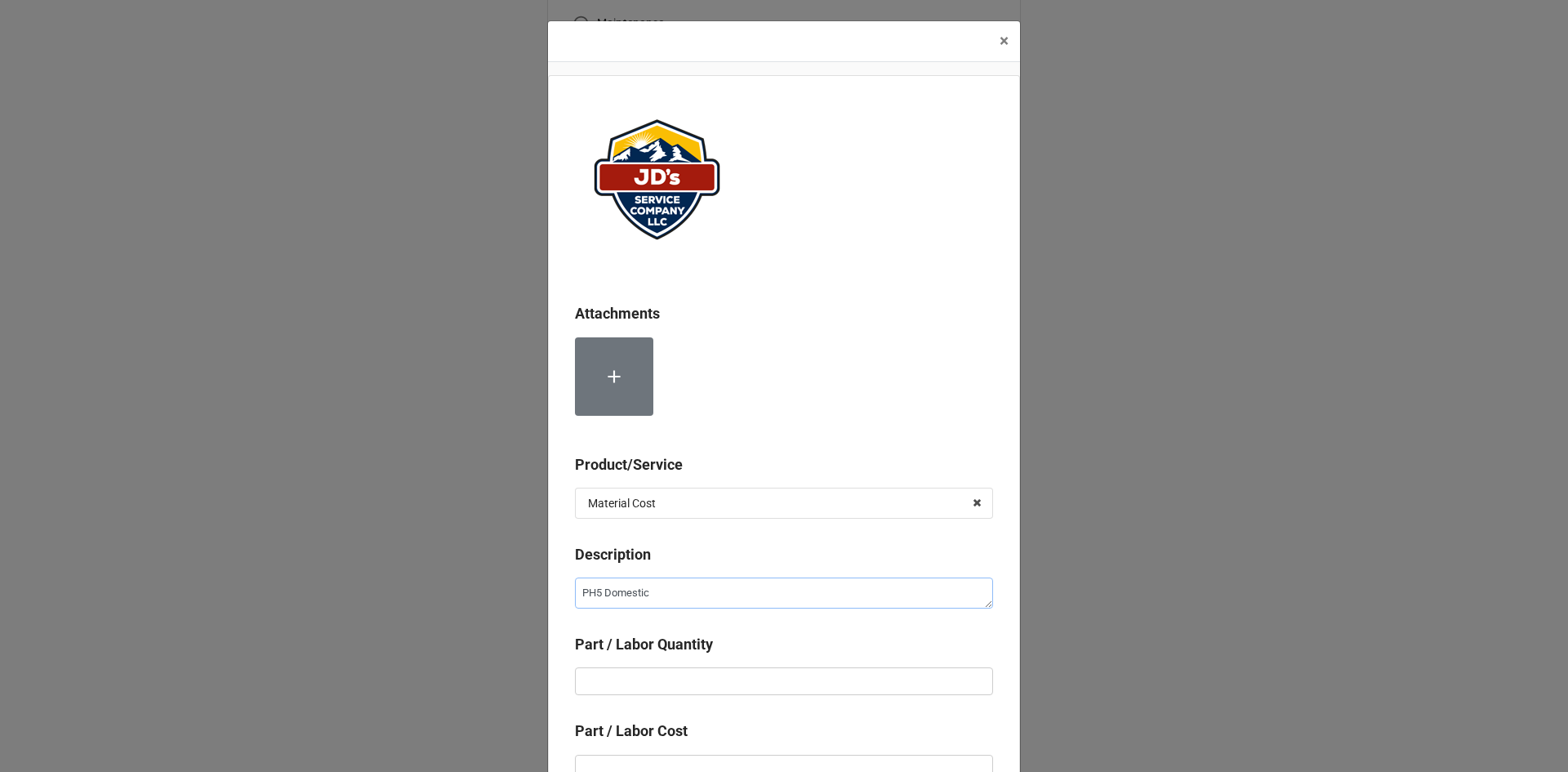
type textarea "x"
type textarea "PH5 Domestic E"
type textarea "x"
type textarea "PH5 Domestic Ex"
type textarea "x"
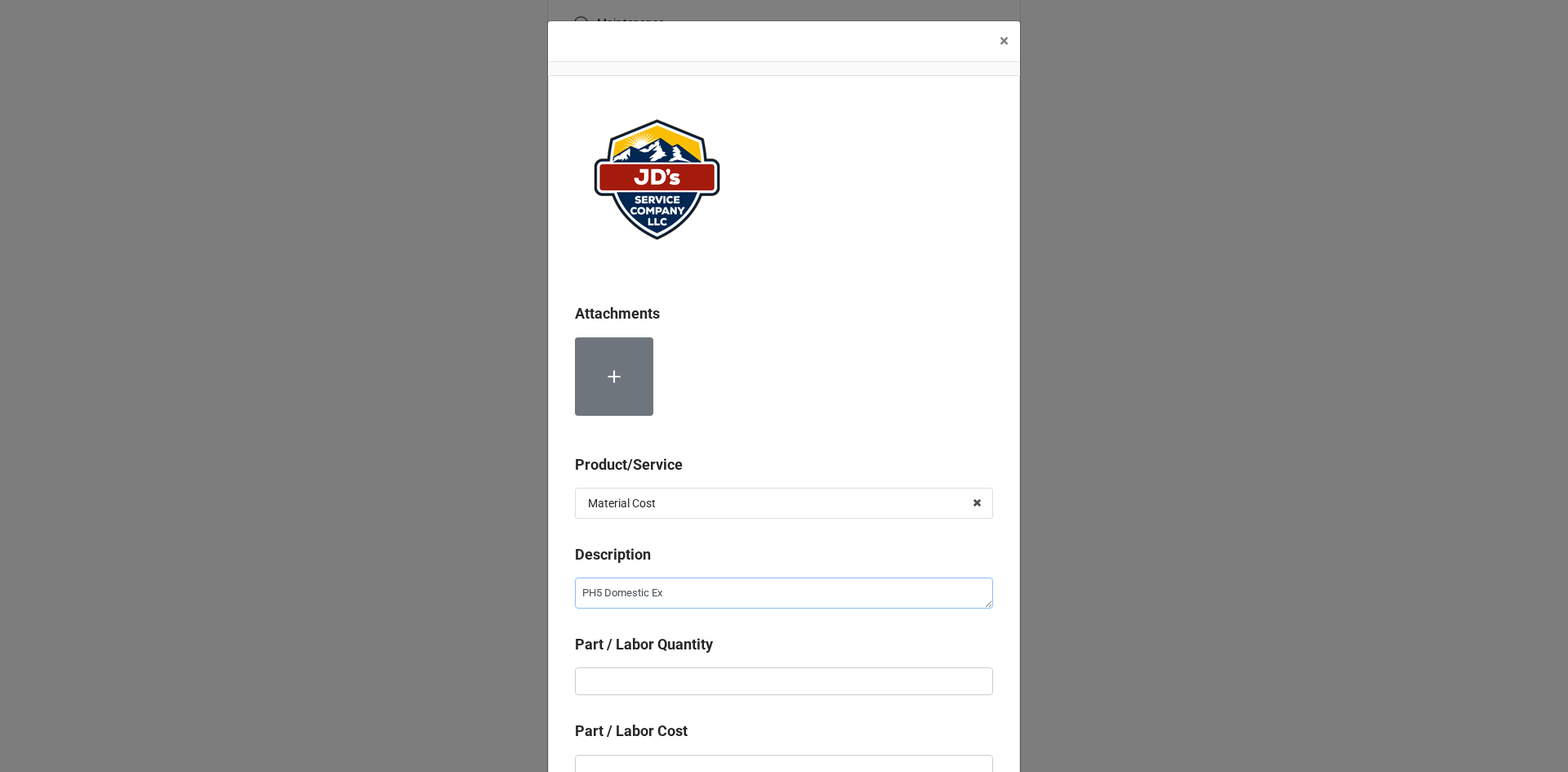
type textarea "PH5 Domestic Exp"
type textarea "x"
type textarea "PH5 Domestic Expa"
type textarea "x"
type textarea "PH5 Domestic Expan"
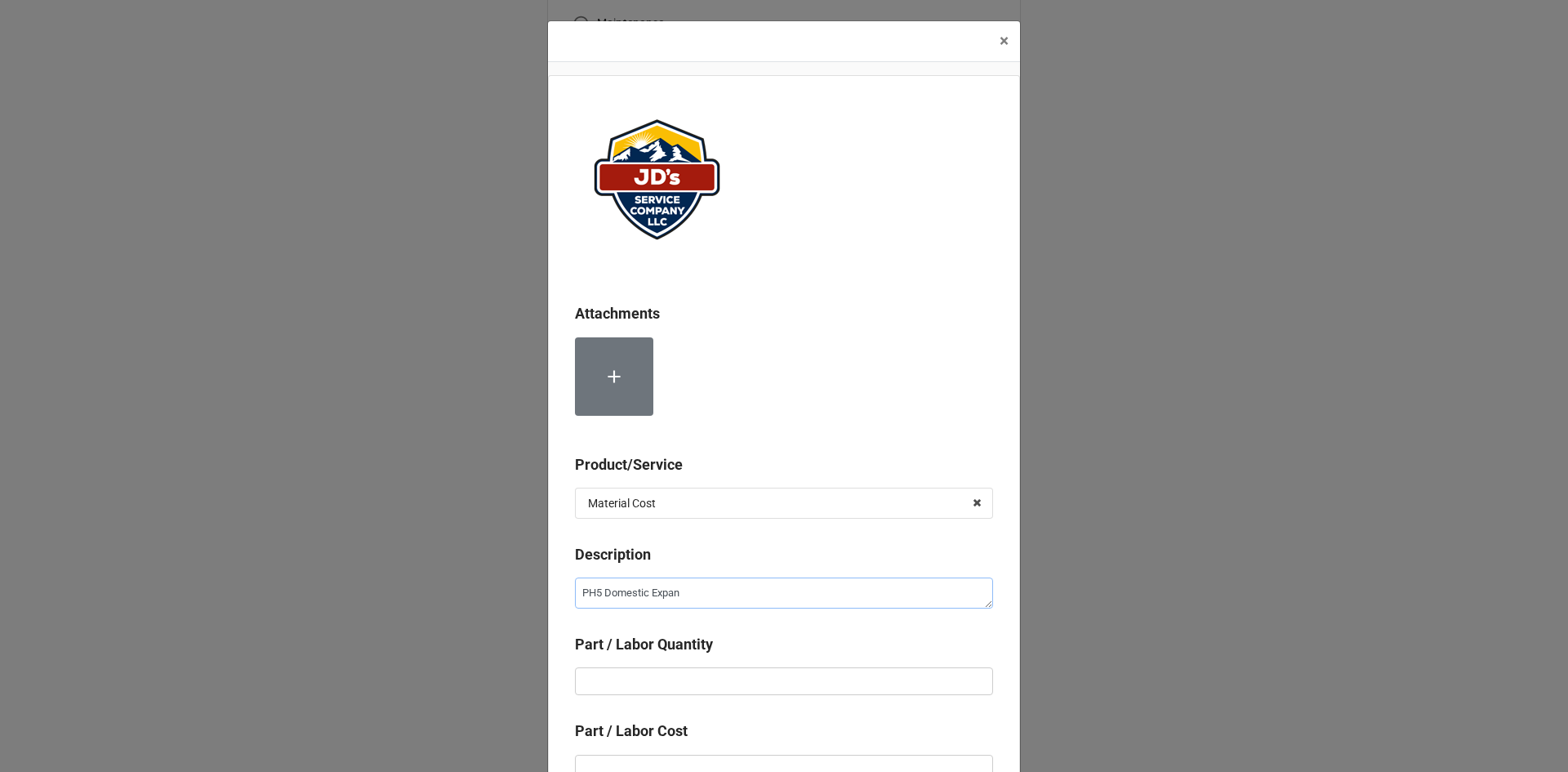
type textarea "x"
type textarea "PH5 Domestic Expans"
type textarea "x"
type textarea "PH5 Domestic Expansi"
type textarea "x"
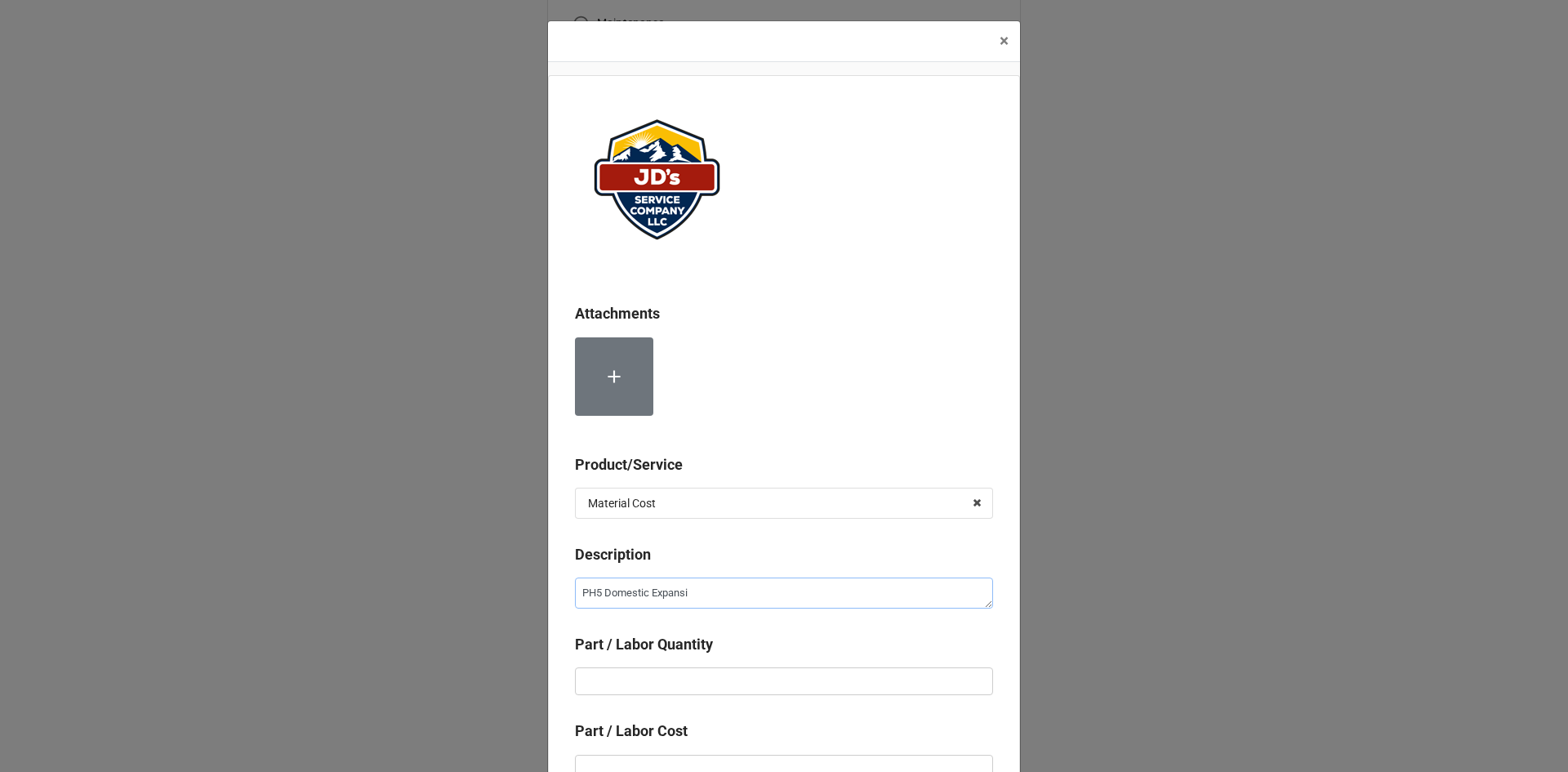
type textarea "PH5 Domestic Expansio"
type textarea "x"
type textarea "PH5 Domestic Expansion"
type textarea "x"
type textarea "PH5 Domestic Expansion"
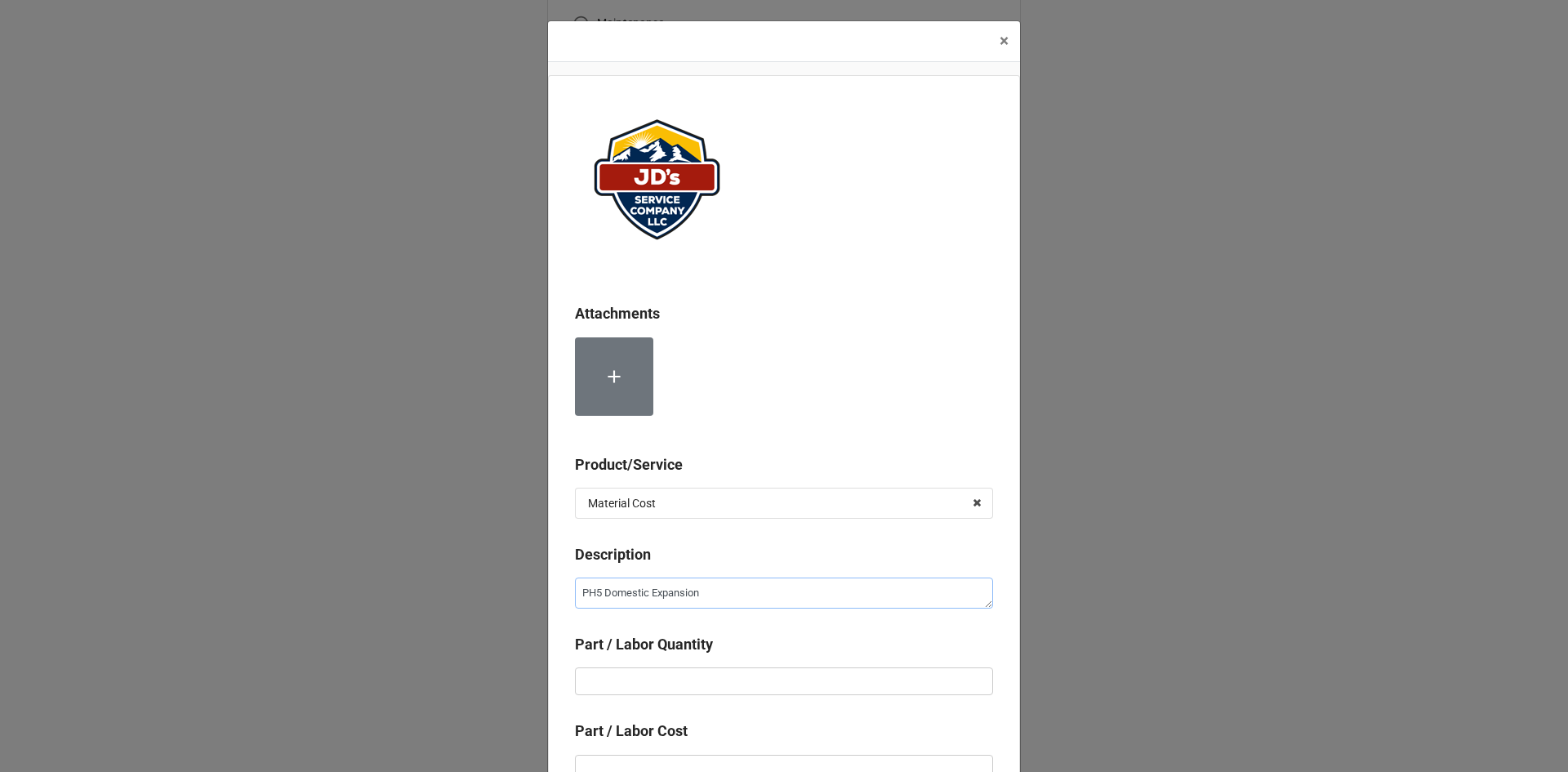
type textarea "x"
type textarea "PH5 Domestic Expansion T"
type textarea "x"
type textarea "PH5 Domestic Expansion Ta"
type textarea "x"
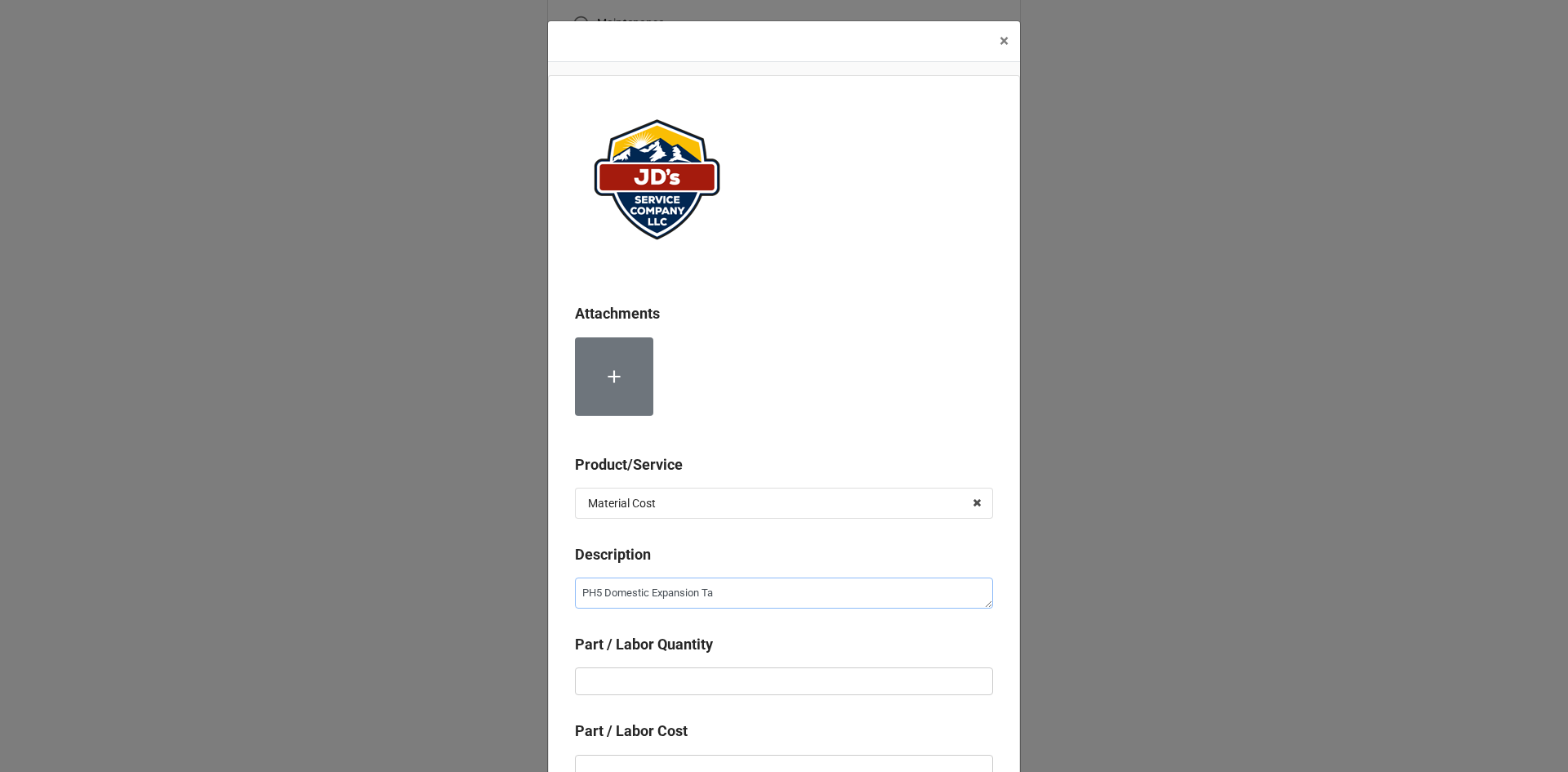
type textarea "PH5 Domestic Expansion Tan"
type textarea "x"
type textarea "PH5 Domestic Expansion Tank"
click at [653, 671] on input "text" at bounding box center [783, 682] width 418 height 28
type textarea "x"
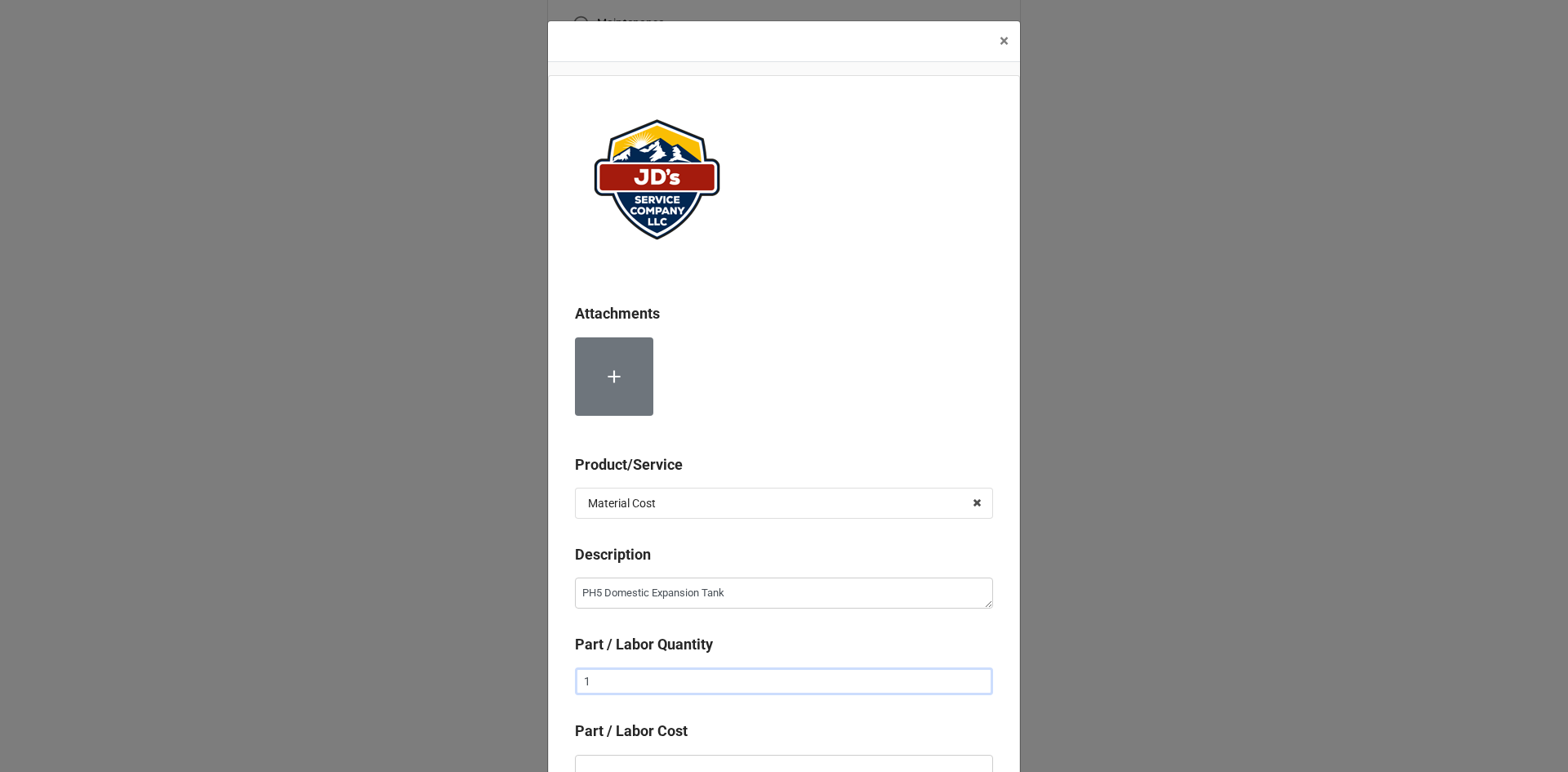
type input "1"
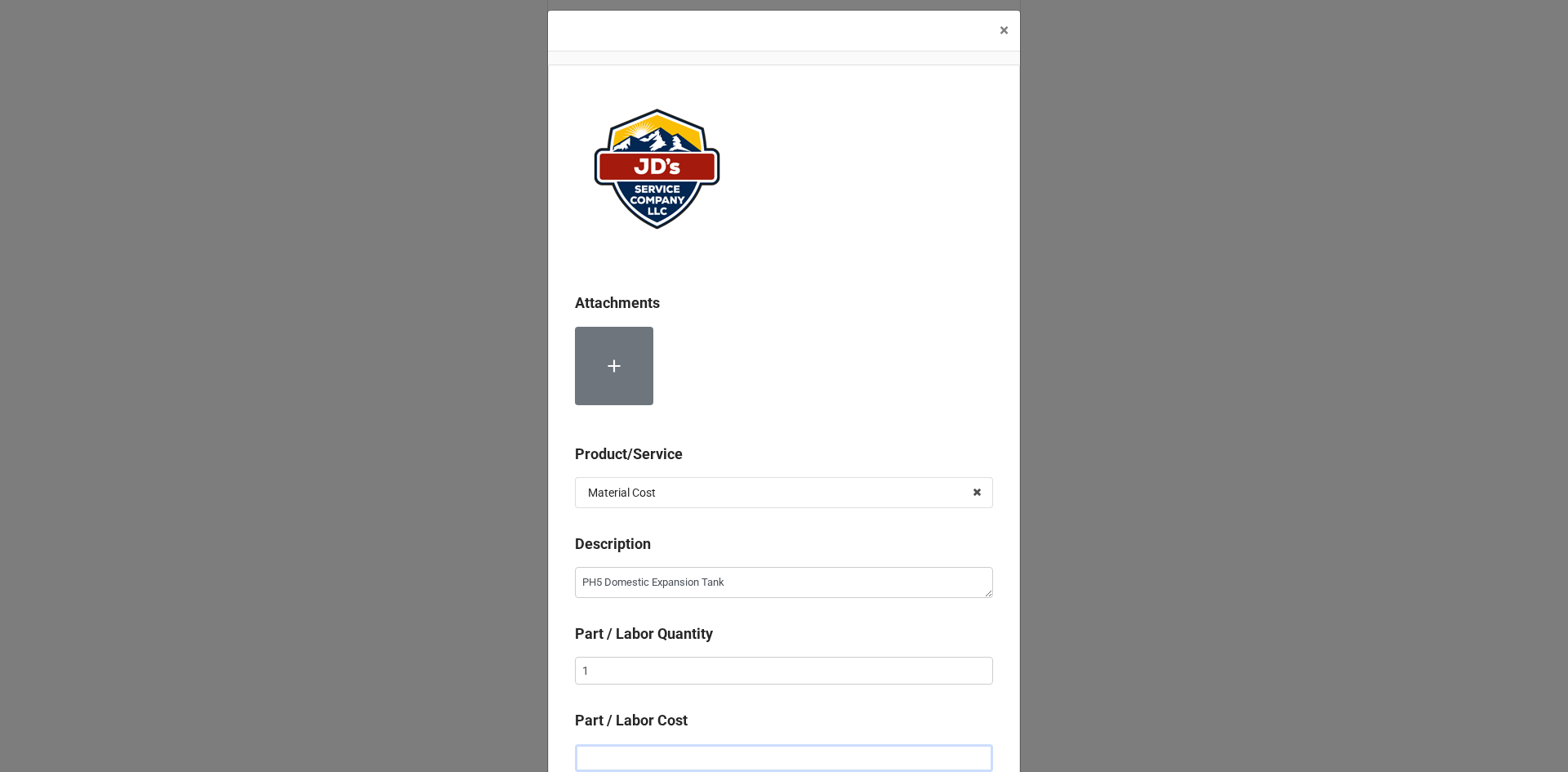
type textarea "x"
type input "$1.00"
type textarea "x"
type input "$13.00"
type textarea "x"
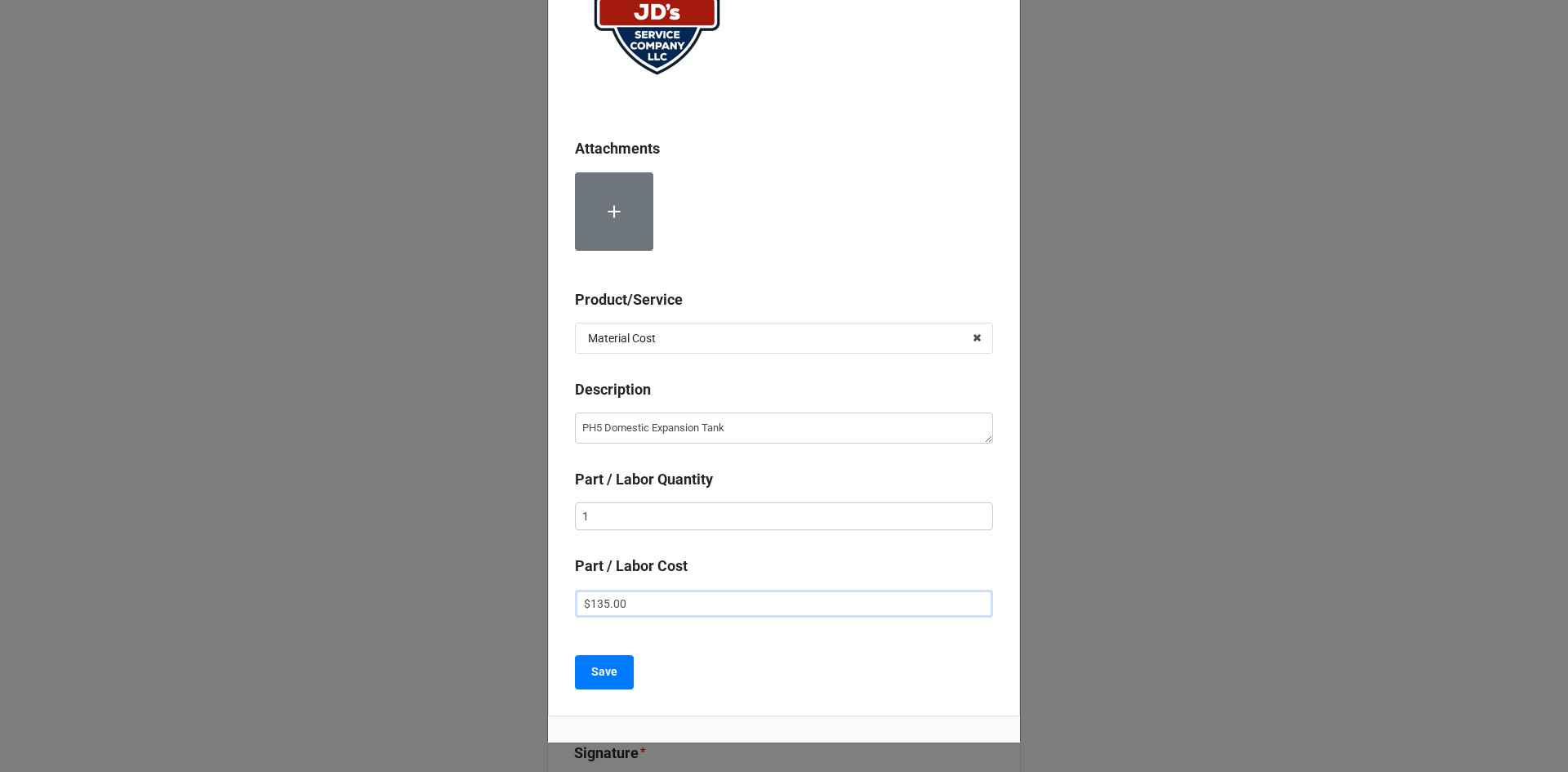
scroll to position [174, 0]
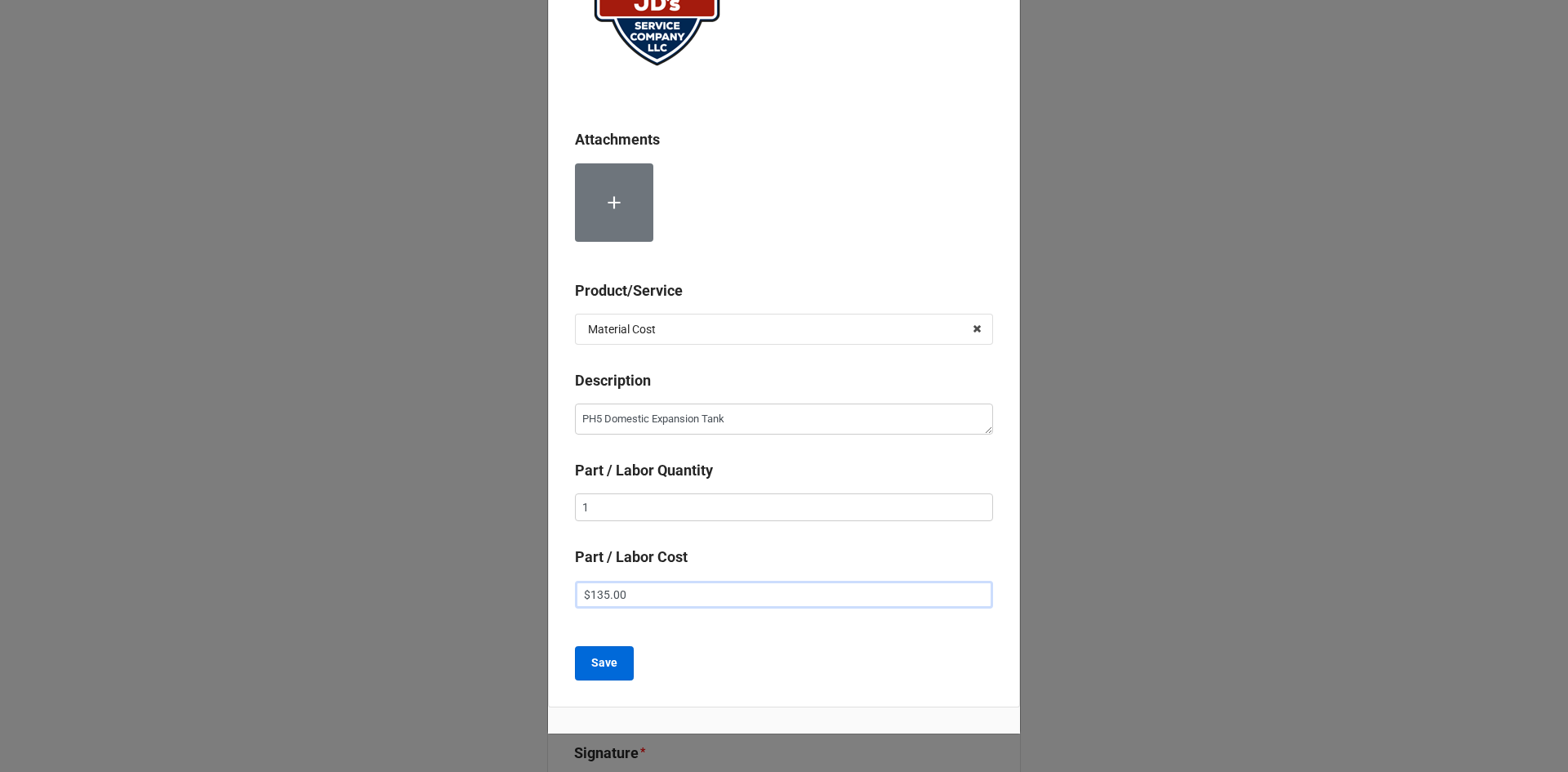
type input "$135.00"
click at [612, 673] on button "Save" at bounding box center [604, 664] width 59 height 34
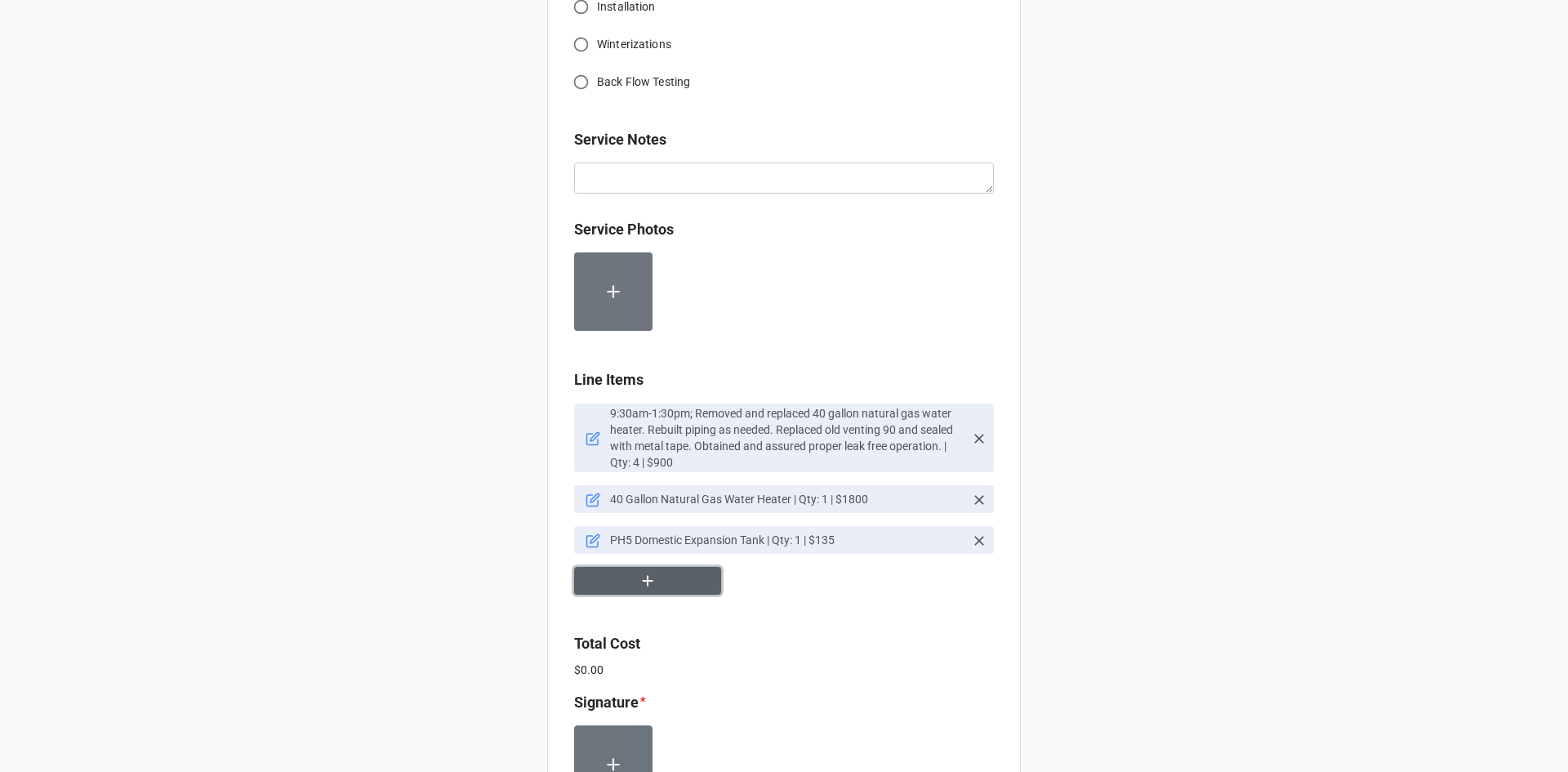
scroll to position [980, 0]
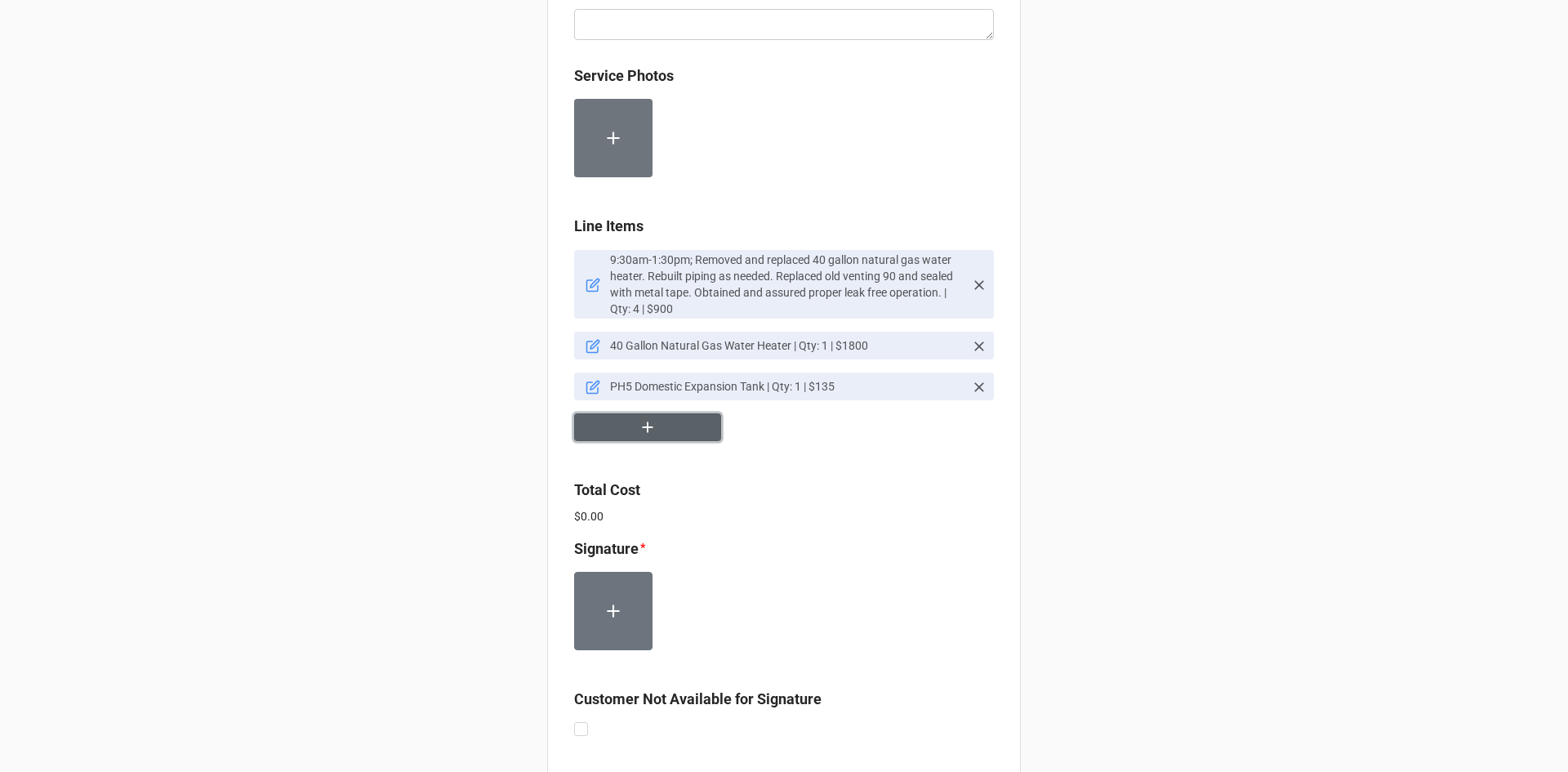
click at [640, 426] on icon "button" at bounding box center [648, 427] width 18 height 18
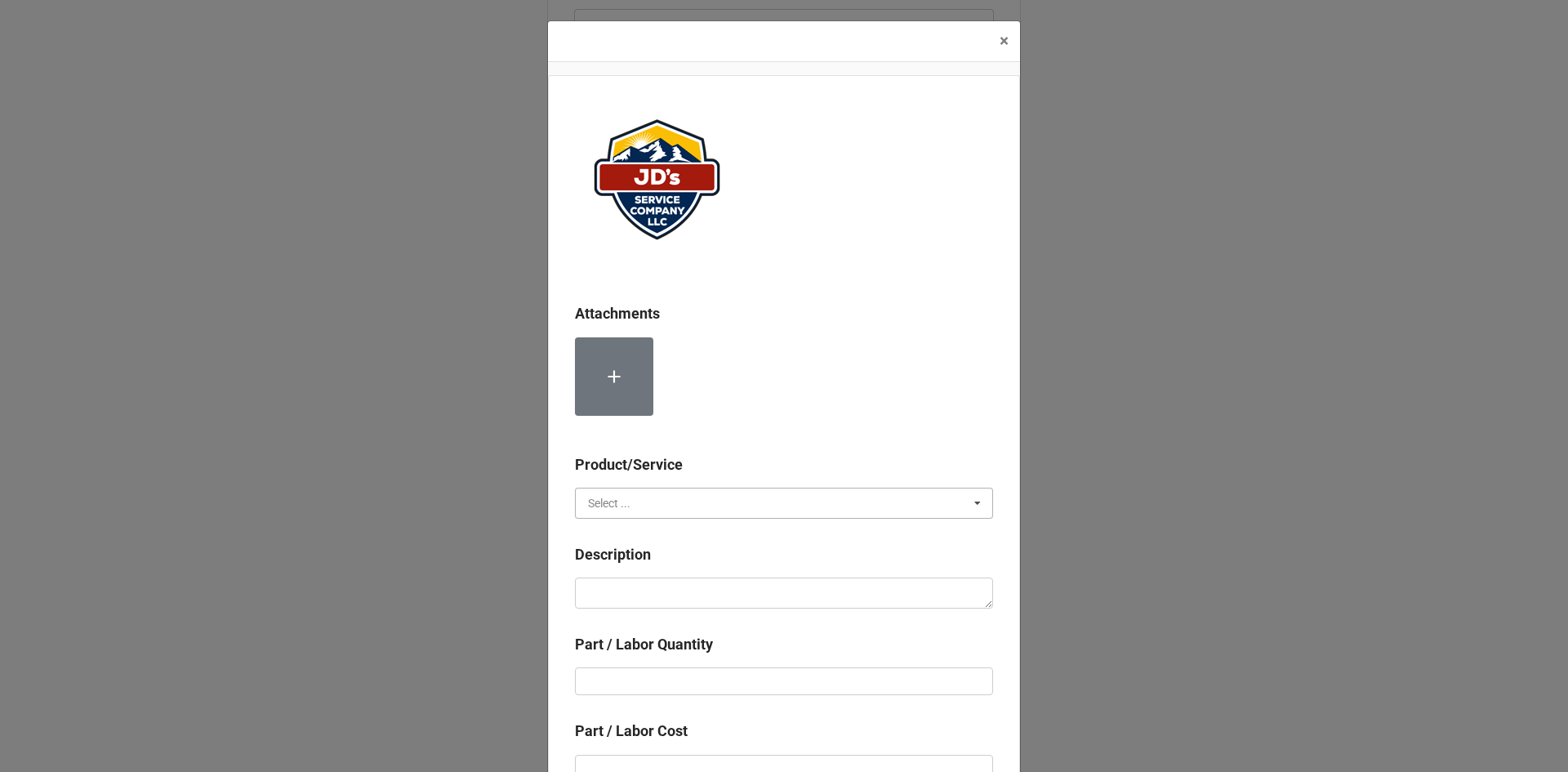
click at [692, 496] on input "text" at bounding box center [784, 503] width 416 height 30
click at [672, 562] on div "Material Cost" at bounding box center [783, 563] width 416 height 30
click at [667, 598] on textarea at bounding box center [783, 593] width 418 height 31
type textarea "x"
type textarea "4"
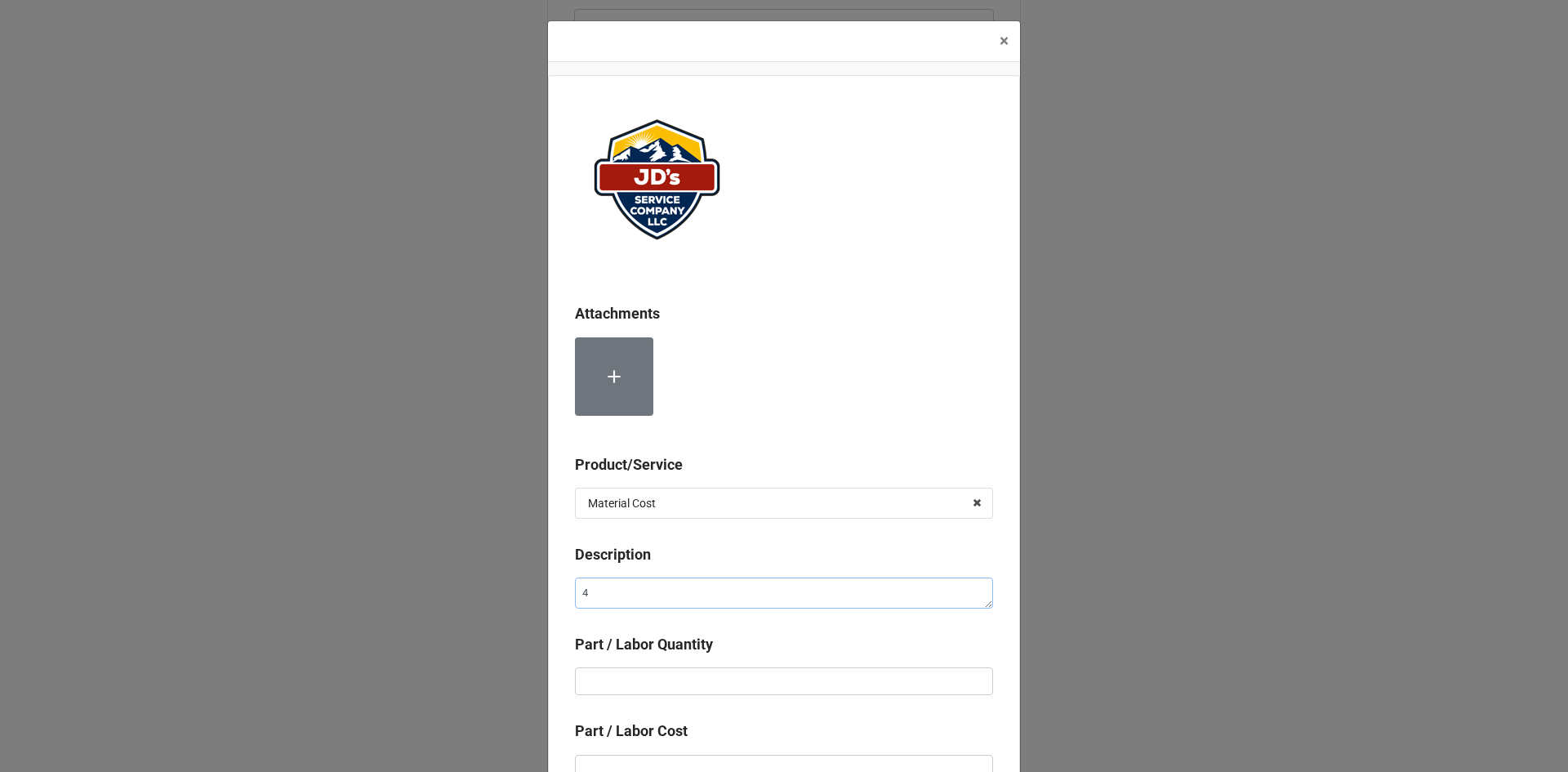
type textarea "x"
type textarea "4""
type textarea "x"
type textarea "4""
type textarea "x"
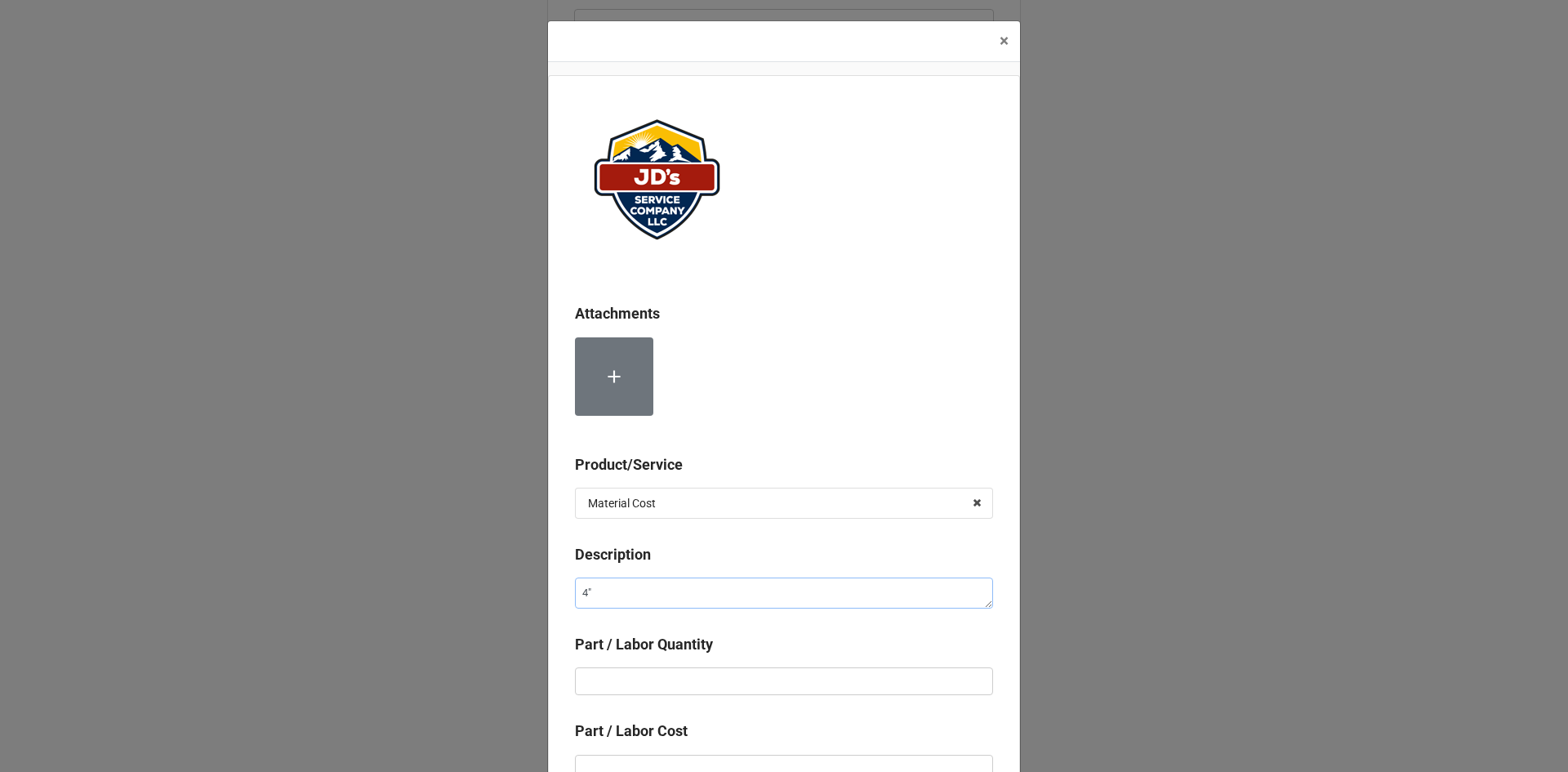
type textarea "4" G"
type textarea "x"
type textarea "4" Ga"
type textarea "x"
type textarea "4" Gal"
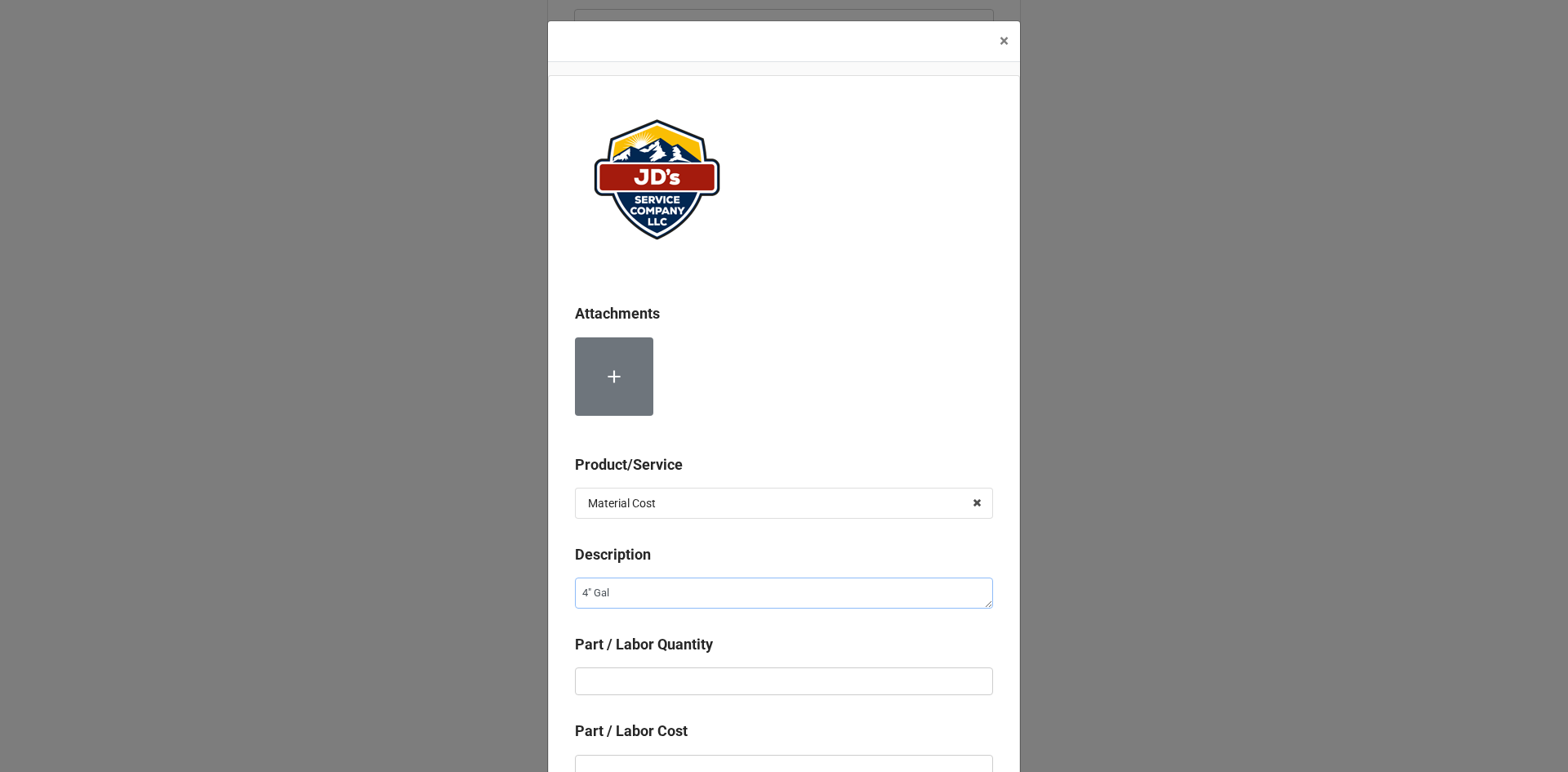
type textarea "x"
type textarea "4" Galv"
type textarea "x"
type textarea "4" Galva"
type textarea "x"
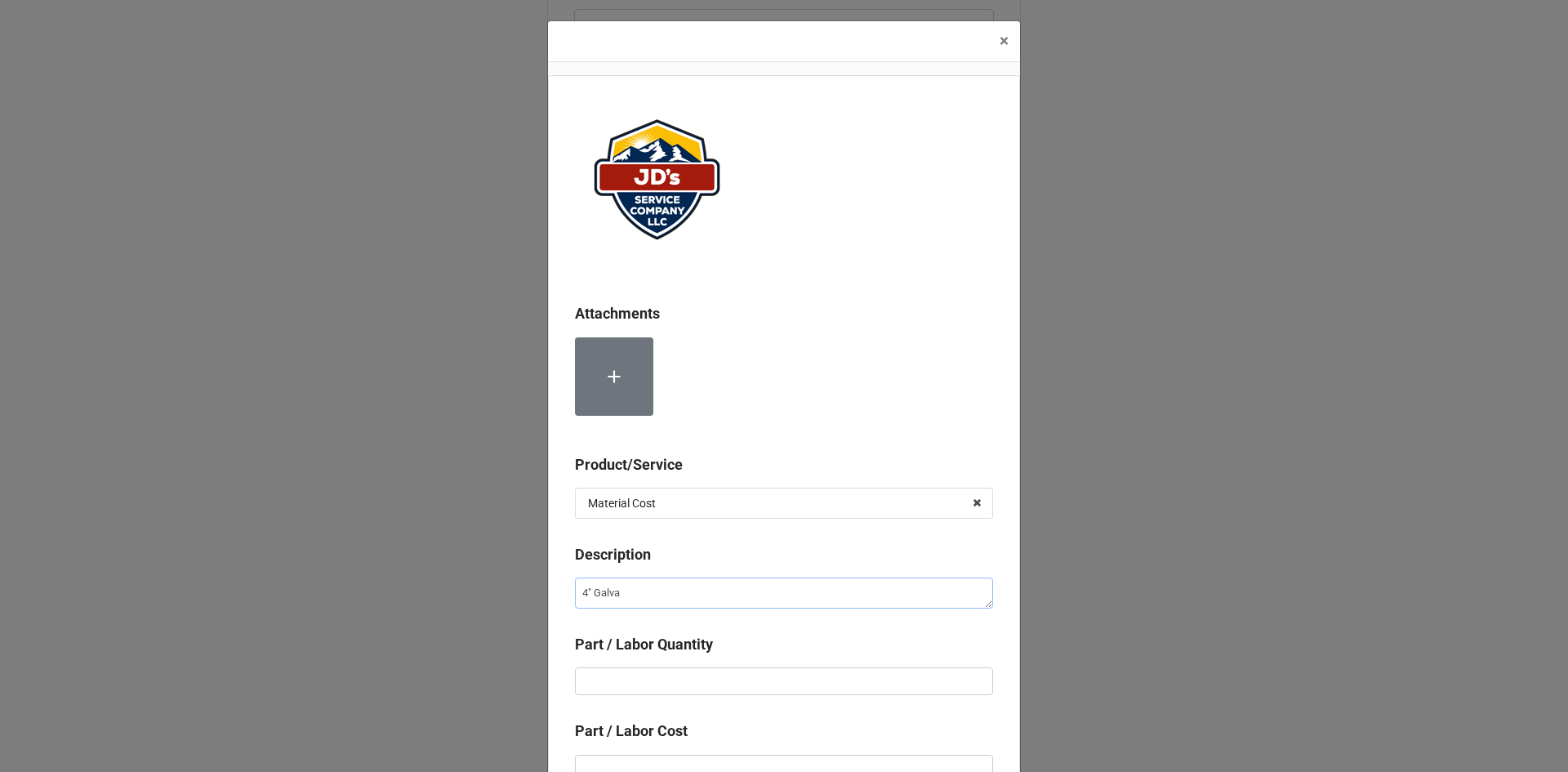
type textarea "4" Galvan"
type textarea "x"
type textarea "4" Galvani"
type textarea "x"
type textarea "4" Galvaniz"
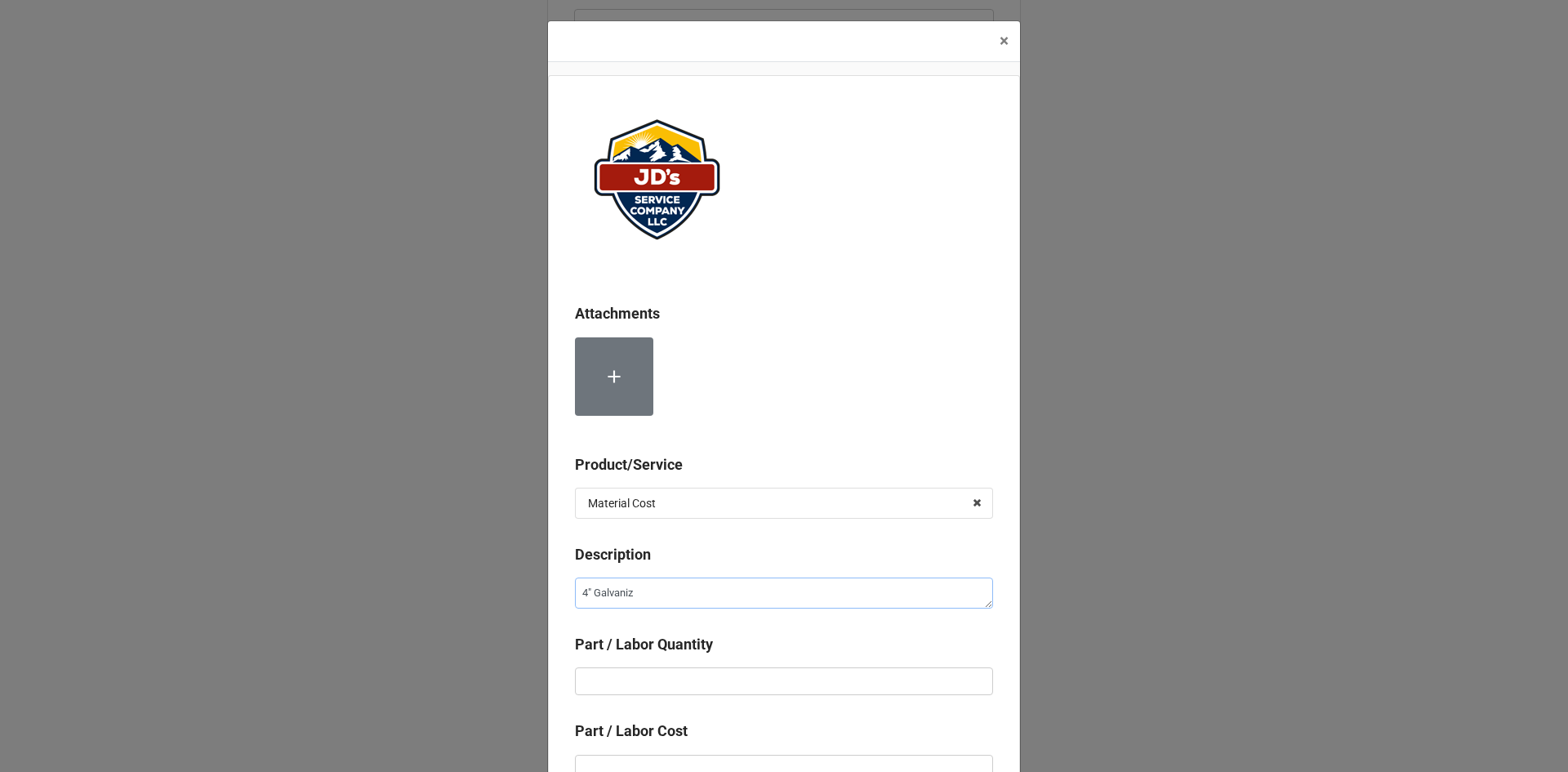
type textarea "x"
type textarea "4" Galvanize"
type textarea "x"
type textarea "4" Galvanized"
type textarea "x"
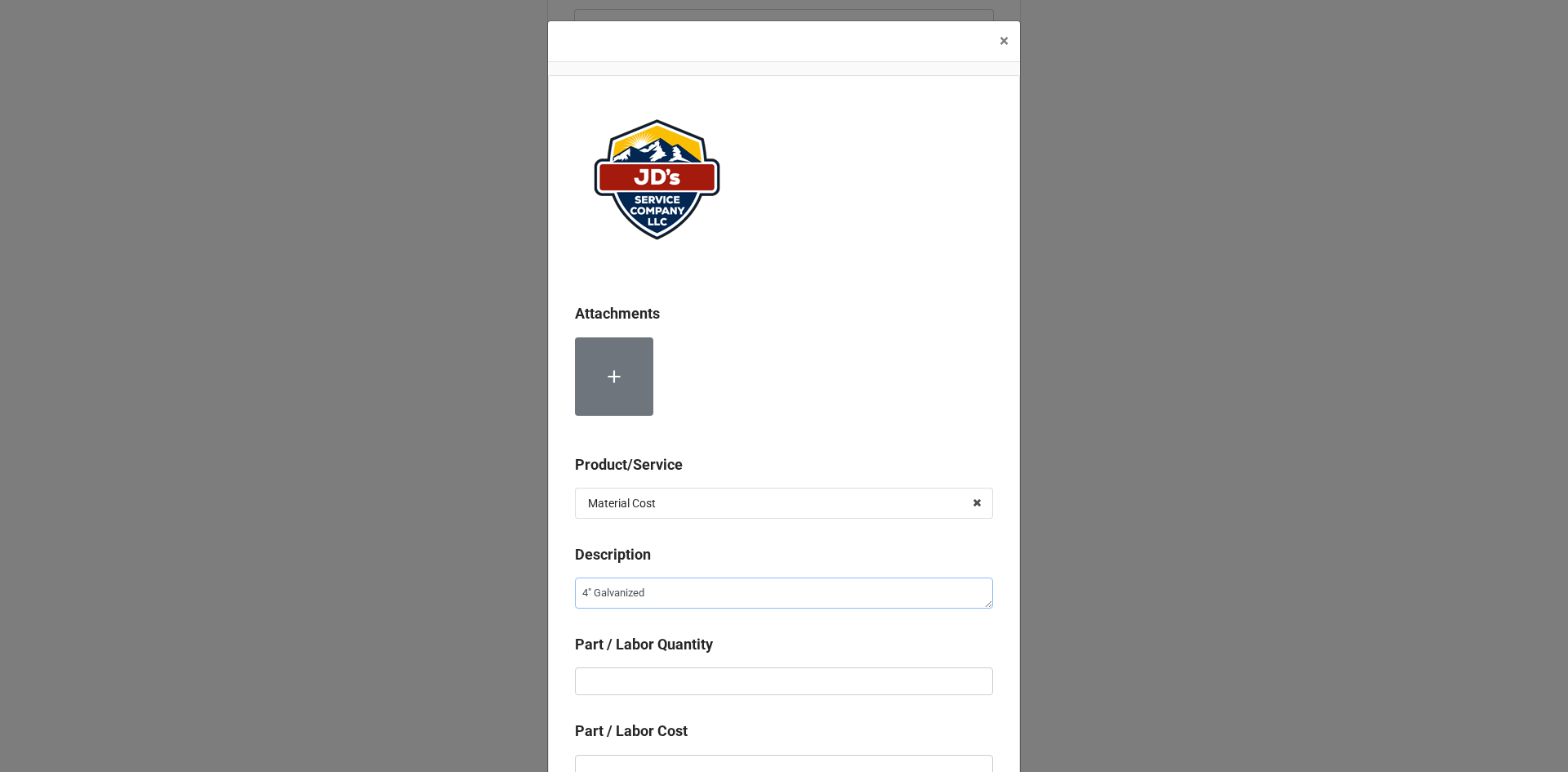
type textarea "4" Galvanized"
type textarea "x"
type textarea "4" Galvanized V"
type textarea "x"
type textarea "4" Galvanized Ve"
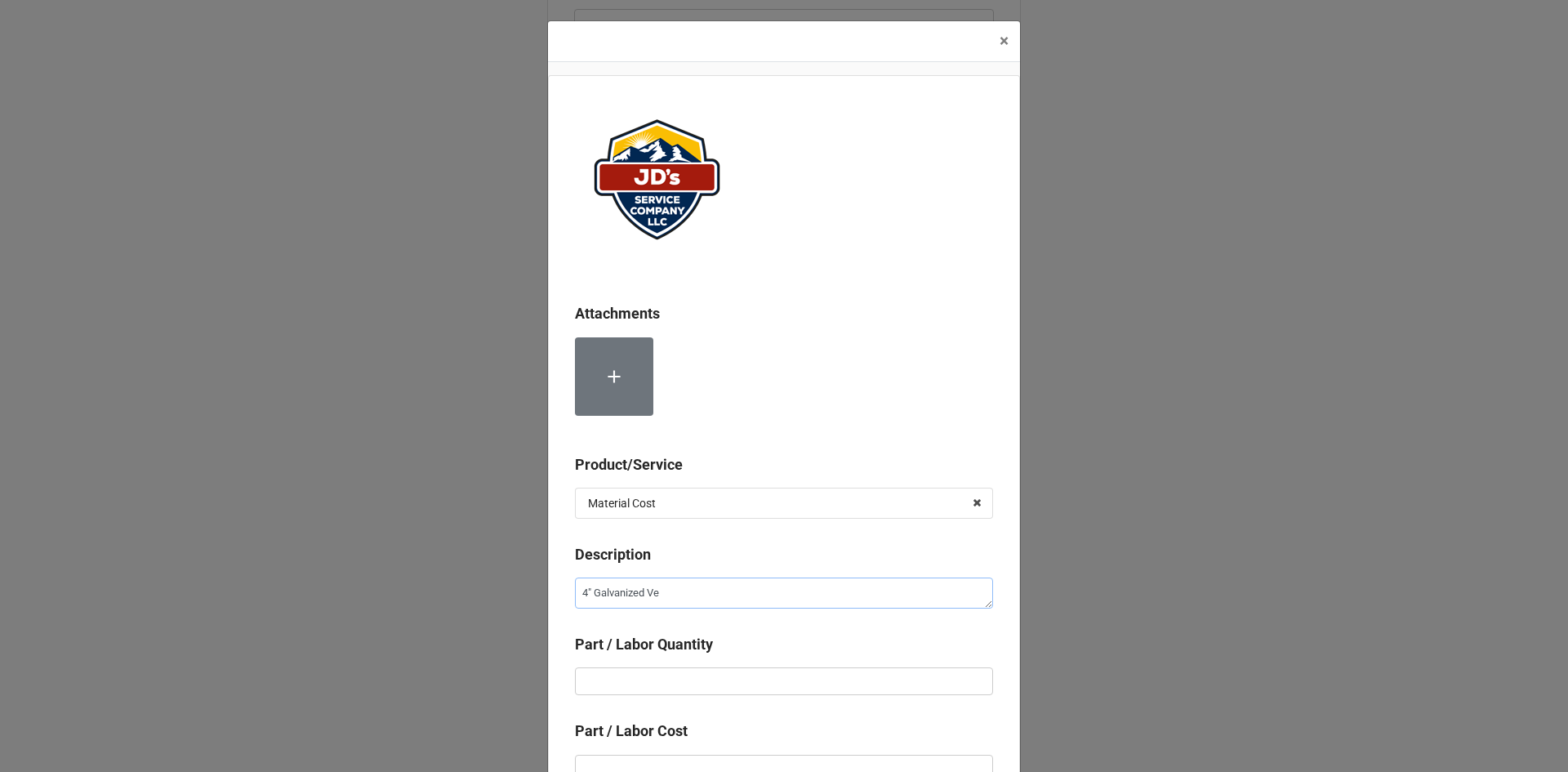
type textarea "x"
type textarea "4" Galvanized Ven"
type textarea "x"
type textarea "4" Galvanized Vent"
type textarea "x"
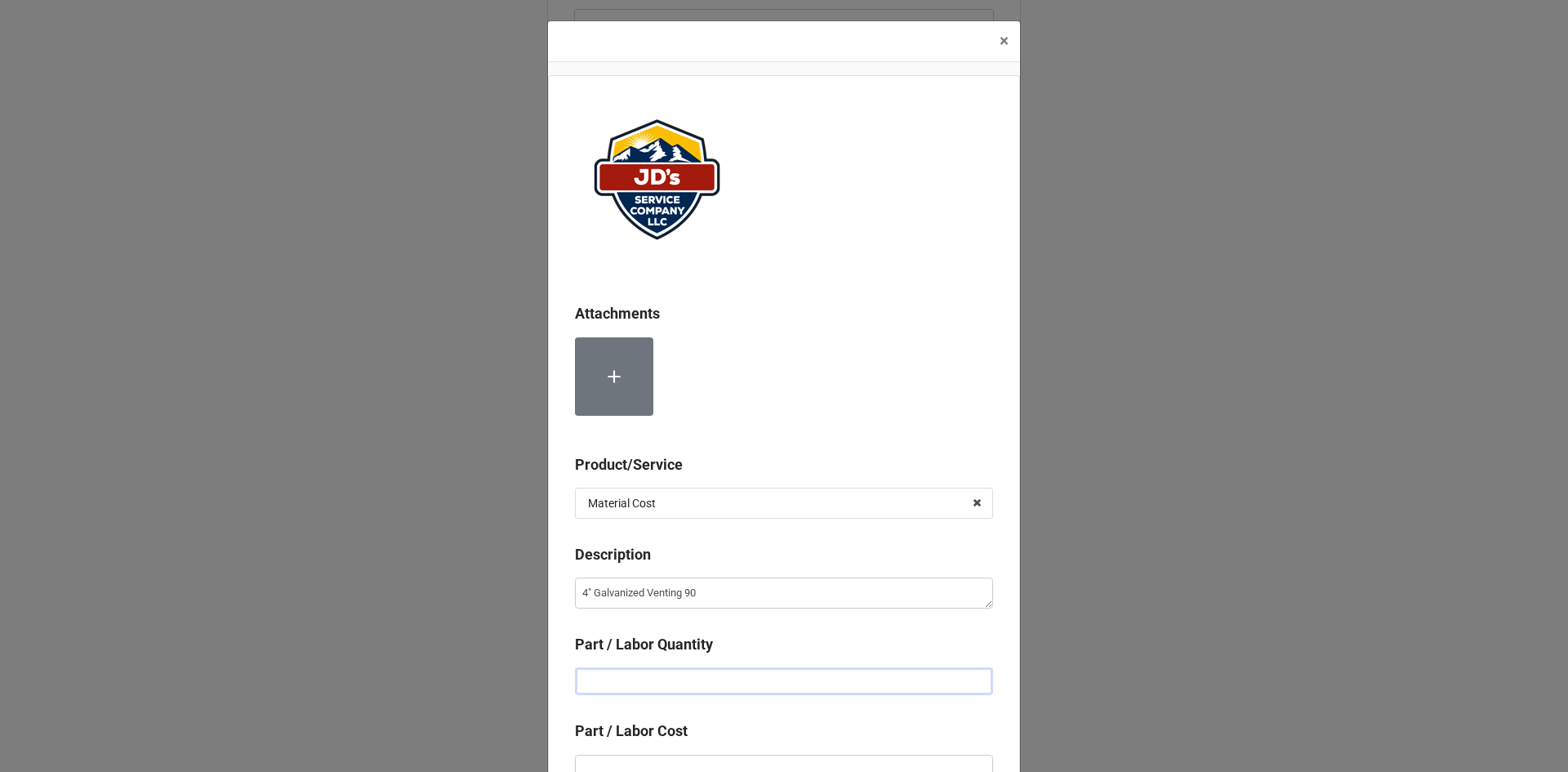
click at [662, 672] on input "text" at bounding box center [783, 682] width 418 height 28
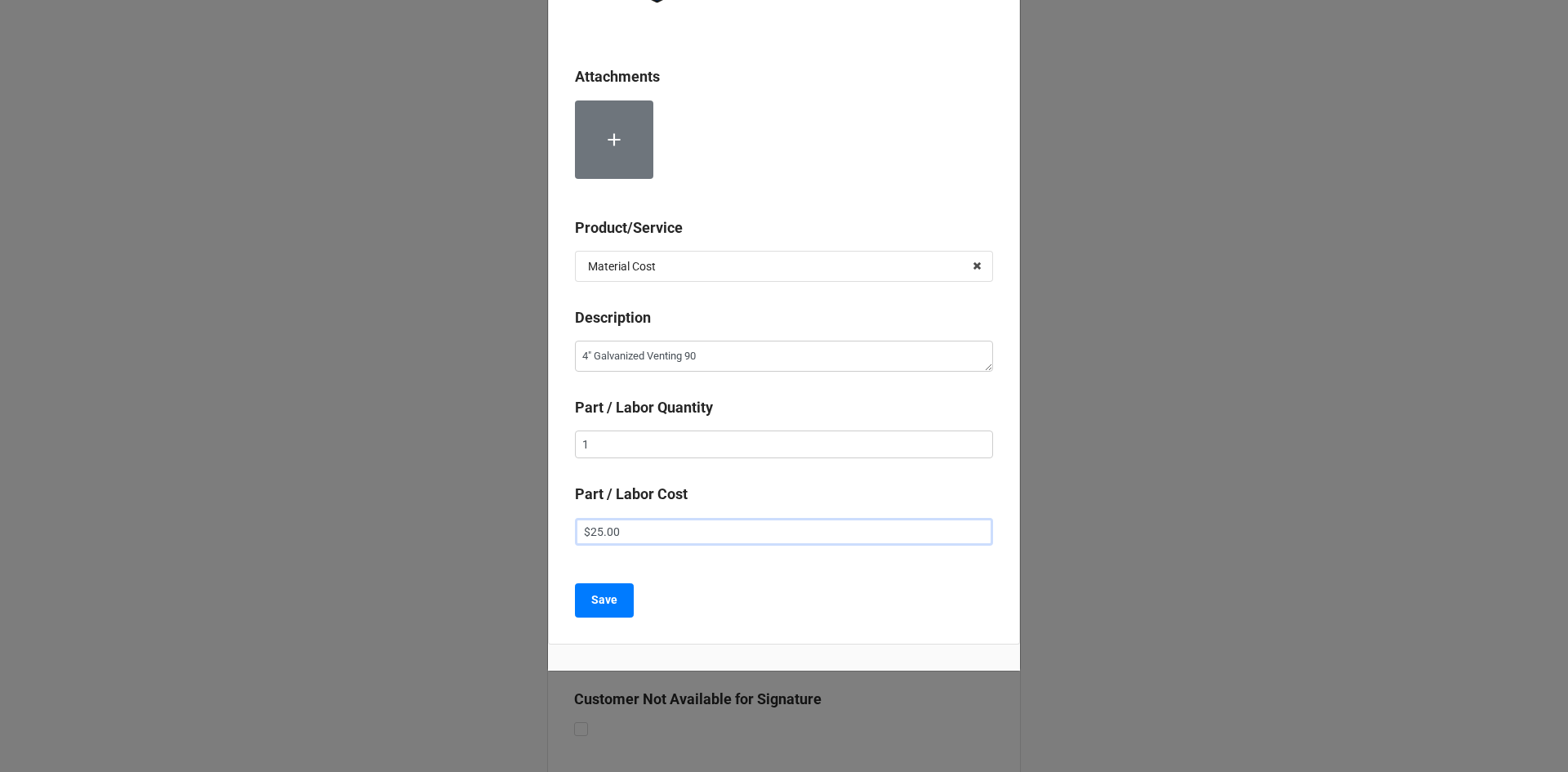
scroll to position [237, 0]
click at [600, 609] on button "Save" at bounding box center [604, 600] width 59 height 34
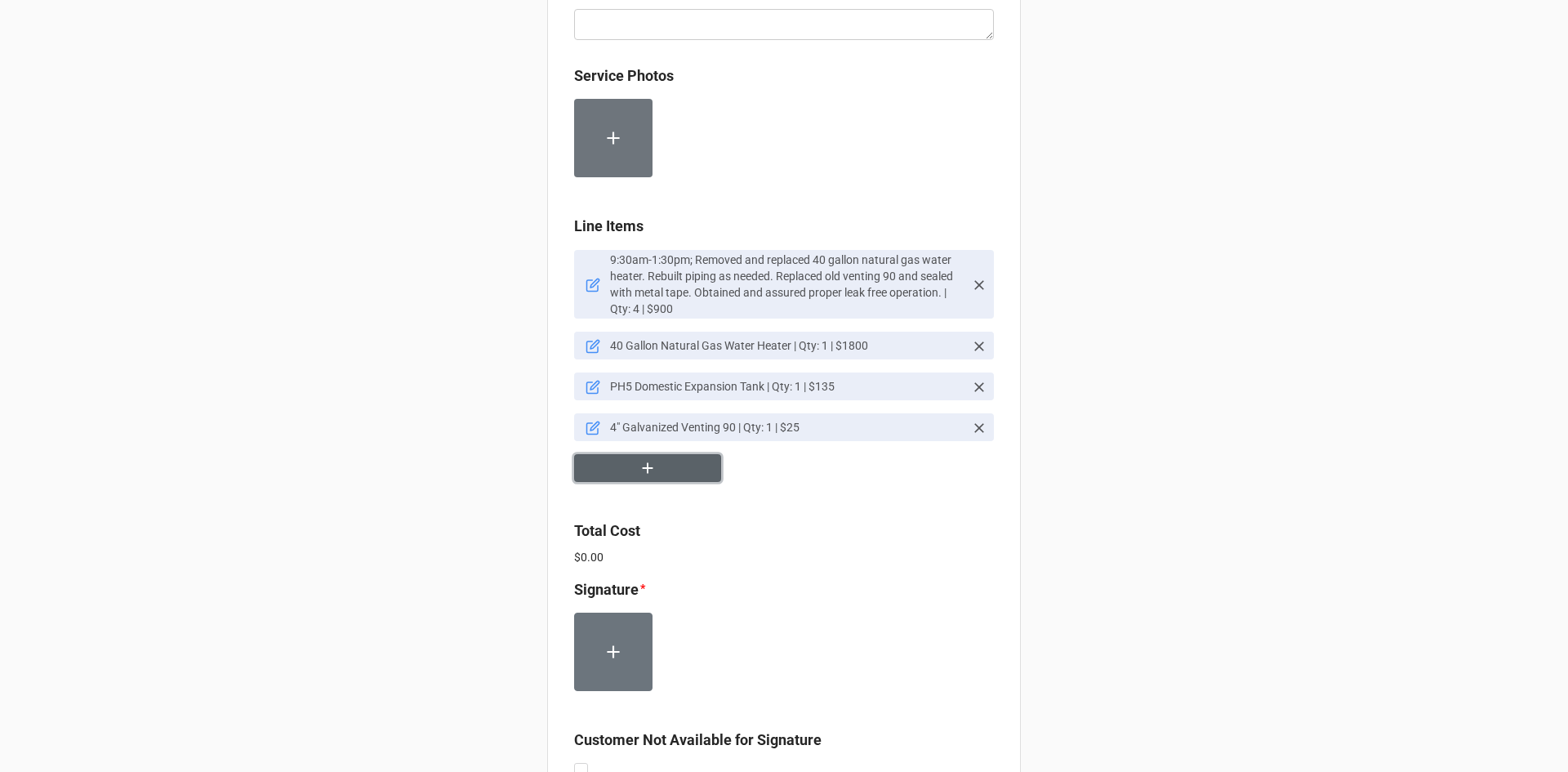
click at [662, 476] on button "button" at bounding box center [647, 468] width 147 height 29
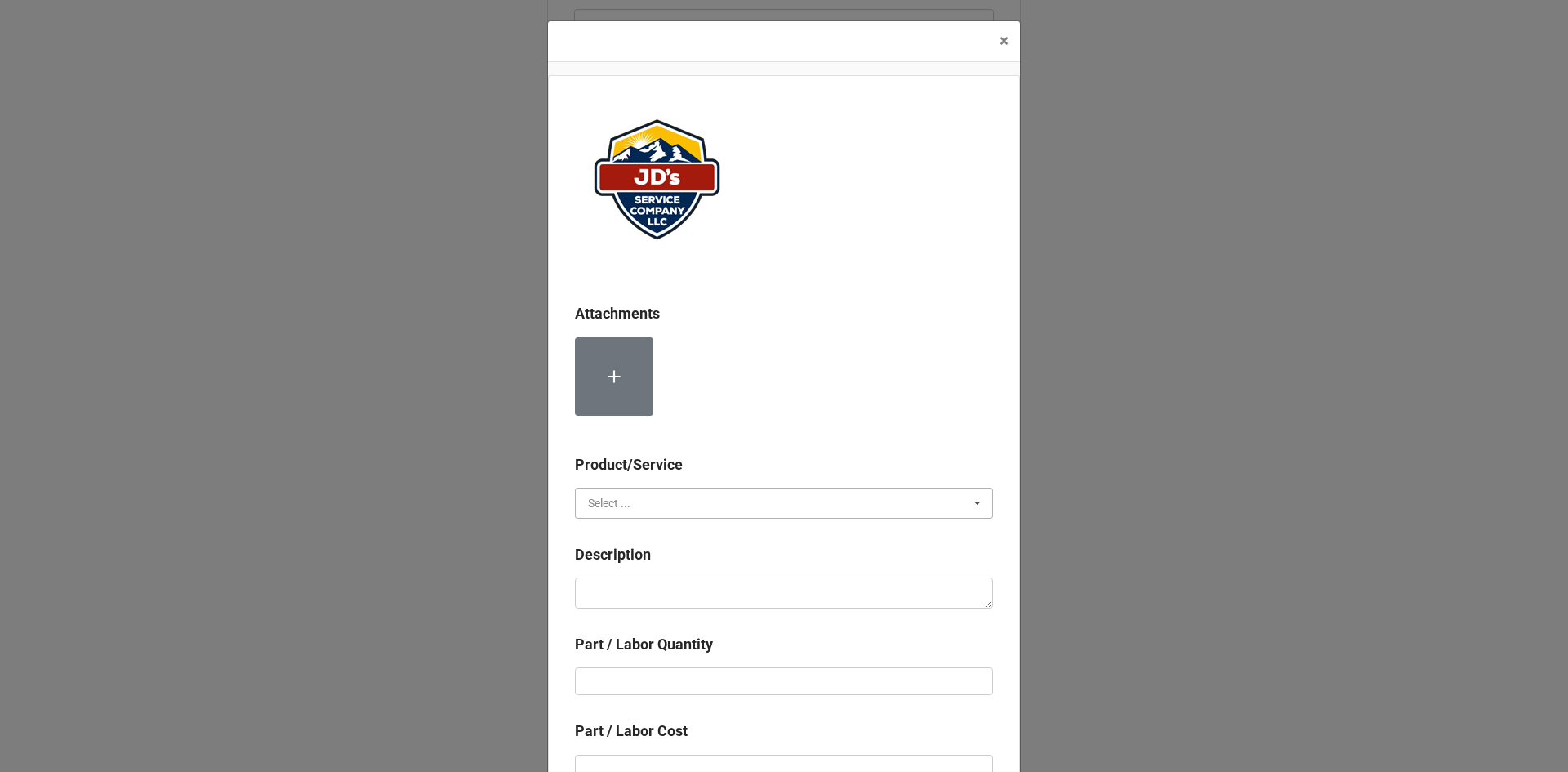
click at [638, 517] on input "text" at bounding box center [784, 503] width 416 height 30
drag, startPoint x: 632, startPoint y: 565, endPoint x: 640, endPoint y: 597, distance: 33.0
click at [632, 566] on span "Material Cost" at bounding box center [622, 563] width 68 height 13
click at [640, 597] on textarea at bounding box center [783, 593] width 418 height 31
click at [672, 673] on input "text" at bounding box center [783, 682] width 418 height 28
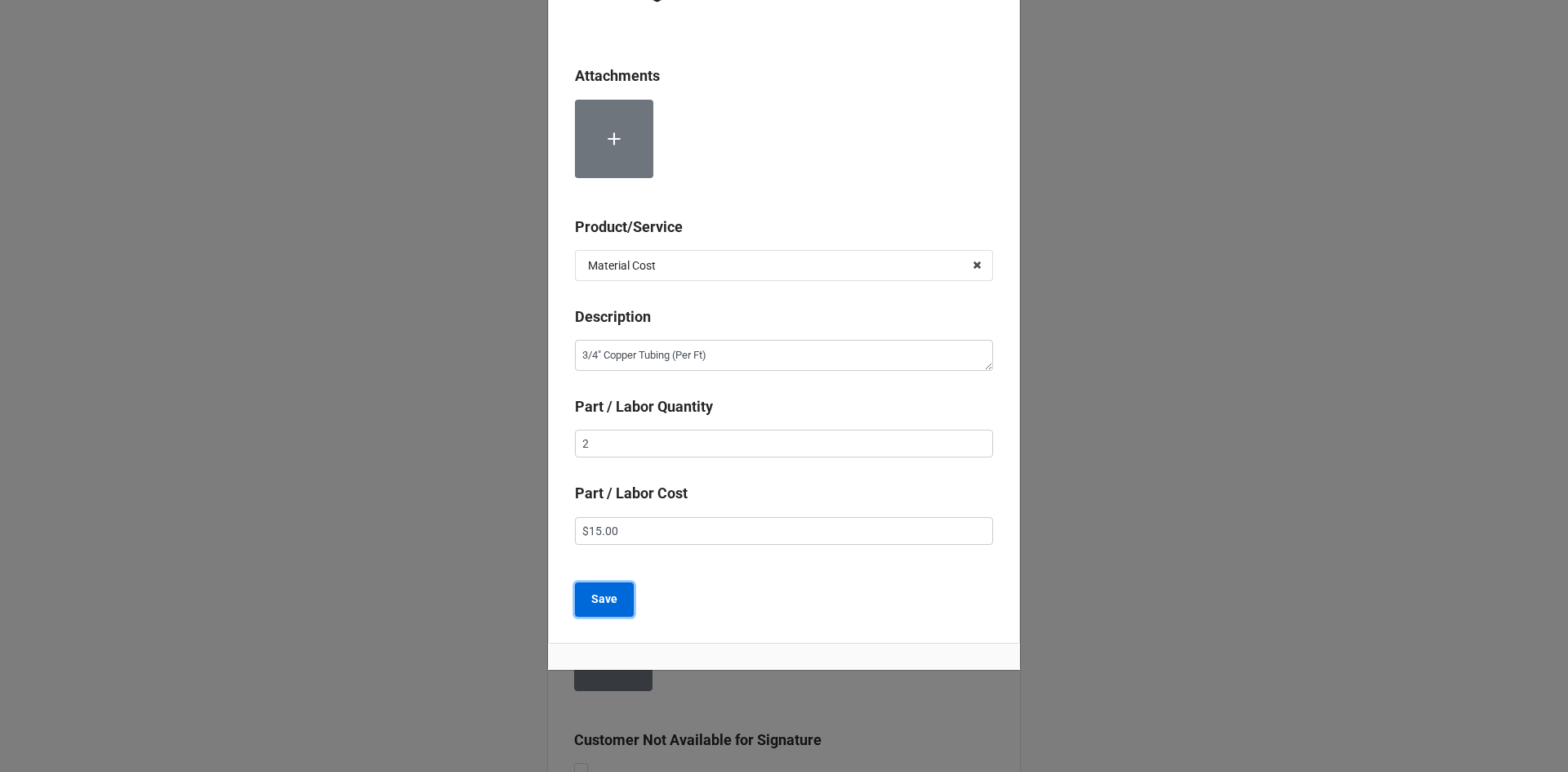
click at [622, 604] on button "Save" at bounding box center [604, 600] width 59 height 34
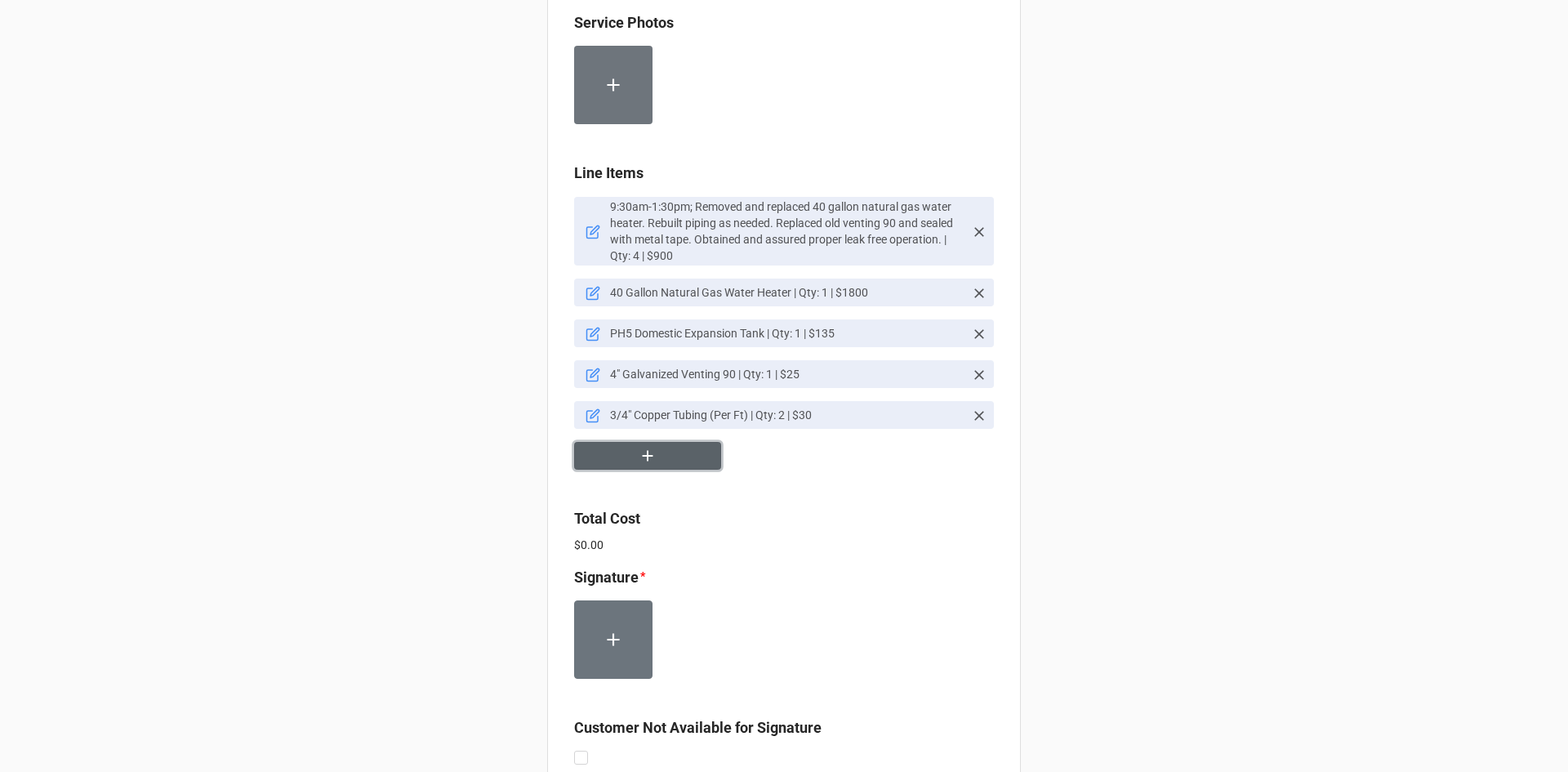
scroll to position [1062, 0]
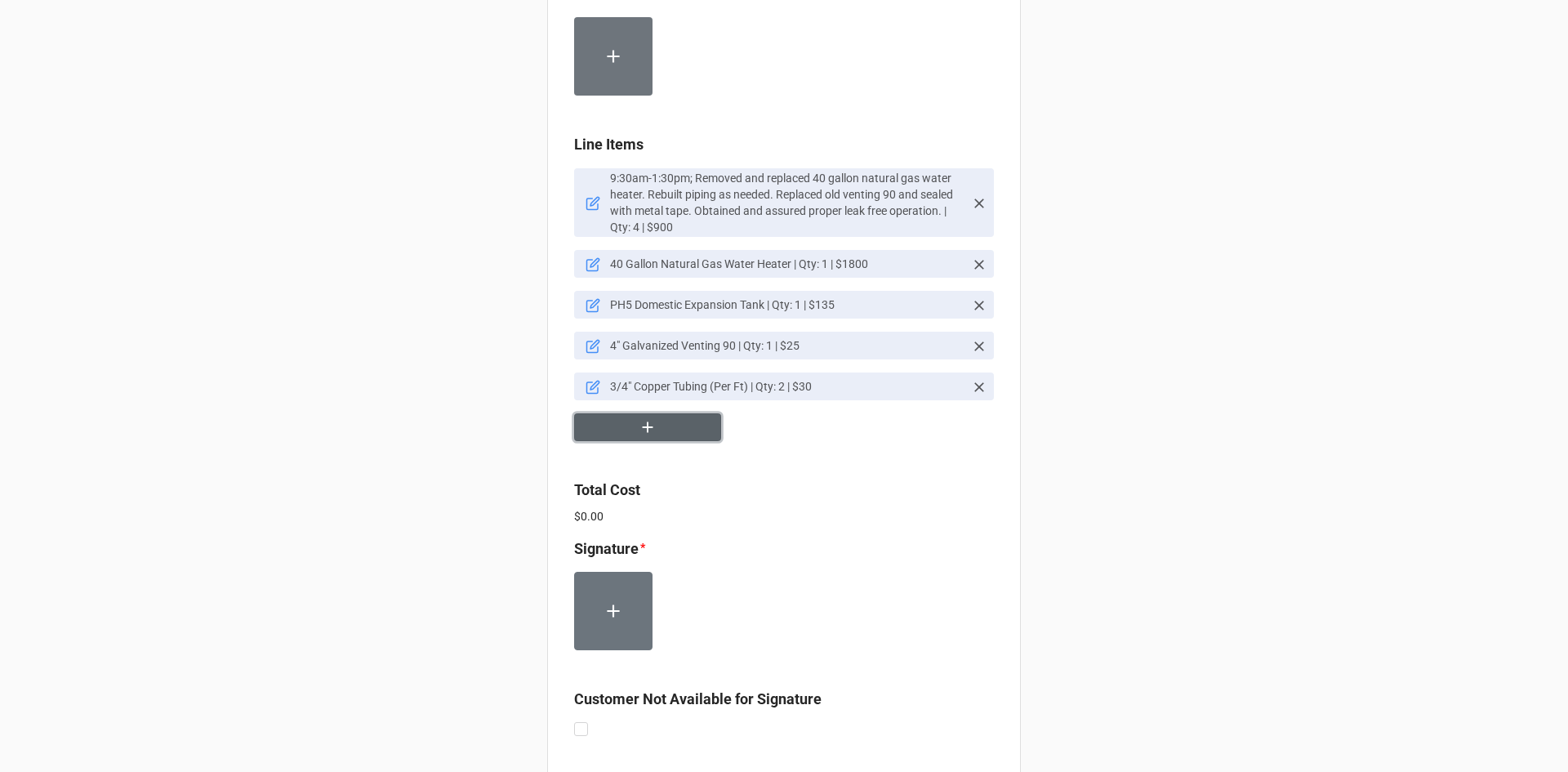
click at [661, 428] on button "button" at bounding box center [647, 427] width 147 height 29
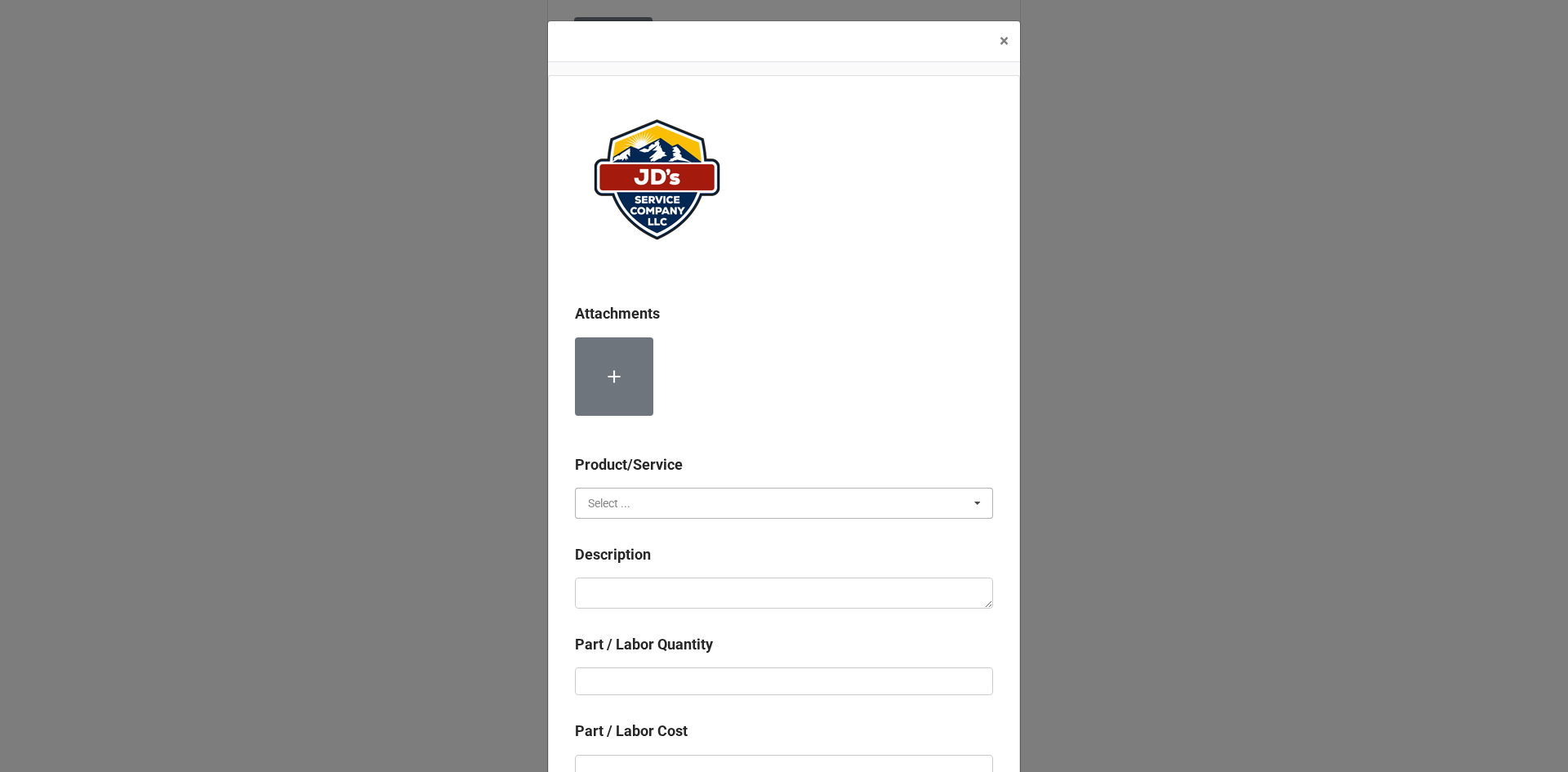
click at [653, 501] on input "text" at bounding box center [784, 503] width 416 height 30
click at [675, 558] on div "Material Cost" at bounding box center [783, 563] width 416 height 30
click at [669, 586] on textarea at bounding box center [783, 593] width 418 height 31
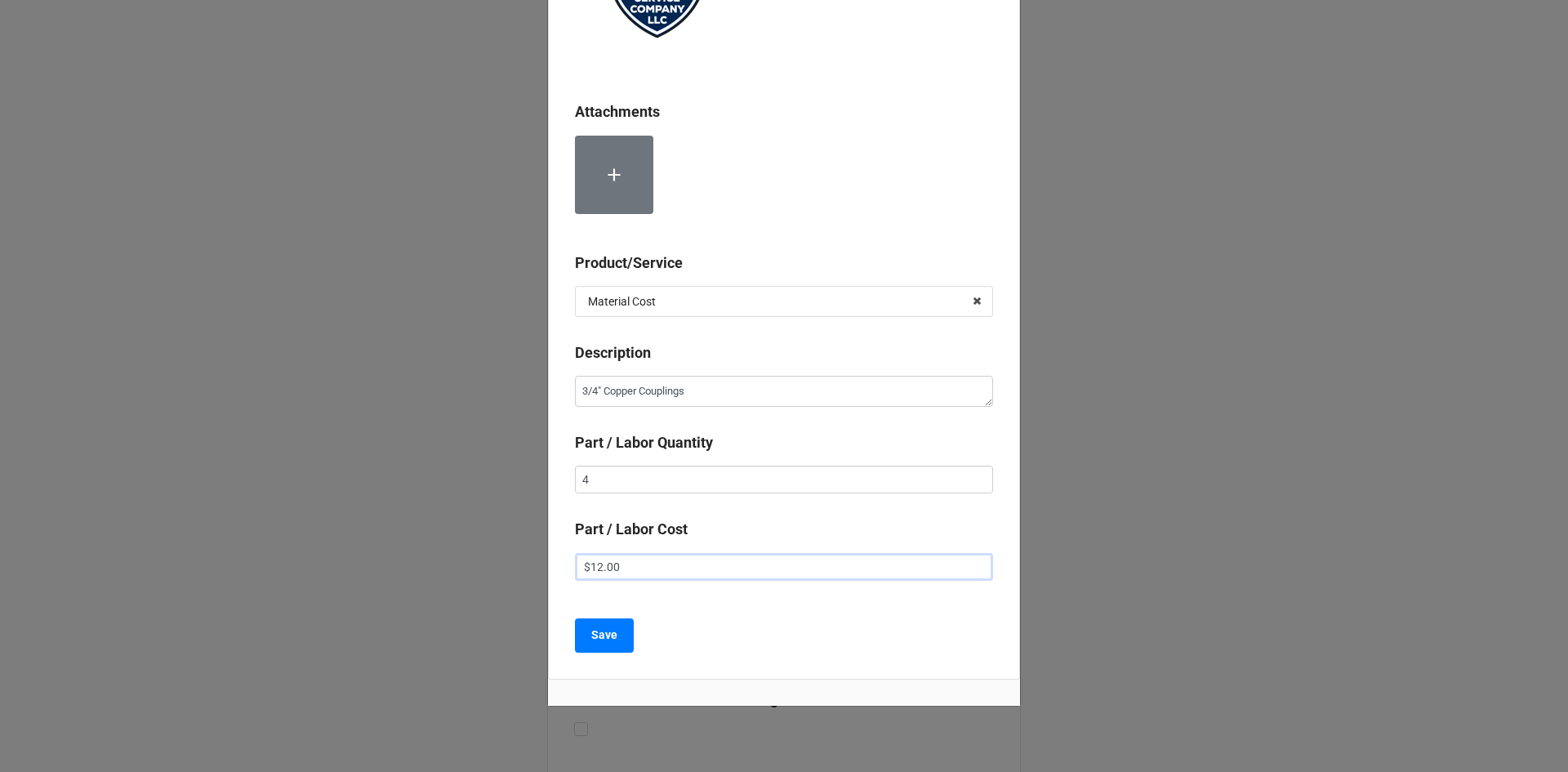
scroll to position [237, 0]
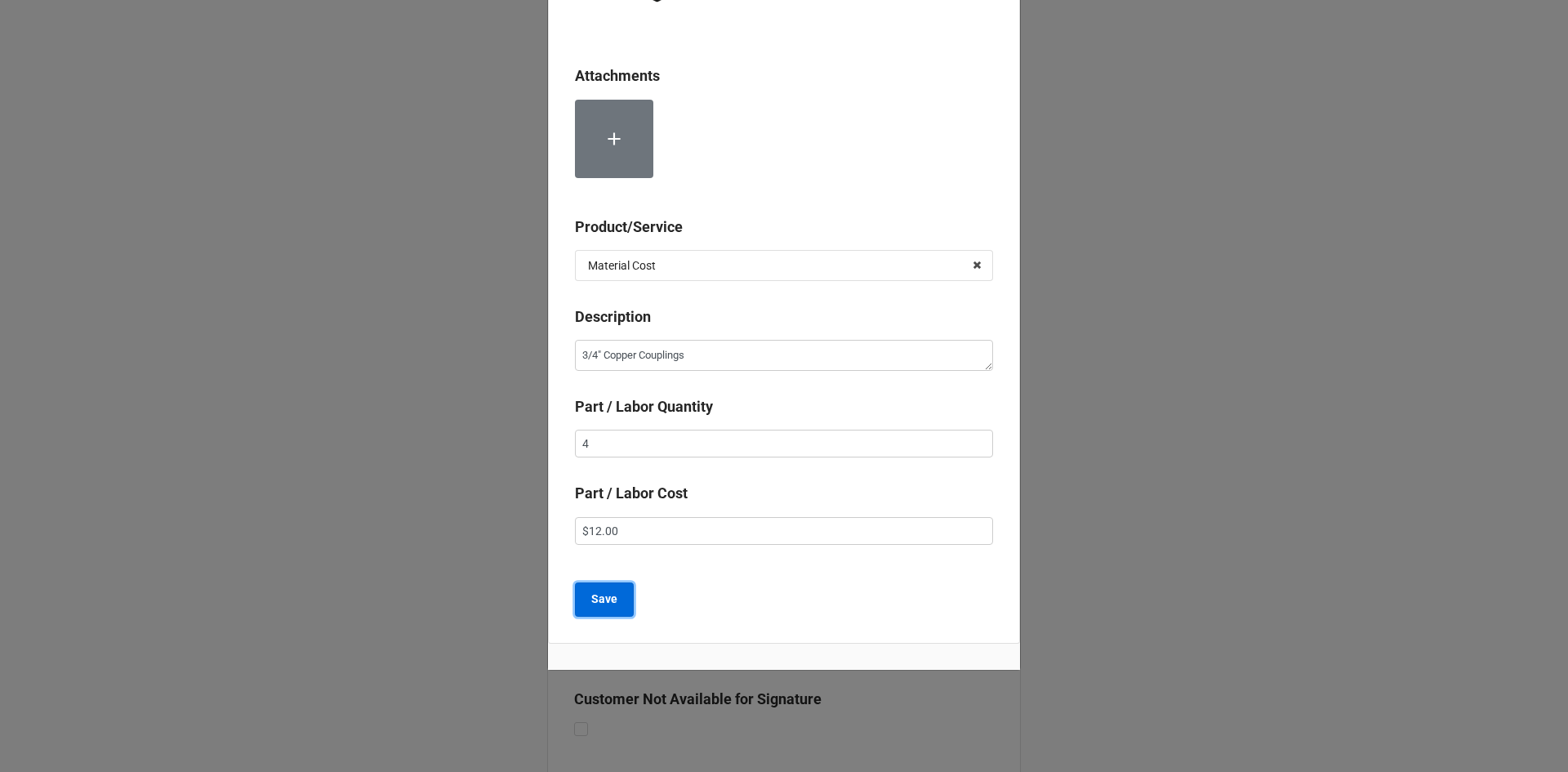
click at [613, 591] on button "Save" at bounding box center [604, 600] width 59 height 34
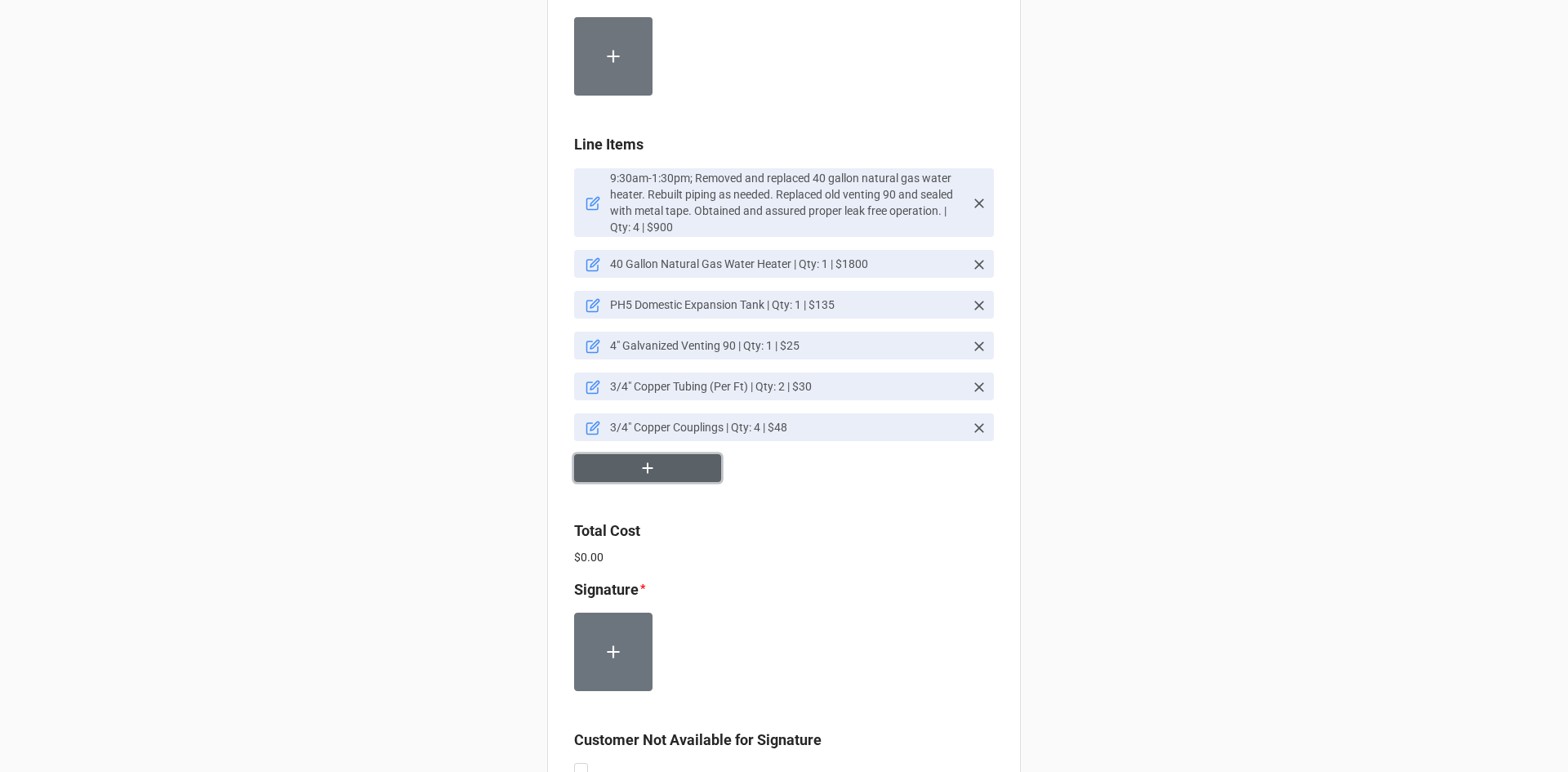
click at [630, 465] on button "button" at bounding box center [647, 468] width 147 height 29
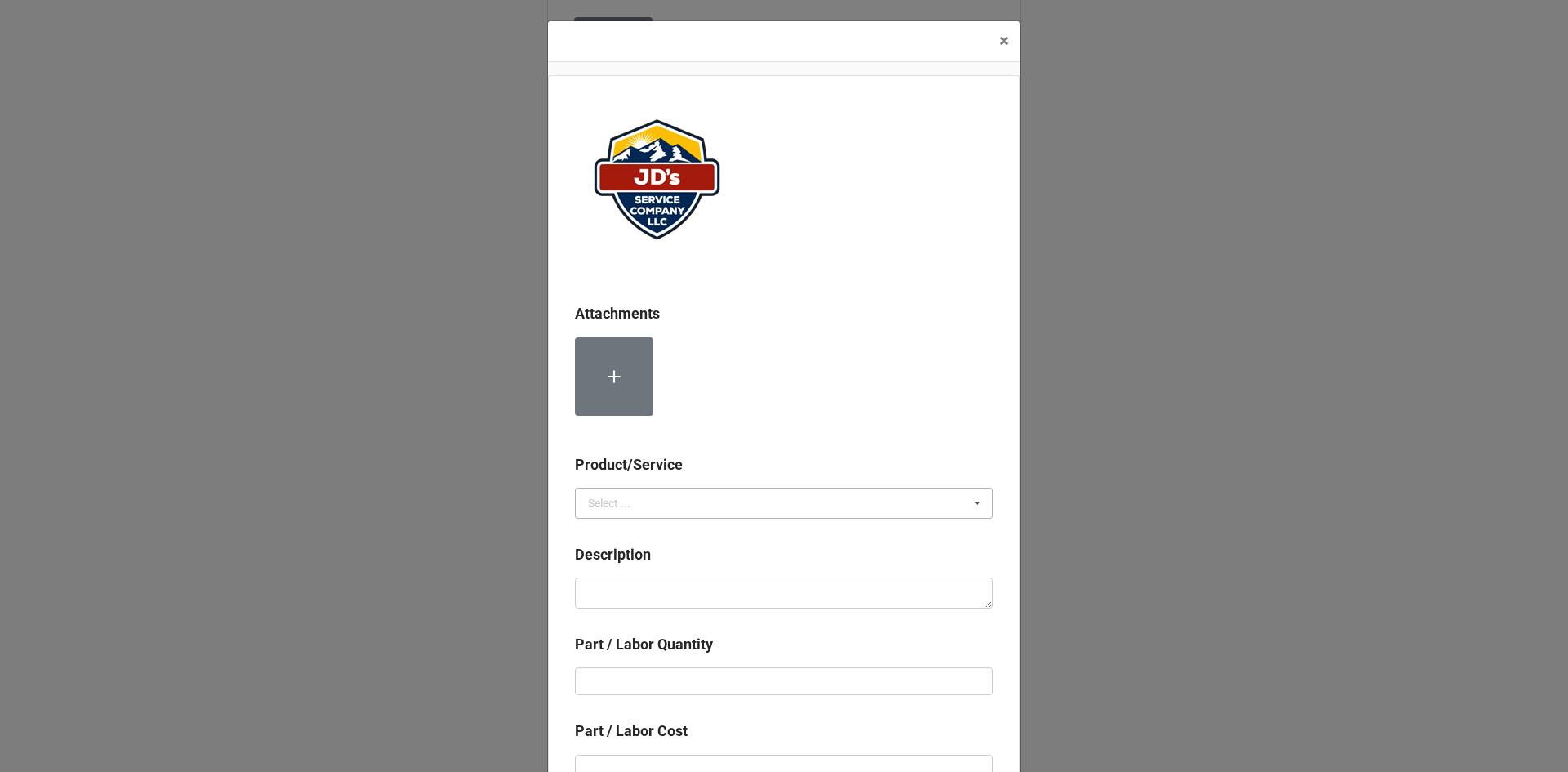
click at [622, 499] on div "Select ..." at bounding box center [609, 503] width 43 height 11
click at [621, 554] on div "Material Cost" at bounding box center [783, 563] width 416 height 30
click at [622, 576] on div "Description" at bounding box center [783, 560] width 418 height 34
click at [621, 589] on textarea at bounding box center [783, 593] width 418 height 31
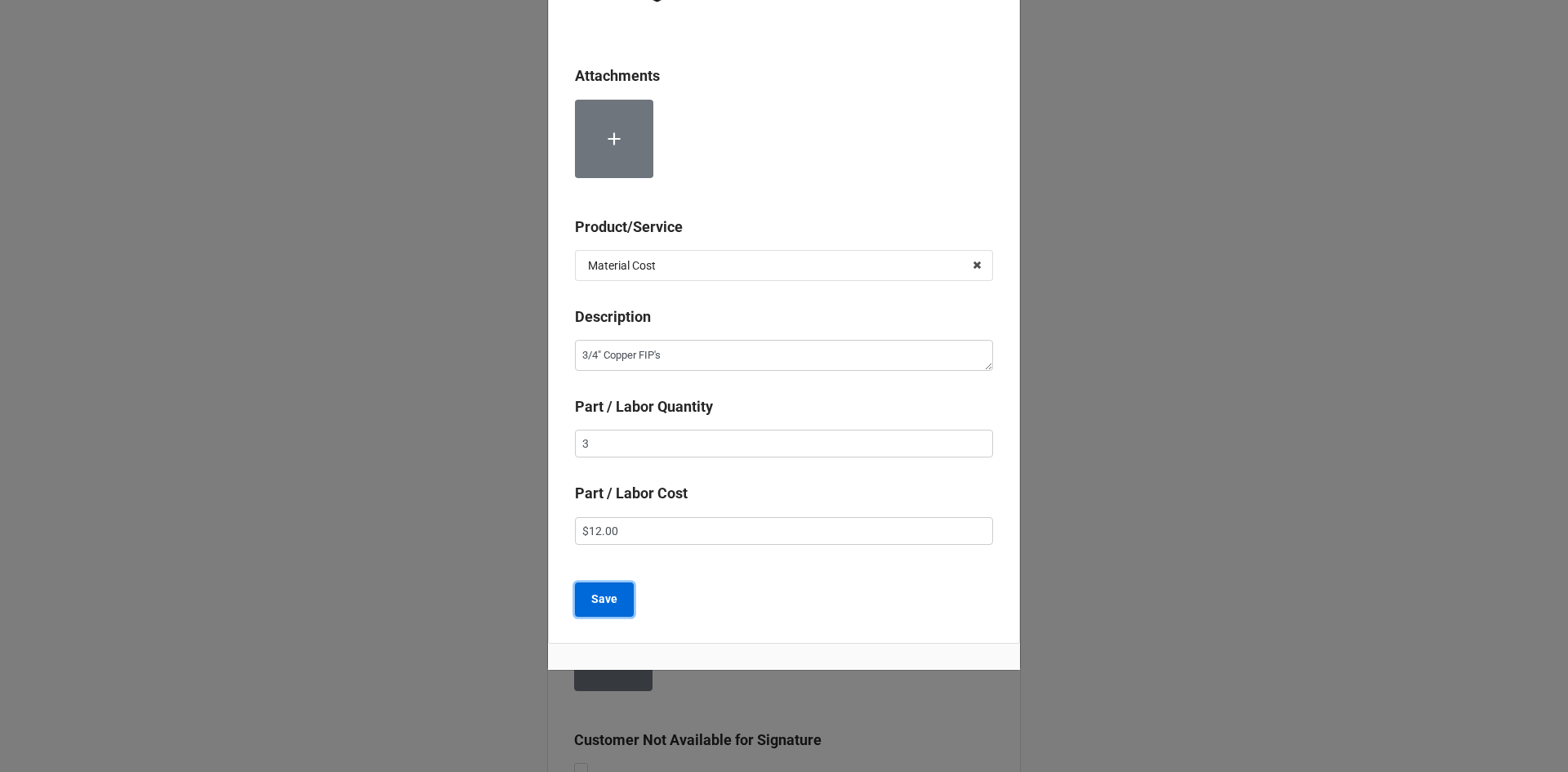
click at [595, 595] on b "Save" at bounding box center [604, 599] width 26 height 17
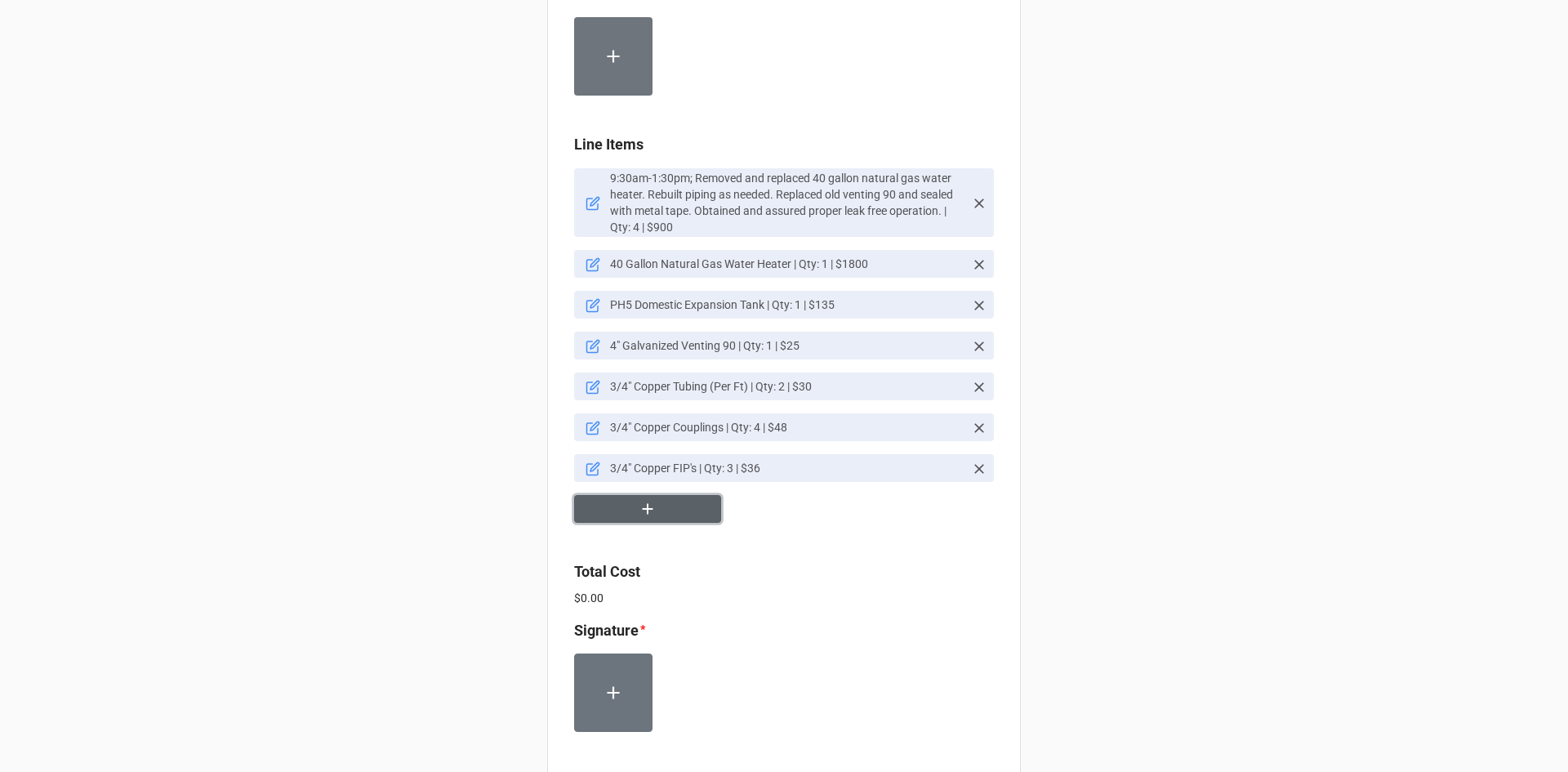
click at [647, 518] on icon "button" at bounding box center [648, 509] width 18 height 18
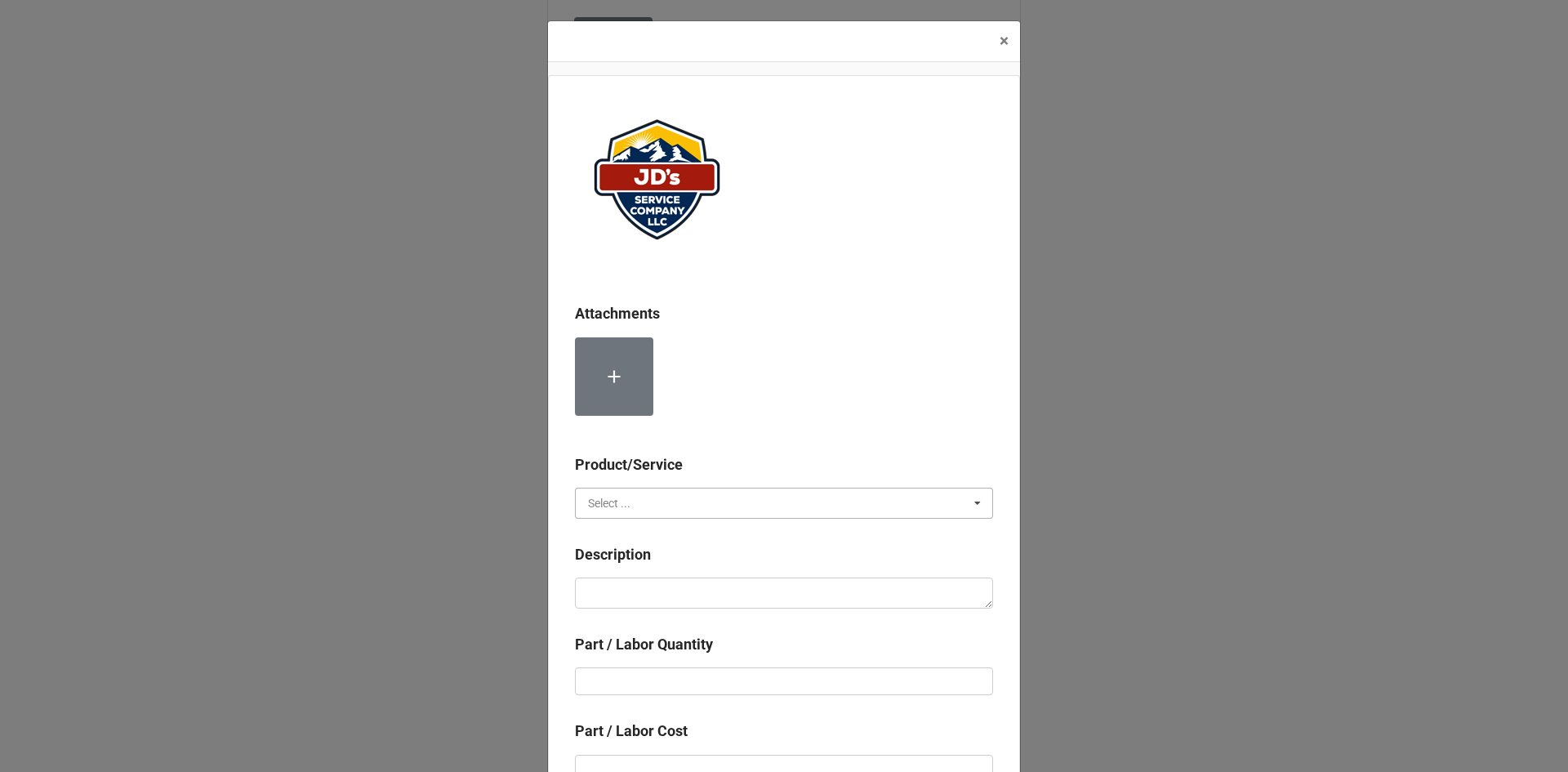
click at [643, 495] on input "text" at bounding box center [784, 503] width 416 height 30
click at [649, 557] on span "Material Cost" at bounding box center [622, 563] width 68 height 13
click at [649, 587] on textarea at bounding box center [783, 593] width 418 height 31
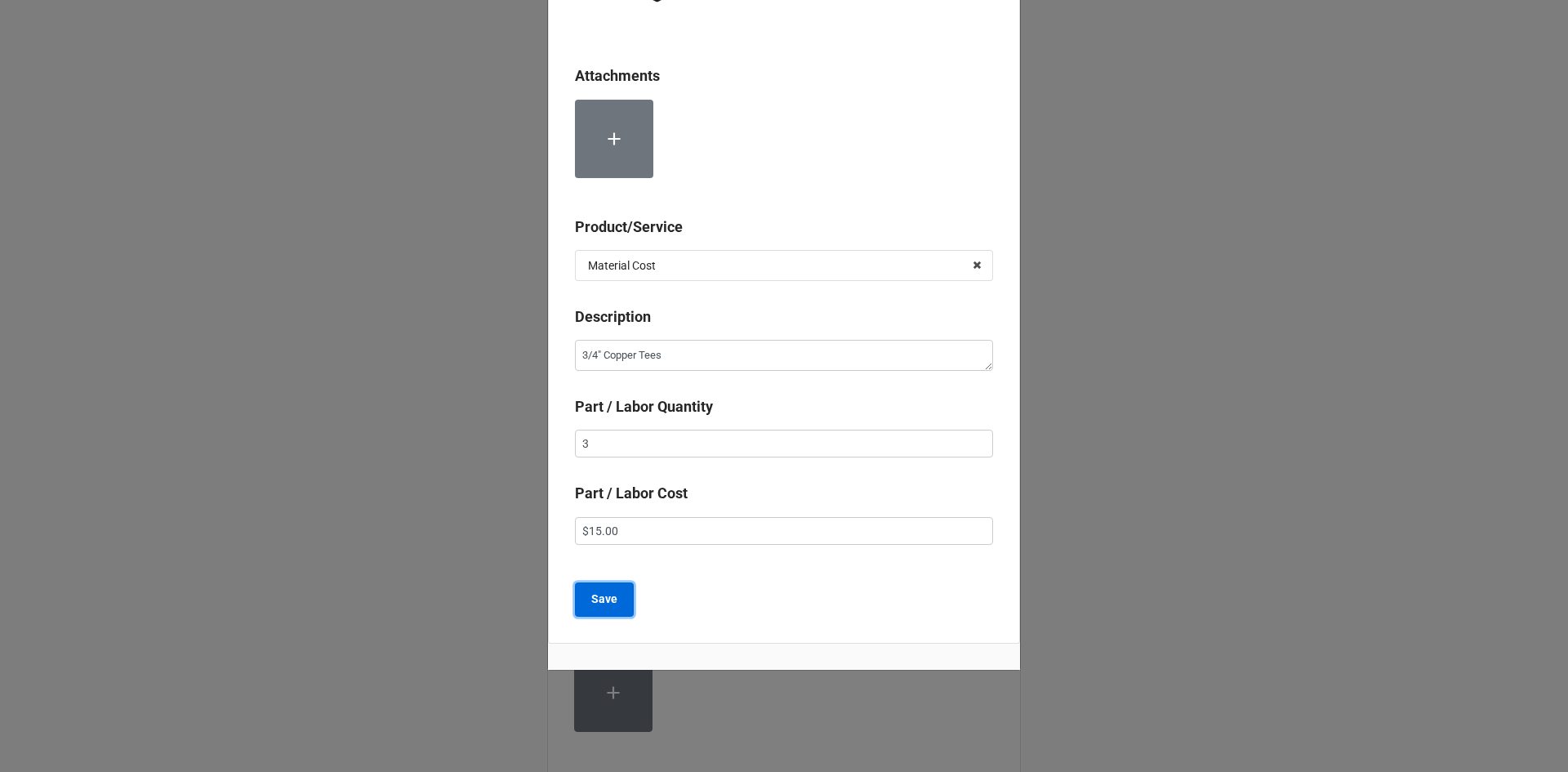
click at [612, 604] on b "Save" at bounding box center [604, 599] width 26 height 17
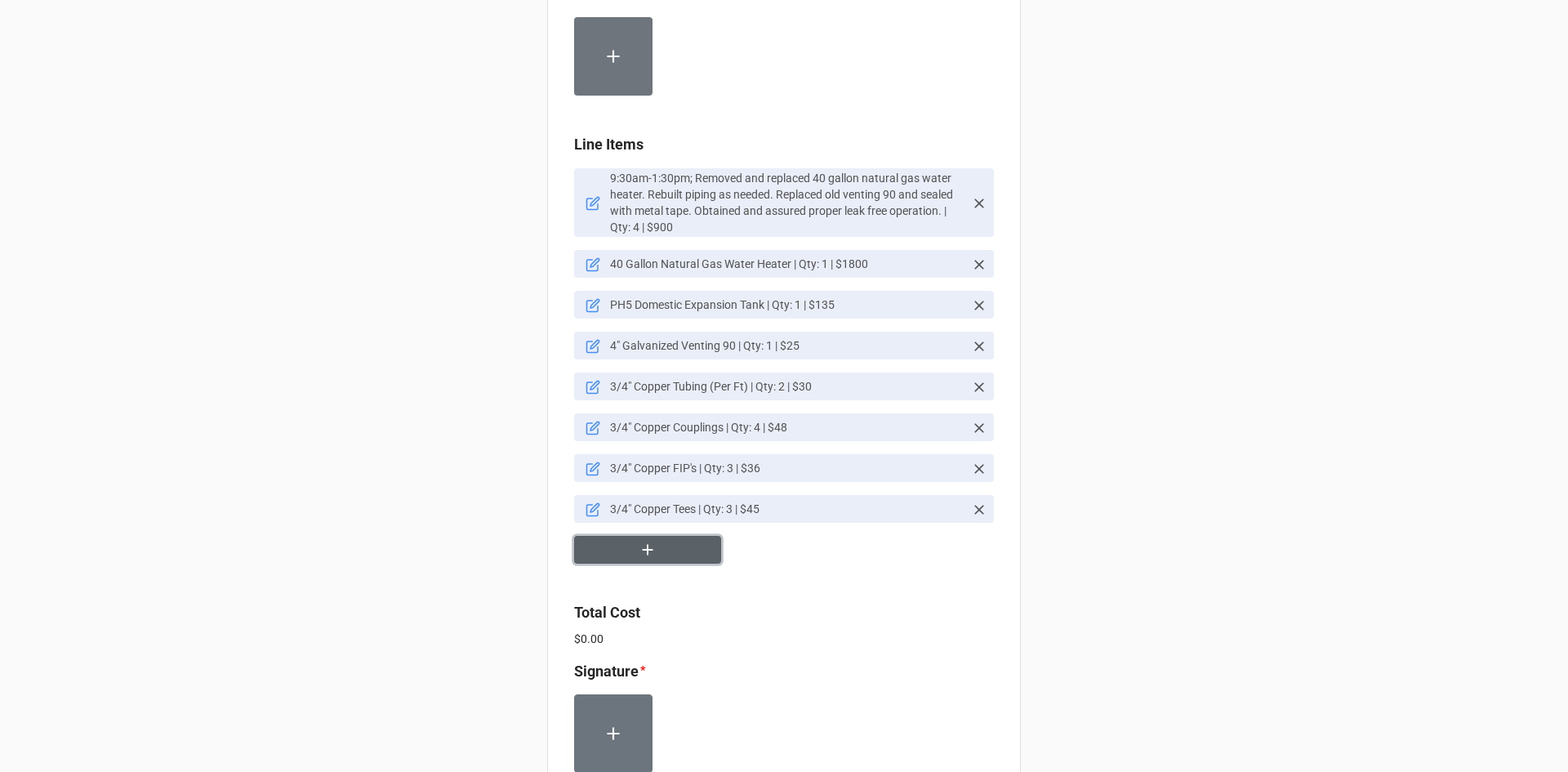
click at [650, 550] on icon "button" at bounding box center [648, 549] width 18 height 18
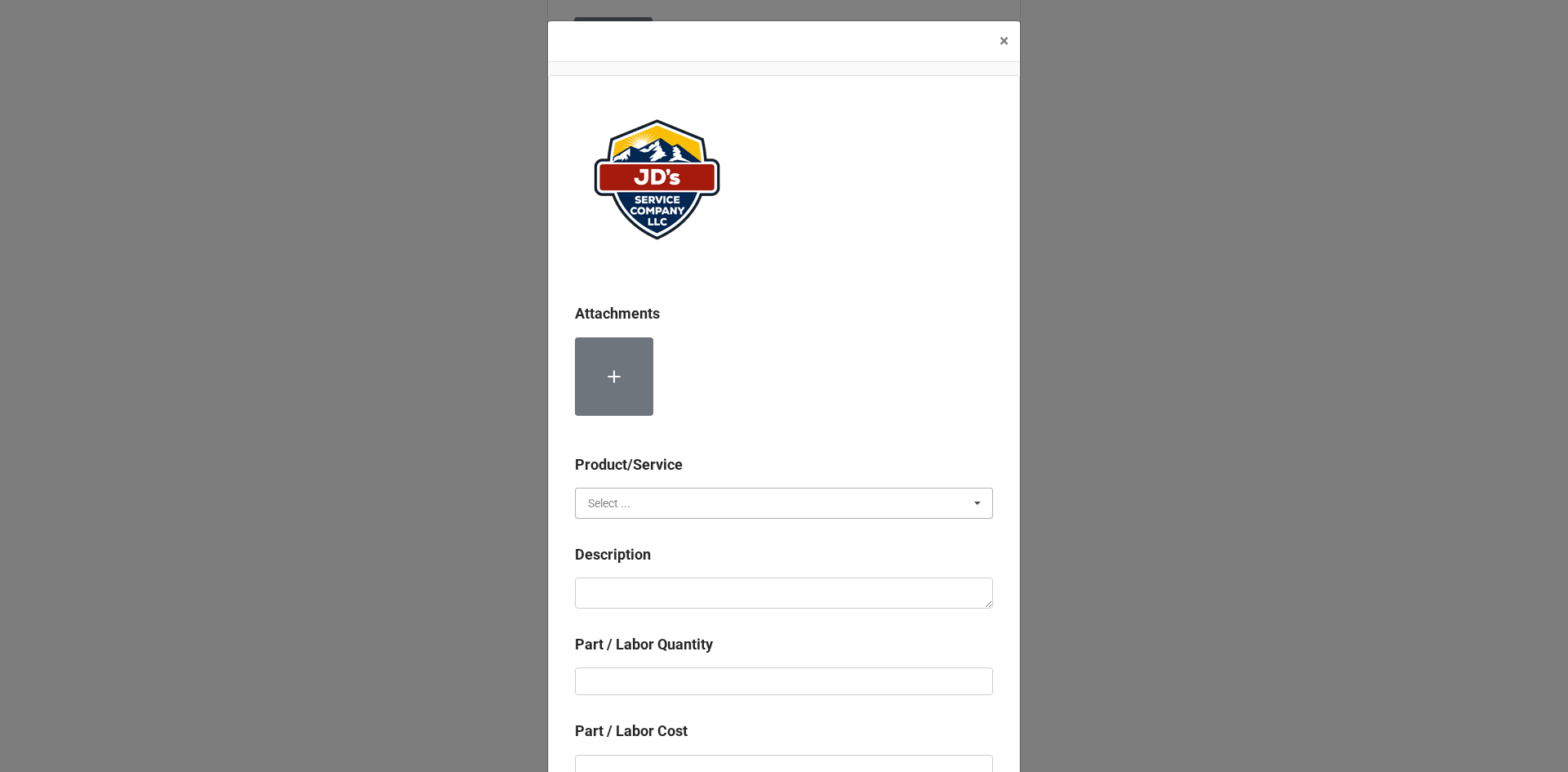
click at [721, 506] on input "text" at bounding box center [784, 503] width 416 height 30
click at [725, 559] on div "Material Cost" at bounding box center [783, 563] width 416 height 30
click at [725, 598] on textarea at bounding box center [783, 593] width 418 height 31
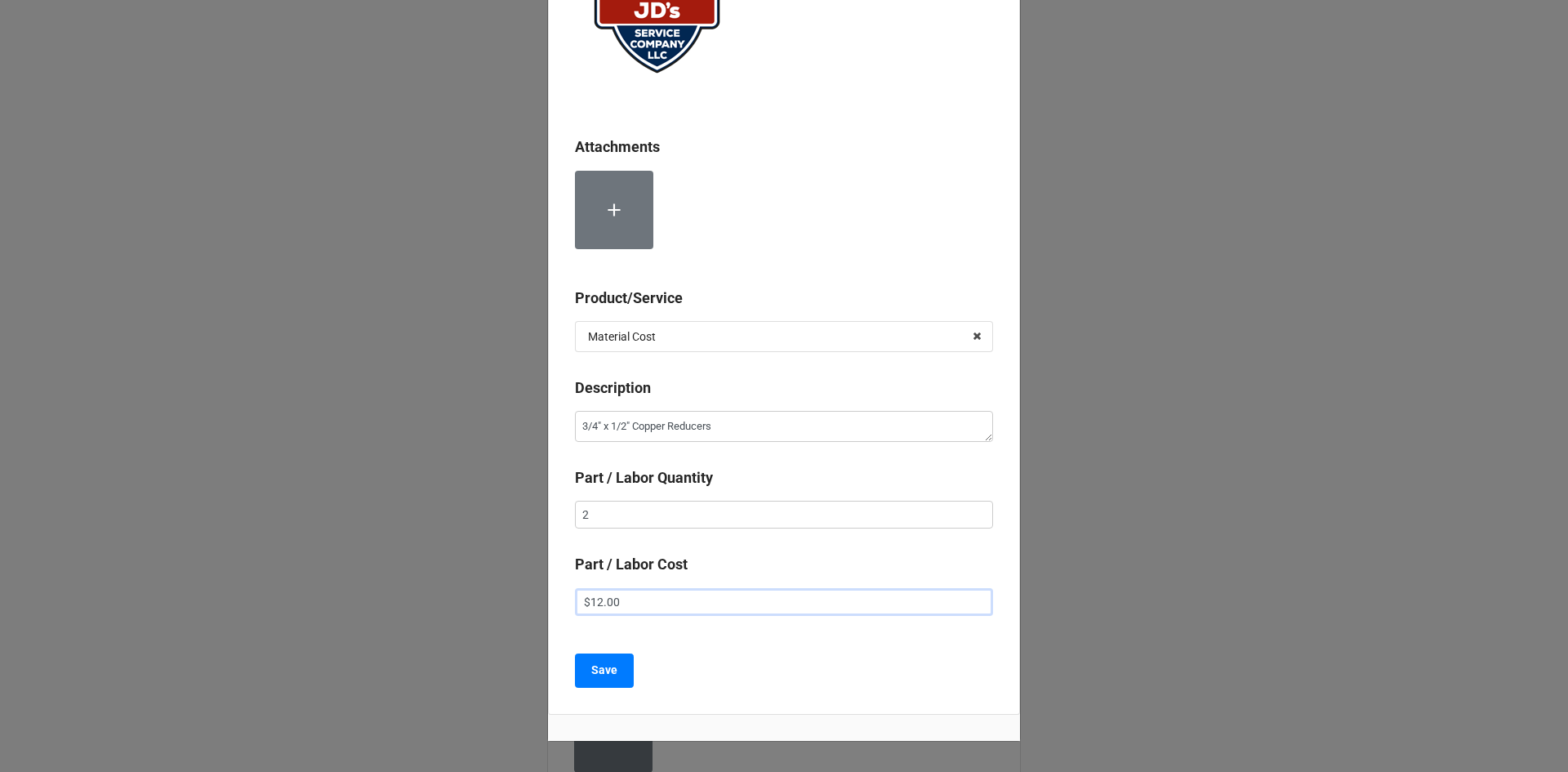
scroll to position [174, 0]
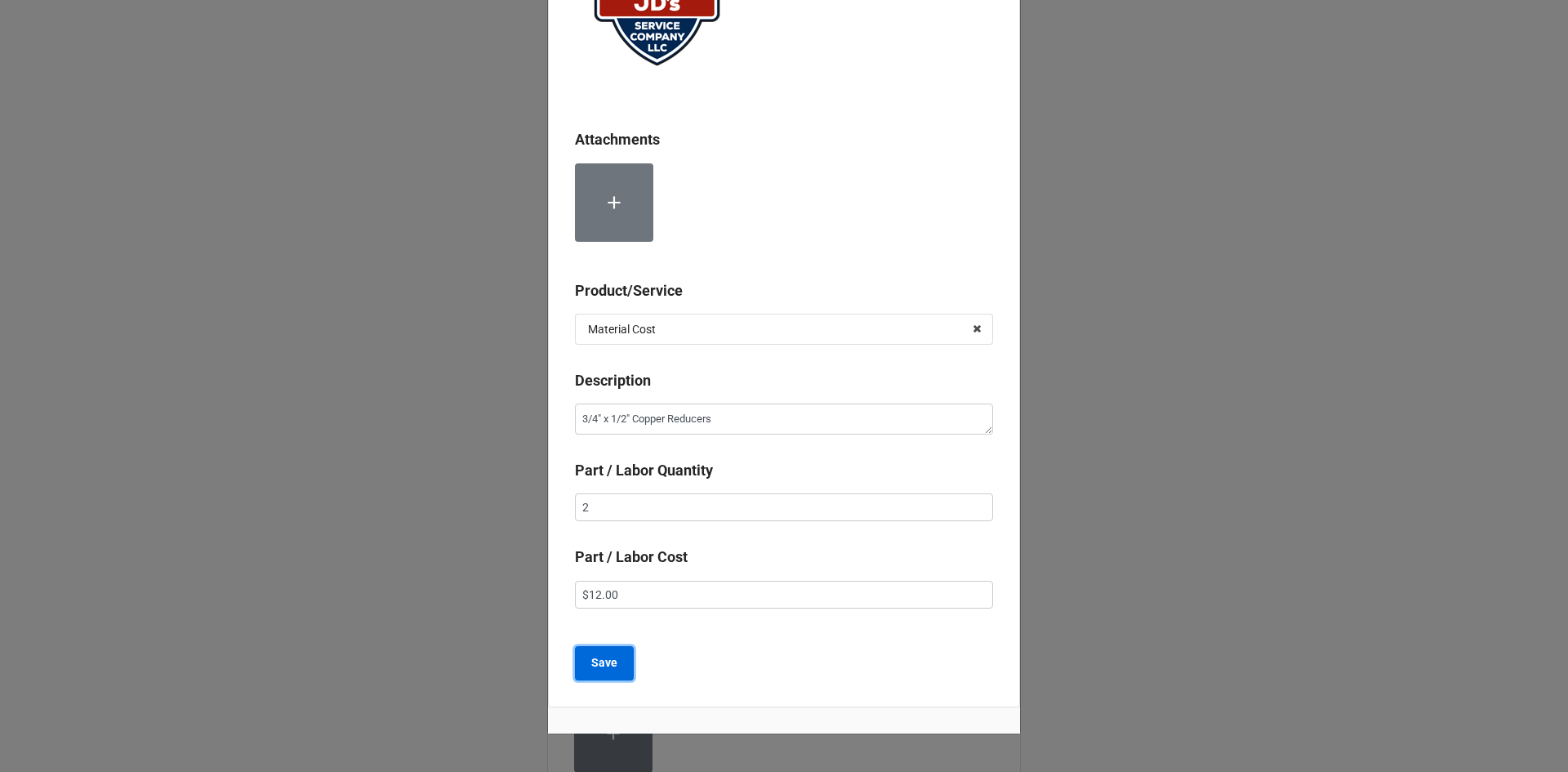
click at [612, 669] on b "Save" at bounding box center [604, 663] width 26 height 17
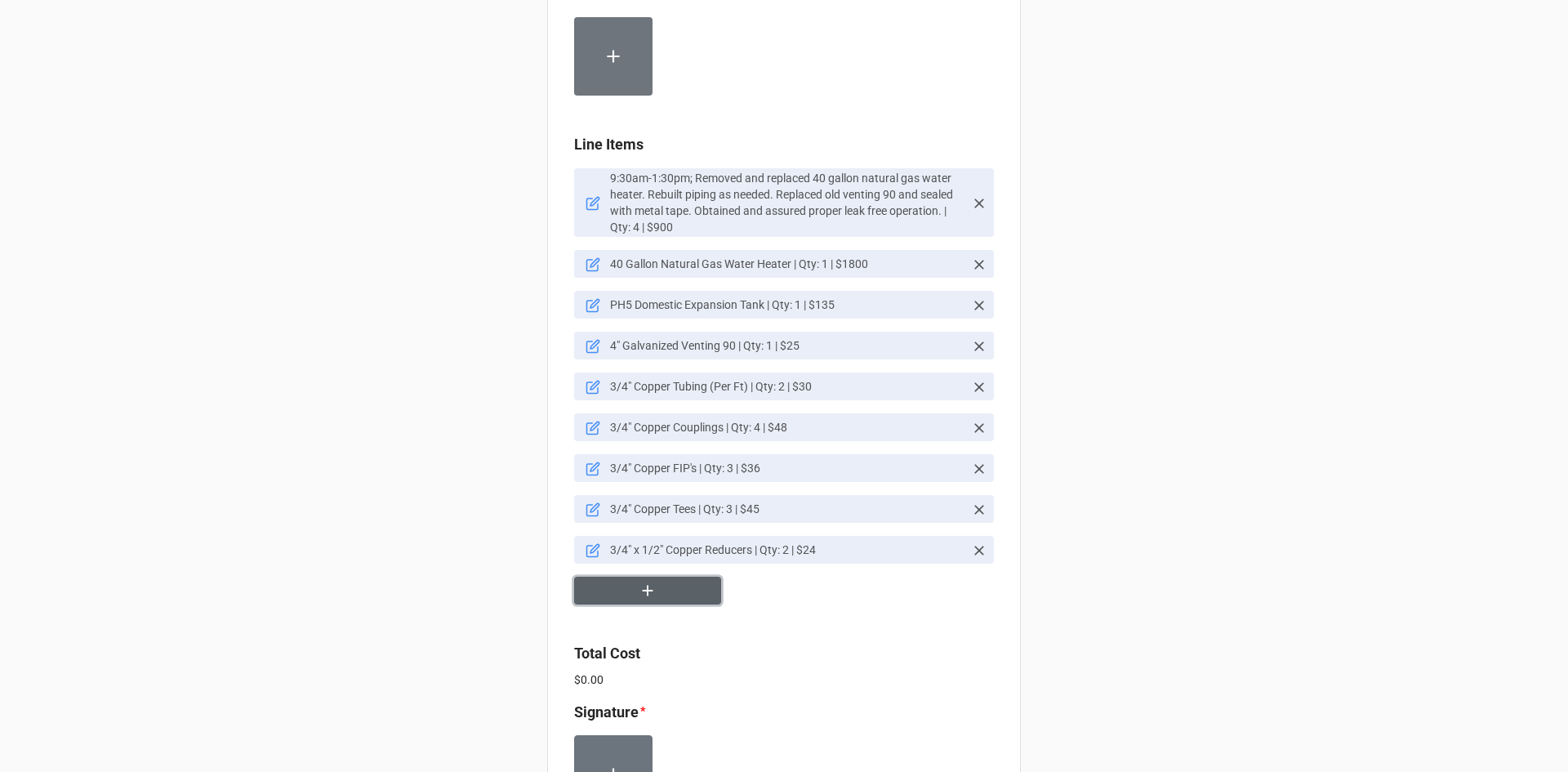
scroll to position [1320, 0]
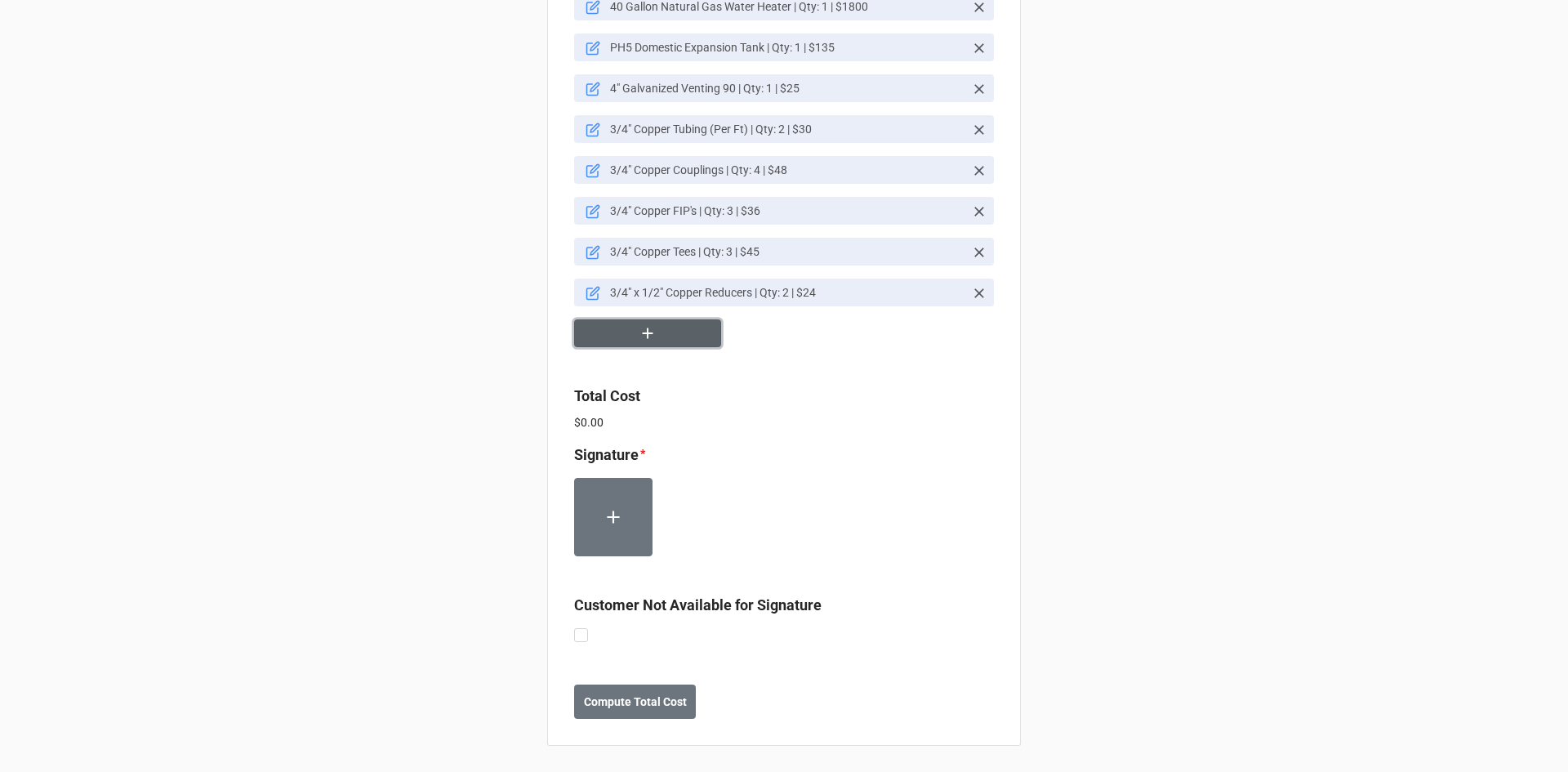
click at [659, 329] on button "button" at bounding box center [647, 333] width 147 height 29
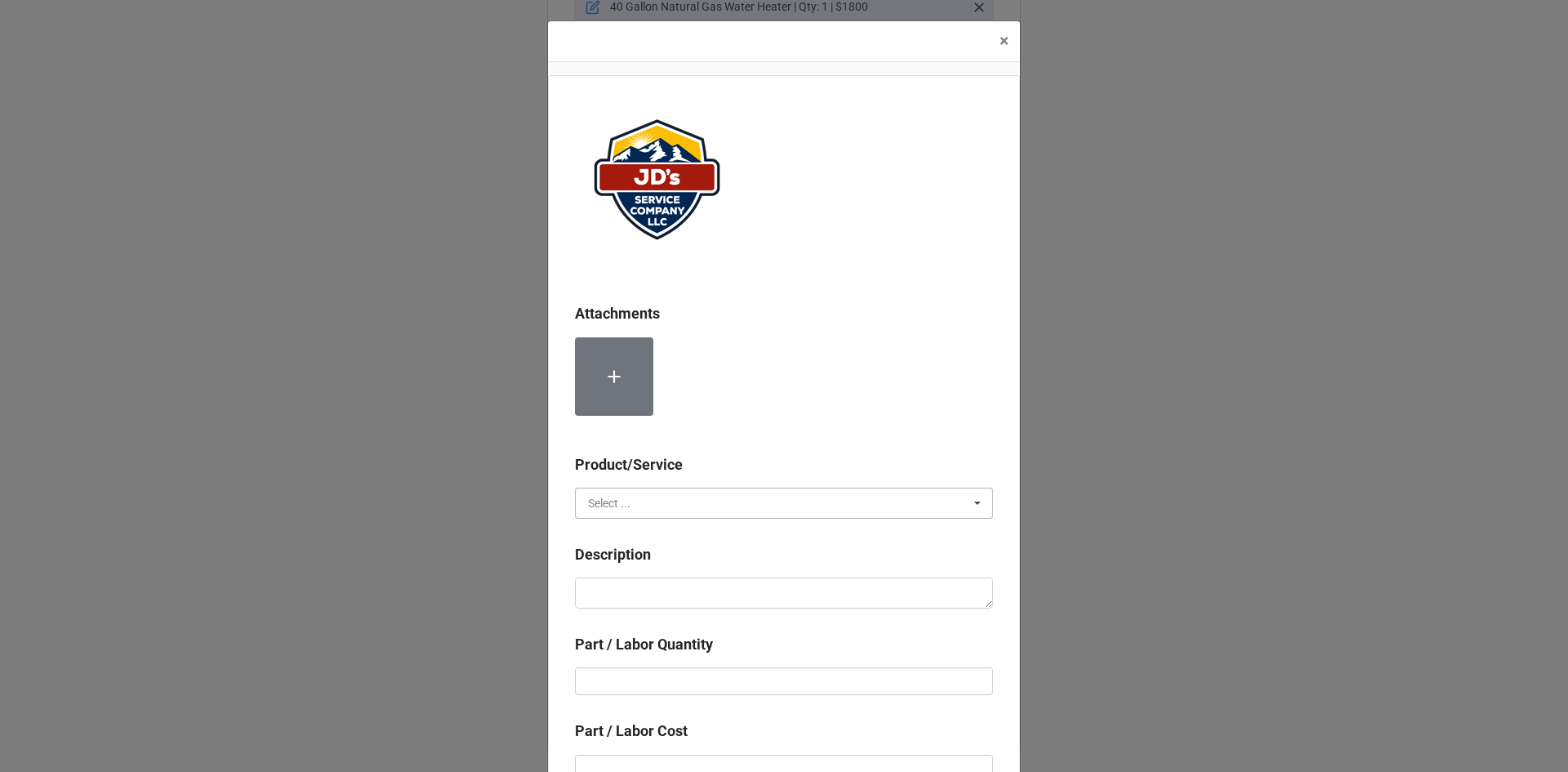
click at [626, 498] on input "text" at bounding box center [784, 503] width 416 height 30
click at [629, 561] on span "Material Cost" at bounding box center [622, 563] width 68 height 13
click at [645, 600] on textarea at bounding box center [783, 593] width 418 height 31
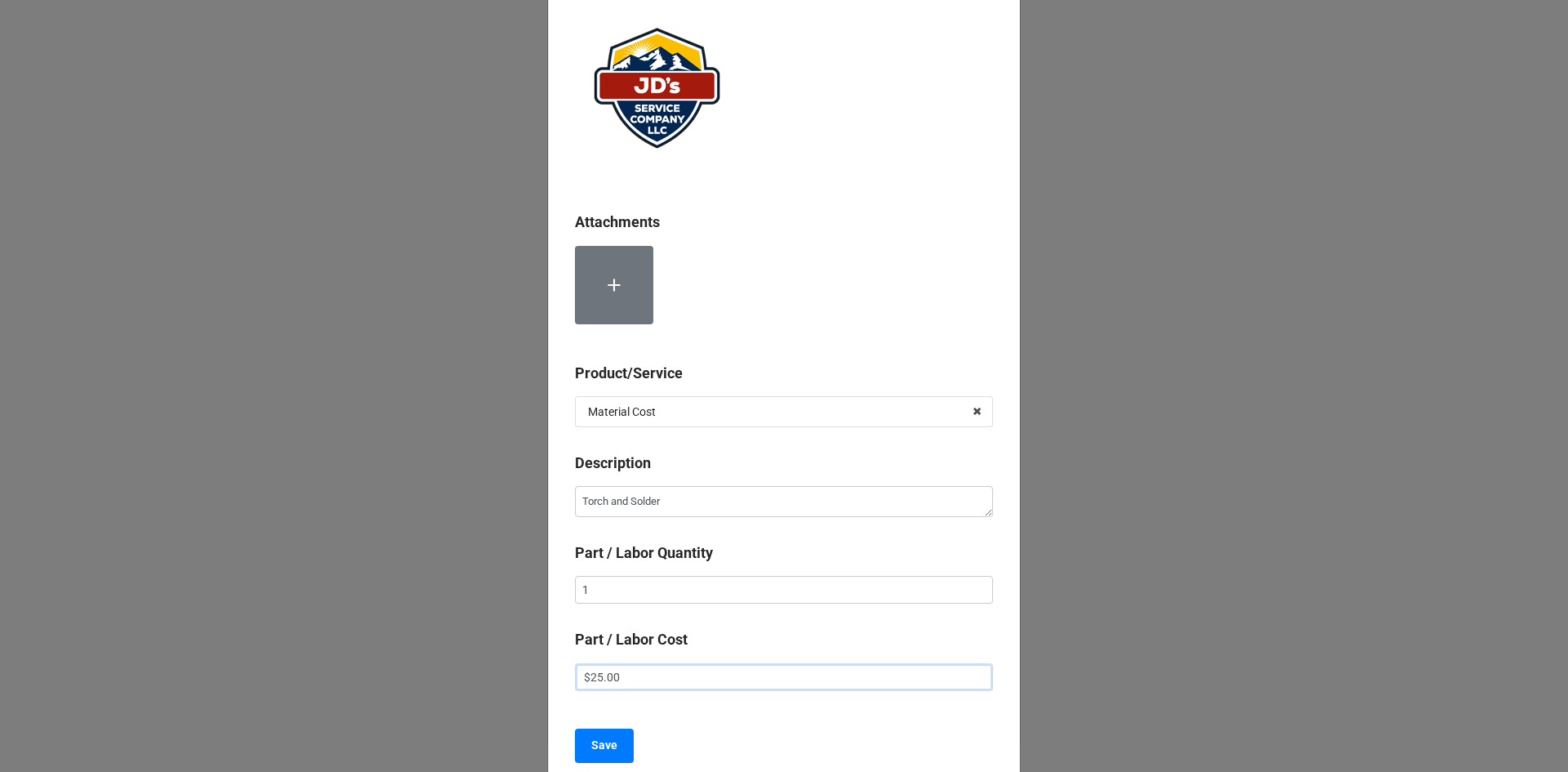
scroll to position [92, 0]
click at [582, 742] on button "Save" at bounding box center [604, 745] width 59 height 34
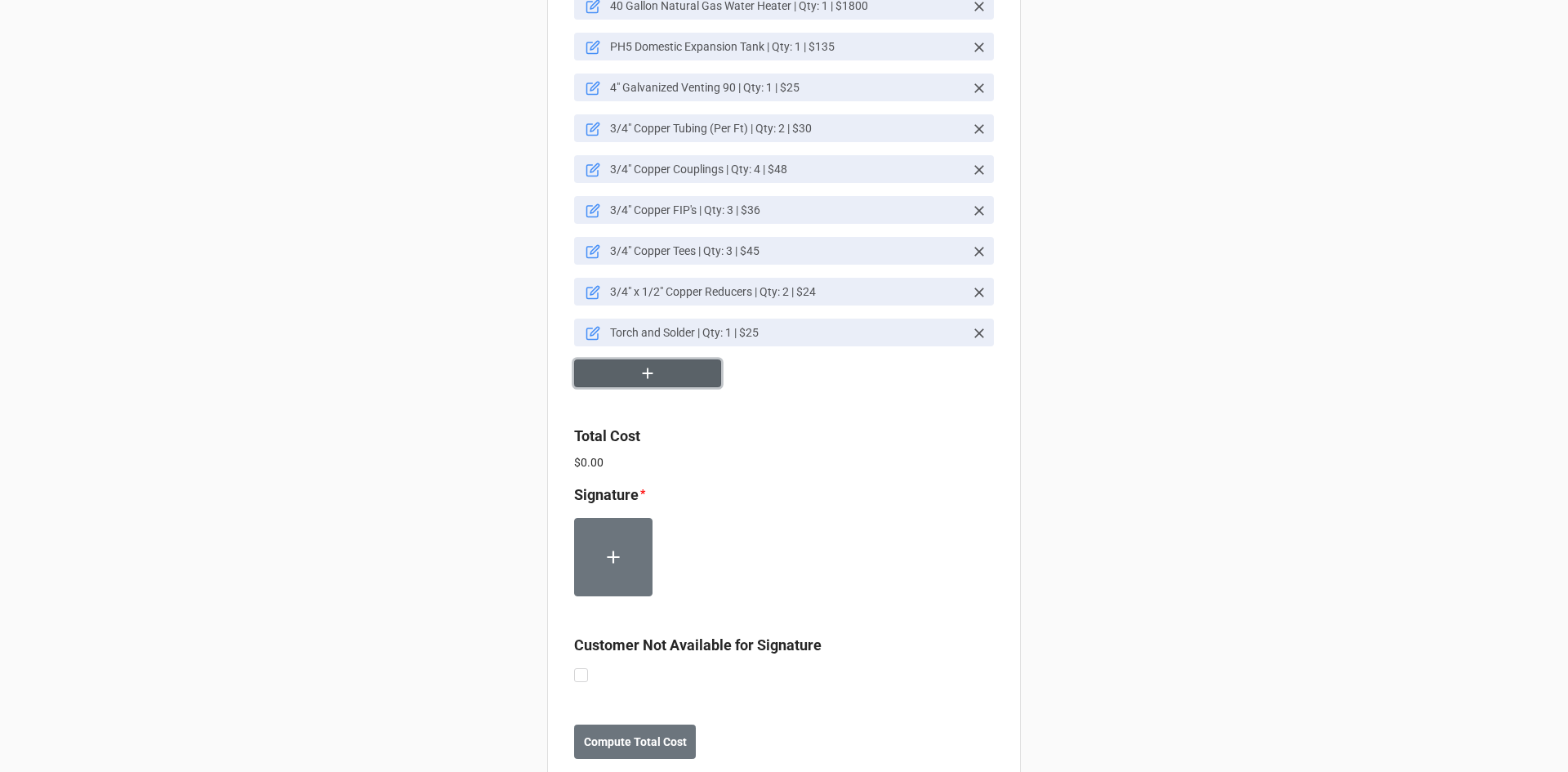
click at [649, 379] on icon "button" at bounding box center [648, 374] width 18 height 18
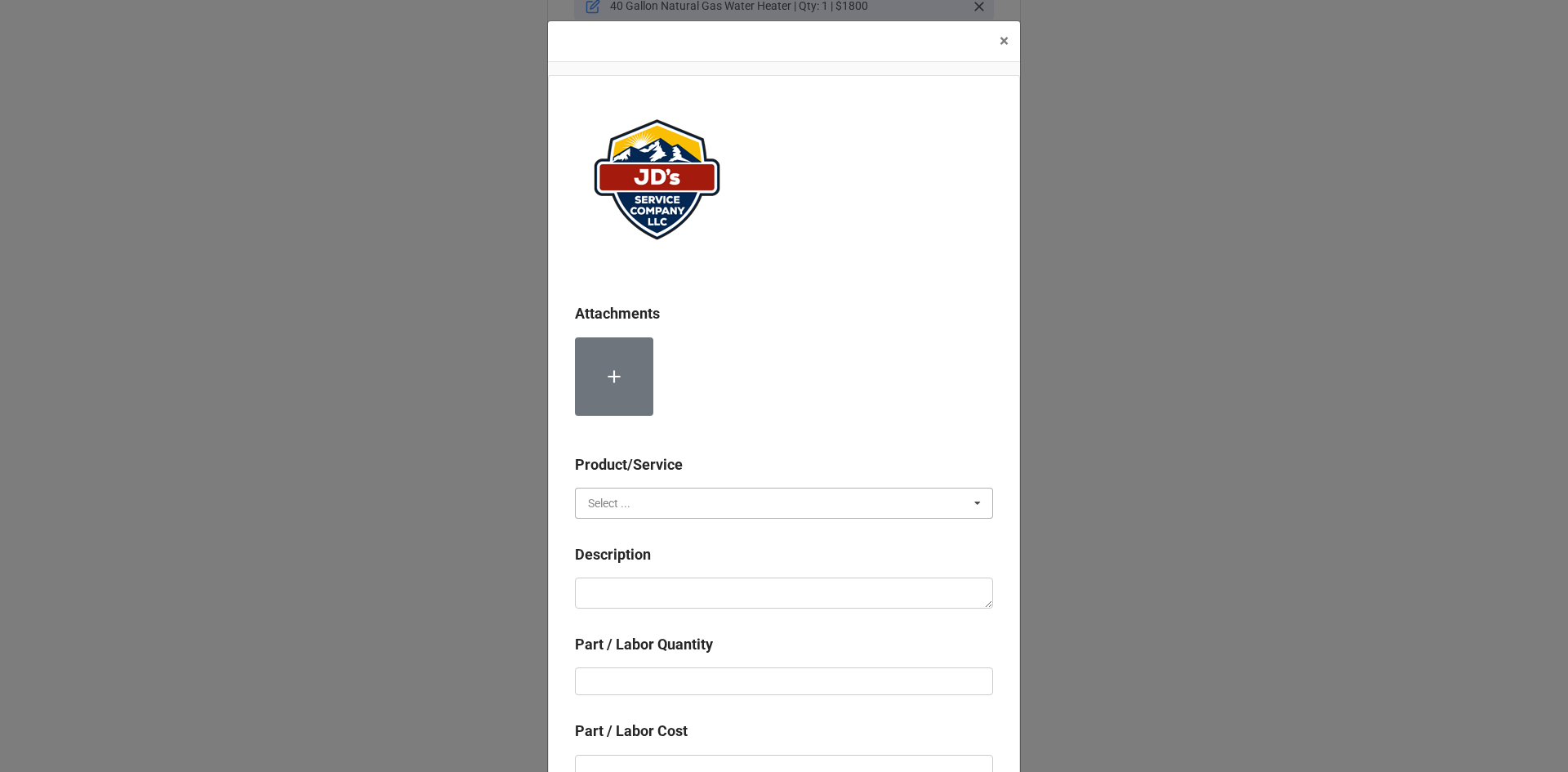
click at [635, 501] on input "text" at bounding box center [784, 503] width 416 height 30
click at [634, 563] on span "Material Cost" at bounding box center [622, 563] width 68 height 13
click at [633, 587] on textarea at bounding box center [783, 593] width 418 height 31
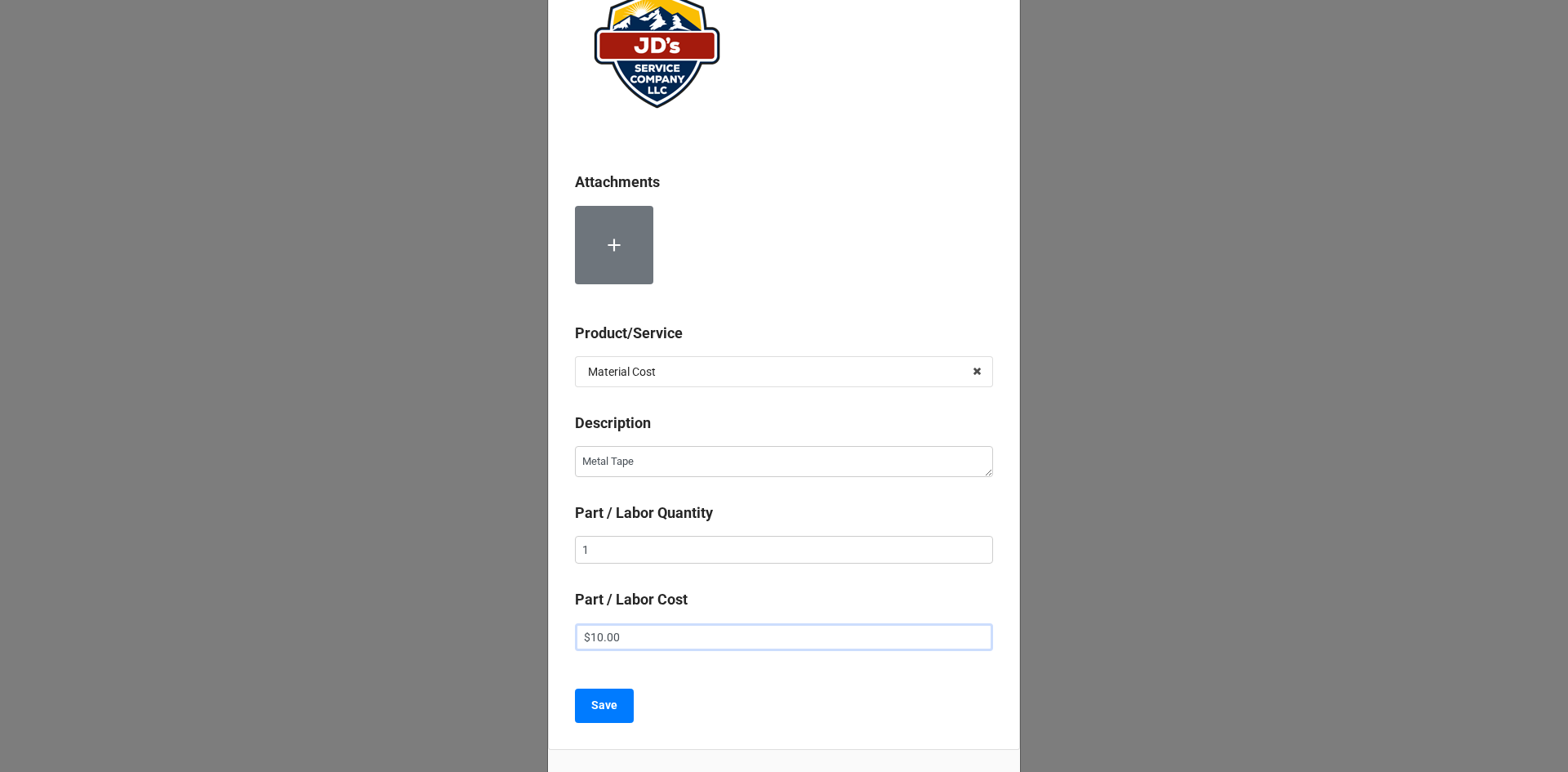
scroll to position [174, 0]
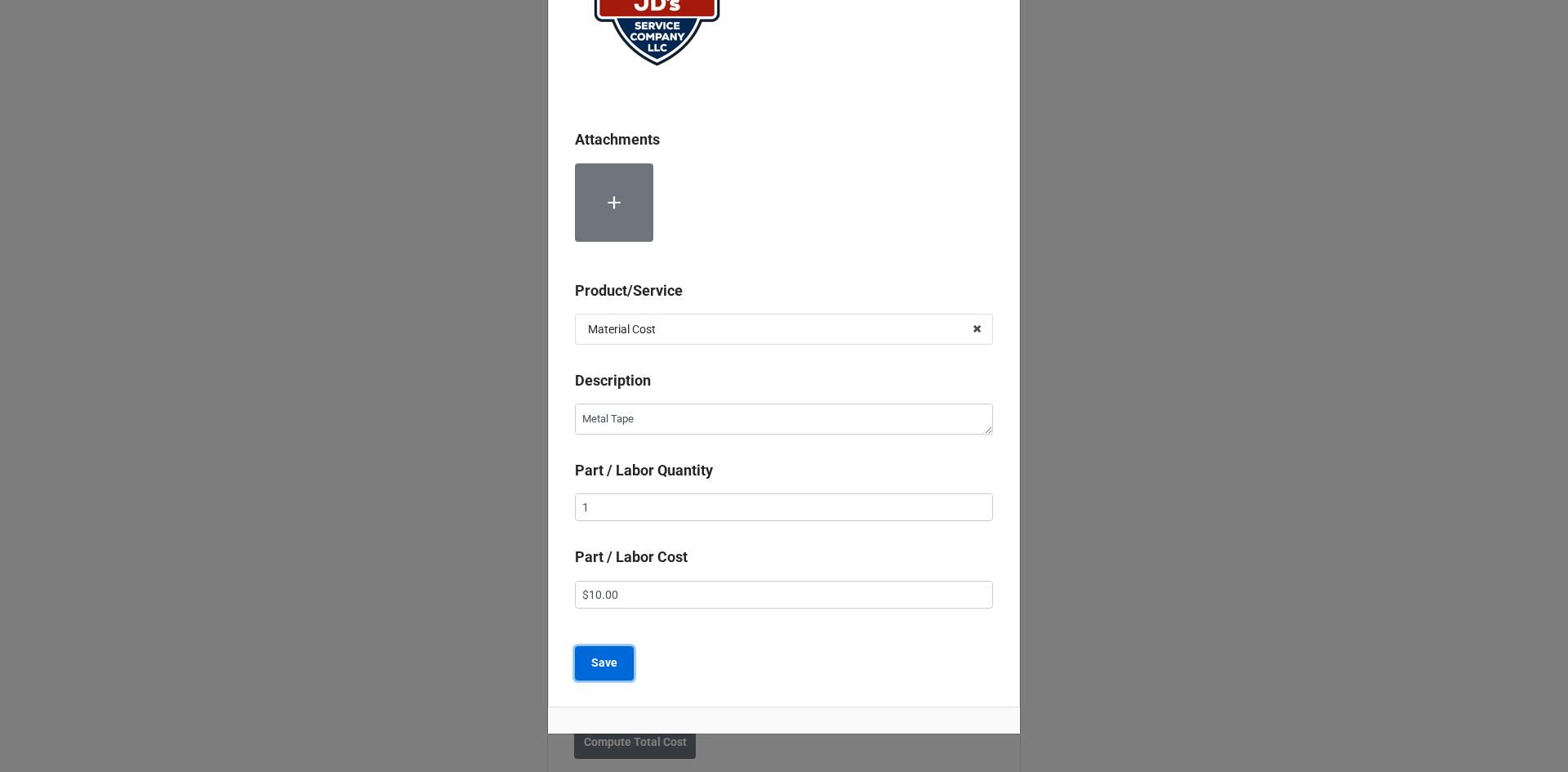
click at [610, 664] on b "Save" at bounding box center [604, 663] width 26 height 17
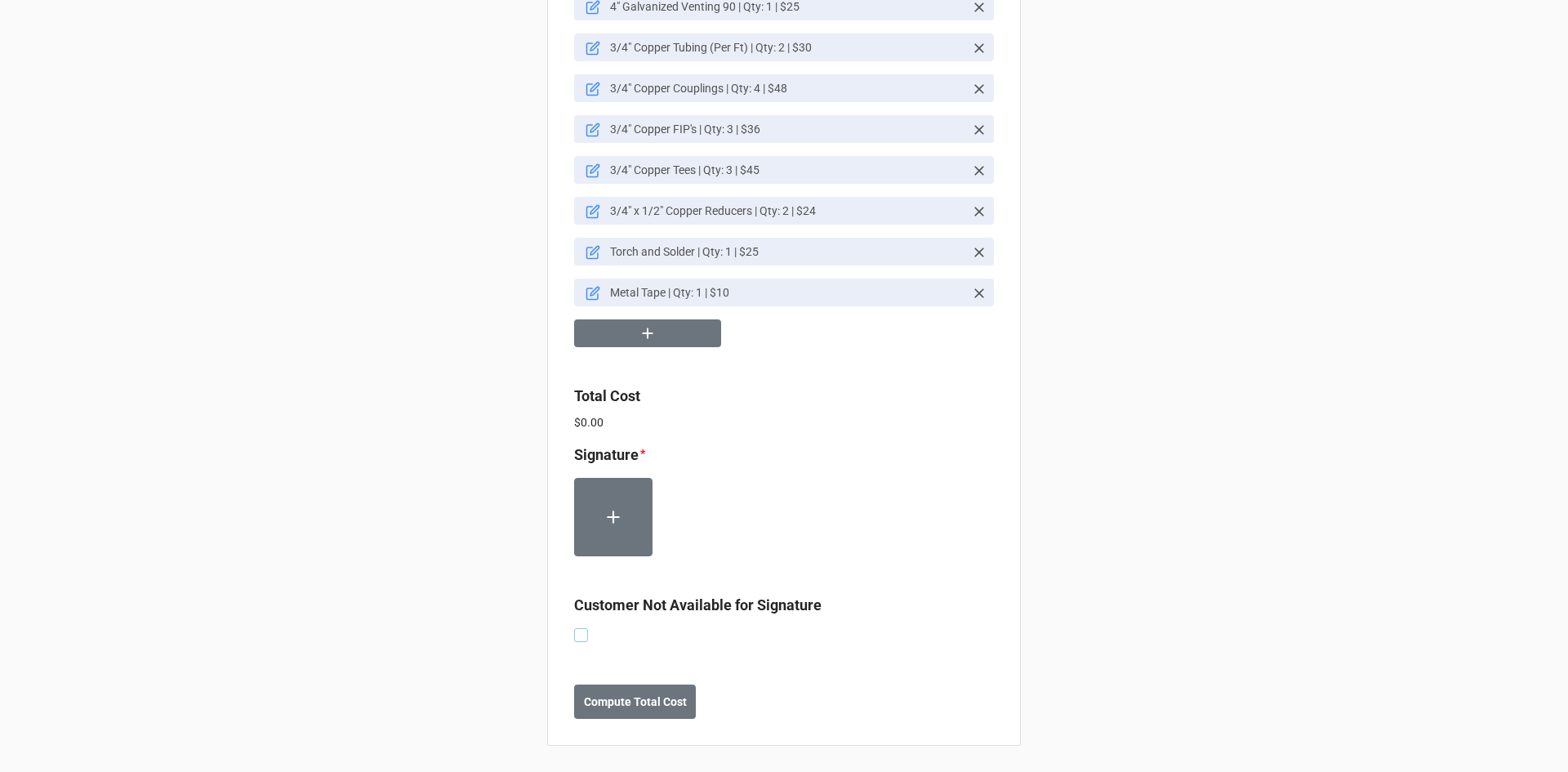
click at [580, 628] on label at bounding box center [580, 628] width 14 height 0
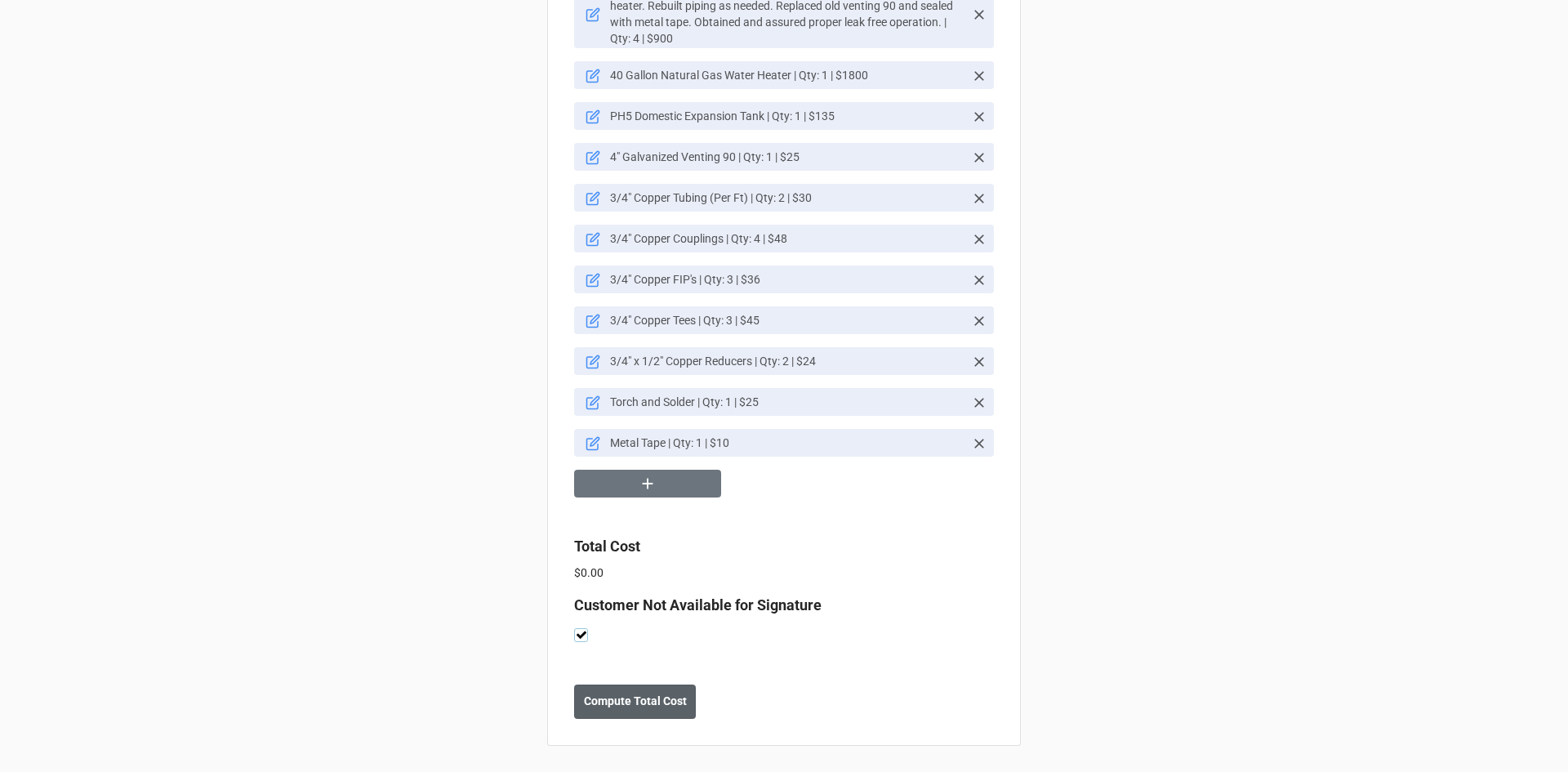
scroll to position [1252, 0]
click at [609, 710] on b "Compute Total Cost" at bounding box center [635, 701] width 103 height 17
click at [606, 710] on b "Save" at bounding box center [603, 701] width 26 height 17
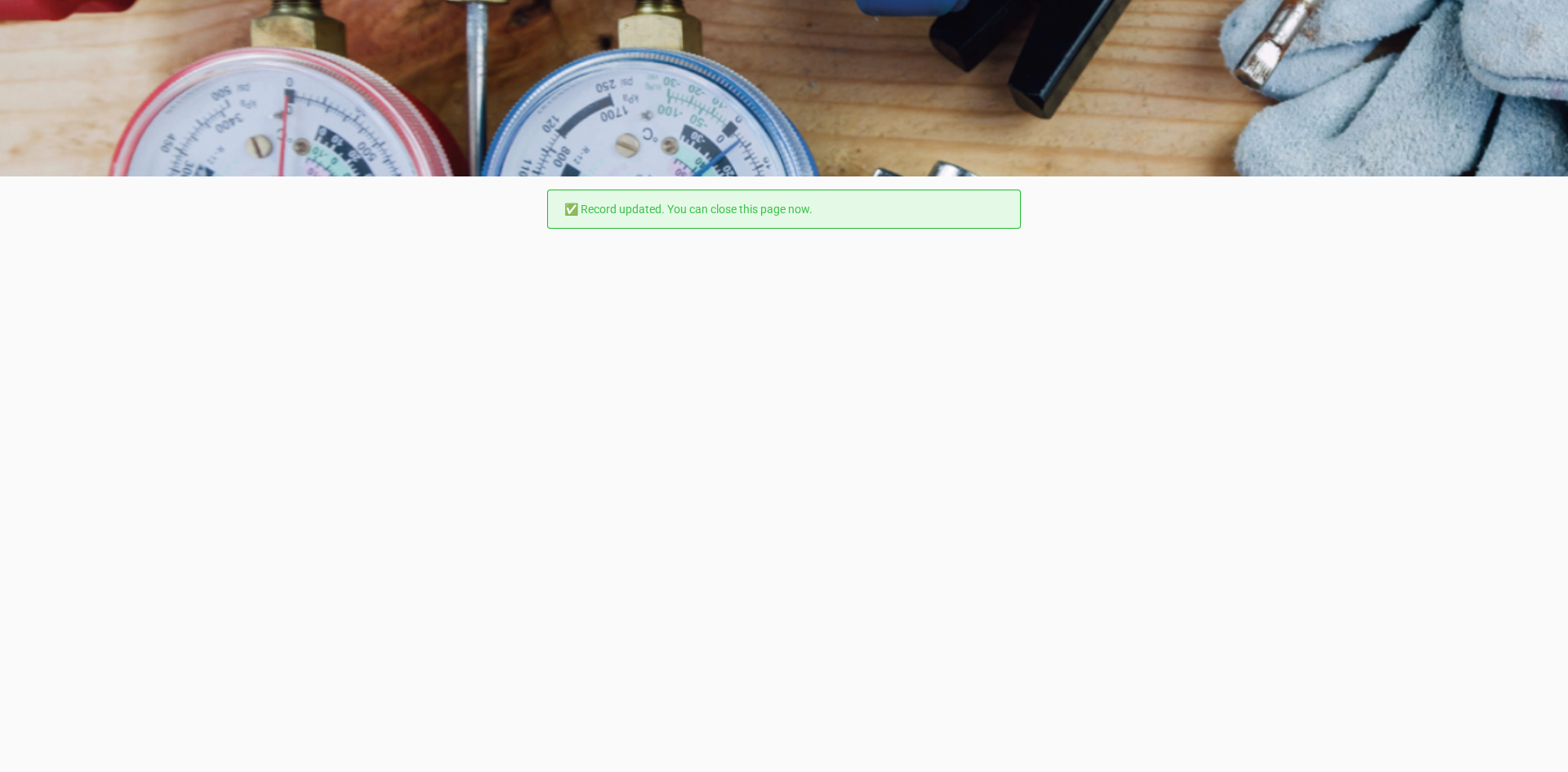
scroll to position [0, 0]
